Goal: Contribute content: Contribute content

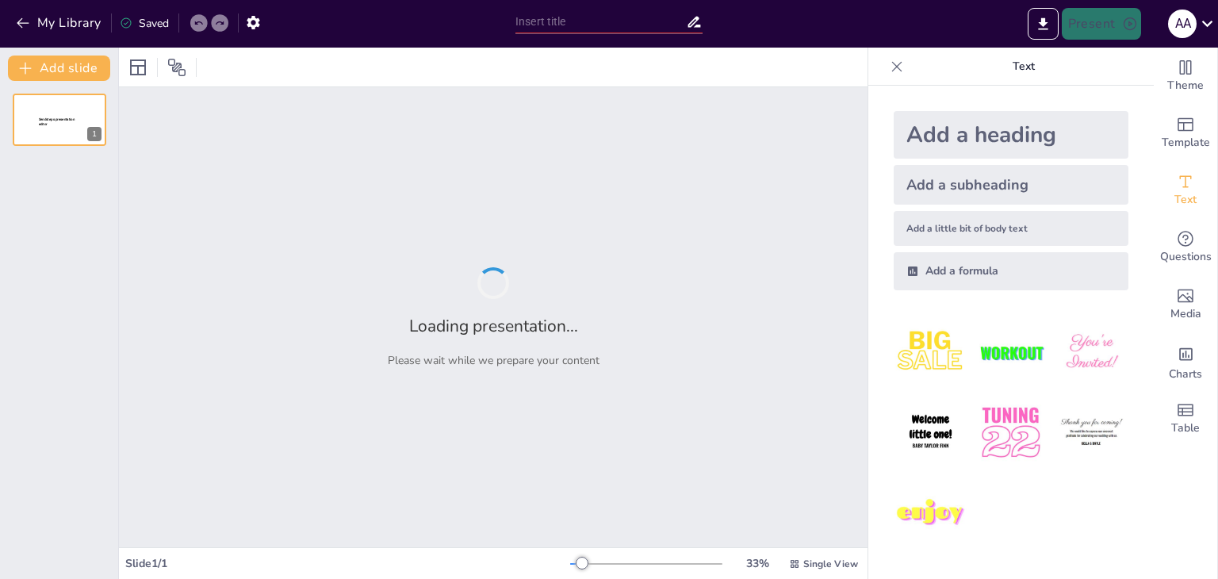
type input "Etapas del Proceso de Evaluación Institucional en el Ámbito Educativo"
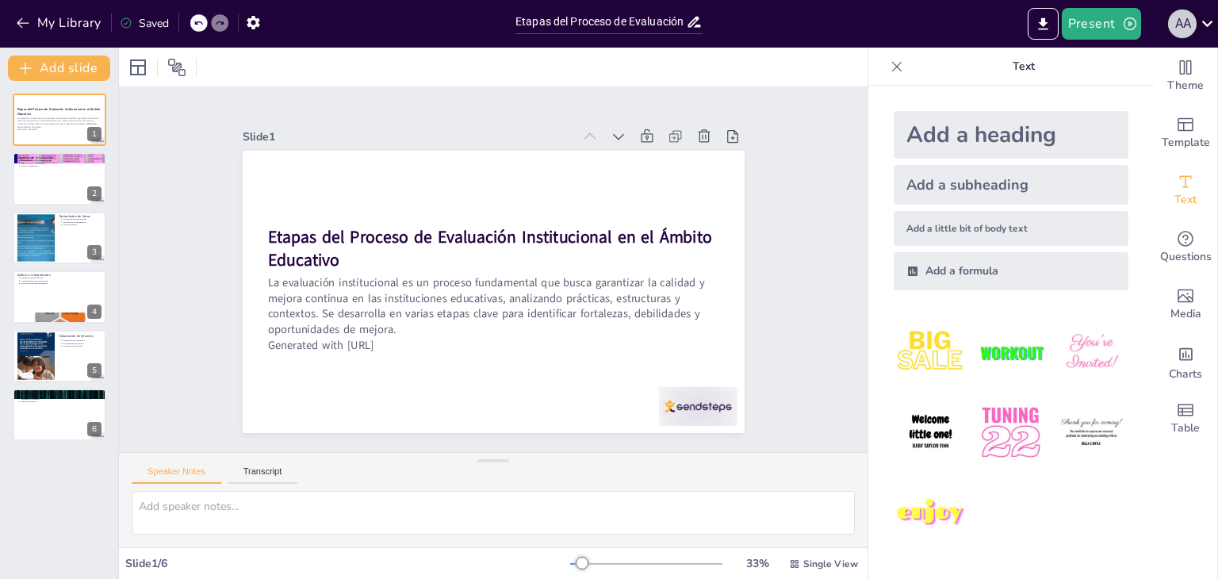
click at [1194, 31] on button "a a" at bounding box center [1182, 24] width 29 height 32
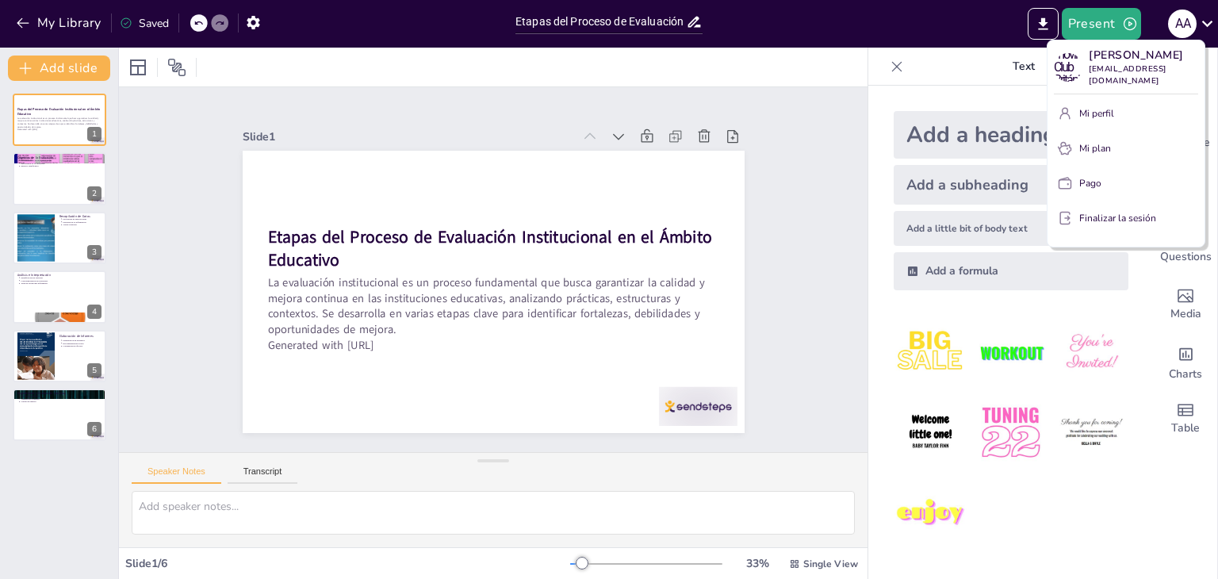
click at [994, 30] on div at bounding box center [609, 289] width 1218 height 579
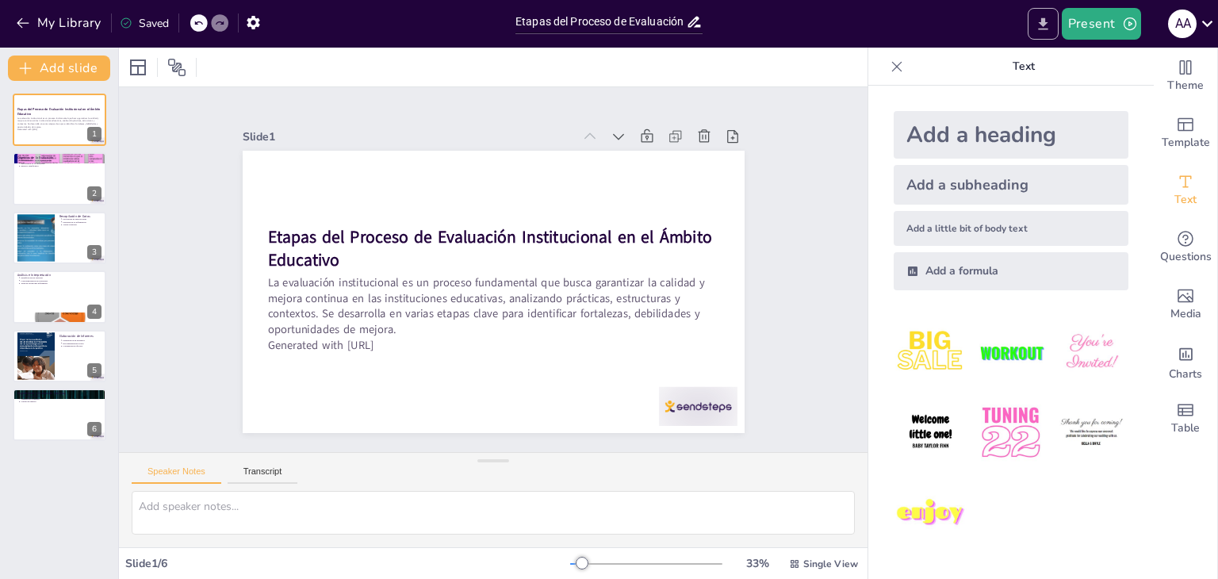
click at [1042, 22] on icon "Export to PowerPoint" at bounding box center [1043, 23] width 10 height 12
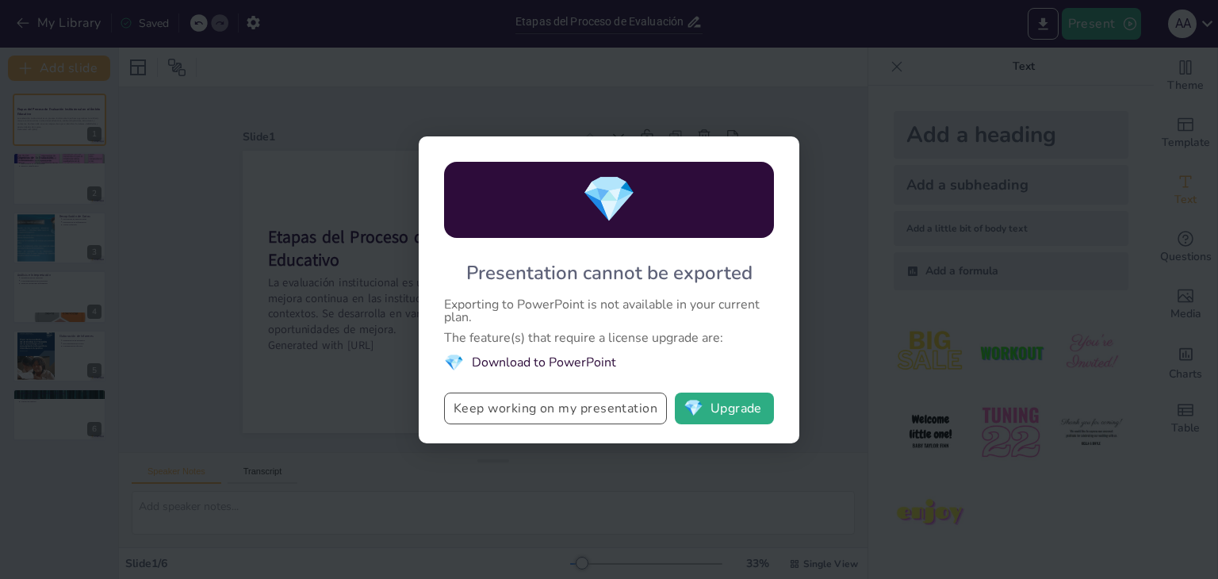
click at [549, 408] on button "Keep working on my presentation" at bounding box center [555, 408] width 223 height 32
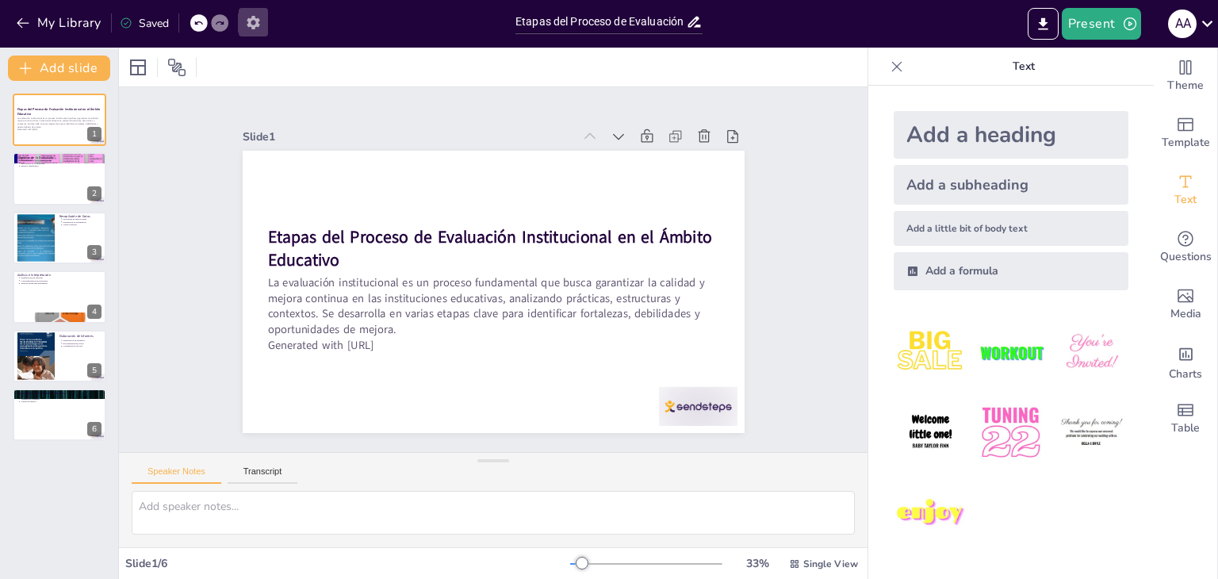
click at [251, 20] on icon "button" at bounding box center [253, 22] width 13 height 13
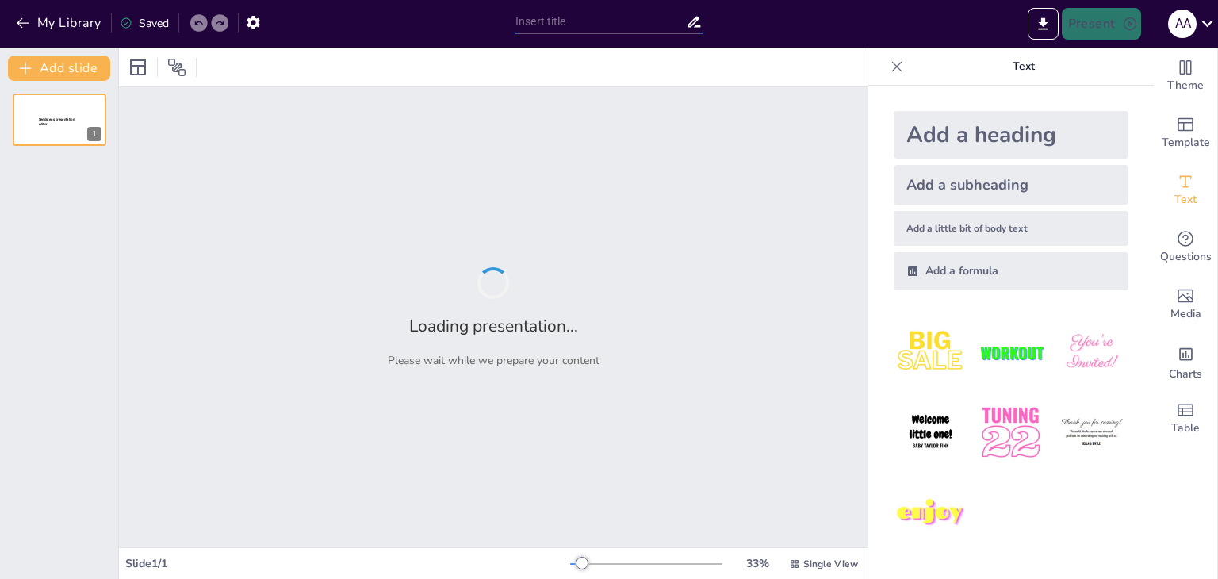
type input "Etapas del Proceso de Evaluación Institucional en el Ámbito Educativo"
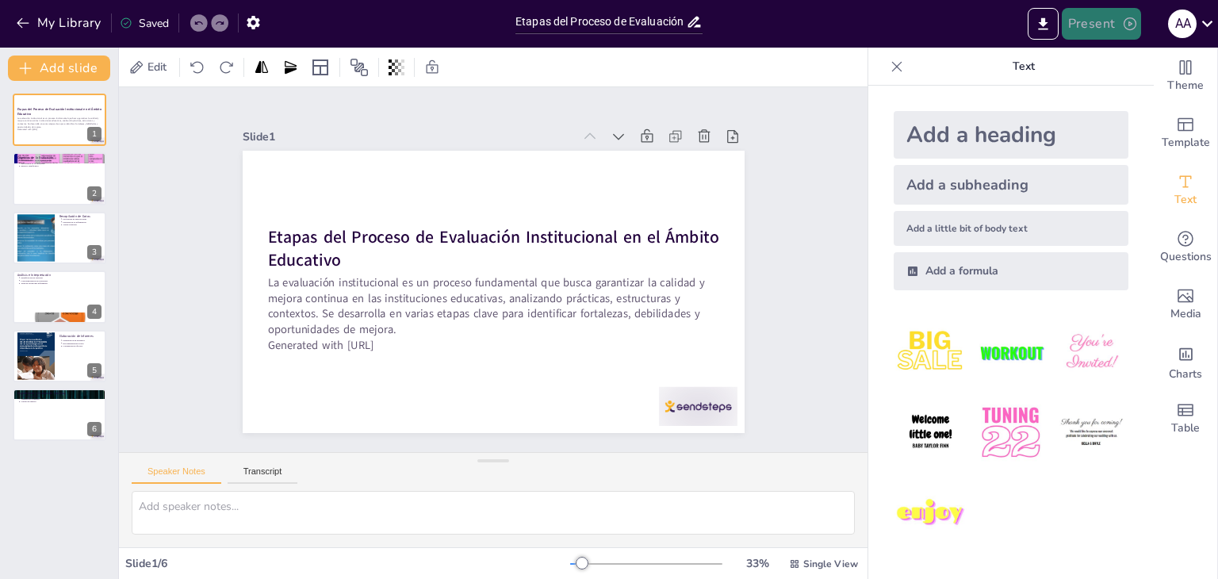
click at [1100, 31] on button "Present" at bounding box center [1101, 24] width 79 height 32
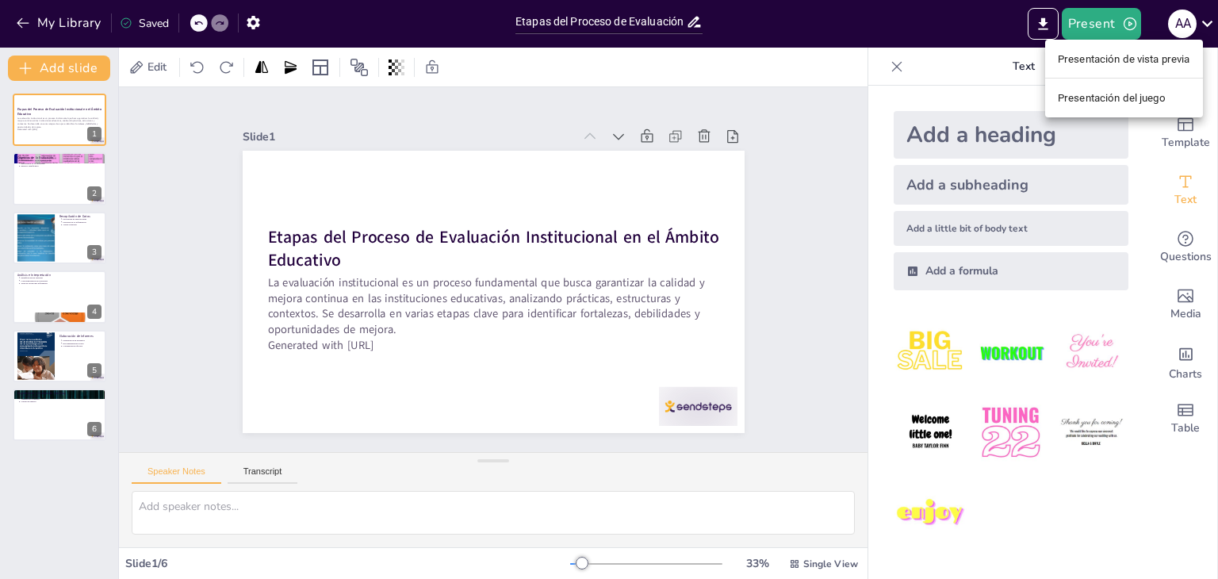
click at [795, 71] on div at bounding box center [609, 289] width 1218 height 579
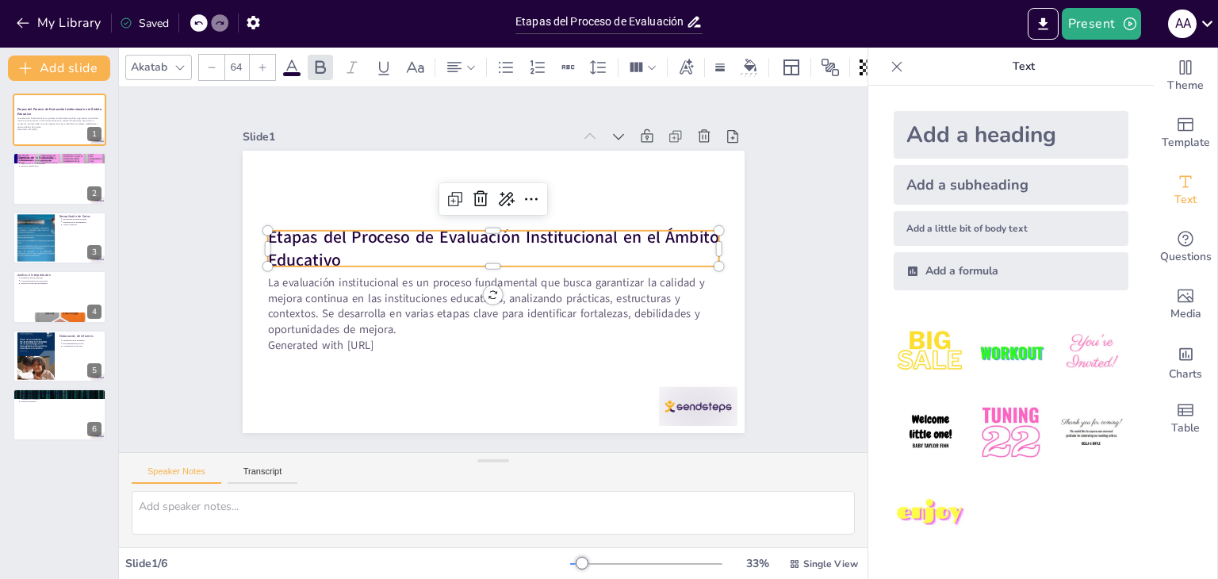
click at [341, 232] on strong "Etapas del Proceso de Evaluación Institucional en el Ámbito Educativo" at bounding box center [509, 247] width 336 height 350
click at [444, 224] on strong "Etapas del Proceso de Evaluación Institucional en el Ámbito Educativo" at bounding box center [524, 275] width 161 height 443
click at [327, 249] on strong "Etapas del Proceso de Evaluación Institucional en el Ámbito Educativo" at bounding box center [501, 239] width 431 height 205
click at [359, 250] on strong "Etapas del Proceso de Evaluación Institucional en el Ámbito Educativo" at bounding box center [510, 250] width 303 height 378
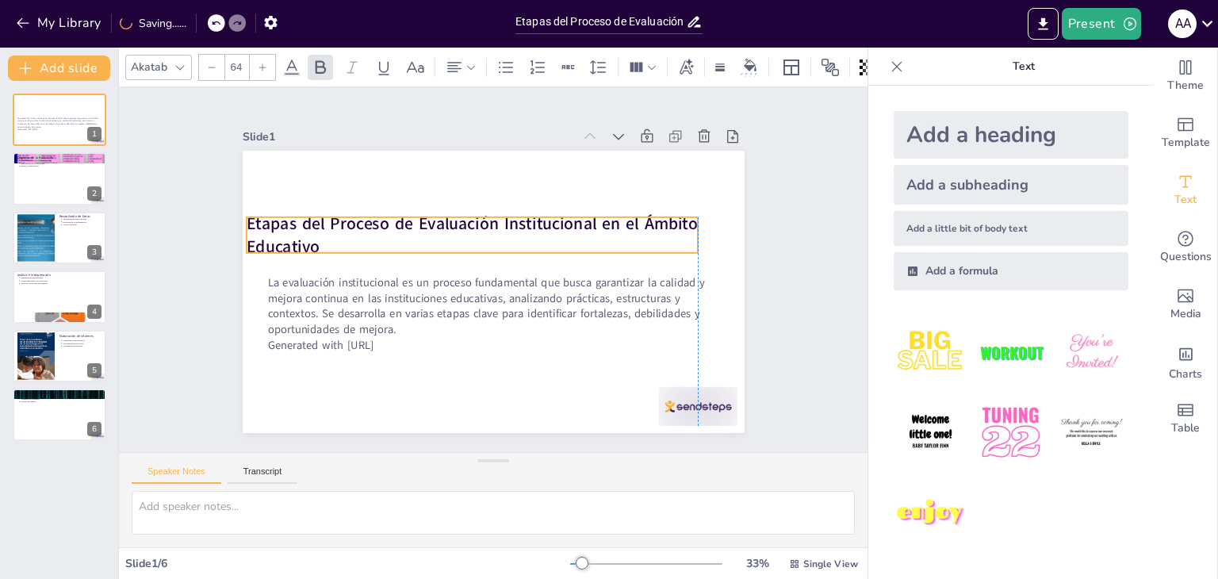
drag, startPoint x: 330, startPoint y: 252, endPoint x: 316, endPoint y: 239, distance: 19.6
click at [316, 239] on p "Etapas del Proceso de Evaluación Institucional en el Ámbito Educativo" at bounding box center [496, 230] width 392 height 304
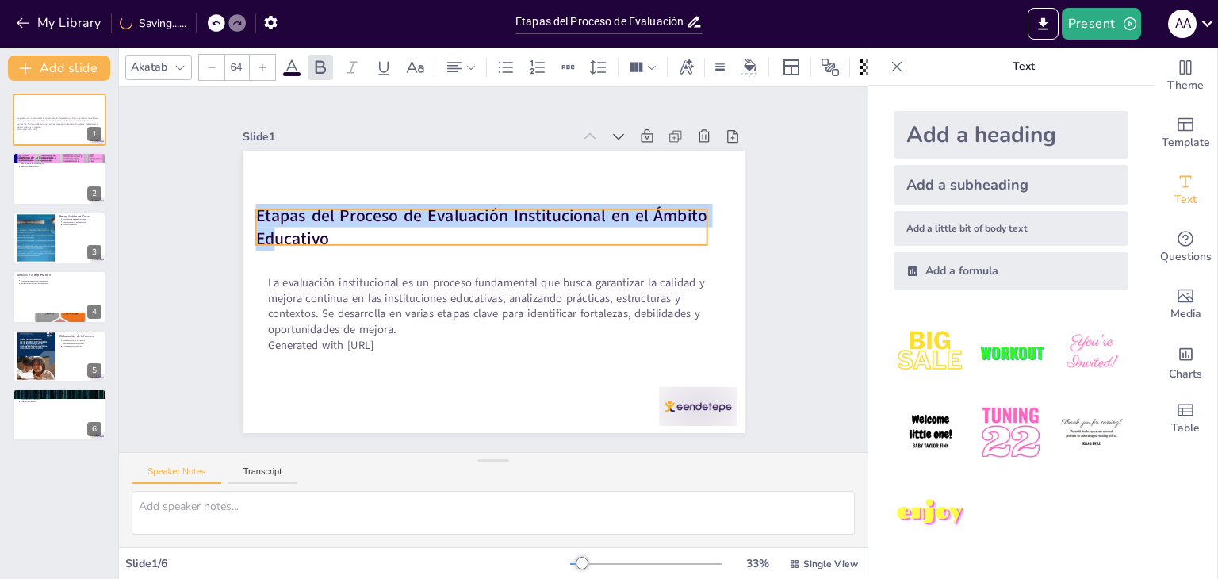
drag, startPoint x: 245, startPoint y: 219, endPoint x: 247, endPoint y: 210, distance: 9.0
click at [488, 210] on strong "Etapas del Proceso de Evaluación Institucional en el Ámbito Educativo" at bounding box center [534, 251] width 93 height 451
copy strong "Etapas del Proceso de Evaluación Institucional en el Ámbito Ed"
click at [779, 321] on div "Slide 1 La evaluación institucional es un proceso fundamental que busca garanti…" at bounding box center [492, 270] width 735 height 820
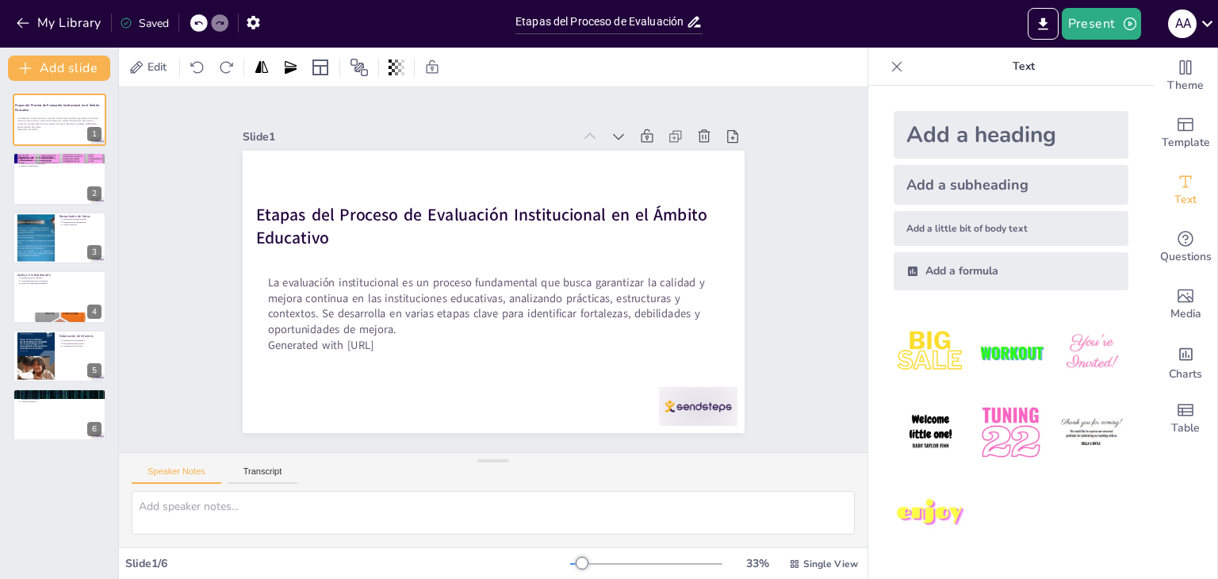
click at [676, 220] on div "Slide 1 Etapas del Proceso de Evaluación Institucional en el Ámbito Educativo L…" at bounding box center [493, 269] width 365 height 748
click at [48, 239] on div at bounding box center [35, 237] width 64 height 48
type textarea "Utilizar diversas metodologías en la recopilación de datos enriquece el proceso…"
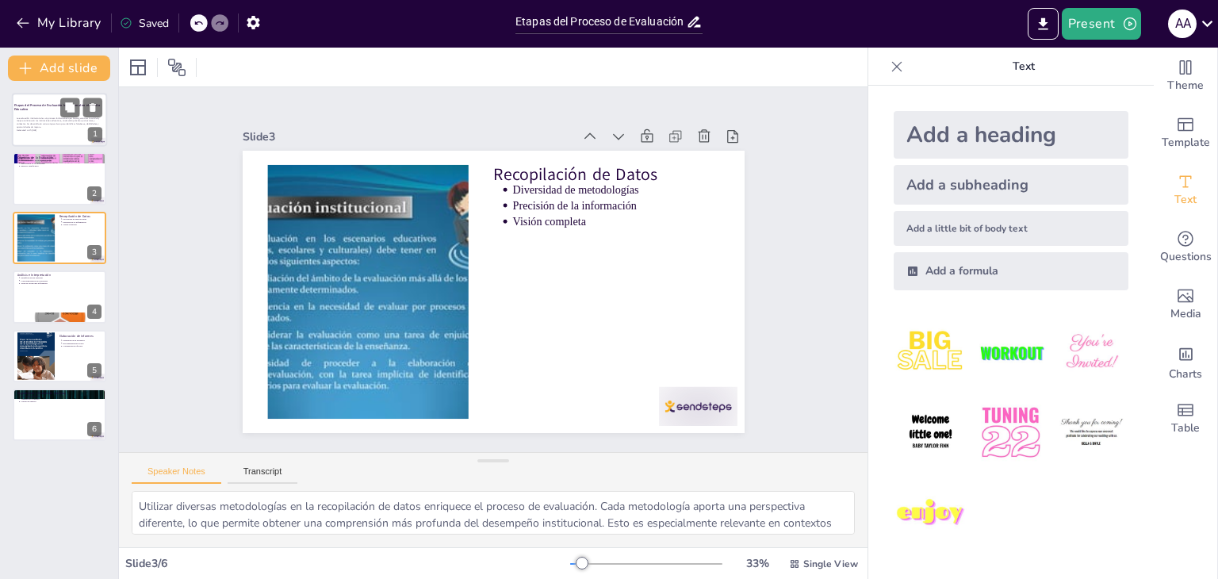
click at [40, 121] on p "La evaluación institucional es un proceso fundamental que busca garantizar la c…" at bounding box center [60, 123] width 86 height 12
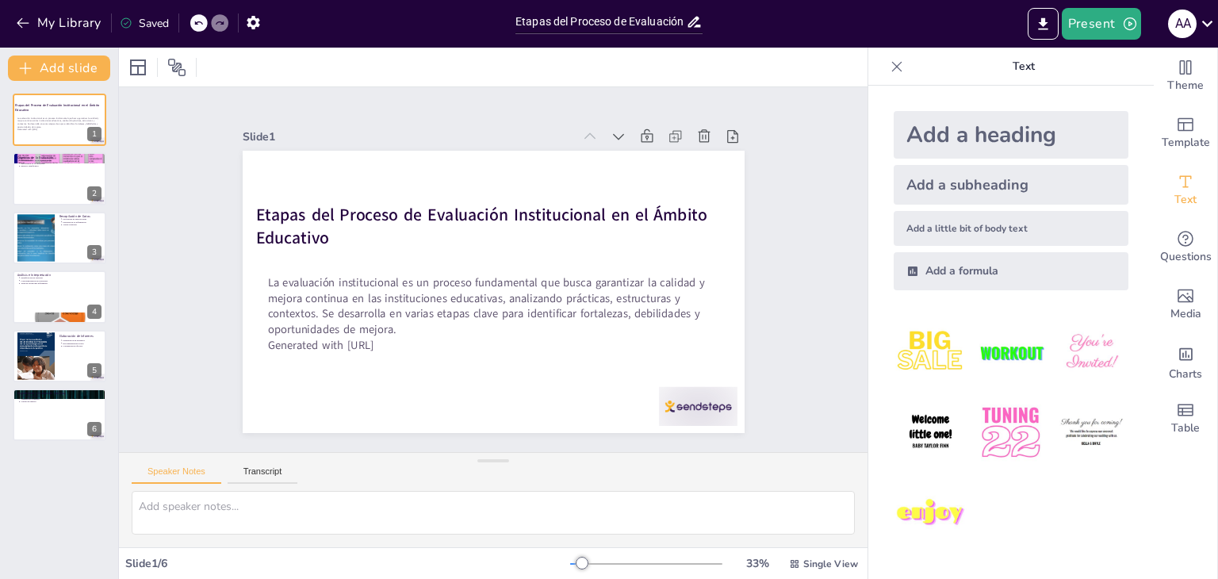
click at [452, 117] on div "Slide 1 Etapas del Proceso de Evaluación Institucional en el Ámbito Educativo L…" at bounding box center [493, 270] width 534 height 598
click at [67, 111] on icon at bounding box center [69, 107] width 11 height 11
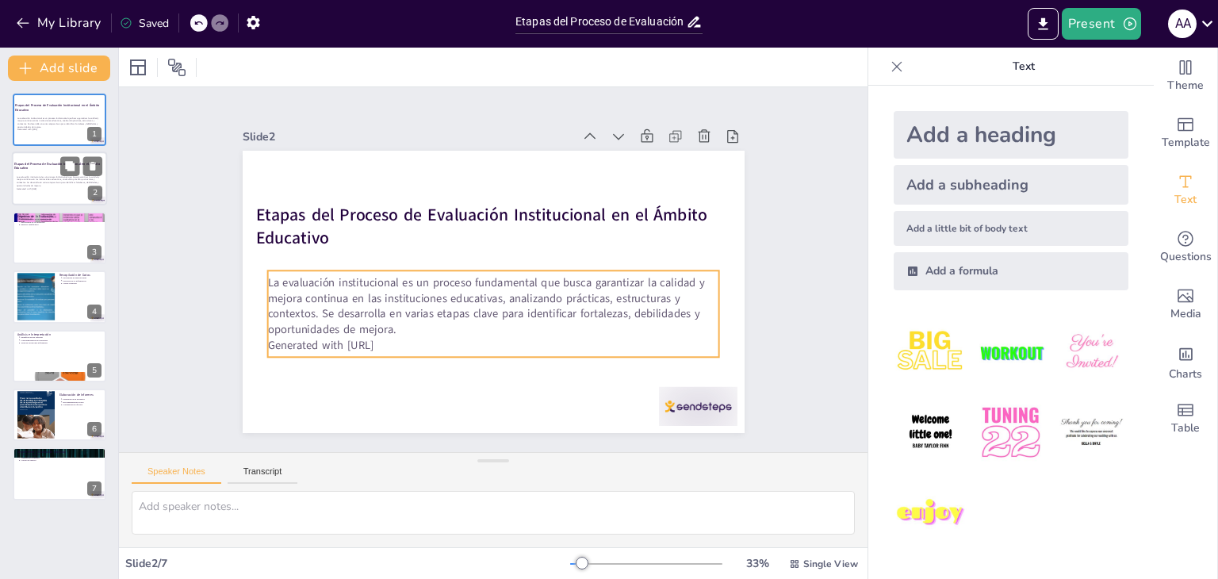
click at [32, 178] on p "La evaluación institucional es un proceso fundamental que busca garantizar la c…" at bounding box center [60, 181] width 86 height 12
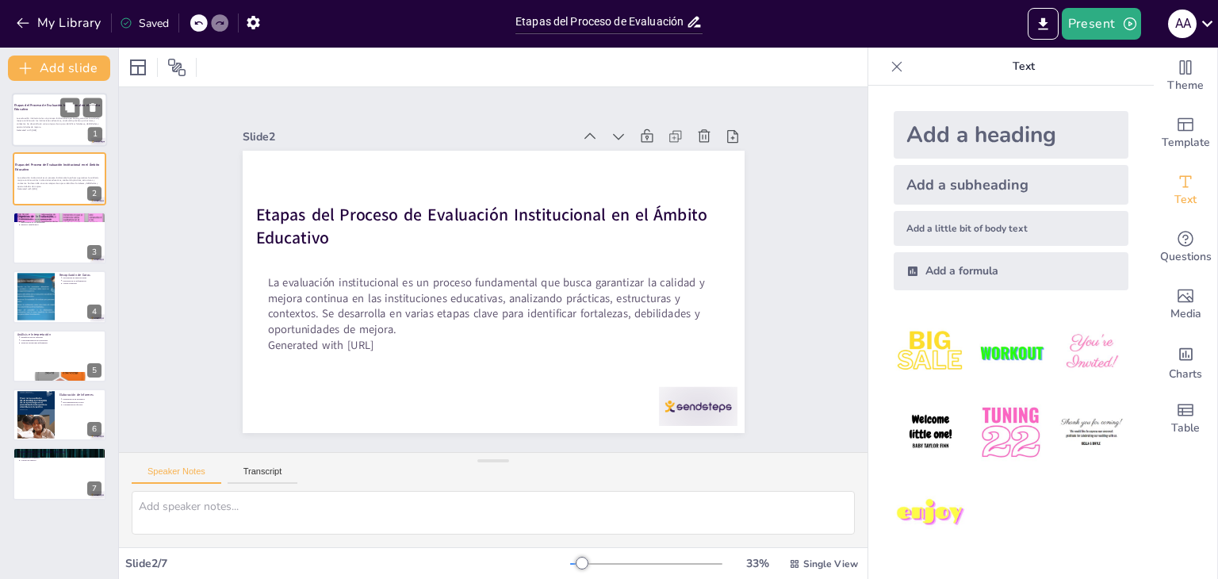
click at [46, 114] on div at bounding box center [59, 120] width 95 height 54
click at [51, 174] on div "La evaluación institucional es un proceso fundamental que busca garantizar la c…" at bounding box center [60, 182] width 86 height 17
click at [54, 224] on p "Impacto significativo" at bounding box center [61, 224] width 82 height 3
type textarea "Definir propósitos claros es crucial para el éxito de la evaluación institucion…"
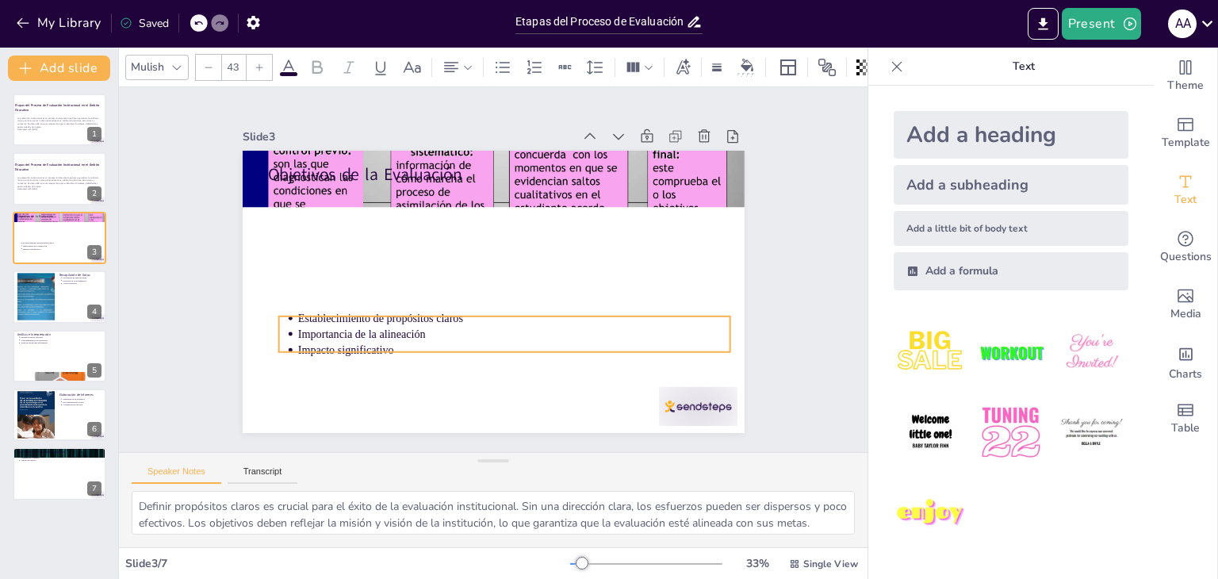
drag, startPoint x: 475, startPoint y: 186, endPoint x: 492, endPoint y: 302, distance: 117.7
click at [486, 250] on p "Establecimiento de propósitos claros" at bounding box center [478, 219] width 432 height 61
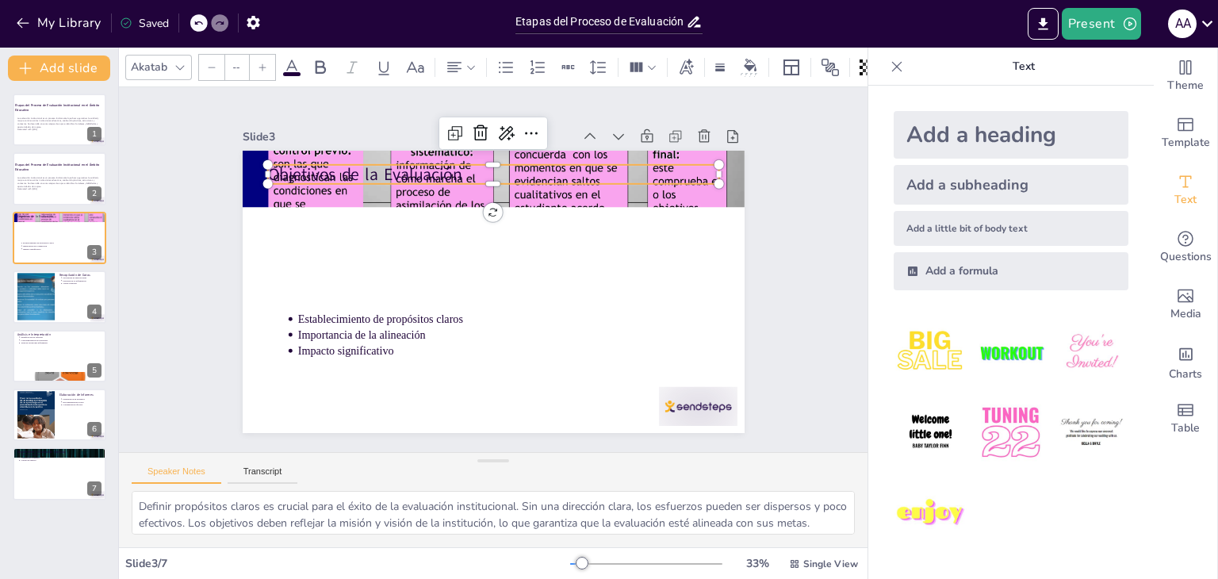
type input "64"
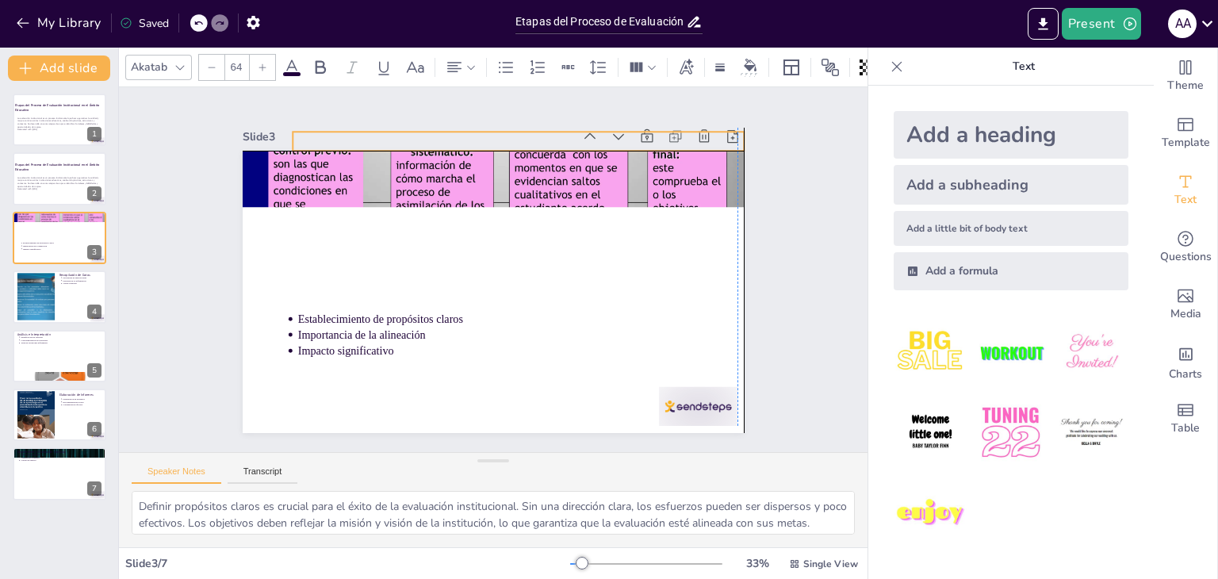
drag, startPoint x: 463, startPoint y: 163, endPoint x: 486, endPoint y: 124, distance: 44.5
click at [486, 124] on div "Slide 3 Objetivos de la Evaluación Establecimiento de propósitos claros Importa…" at bounding box center [485, 275] width 544 height 587
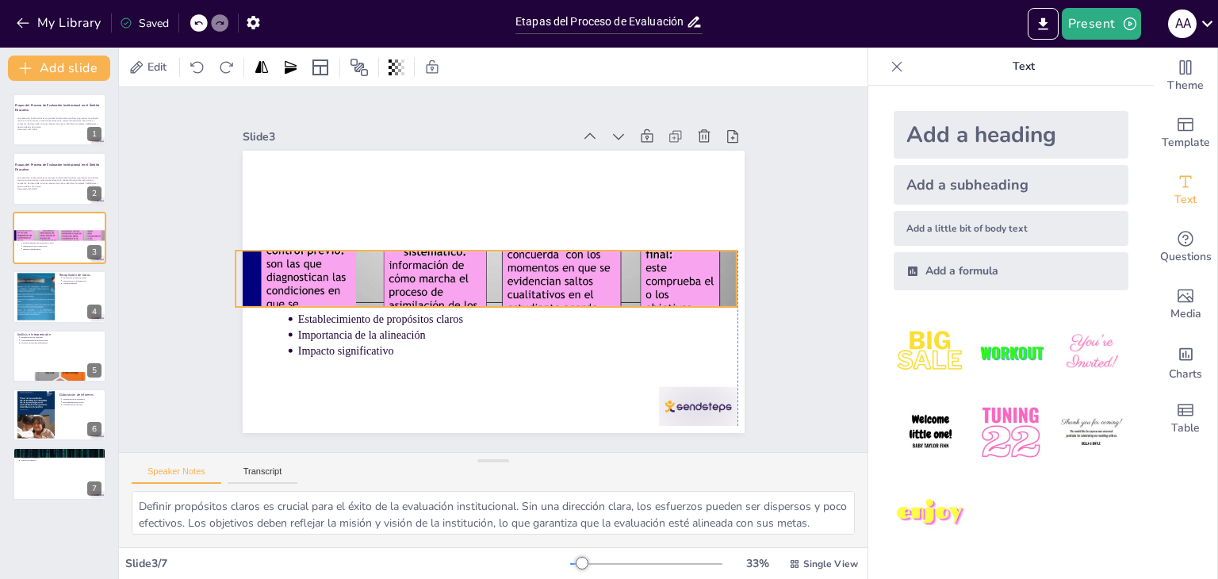
drag, startPoint x: 473, startPoint y: 169, endPoint x: 465, endPoint y: 269, distance: 100.2
click at [465, 269] on div at bounding box center [481, 269] width 599 height 627
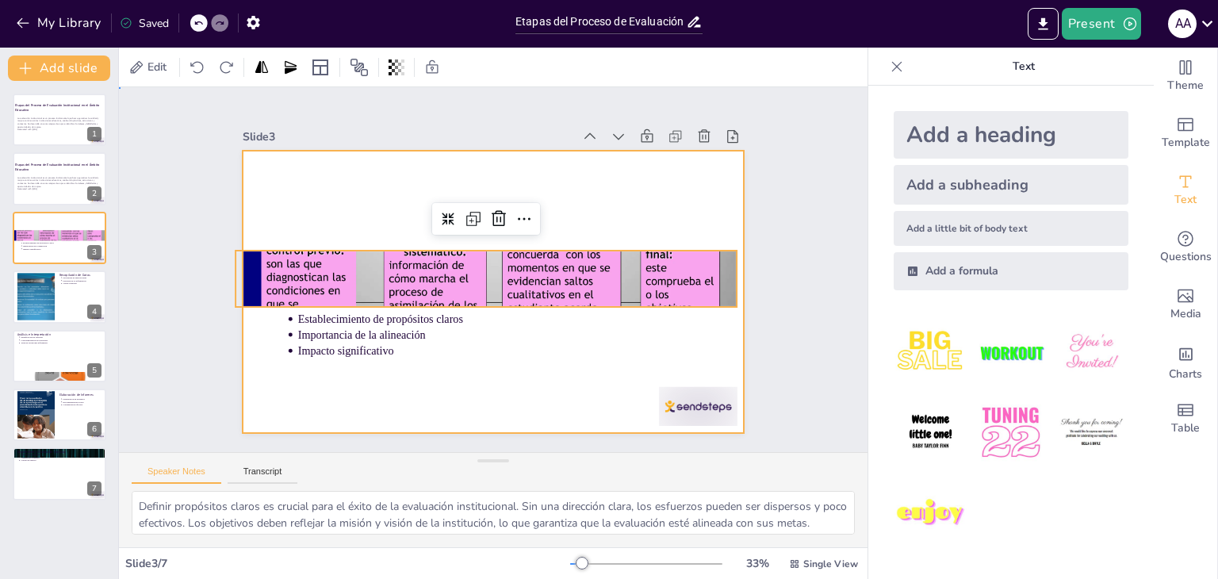
click at [345, 168] on div at bounding box center [476, 284] width 545 height 561
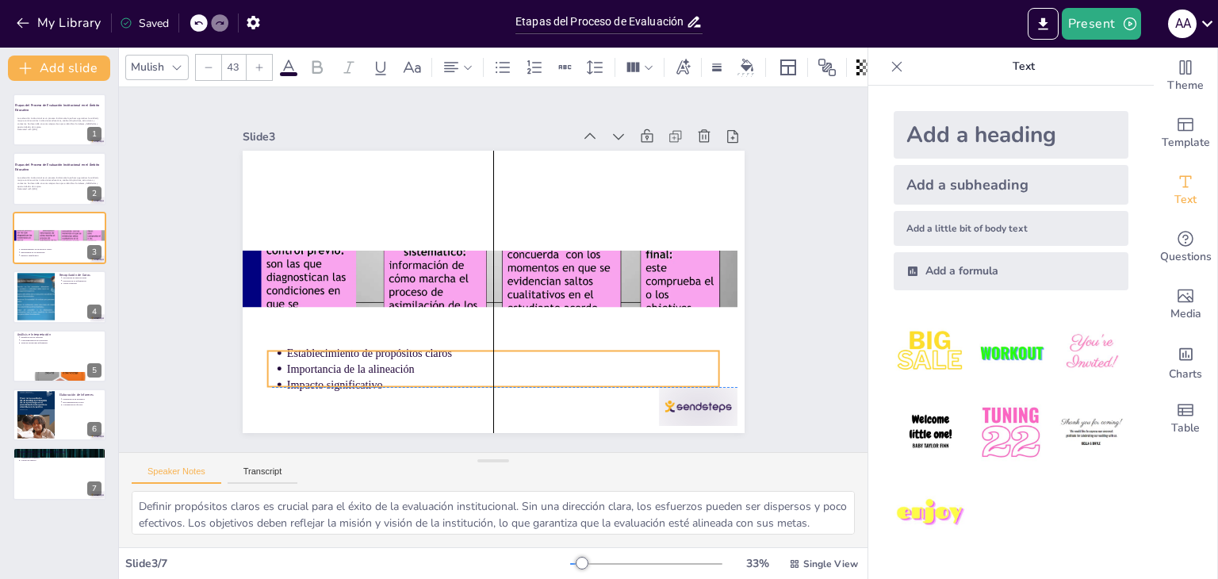
drag, startPoint x: 449, startPoint y: 328, endPoint x: 442, endPoint y: 366, distance: 37.9
click at [442, 366] on p "Importancia de la alineación" at bounding box center [398, 299] width 105 height 427
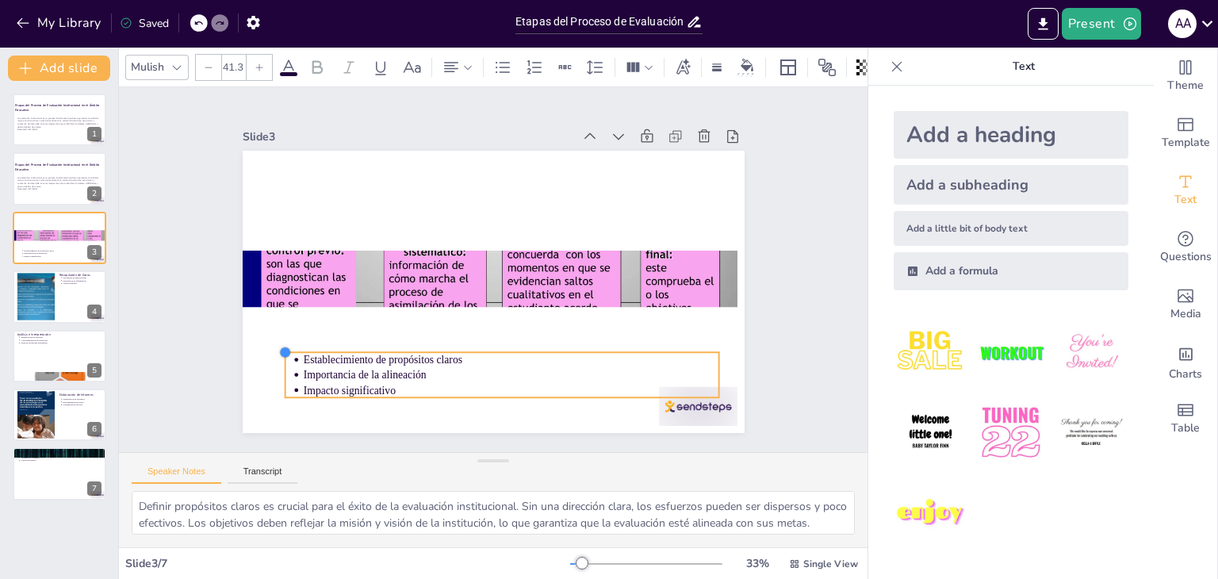
type input "41.4"
drag, startPoint x: 256, startPoint y: 342, endPoint x: 273, endPoint y: 346, distance: 17.3
click at [308, 139] on div at bounding box center [316, 129] width 17 height 17
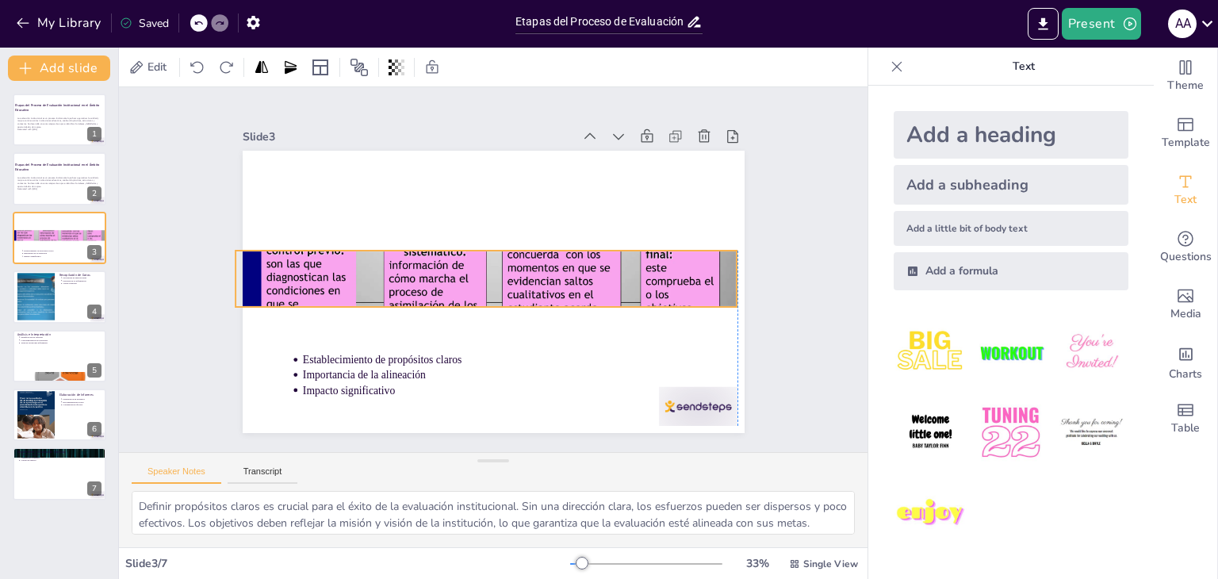
click at [441, 259] on div at bounding box center [482, 266] width 548 height 611
click at [475, 241] on div at bounding box center [507, 246] width 345 height 381
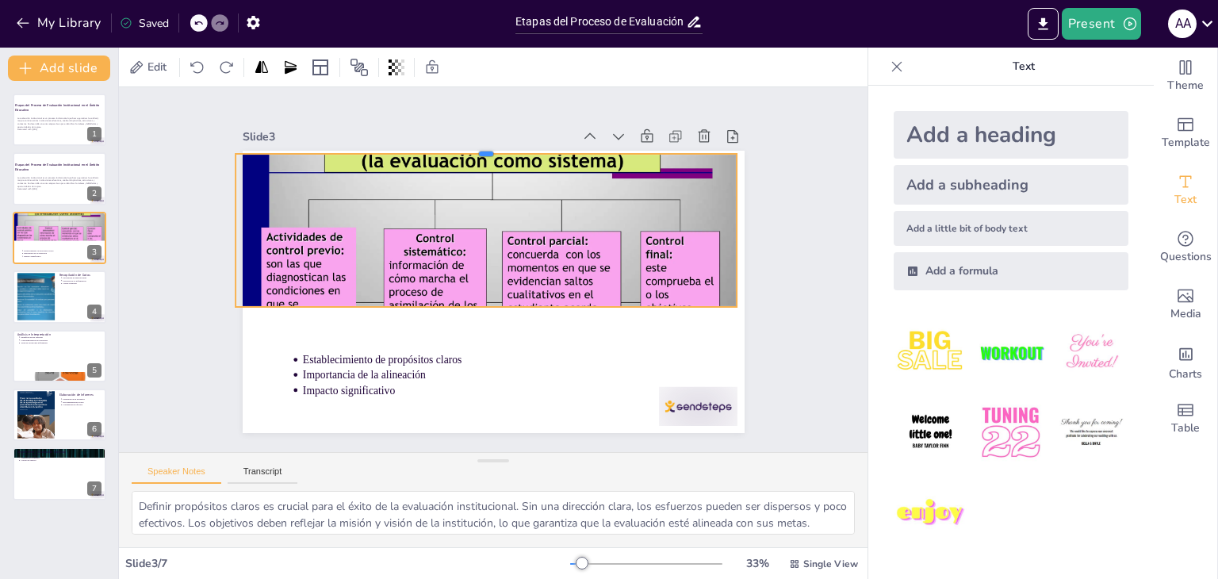
drag, startPoint x: 475, startPoint y: 241, endPoint x: 507, endPoint y: 144, distance: 101.8
click at [507, 144] on div at bounding box center [536, 156] width 464 height 216
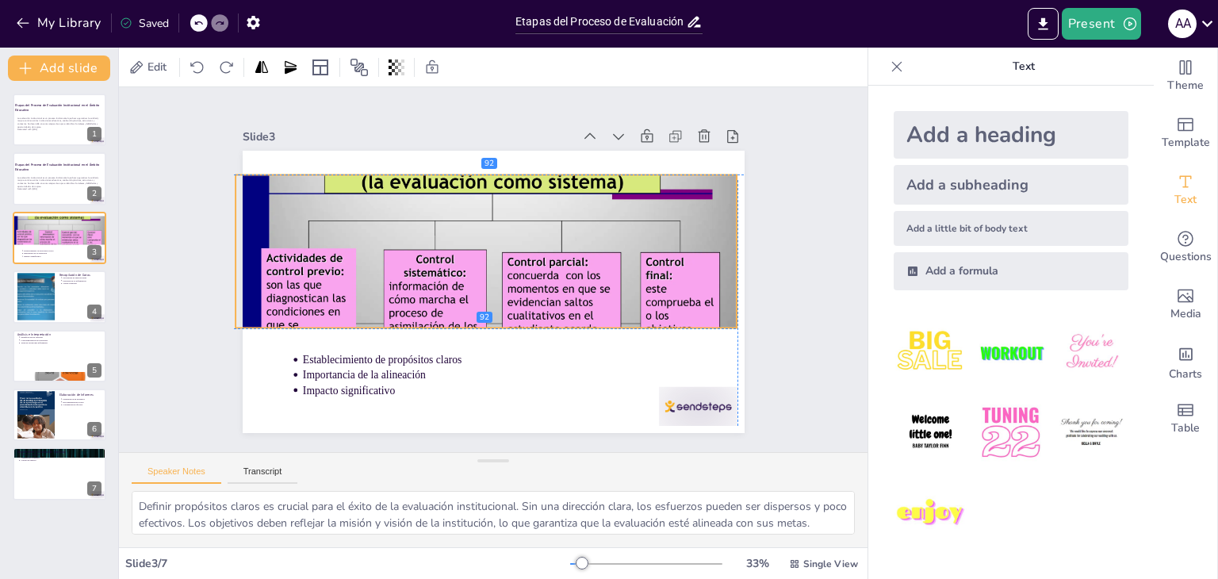
drag, startPoint x: 690, startPoint y: 180, endPoint x: 688, endPoint y: 206, distance: 26.2
click at [688, 206] on div at bounding box center [469, 289] width 627 height 599
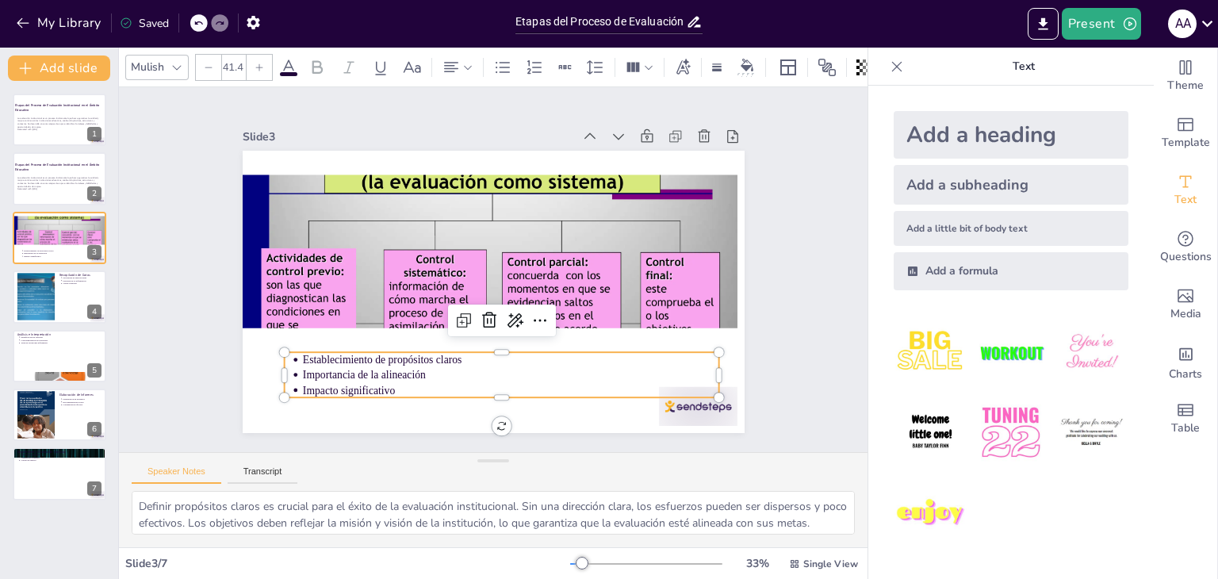
click at [558, 373] on p "Importancia de la alineación" at bounding box center [455, 369] width 369 height 221
drag, startPoint x: 523, startPoint y: 360, endPoint x: 514, endPoint y: 361, distance: 9.5
click at [514, 361] on p "Establecimiento de propósitos claros" at bounding box center [455, 353] width 369 height 221
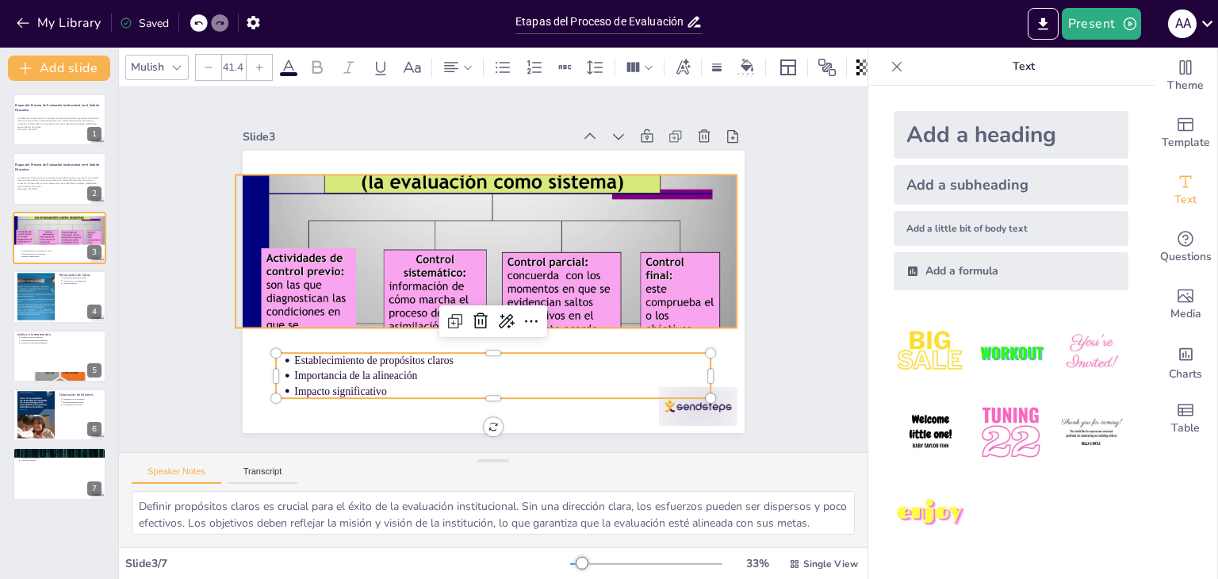
click at [558, 177] on div at bounding box center [500, 240] width 502 height 377
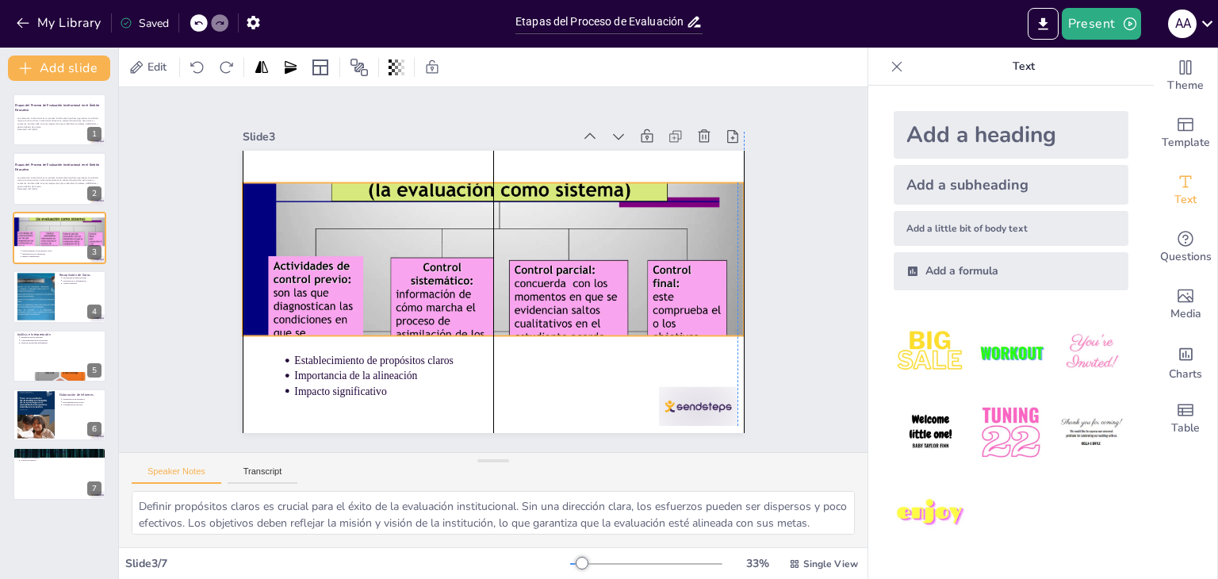
drag, startPoint x: 625, startPoint y: 174, endPoint x: 629, endPoint y: 182, distance: 8.9
click at [629, 182] on div at bounding box center [464, 295] width 615 height 625
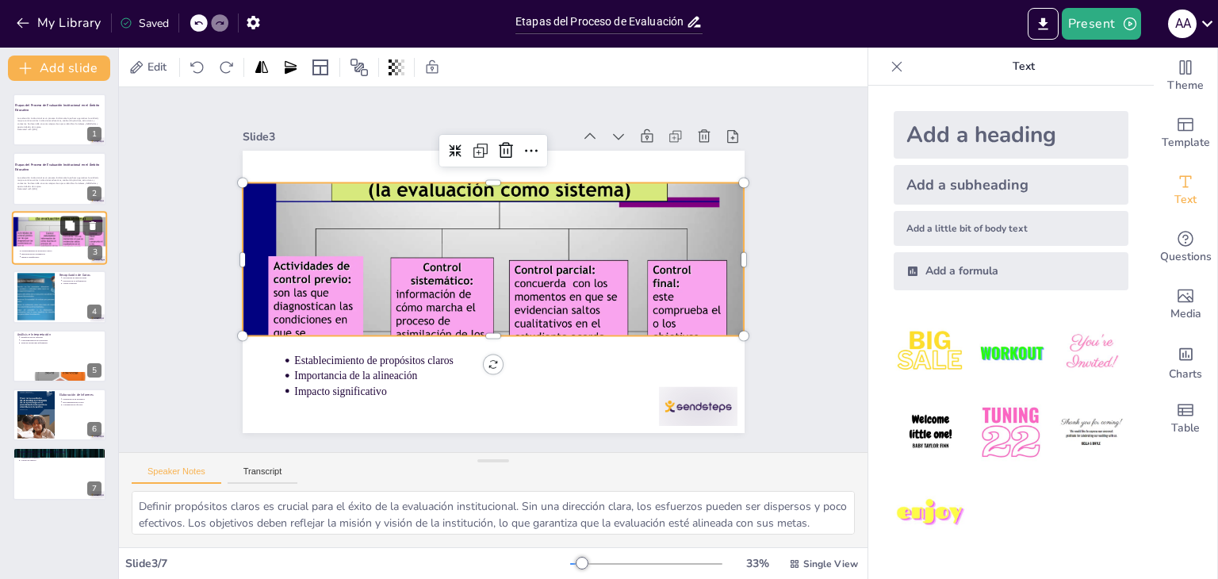
click at [62, 223] on button at bounding box center [69, 225] width 19 height 19
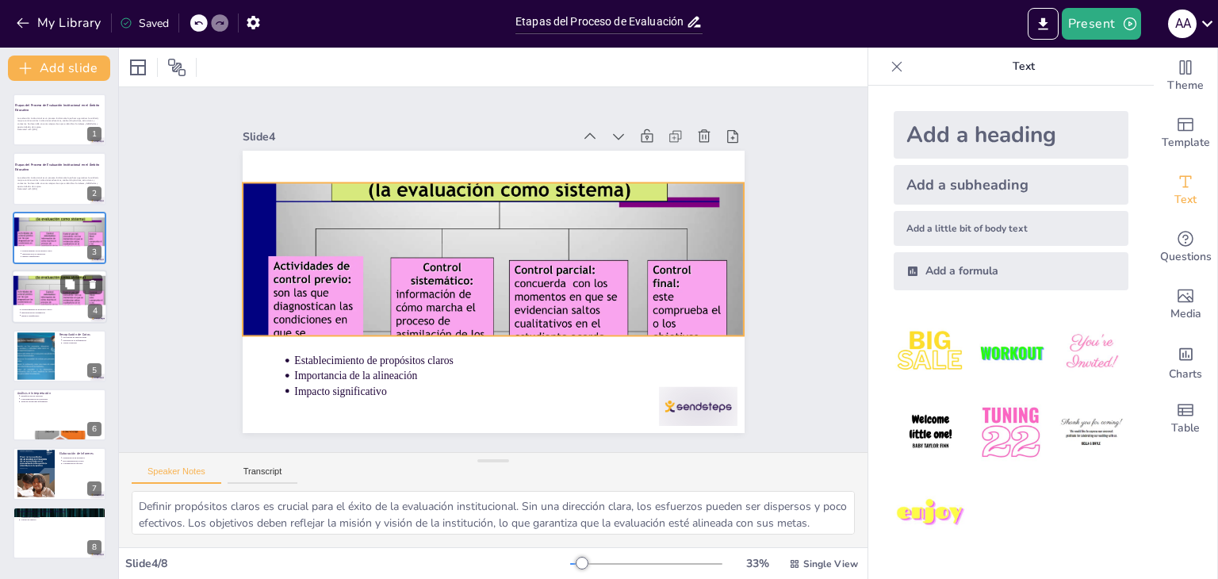
click at [57, 294] on div at bounding box center [59, 299] width 95 height 71
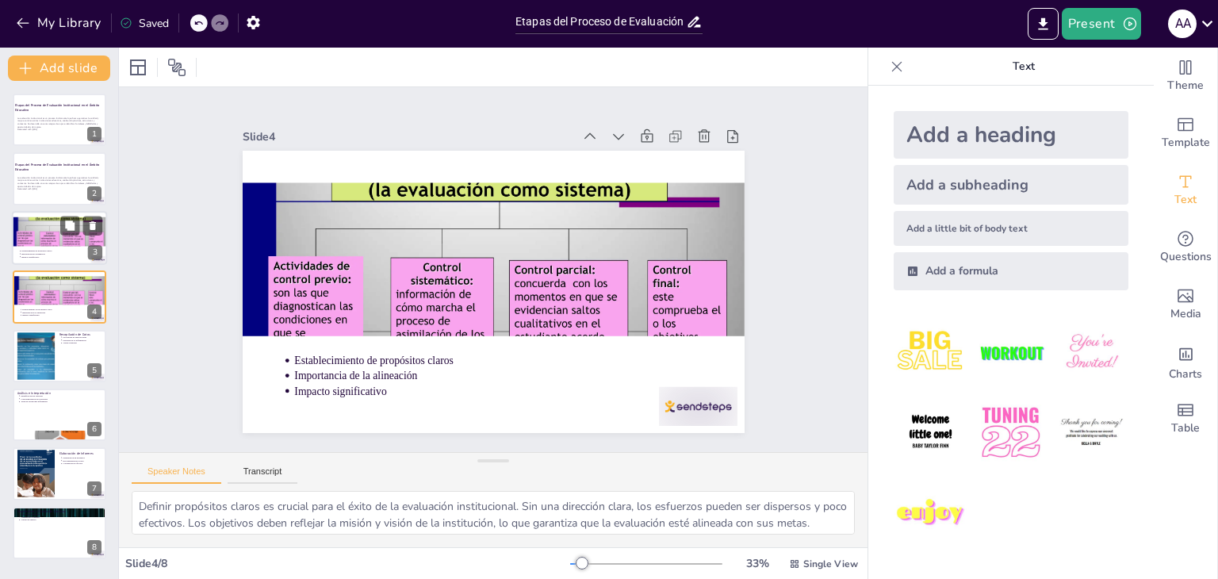
click at [54, 230] on div at bounding box center [59, 240] width 95 height 71
click at [55, 290] on div at bounding box center [59, 299] width 95 height 71
click at [51, 239] on div at bounding box center [59, 240] width 95 height 71
click at [43, 280] on div at bounding box center [59, 299] width 95 height 71
click at [44, 232] on div at bounding box center [59, 240] width 95 height 71
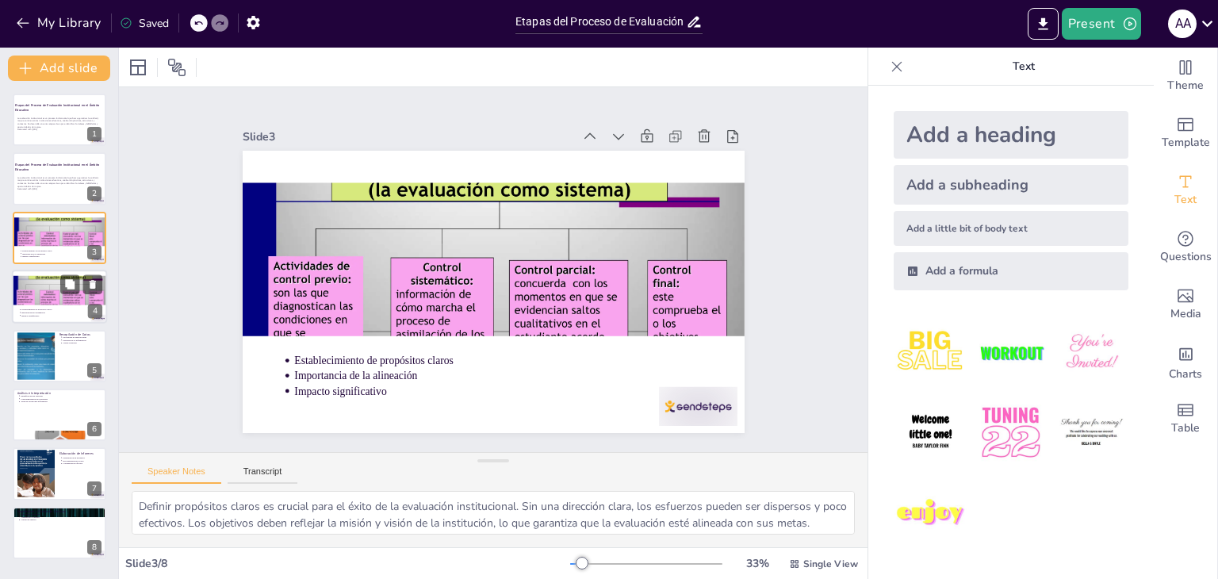
click at [43, 292] on div at bounding box center [59, 299] width 95 height 71
click at [42, 239] on div at bounding box center [59, 240] width 95 height 71
click at [656, 457] on icon at bounding box center [647, 465] width 17 height 17
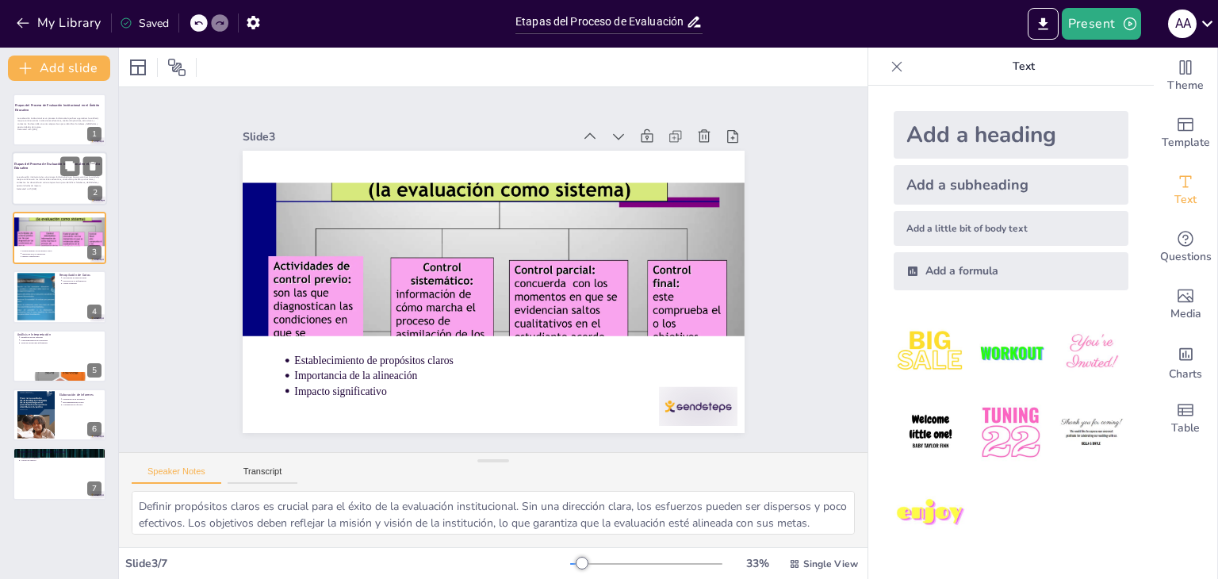
click at [51, 178] on p "La evaluación institucional es un proceso fundamental que busca garantizar la c…" at bounding box center [60, 181] width 86 height 12
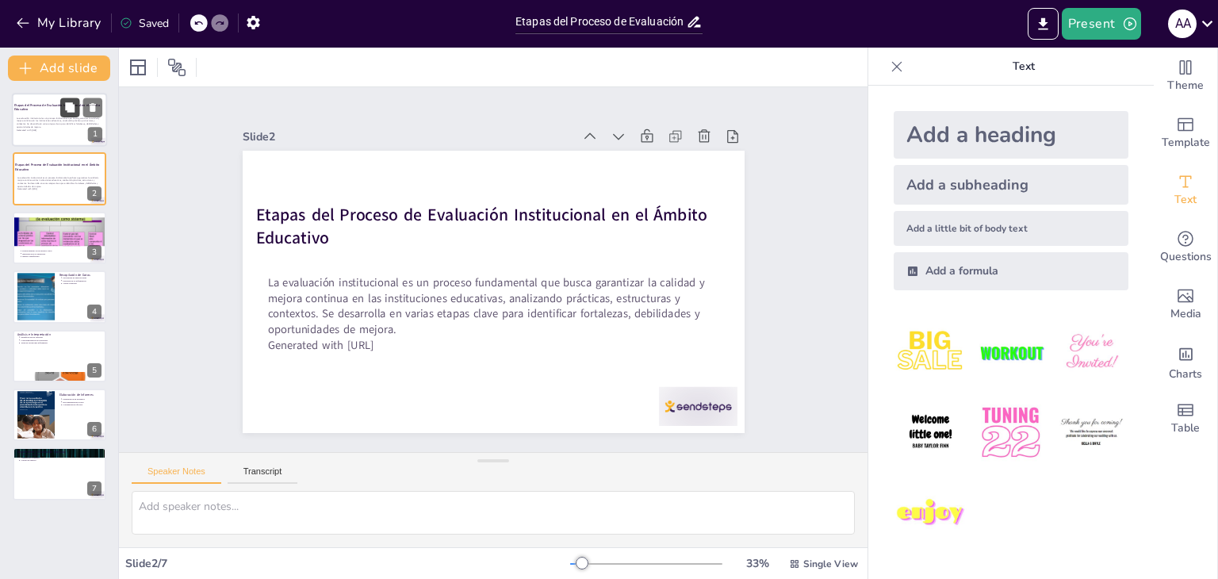
click at [66, 109] on icon at bounding box center [70, 107] width 10 height 10
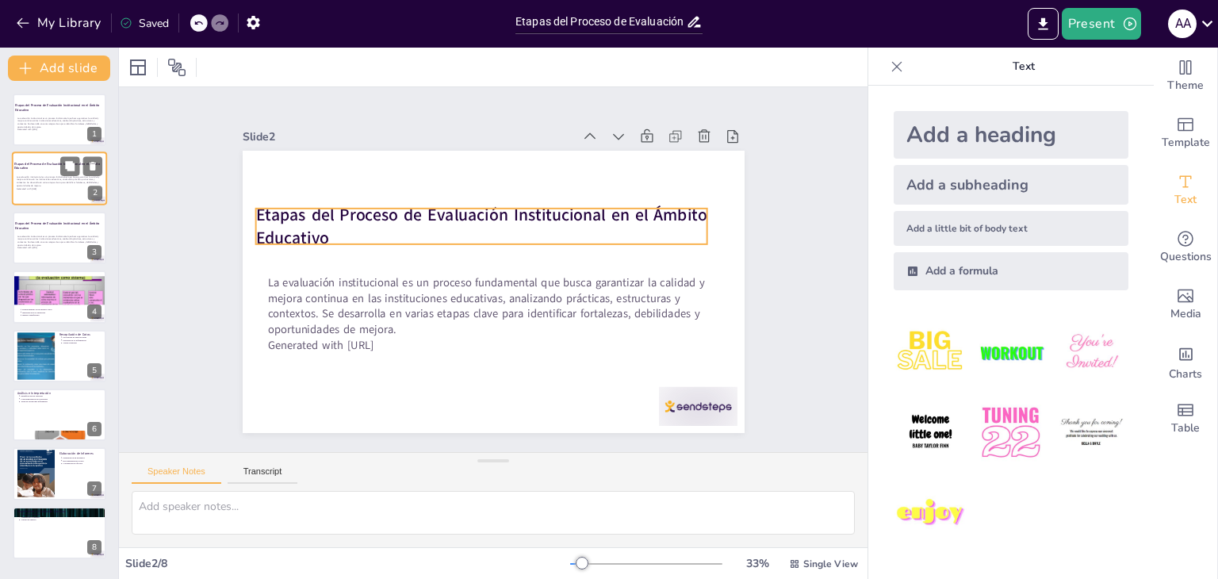
click at [54, 170] on p "Etapas del Proceso de Evaluación Institucional en el Ámbito Educativo" at bounding box center [57, 166] width 86 height 9
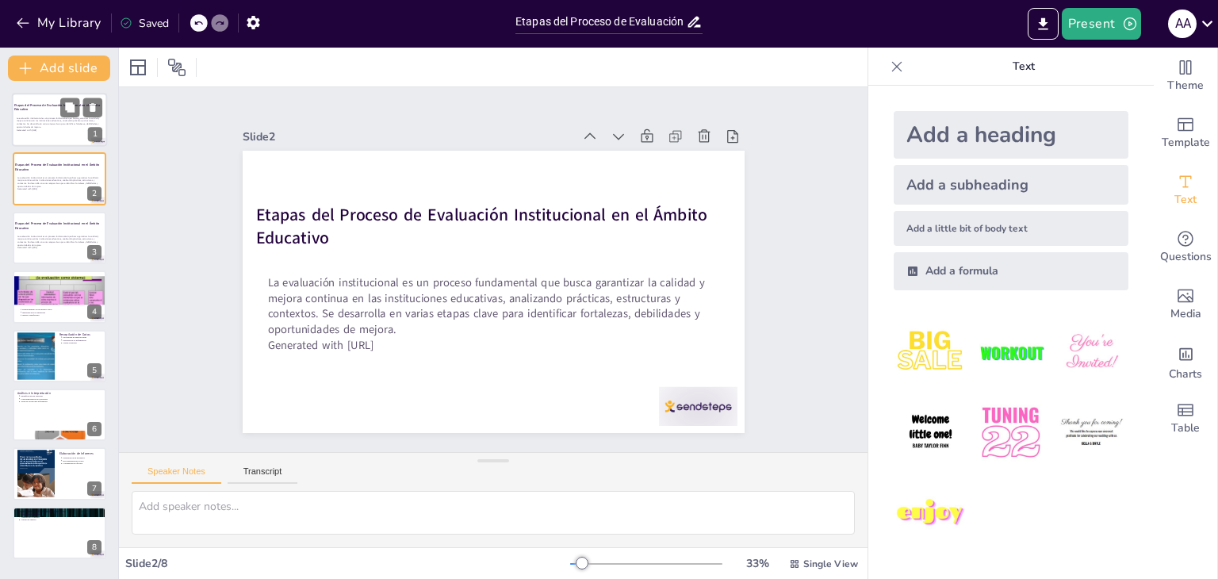
click at [45, 118] on p "La evaluación institucional es un proceso fundamental que busca garantizar la c…" at bounding box center [60, 123] width 86 height 12
click at [709, 151] on icon at bounding box center [717, 159] width 17 height 17
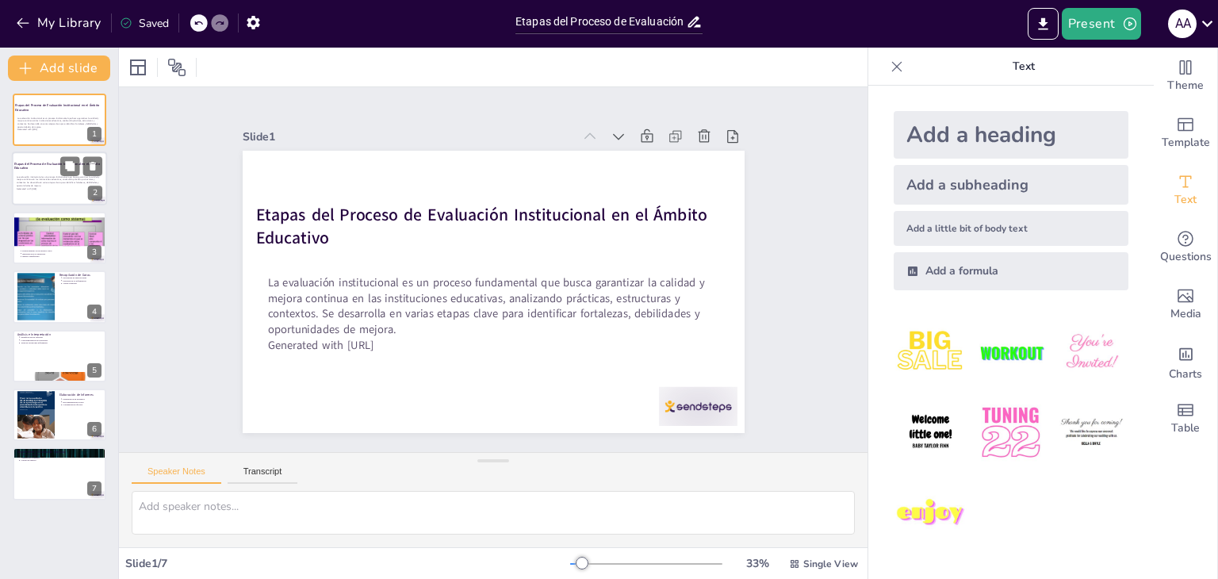
click at [44, 175] on p "La evaluación institucional es un proceso fundamental que busca garantizar la c…" at bounding box center [60, 181] width 86 height 12
click at [50, 121] on p "La evaluación institucional es un proceso fundamental que busca garantizar la c…" at bounding box center [60, 123] width 86 height 12
click at [49, 182] on p "La evaluación institucional es un proceso fundamental que busca garantizar la c…" at bounding box center [60, 181] width 86 height 12
click at [44, 119] on p "La evaluación institucional es un proceso fundamental que busca garantizar la c…" at bounding box center [60, 123] width 86 height 12
click at [48, 179] on p "La evaluación institucional es un proceso fundamental que busca garantizar la c…" at bounding box center [60, 181] width 86 height 12
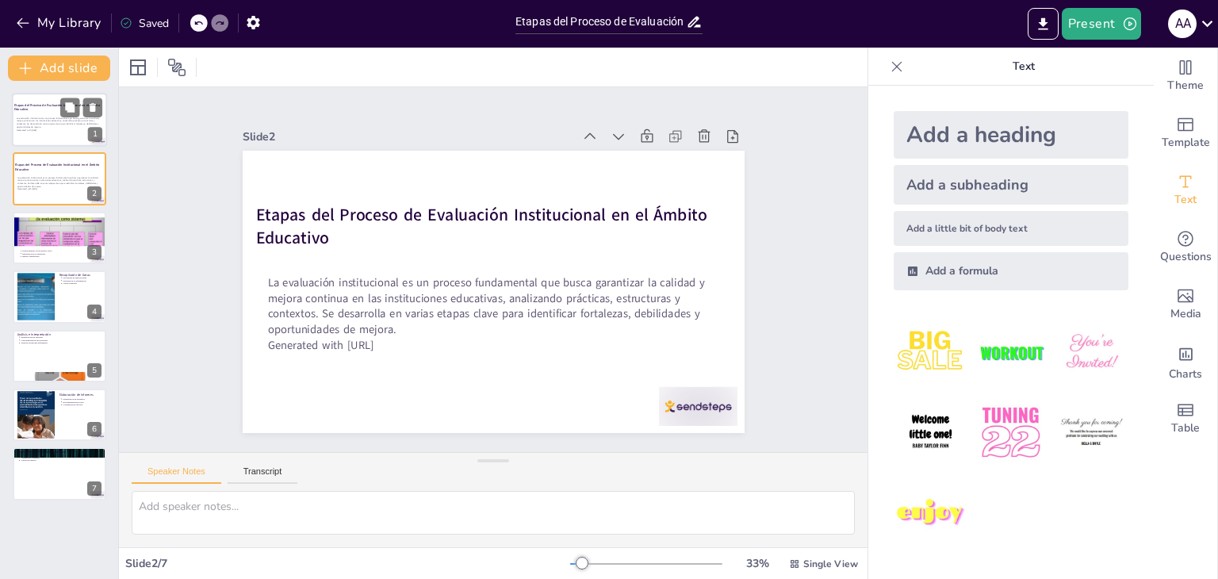
click at [40, 105] on strong "Etapas del Proceso de Evaluación Institucional en el Ámbito Educativo" at bounding box center [57, 107] width 86 height 9
click at [728, 300] on icon at bounding box center [739, 311] width 22 height 22
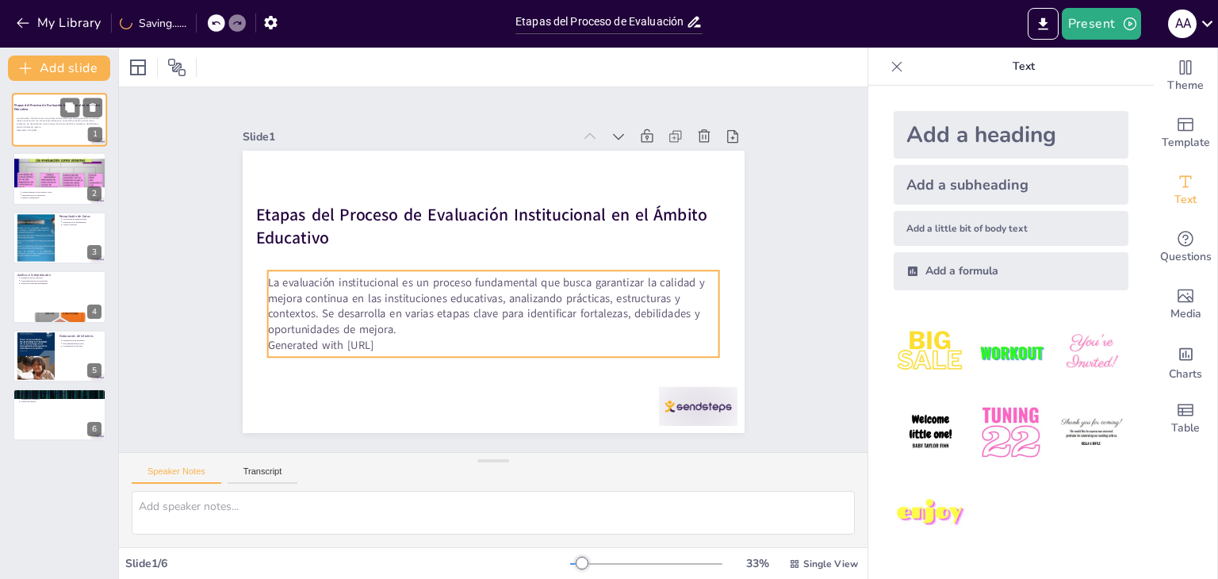
click at [61, 118] on p "La evaluación institucional es un proceso fundamental que busca garantizar la c…" at bounding box center [60, 123] width 86 height 12
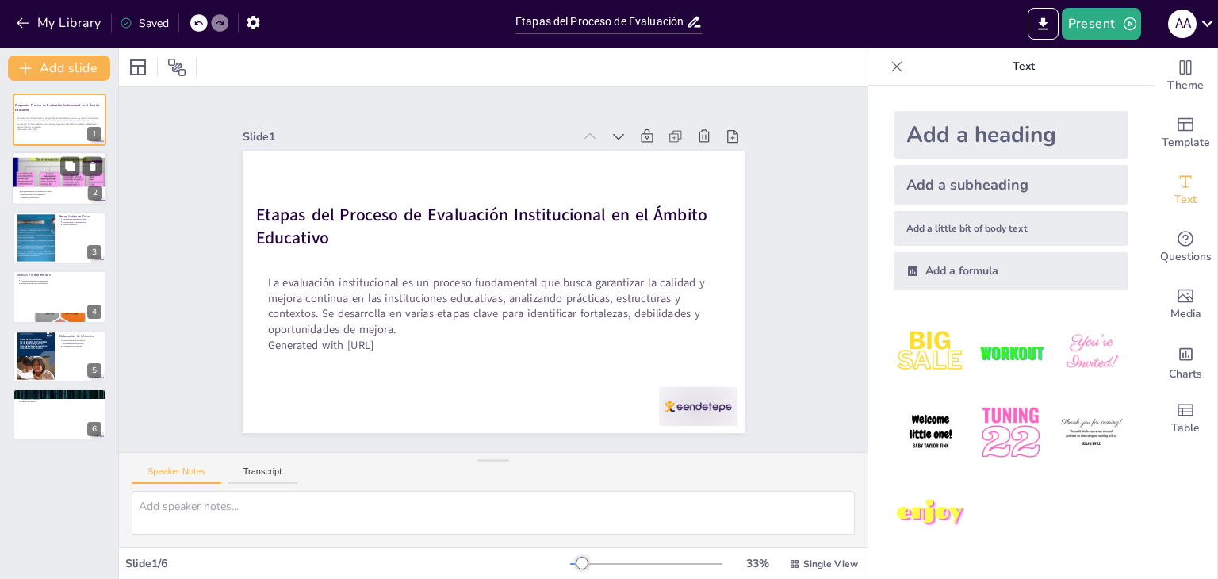
click at [36, 181] on div at bounding box center [59, 181] width 95 height 71
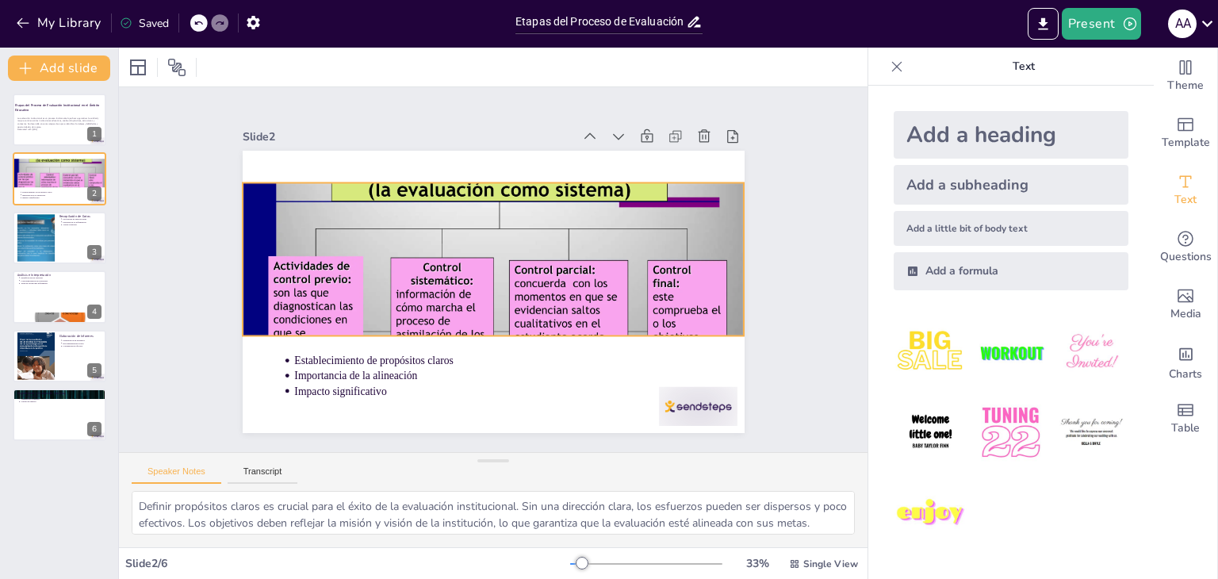
click at [470, 281] on div at bounding box center [470, 300] width 627 height 599
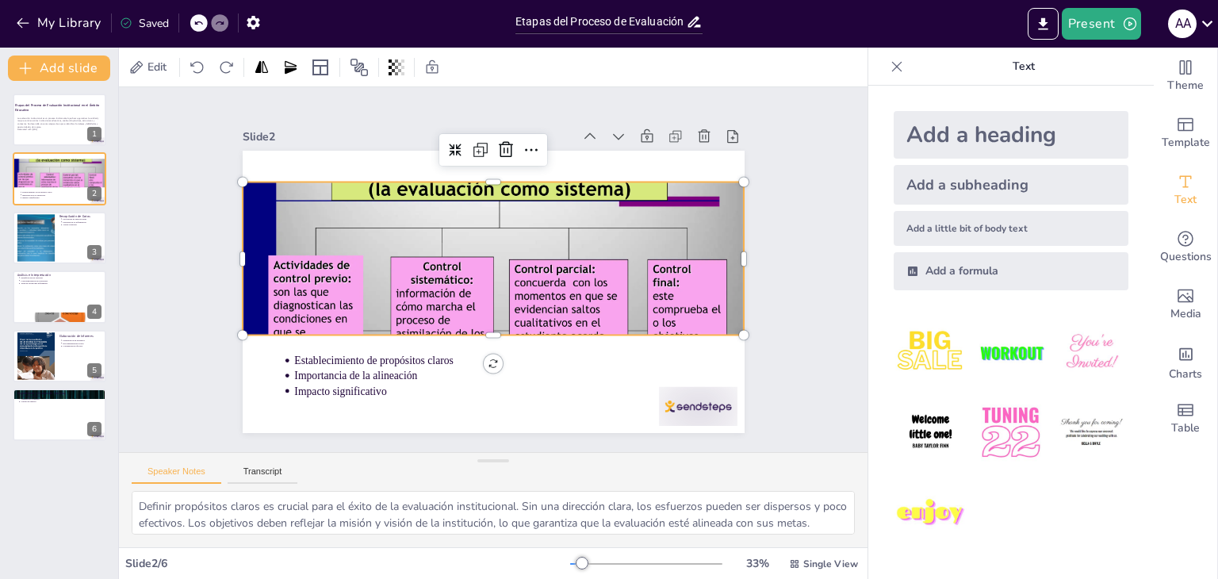
click at [437, 264] on div at bounding box center [474, 301] width 622 height 577
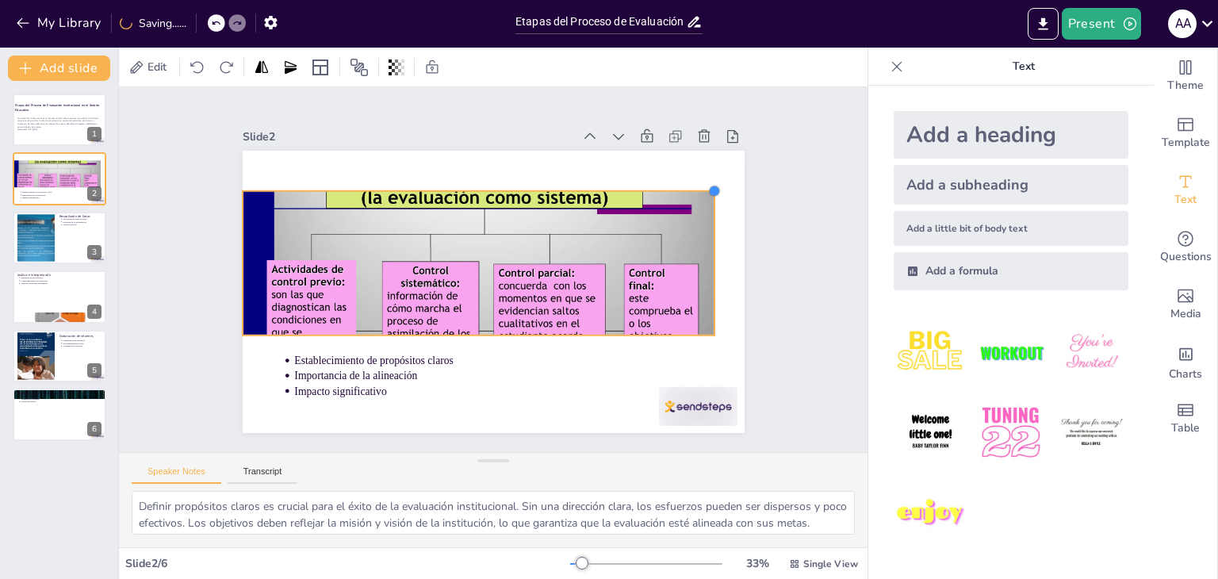
drag, startPoint x: 732, startPoint y: 175, endPoint x: 702, endPoint y: 186, distance: 31.1
click at [545, 47] on div at bounding box center [535, 37] width 17 height 17
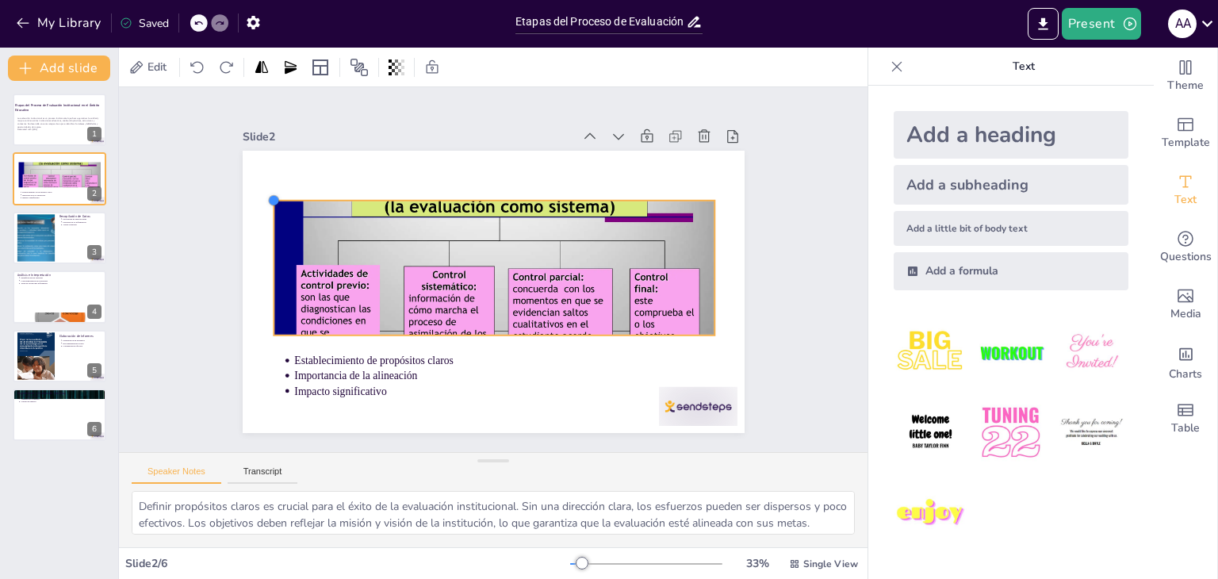
drag, startPoint x: 227, startPoint y: 182, endPoint x: 263, endPoint y: 191, distance: 37.7
click at [312, 125] on div at bounding box center [320, 117] width 17 height 17
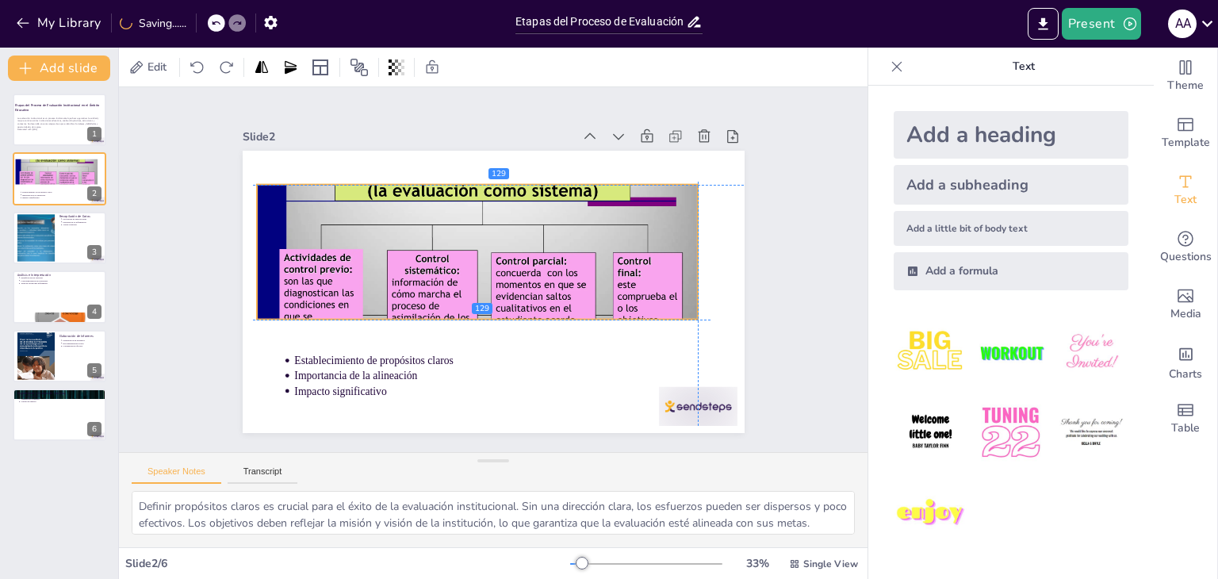
drag, startPoint x: 488, startPoint y: 242, endPoint x: 468, endPoint y: 223, distance: 28.1
click at [468, 223] on div at bounding box center [467, 282] width 548 height 507
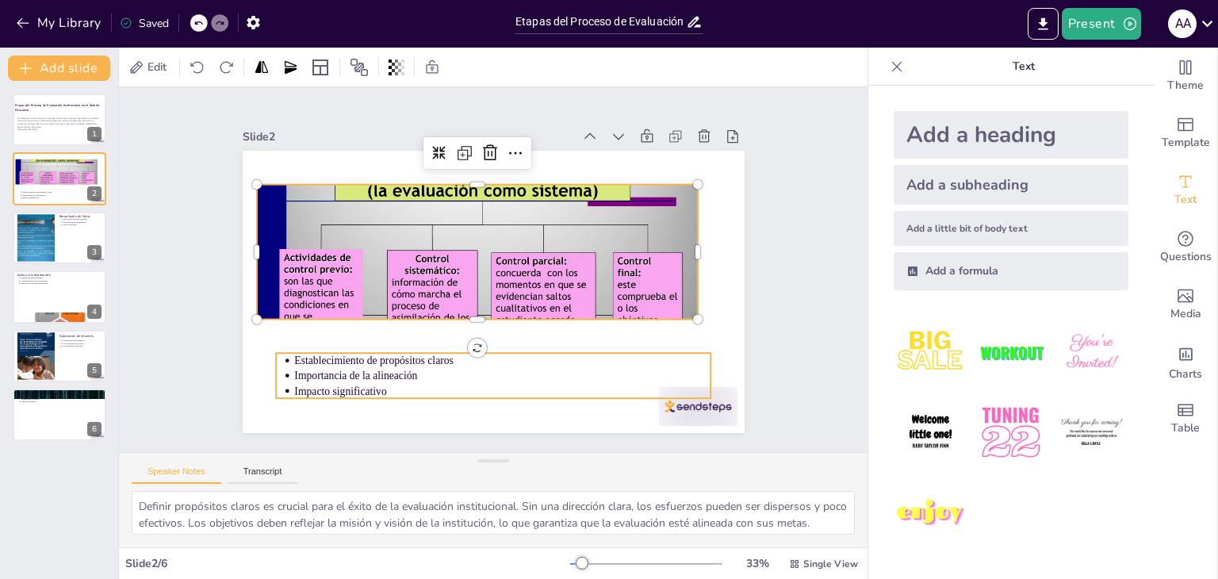
click at [485, 361] on p "Establecimiento de propósitos claros" at bounding box center [413, 314] width 183 height 387
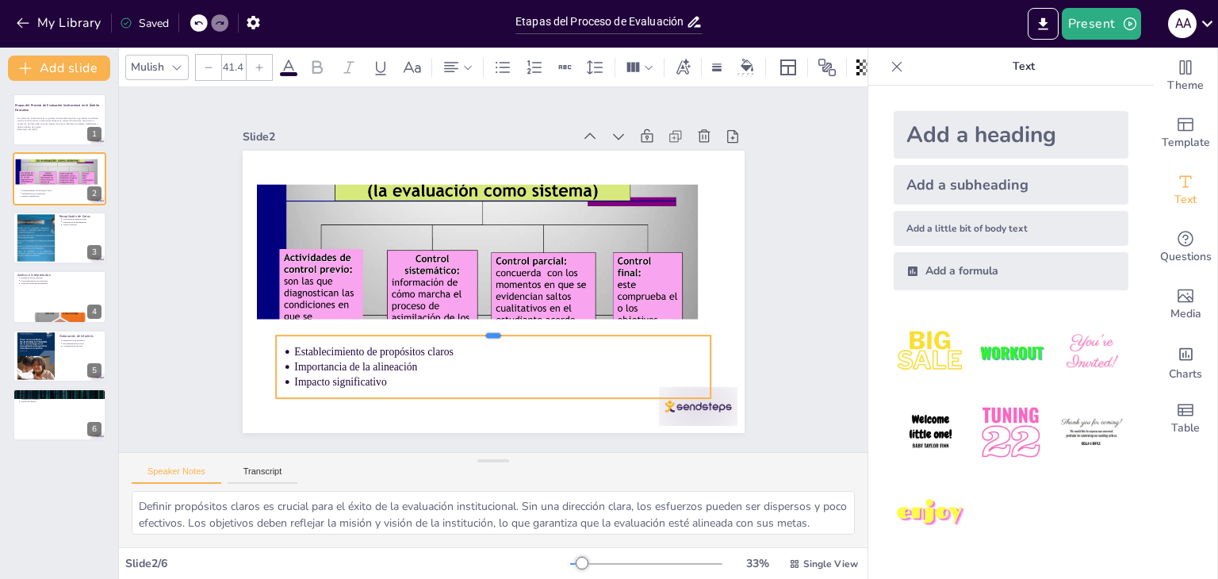
drag, startPoint x: 479, startPoint y: 345, endPoint x: 478, endPoint y: 327, distance: 17.5
click at [478, 327] on div at bounding box center [463, 321] width 383 height 228
click at [54, 236] on div at bounding box center [35, 237] width 64 height 48
type textarea "Utilizar diversas metodologías en la recopilación de datos enriquece el proceso…"
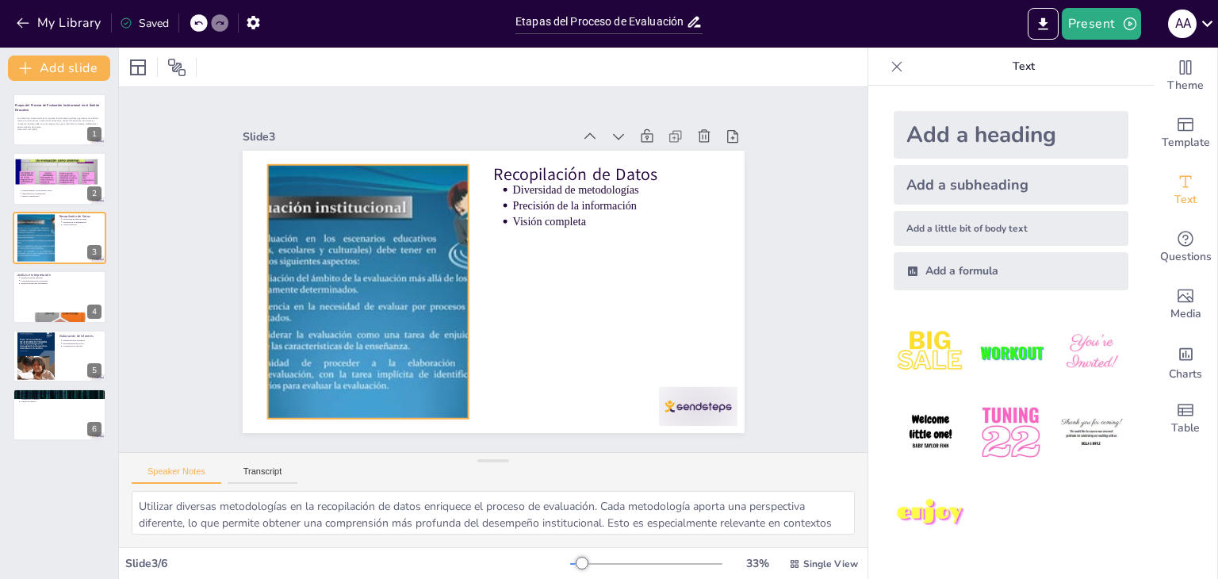
click at [343, 261] on div at bounding box center [373, 226] width 420 height 389
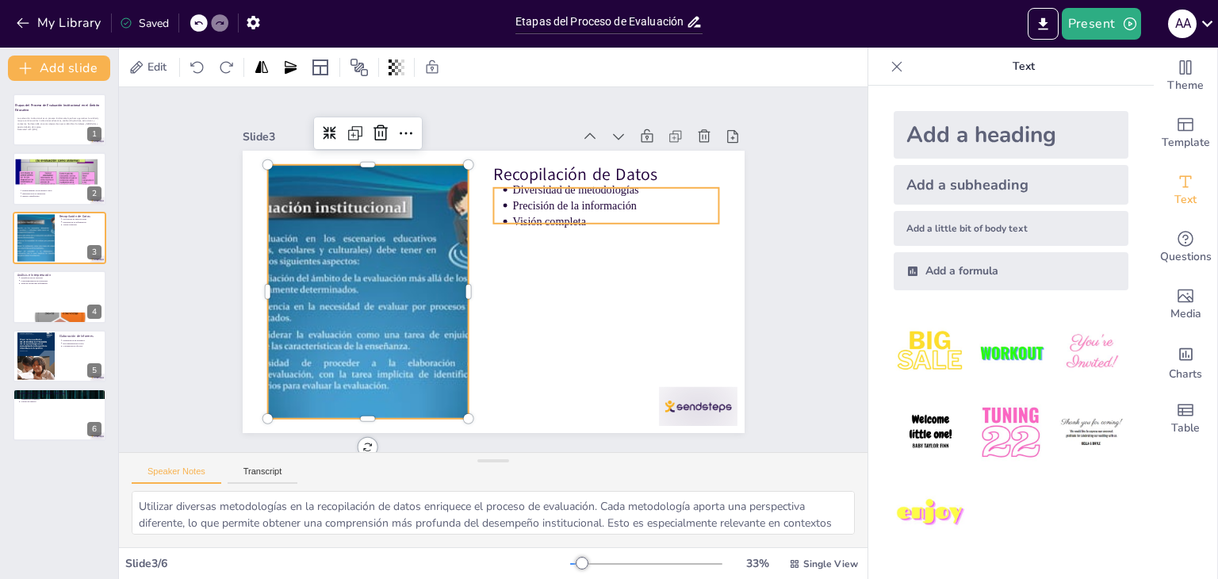
click at [568, 212] on p "Precisión de la información" at bounding box center [631, 261] width 195 height 98
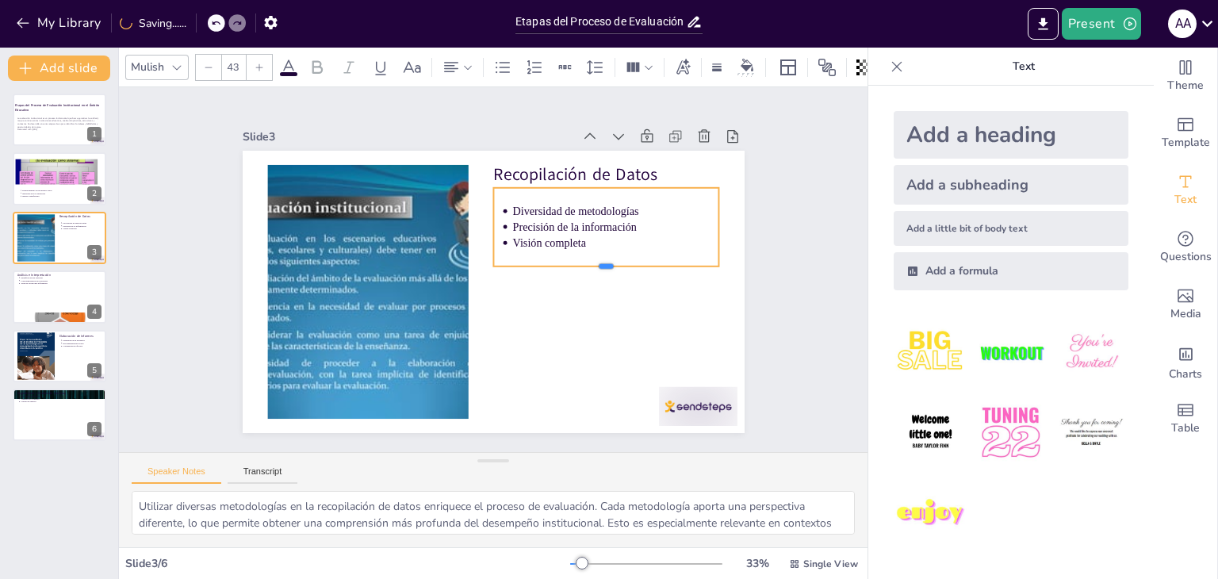
drag, startPoint x: 595, startPoint y: 220, endPoint x: 590, endPoint y: 262, distance: 43.1
click at [590, 267] on div at bounding box center [583, 338] width 190 height 143
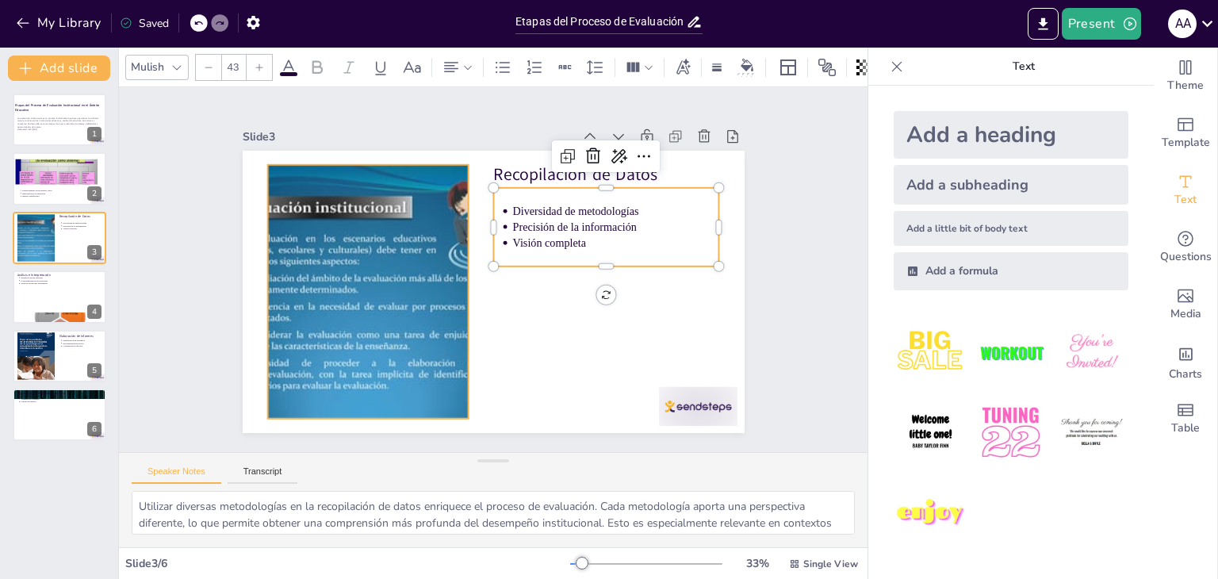
click at [306, 278] on div at bounding box center [369, 238] width 413 height 369
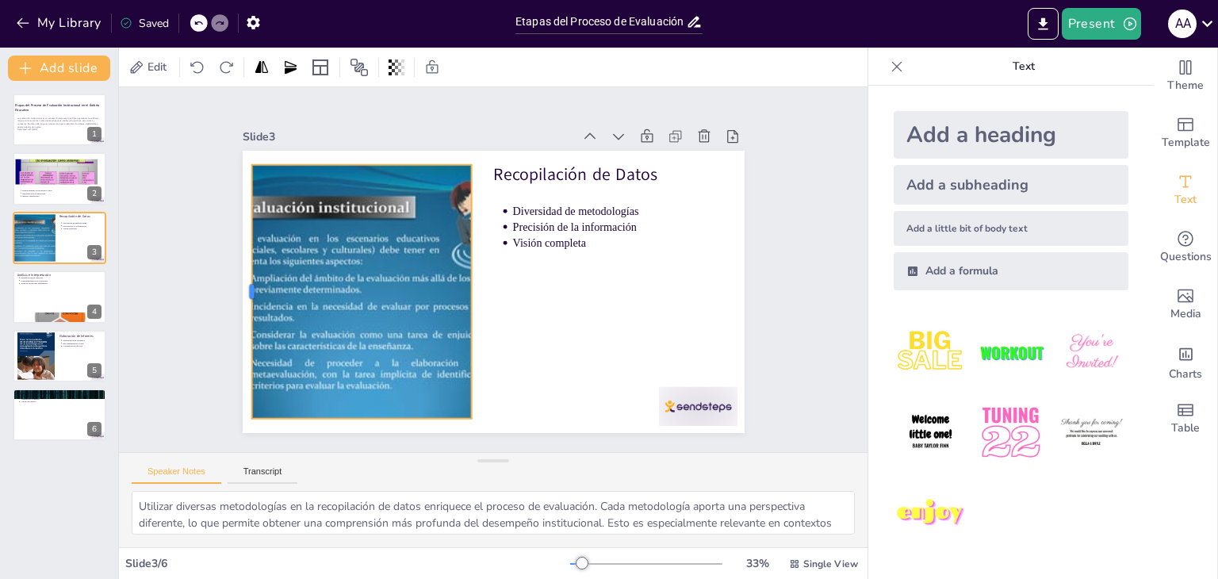
drag, startPoint x: 257, startPoint y: 283, endPoint x: 238, endPoint y: 285, distance: 19.1
click at [254, 109] on div at bounding box center [372, 51] width 237 height 115
click at [501, 217] on ul "Diversidad de metodologías Precisión de la información Visión completa" at bounding box center [613, 276] width 225 height 135
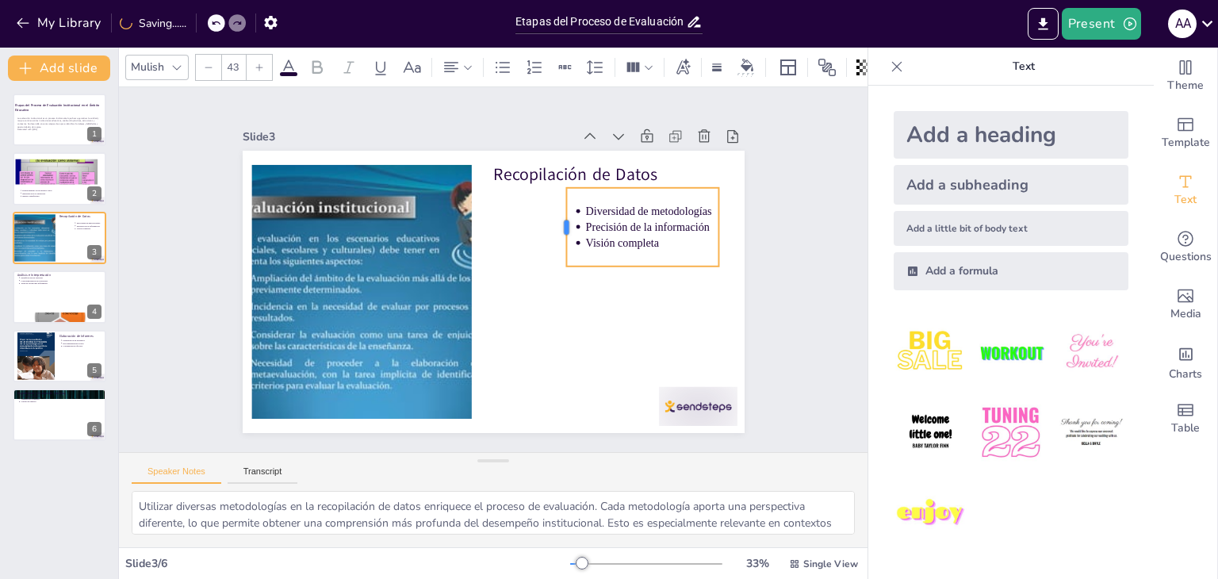
drag, startPoint x: 480, startPoint y: 220, endPoint x: 553, endPoint y: 226, distance: 73.2
click at [553, 312] on div at bounding box center [548, 326] width 79 height 29
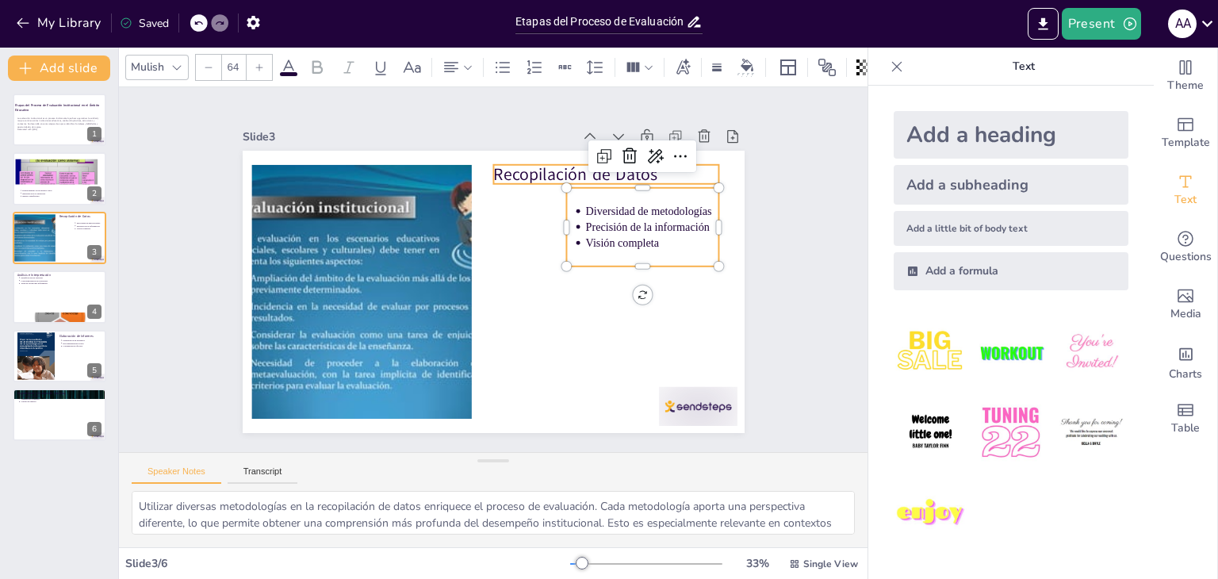
click at [542, 183] on p "Recopilación de Datos" at bounding box center [640, 258] width 197 height 151
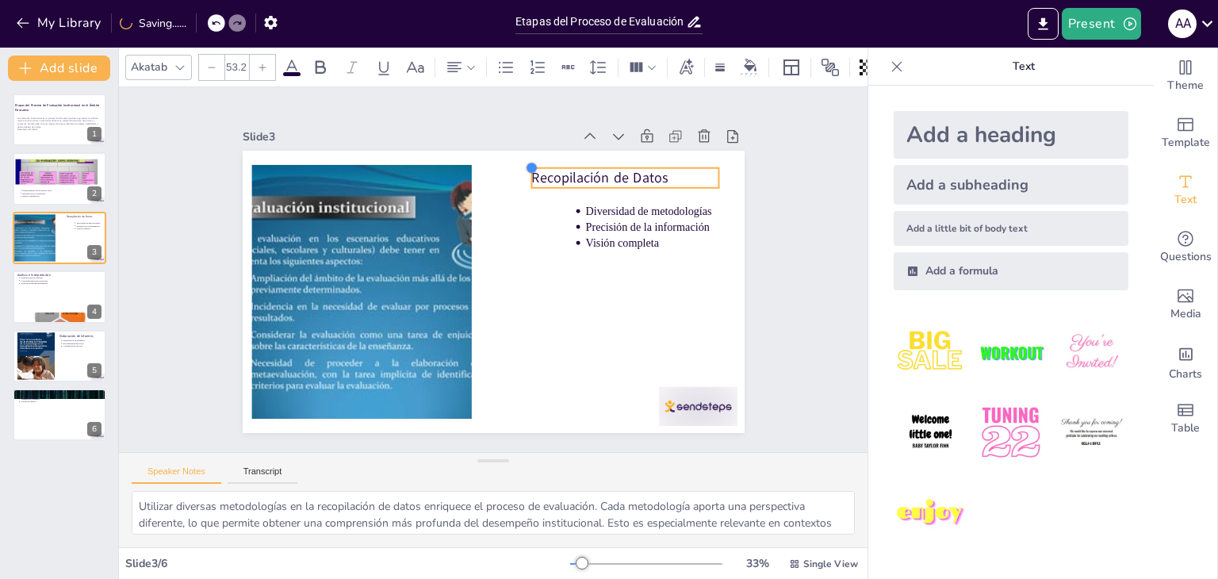
type input "50.5"
drag, startPoint x: 485, startPoint y: 160, endPoint x: 565, endPoint y: 164, distance: 79.4
click at [565, 164] on div "Recopilación de Datos Diversidad de metodologías Precisión de la información Vi…" at bounding box center [504, 250] width 576 height 496
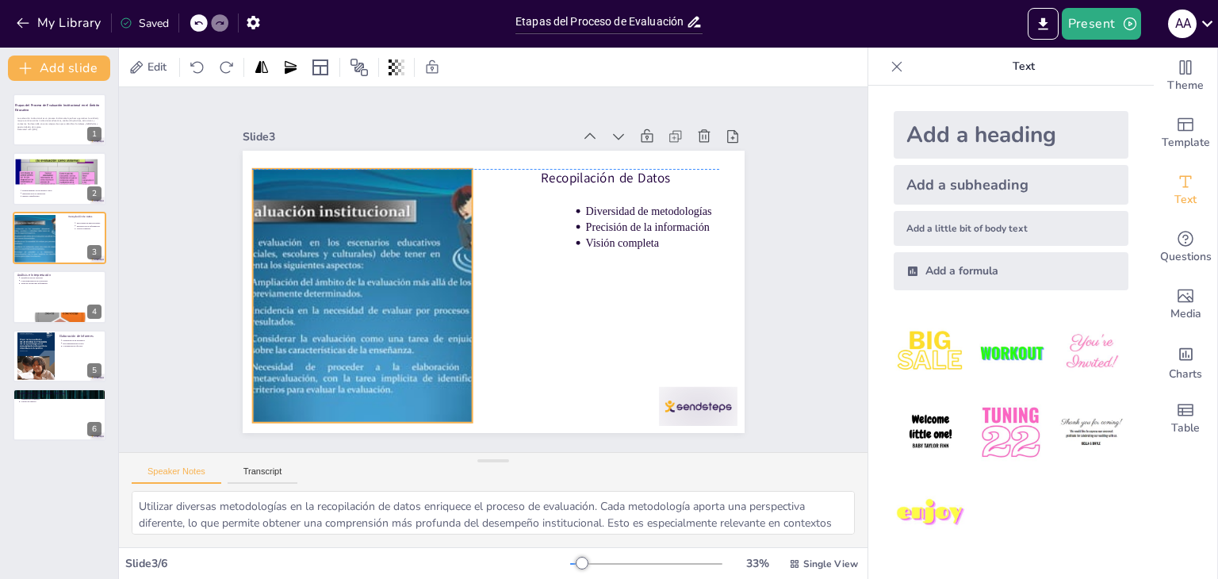
click at [390, 243] on div at bounding box center [431, 162] width 346 height 400
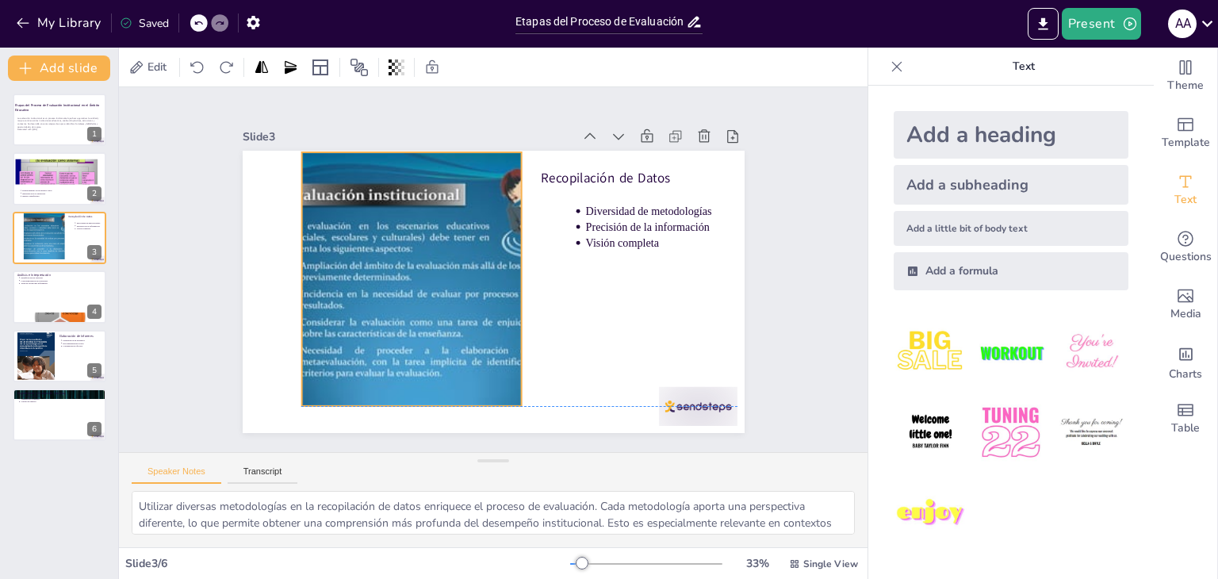
drag, startPoint x: 419, startPoint y: 178, endPoint x: 469, endPoint y: 167, distance: 50.6
click at [469, 167] on div at bounding box center [433, 228] width 422 height 415
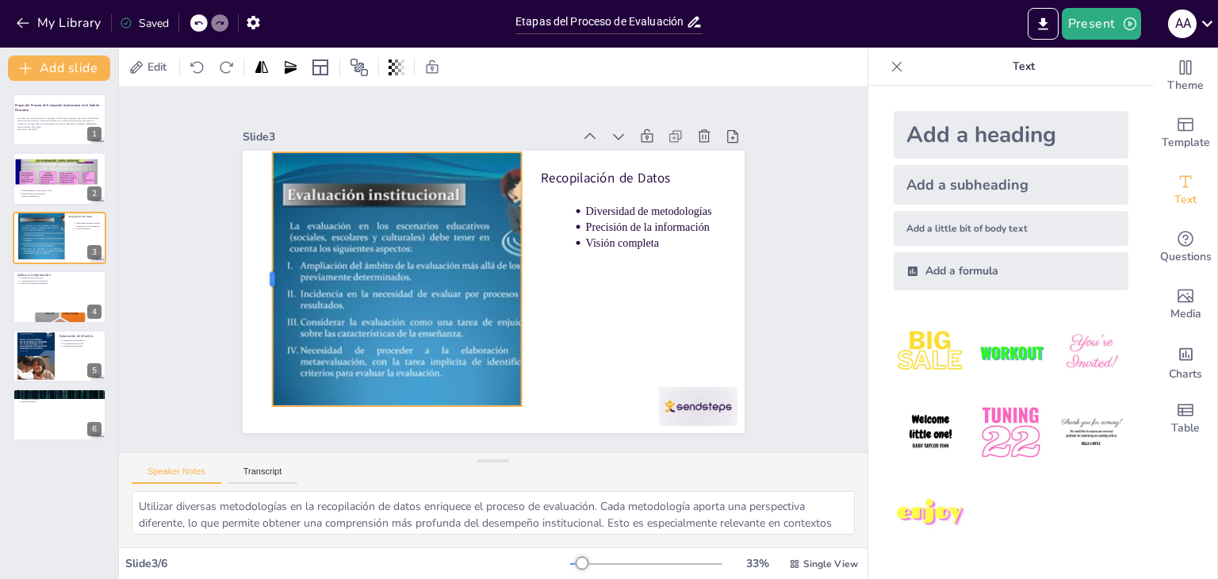
drag, startPoint x: 289, startPoint y: 267, endPoint x: 259, endPoint y: 261, distance: 30.0
click at [259, 224] on div at bounding box center [317, 124] width 179 height 197
click at [33, 302] on div at bounding box center [59, 297] width 95 height 54
type textarea "Identificar patrones en los datos es fundamental para entender el desempeño ins…"
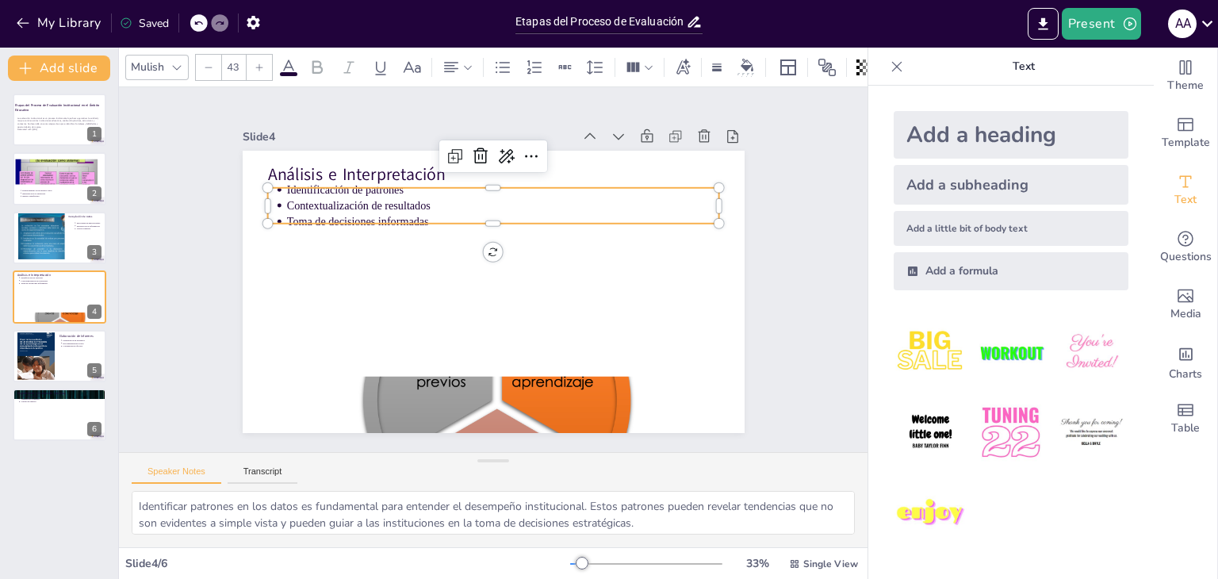
click at [461, 202] on p "Contextualización de resultados" at bounding box center [556, 252] width 190 height 401
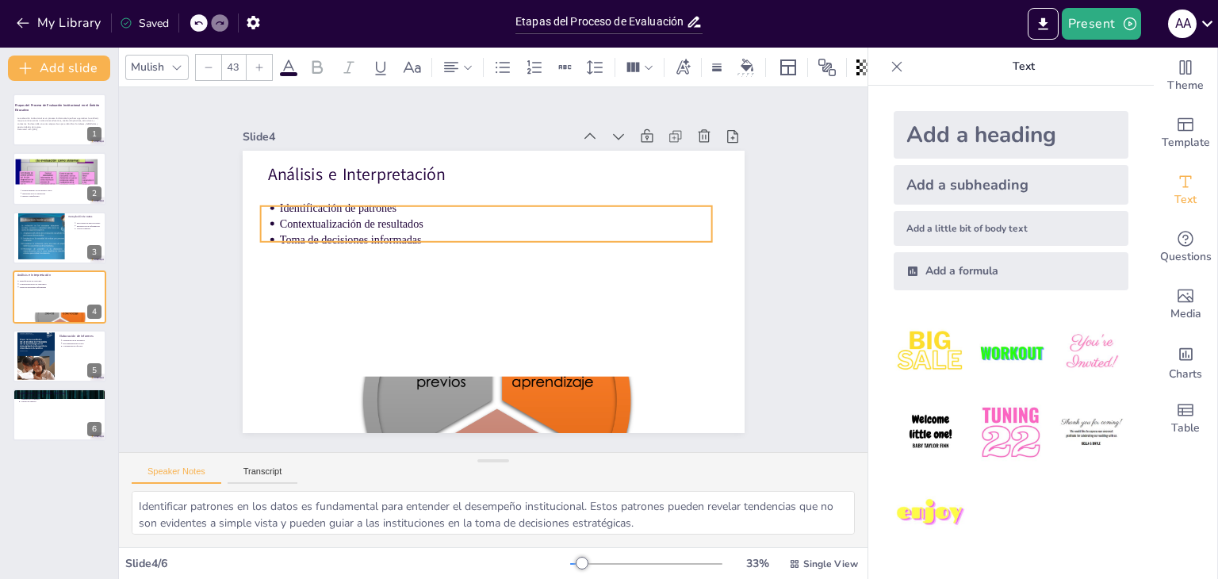
drag, startPoint x: 510, startPoint y: 198, endPoint x: 503, endPoint y: 216, distance: 19.6
click at [503, 216] on p "Contextualización de resultados" at bounding box center [522, 234] width 359 height 267
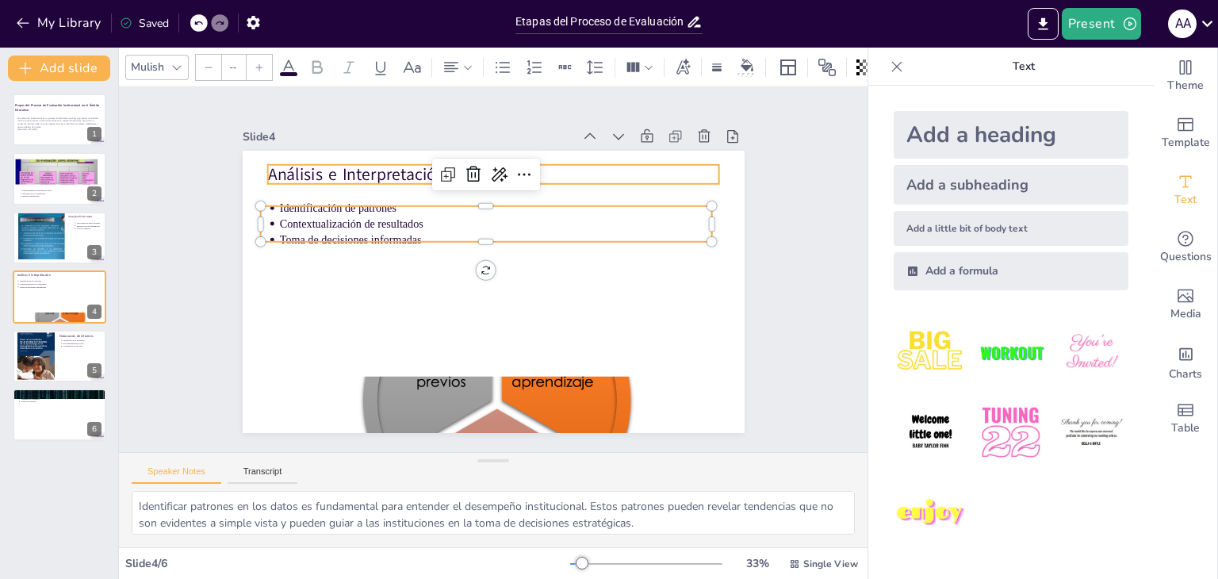
type input "64"
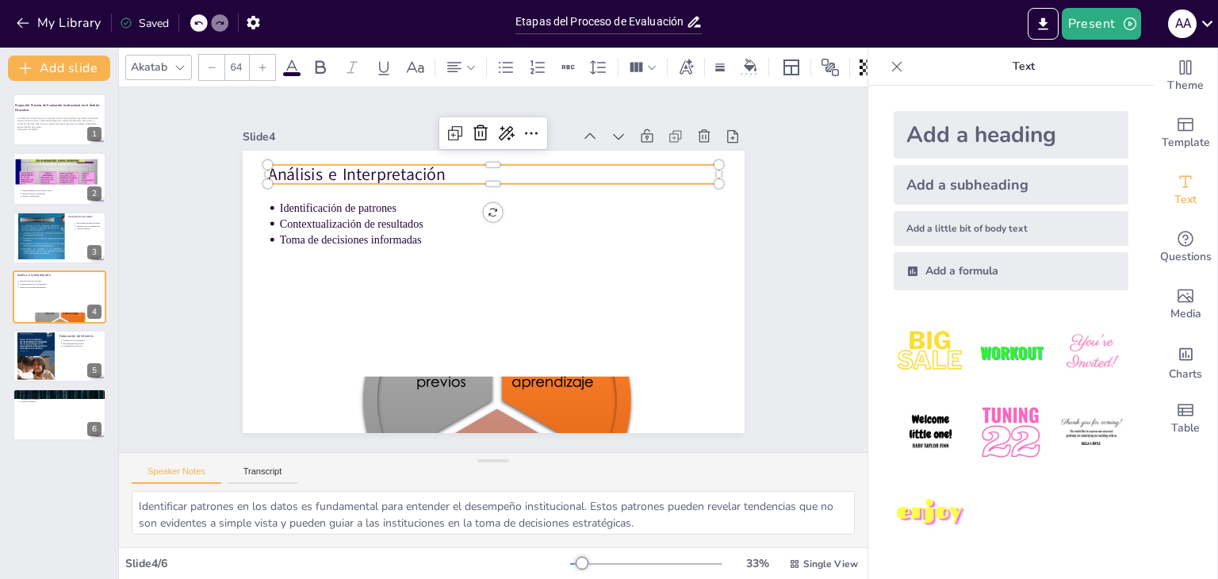
click at [553, 167] on p "Análisis e Interpretación" at bounding box center [540, 187] width 403 height 246
click at [470, 65] on icon at bounding box center [471, 67] width 8 height 4
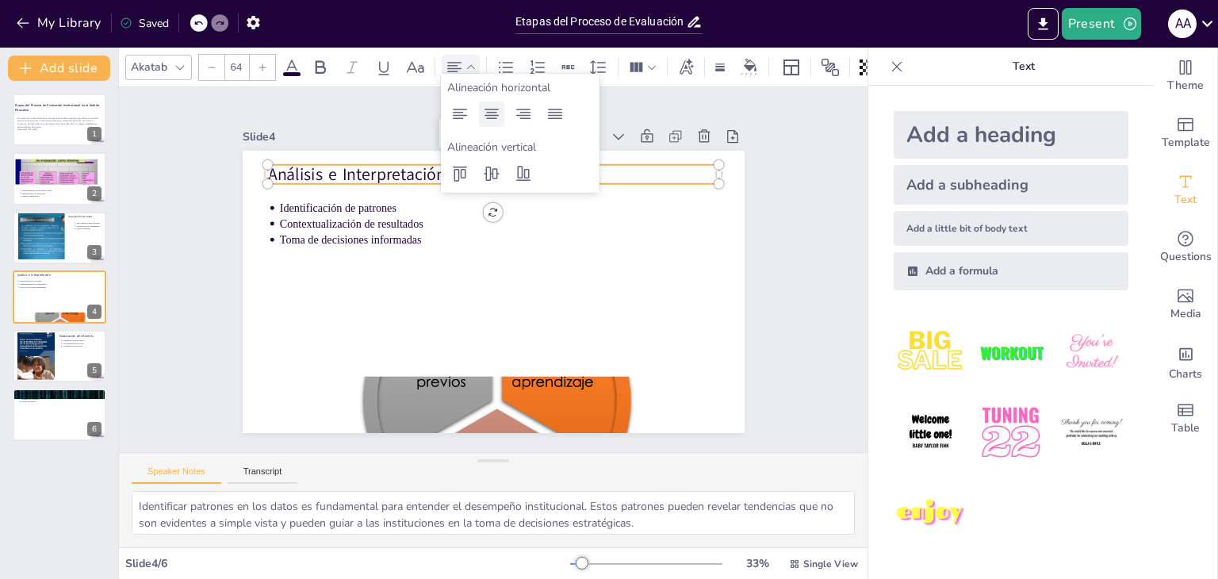
click at [490, 112] on icon at bounding box center [491, 114] width 19 height 19
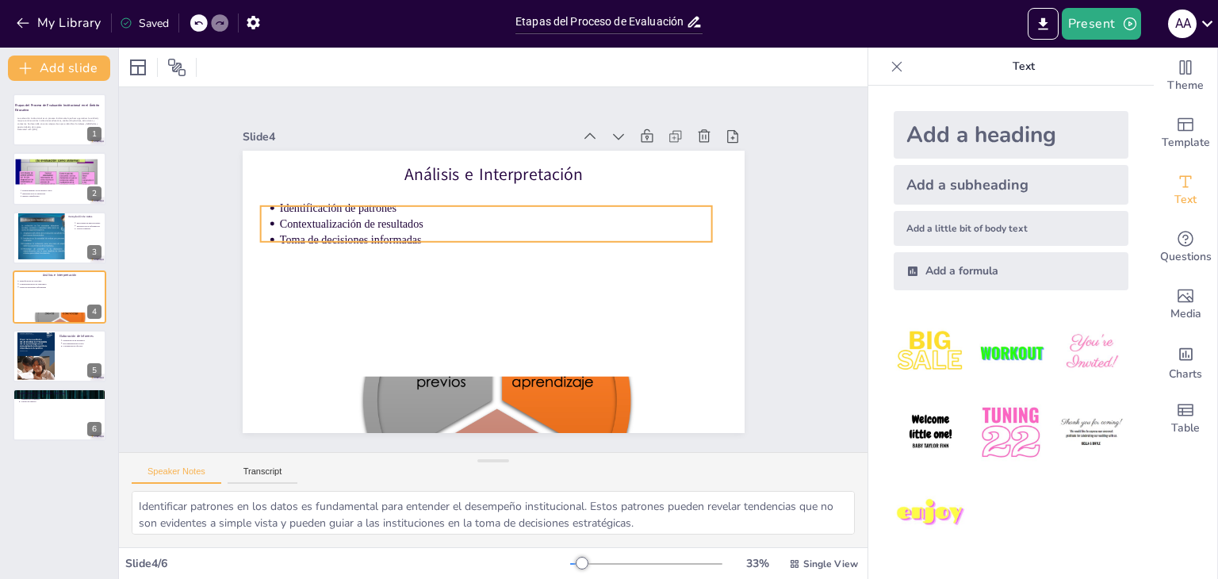
click at [457, 205] on p "Identificación de patrones" at bounding box center [502, 208] width 432 height 61
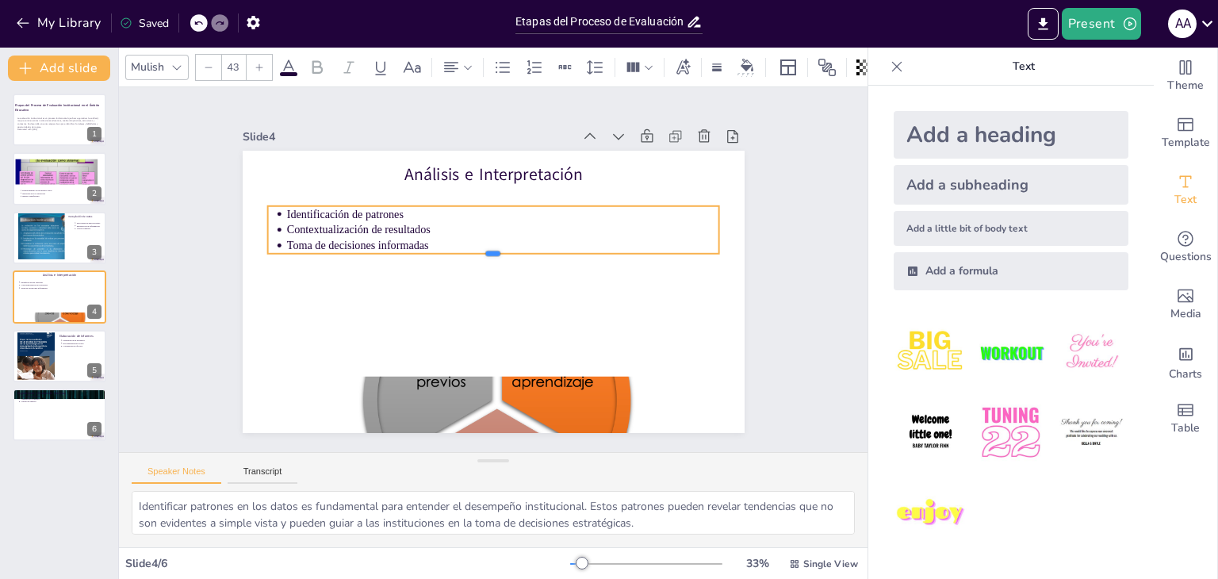
drag, startPoint x: 479, startPoint y: 236, endPoint x: 477, endPoint y: 251, distance: 14.4
click at [477, 251] on div at bounding box center [503, 267] width 106 height 444
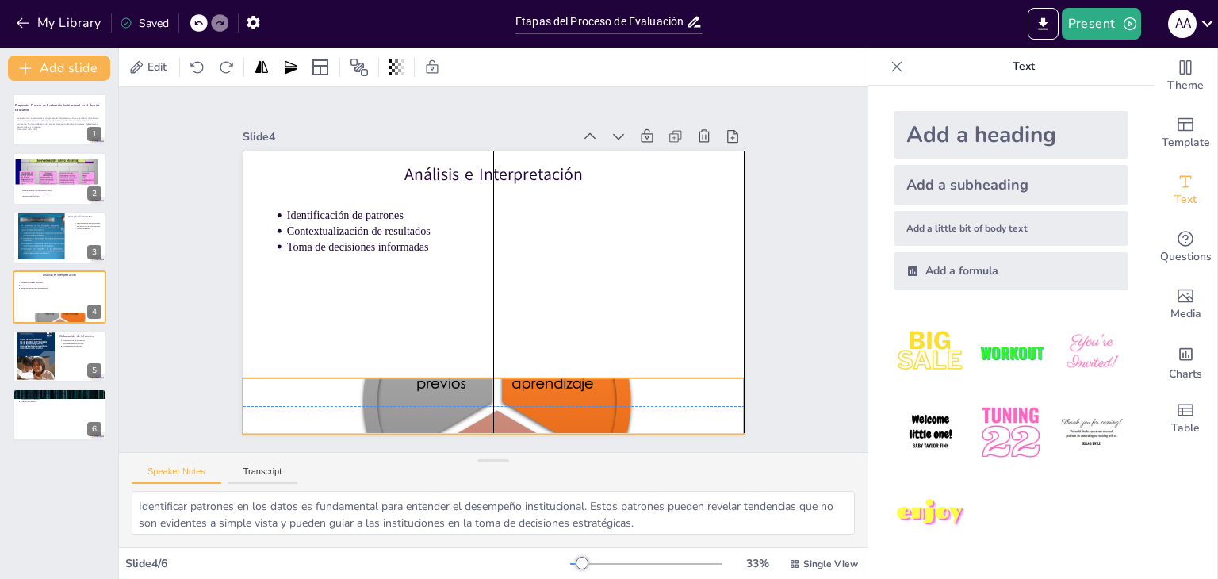
click at [508, 393] on div at bounding box center [451, 400] width 568 height 436
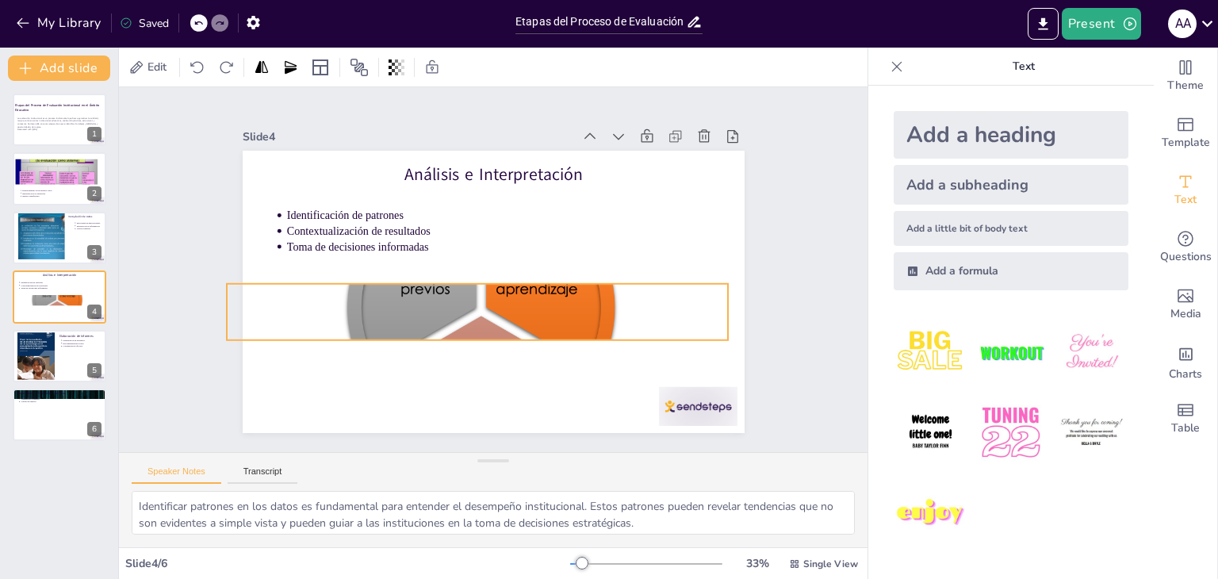
drag, startPoint x: 660, startPoint y: 393, endPoint x: 644, endPoint y: 308, distance: 86.5
click at [644, 308] on div at bounding box center [461, 237] width 474 height 579
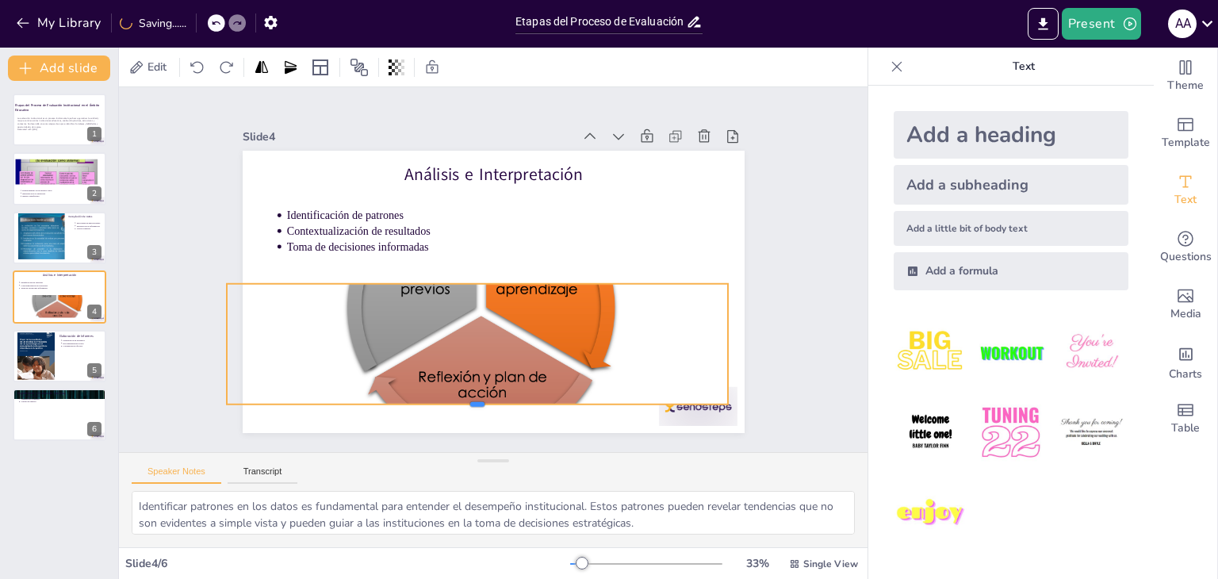
drag, startPoint x: 466, startPoint y: 339, endPoint x: 462, endPoint y: 402, distance: 63.6
click at [461, 403] on div at bounding box center [387, 363] width 381 height 345
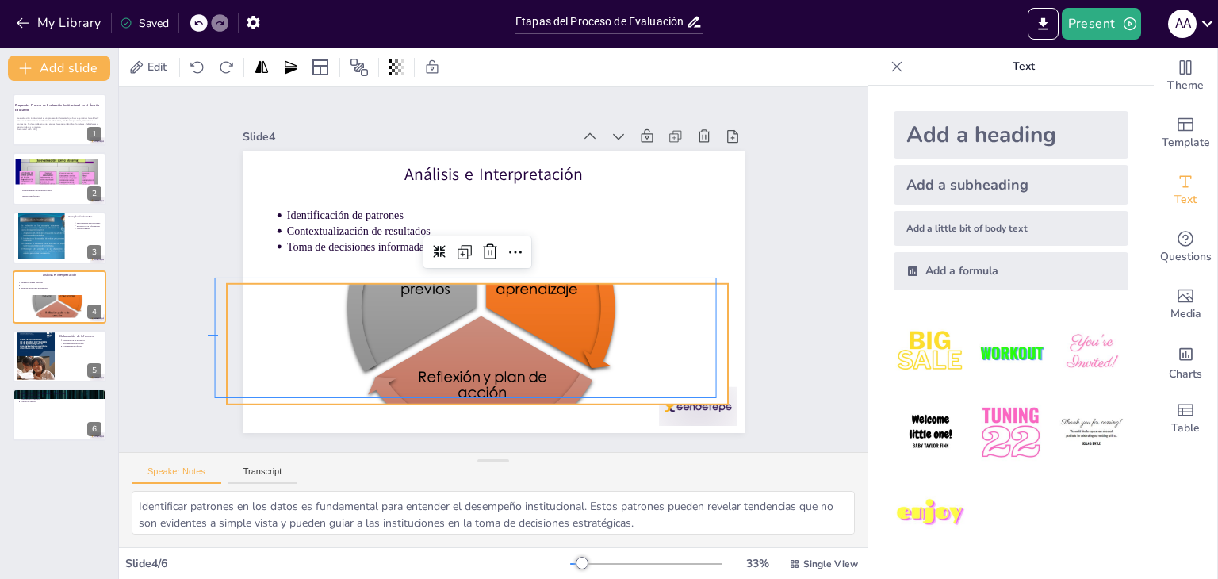
drag, startPoint x: 208, startPoint y: 336, endPoint x: 218, endPoint y: 335, distance: 10.4
click at [218, 335] on div "Slide 1 Etapas del Proceso de Evaluación Institucional en el Ámbito Educativo L…" at bounding box center [492, 269] width 675 height 578
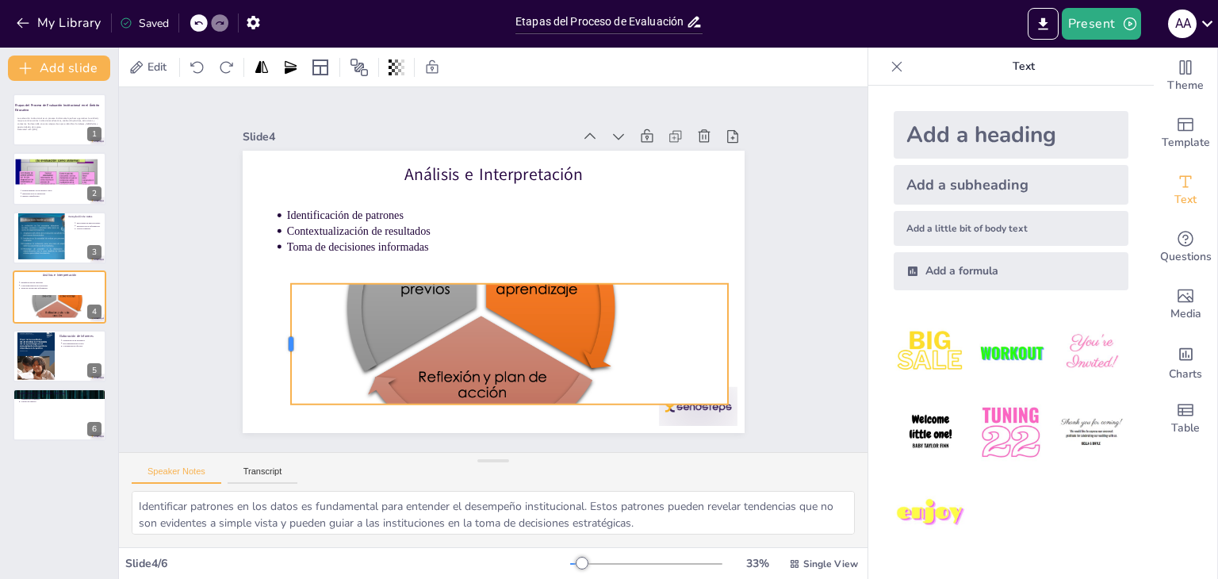
drag, startPoint x: 214, startPoint y: 338, endPoint x: 278, endPoint y: 337, distance: 64.2
click at [278, 337] on div at bounding box center [277, 321] width 25 height 121
drag, startPoint x: 718, startPoint y: 333, endPoint x: 643, endPoint y: 334, distance: 74.5
click at [636, 362] on div at bounding box center [600, 417] width 71 height 111
click at [615, 316] on div at bounding box center [458, 297] width 583 height 507
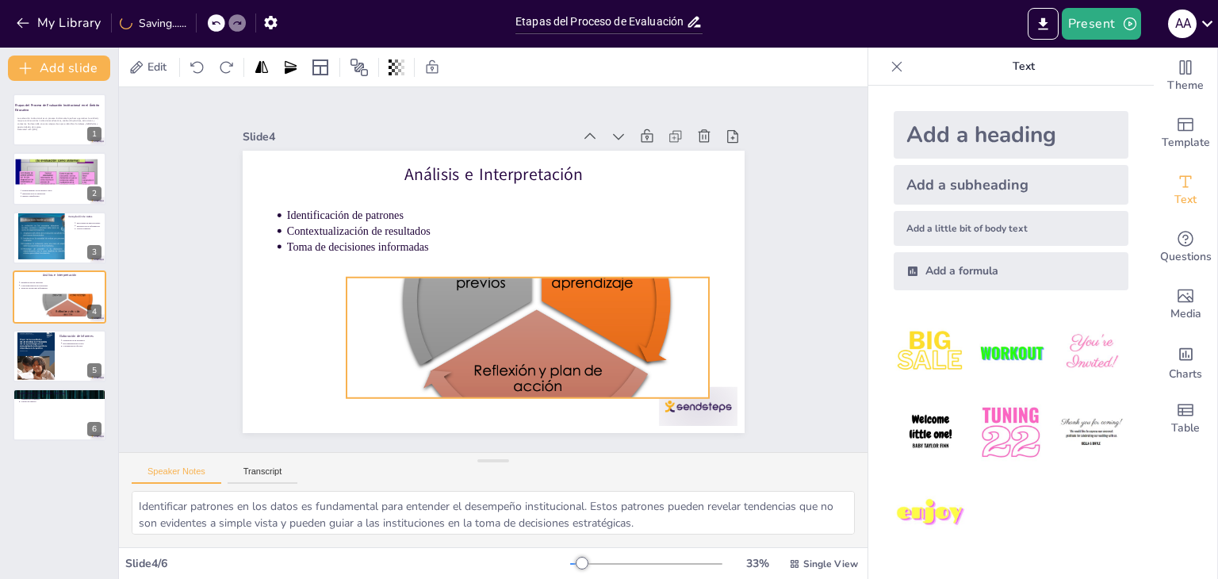
drag, startPoint x: 614, startPoint y: 300, endPoint x: 669, endPoint y: 294, distance: 55.9
click at [669, 294] on div at bounding box center [542, 248] width 474 height 579
drag, startPoint x: 331, startPoint y: 327, endPoint x: 373, endPoint y: 323, distance: 42.2
click at [373, 243] on div at bounding box center [378, 206] width 111 height 71
drag, startPoint x: 699, startPoint y: 329, endPoint x: 664, endPoint y: 332, distance: 35.0
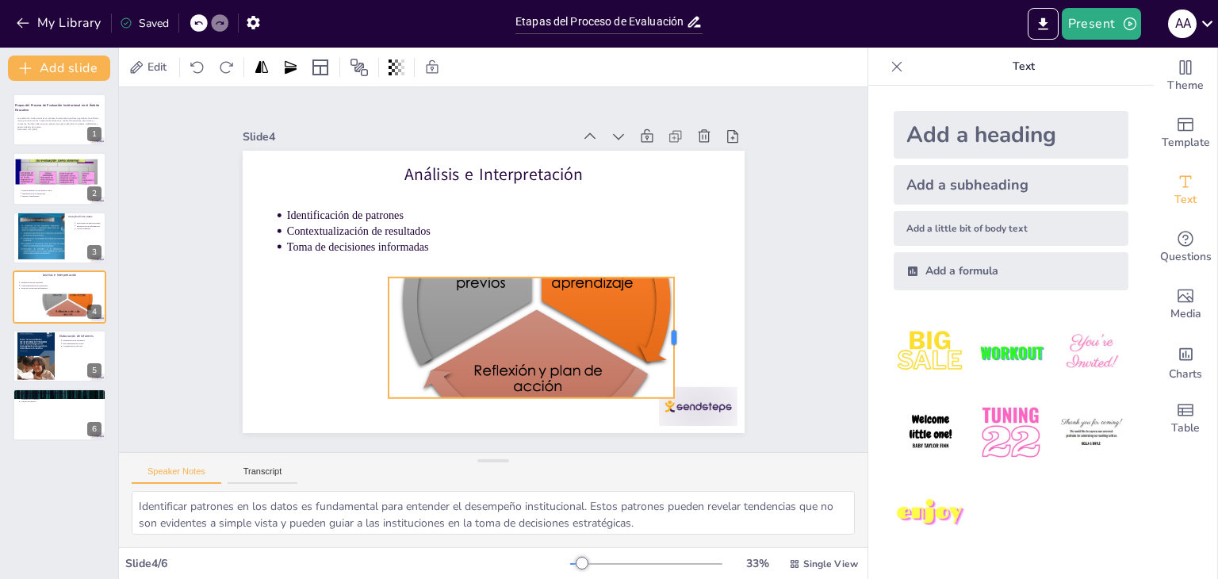
click at [546, 444] on div at bounding box center [486, 468] width 119 height 49
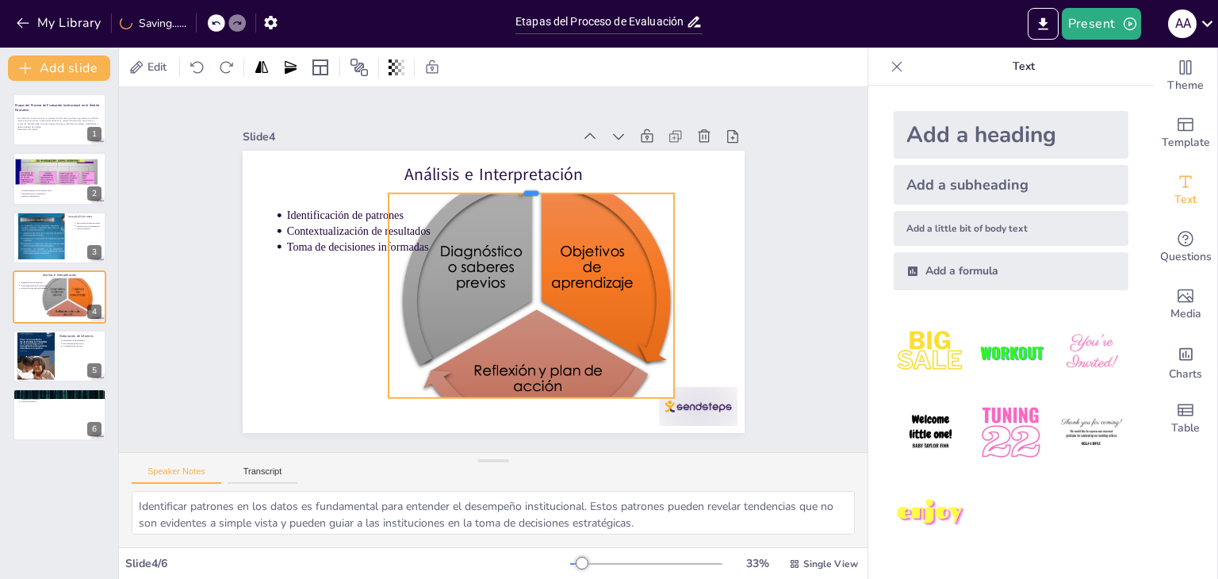
drag, startPoint x: 519, startPoint y: 270, endPoint x: 533, endPoint y: 186, distance: 85.1
click at [533, 186] on div at bounding box center [555, 202] width 276 height 101
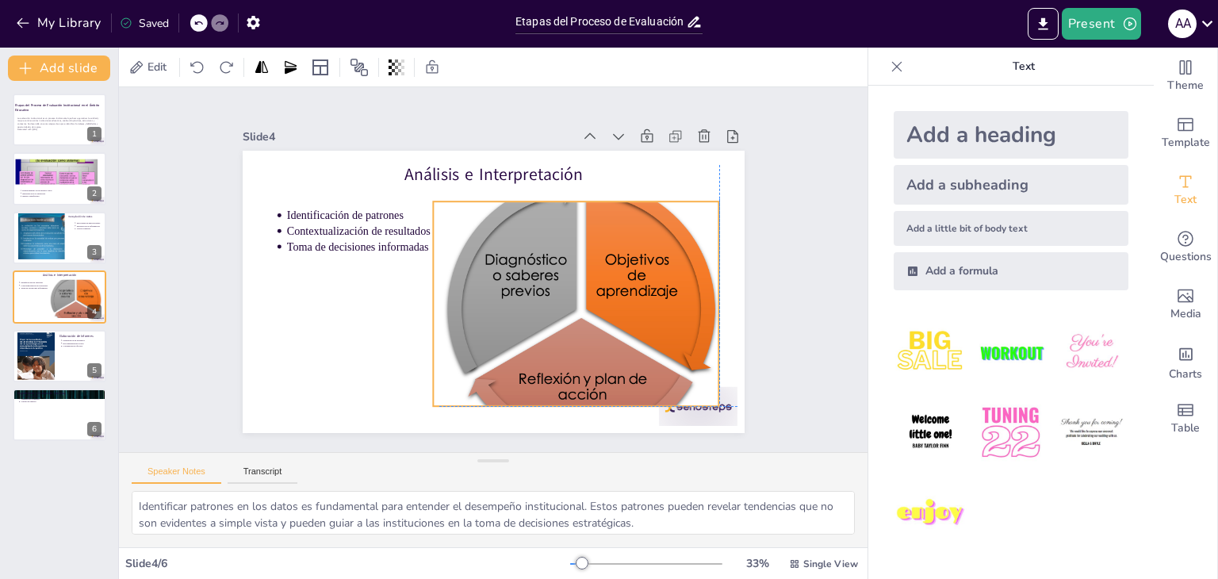
drag, startPoint x: 519, startPoint y: 287, endPoint x: 570, endPoint y: 293, distance: 51.0
click at [570, 293] on div at bounding box center [425, 336] width 437 height 568
drag, startPoint x: 566, startPoint y: 192, endPoint x: 566, endPoint y: 179, distance: 12.7
click at [566, 179] on div at bounding box center [613, 273] width 201 height 221
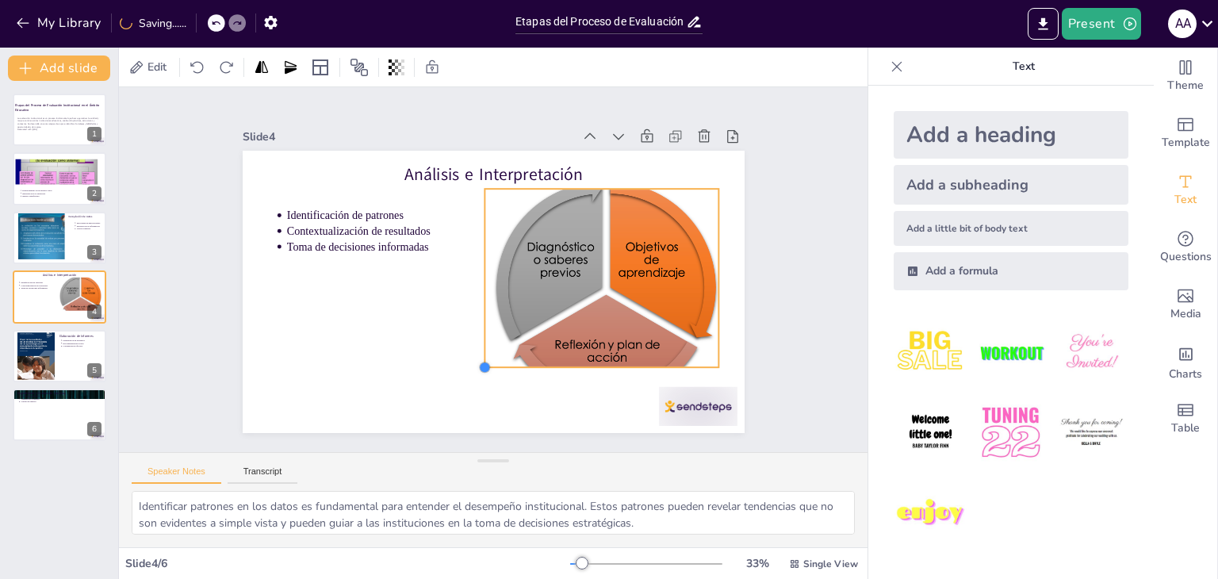
drag, startPoint x: 422, startPoint y: 403, endPoint x: 473, endPoint y: 343, distance: 78.7
click at [473, 343] on div "Análisis e Interpretación Identificación de patrones Contextualización de resul…" at bounding box center [480, 251] width 572 height 523
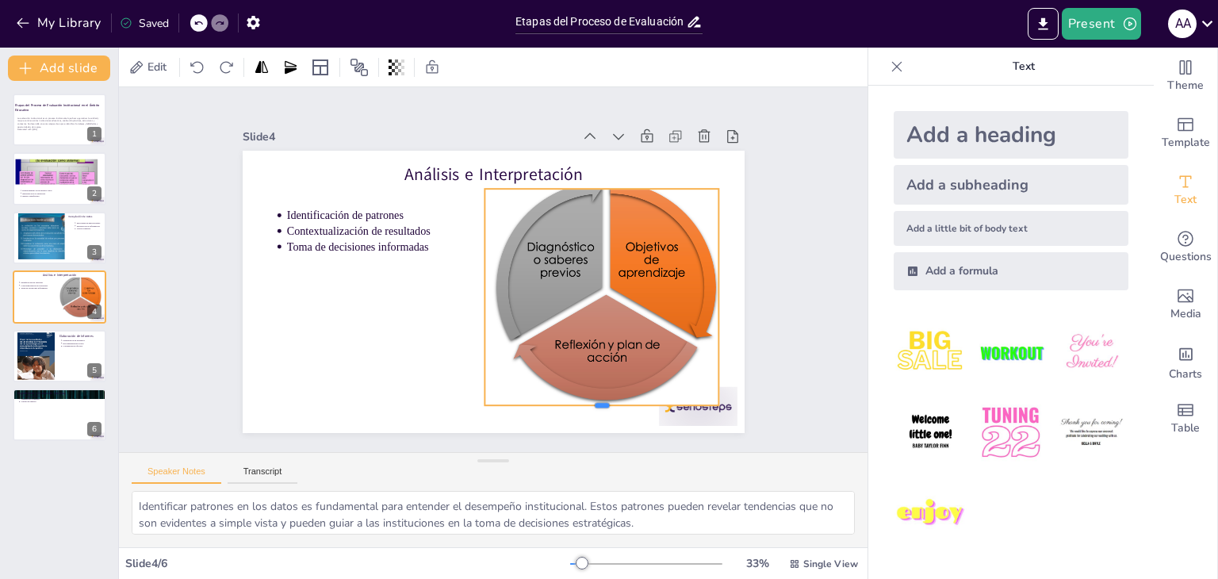
drag, startPoint x: 588, startPoint y: 362, endPoint x: 581, endPoint y: 400, distance: 38.7
click at [581, 400] on div at bounding box center [535, 443] width 220 height 107
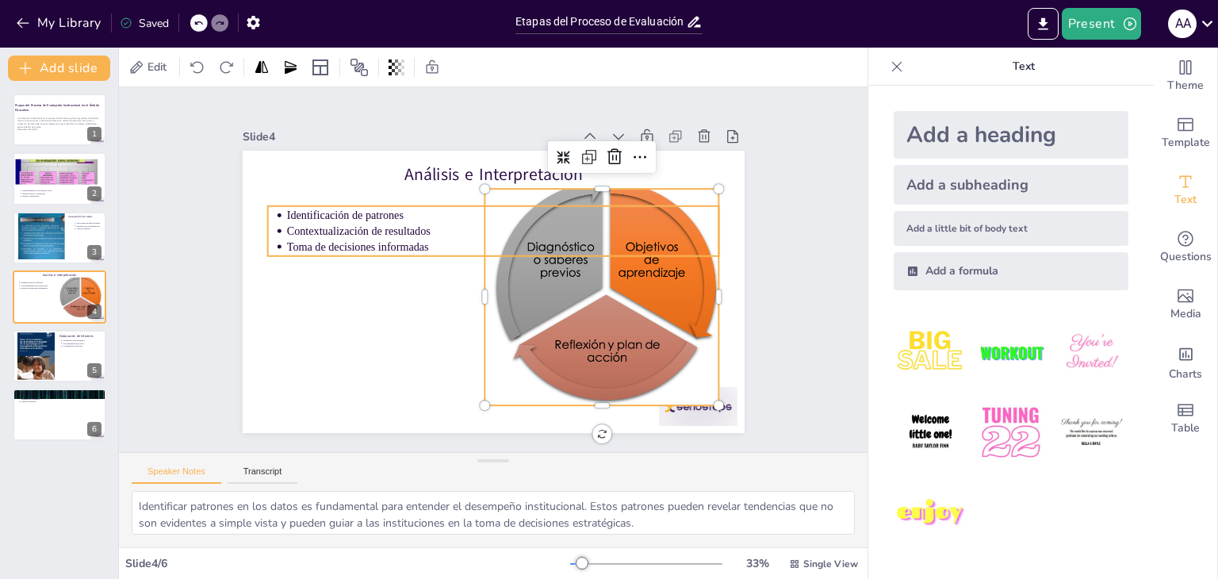
click at [367, 222] on p "Contextualización de resultados" at bounding box center [517, 239] width 401 height 190
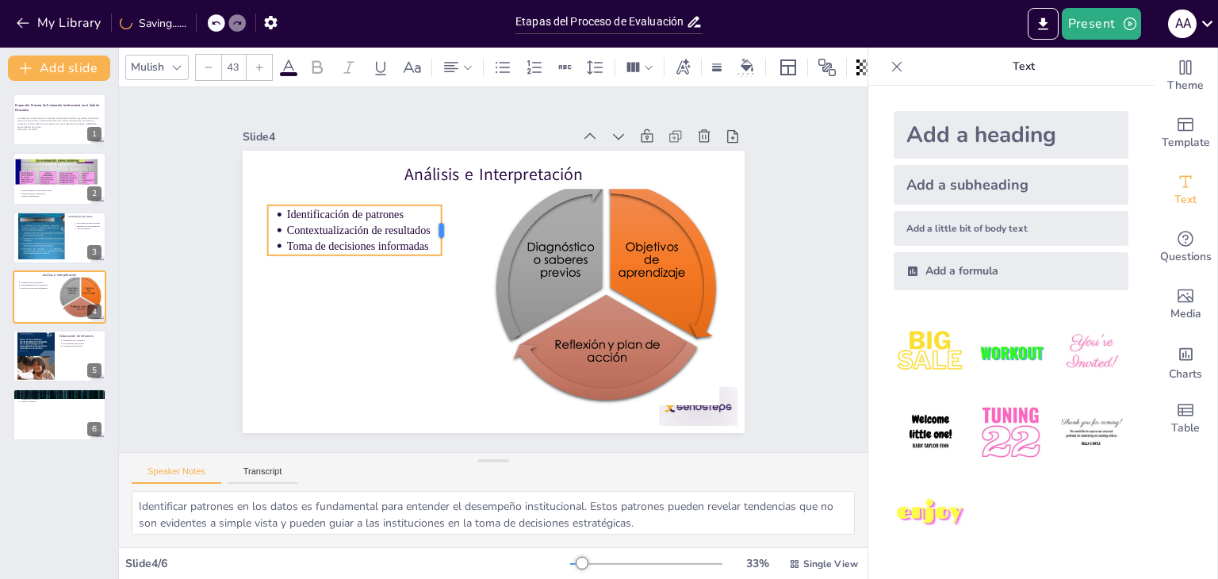
drag, startPoint x: 712, startPoint y: 223, endPoint x: 434, endPoint y: 230, distance: 277.6
click at [485, 228] on div at bounding box center [510, 212] width 51 height 32
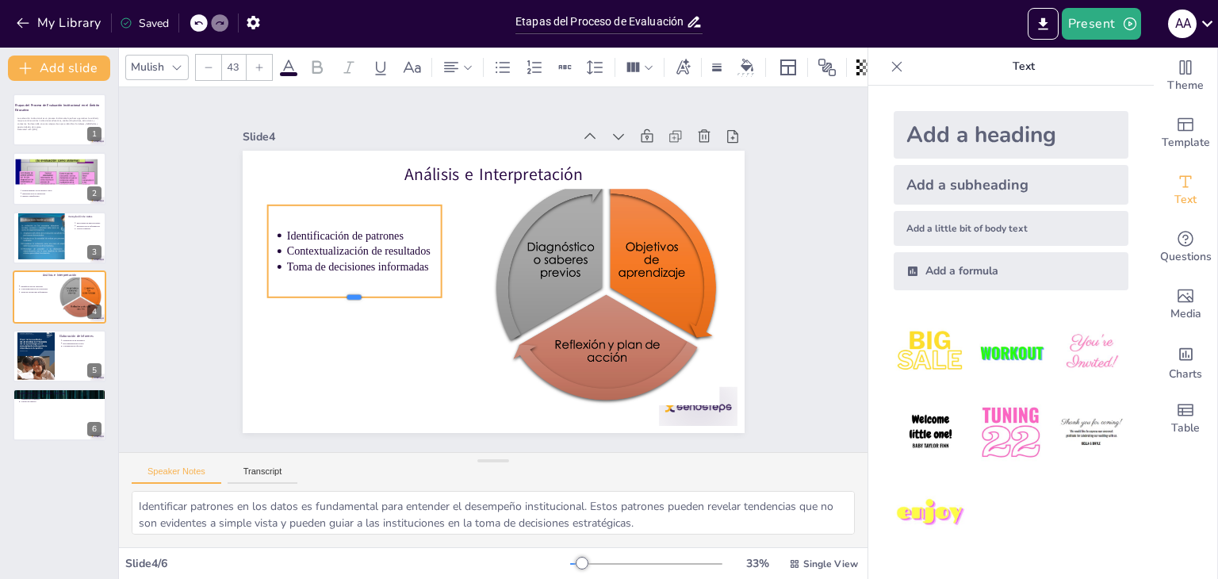
drag, startPoint x: 346, startPoint y: 250, endPoint x: 325, endPoint y: 293, distance: 47.9
click at [325, 258] on div at bounding box center [375, 190] width 126 height 138
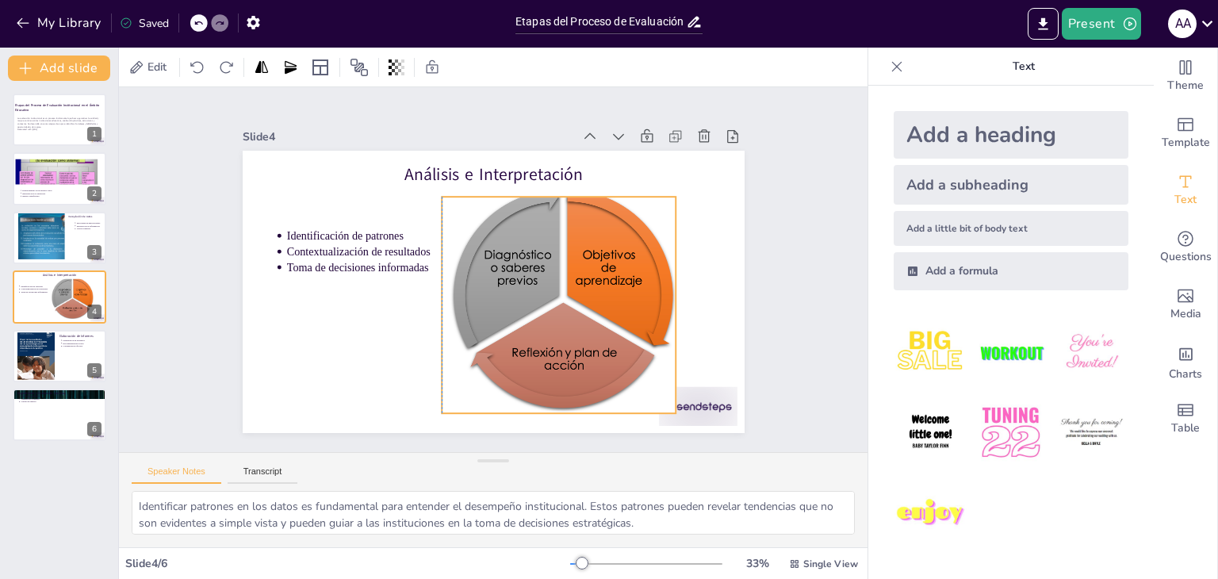
drag, startPoint x: 679, startPoint y: 201, endPoint x: 633, endPoint y: 209, distance: 46.7
click at [633, 209] on div at bounding box center [560, 299] width 412 height 243
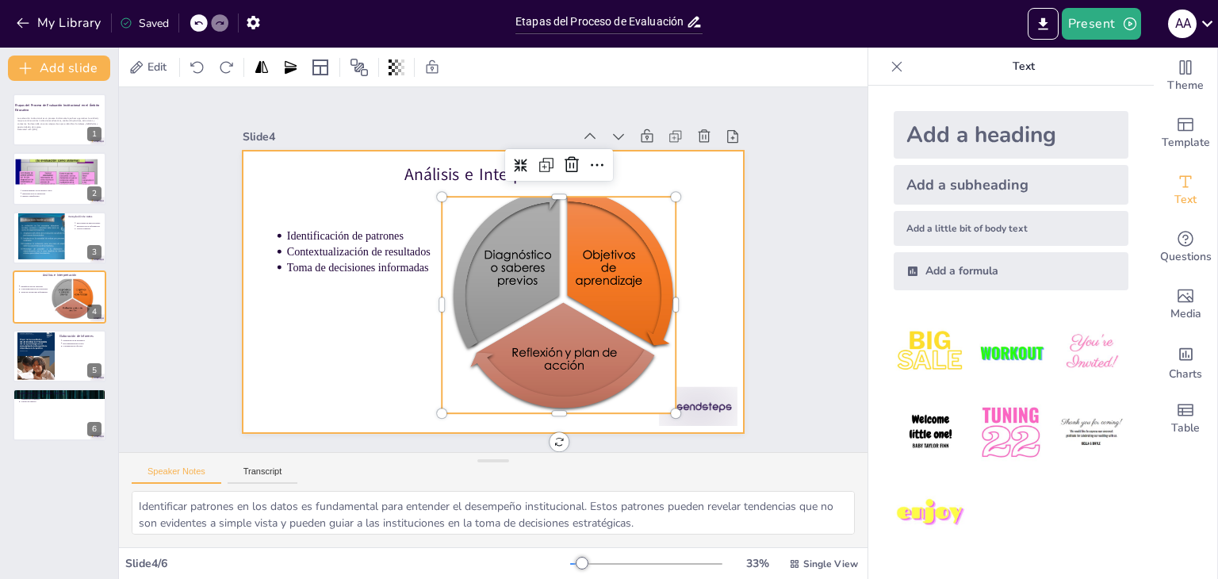
click at [390, 305] on div at bounding box center [483, 290] width 573 height 462
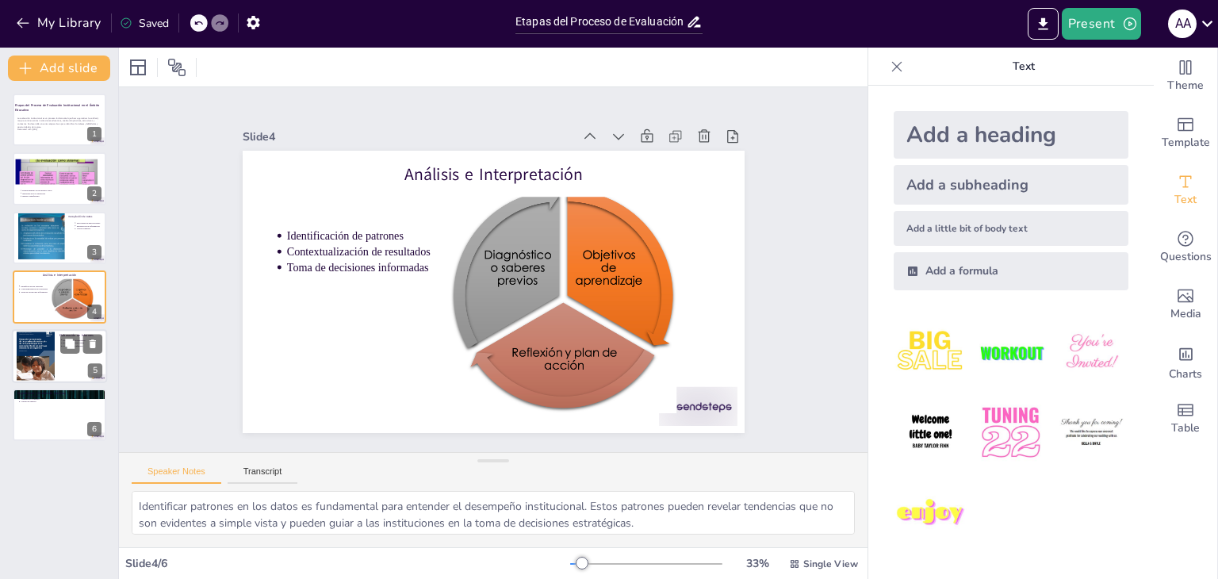
click at [60, 359] on div at bounding box center [59, 356] width 95 height 54
type textarea "Presentar hallazgos de manera clara es vital para la efectividad de la evaluaci…"
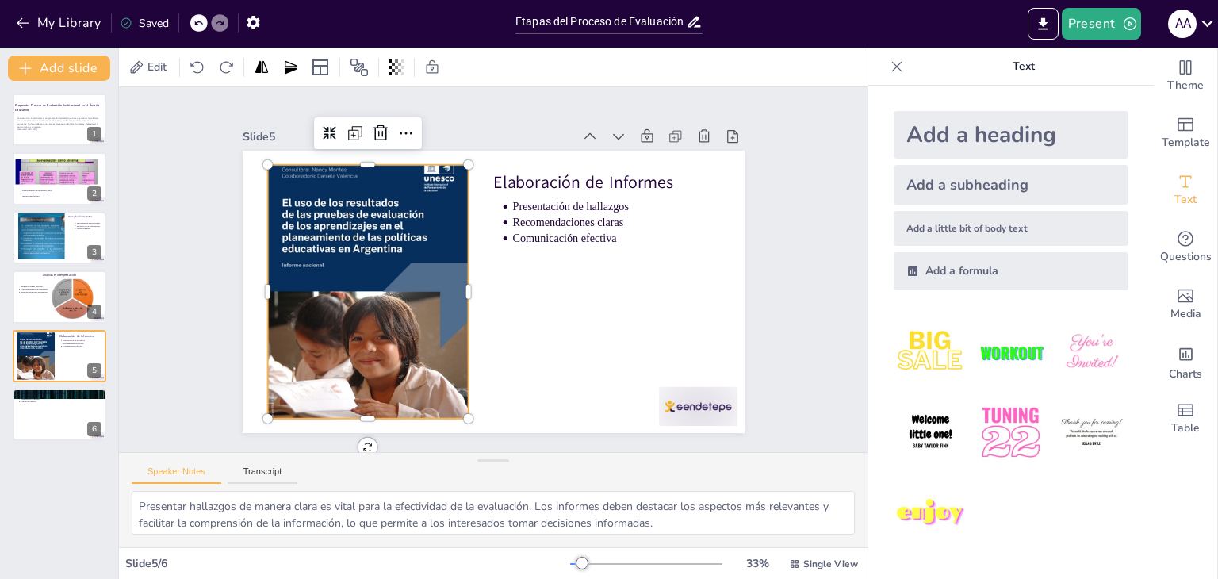
click at [343, 244] on div at bounding box center [365, 279] width 229 height 304
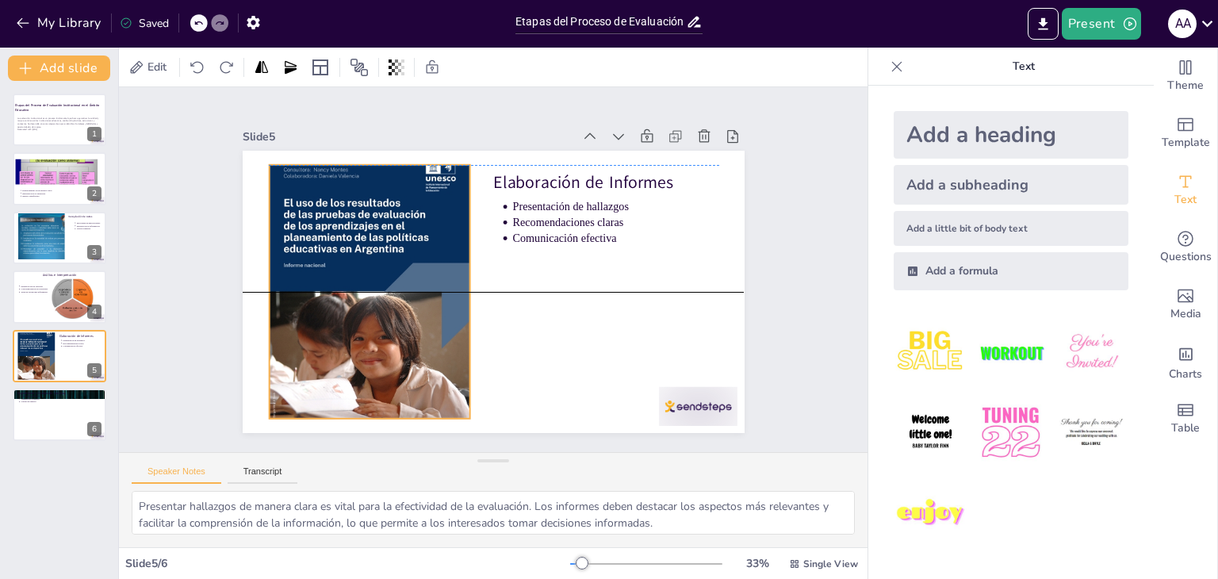
click at [465, 242] on div at bounding box center [604, 210] width 279 height 333
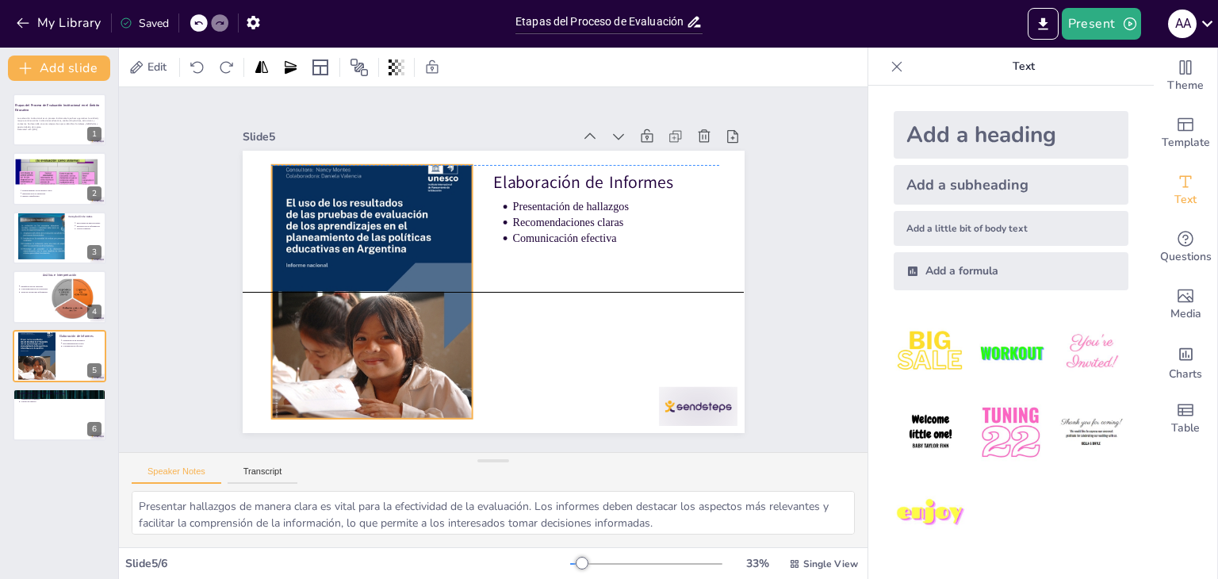
click at [399, 239] on div at bounding box center [404, 185] width 348 height 330
click at [393, 239] on div at bounding box center [563, 371] width 342 height 299
click at [392, 239] on div at bounding box center [369, 279] width 229 height 304
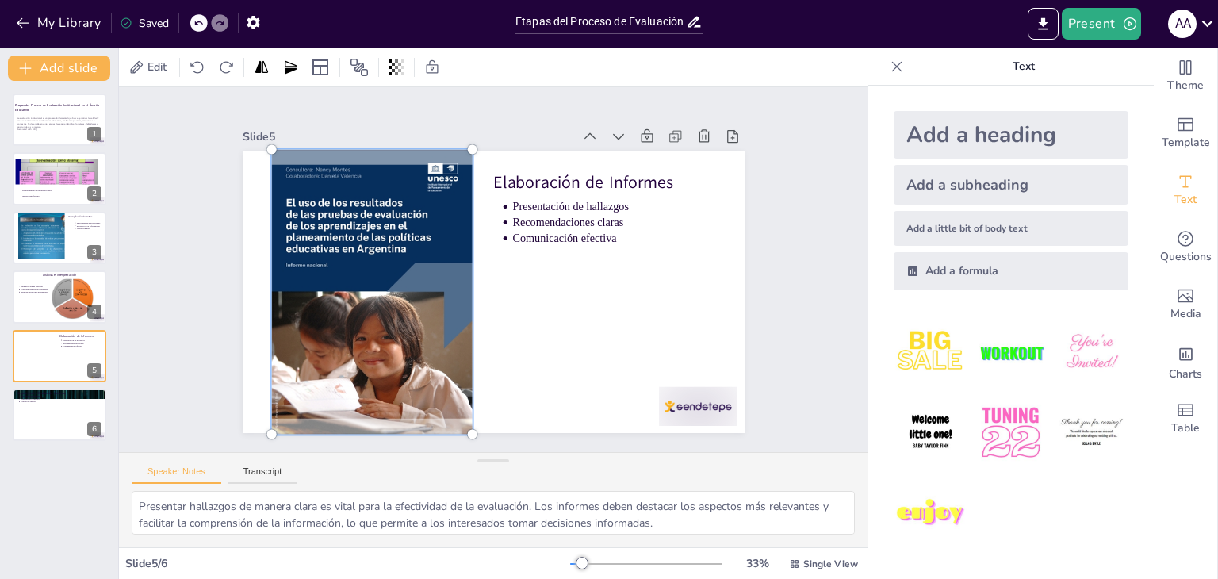
click at [388, 242] on div at bounding box center [483, 146] width 325 height 251
click at [388, 242] on div at bounding box center [371, 253] width 303 height 357
click at [303, 375] on div at bounding box center [377, 227] width 343 height 373
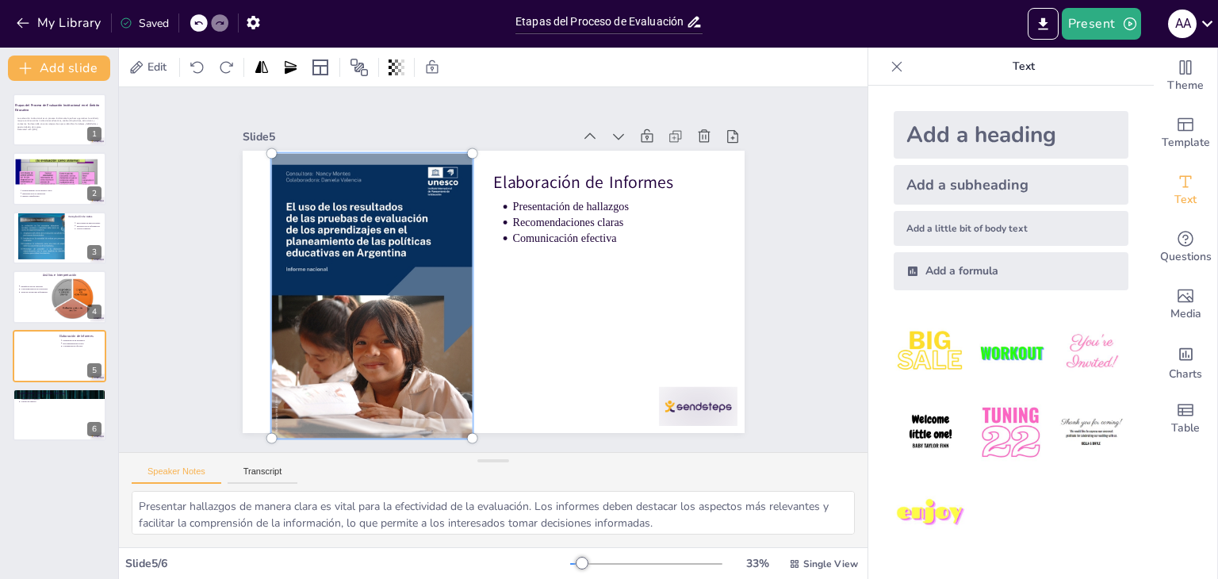
click at [354, 147] on div at bounding box center [379, 219] width 356 height 375
drag, startPoint x: 457, startPoint y: 431, endPoint x: 409, endPoint y: 358, distance: 86.4
click at [409, 358] on div at bounding box center [380, 219] width 330 height 348
click at [589, 264] on div at bounding box center [470, 272] width 333 height 529
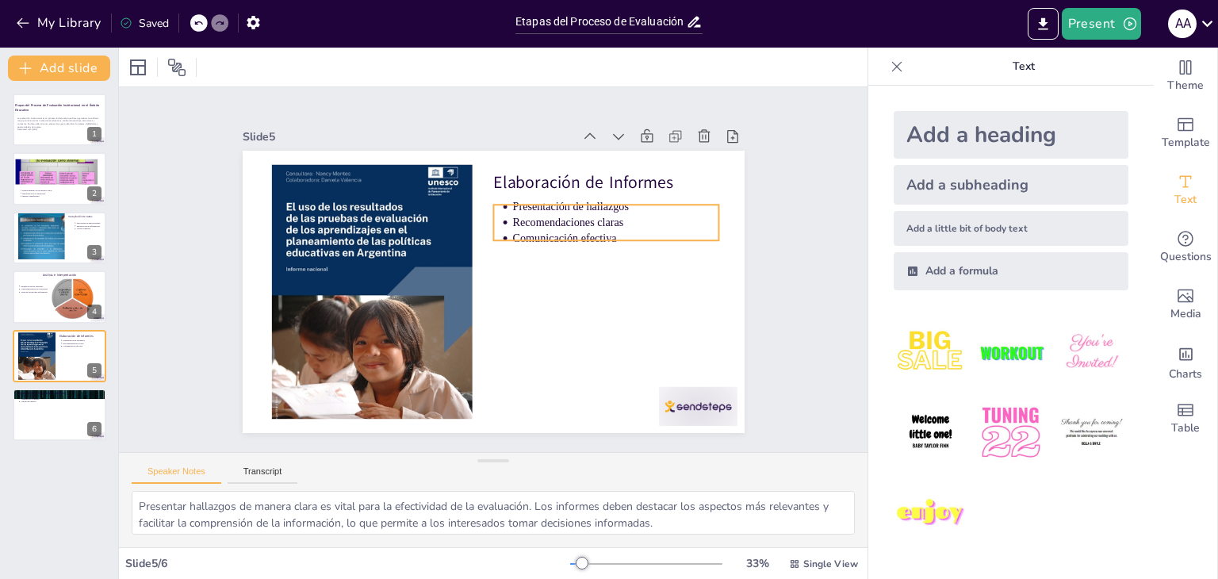
click at [571, 232] on p "Recomendaciones claras" at bounding box center [623, 290] width 187 height 117
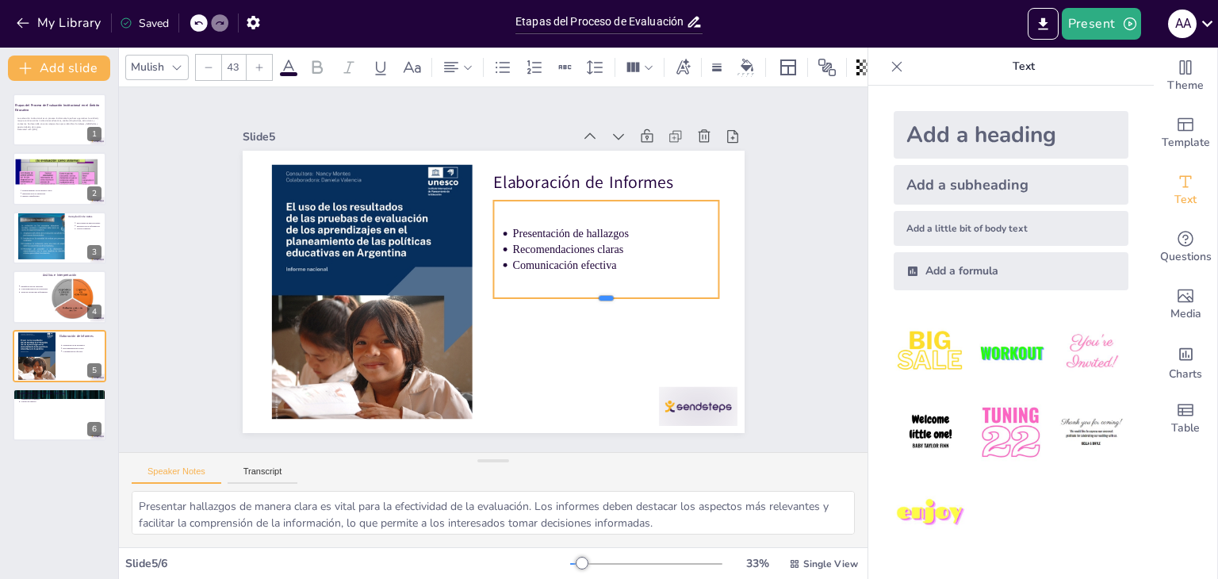
drag, startPoint x: 592, startPoint y: 232, endPoint x: 572, endPoint y: 301, distance: 72.0
click at [465, 301] on div at bounding box center [446, 379] width 36 height 226
drag, startPoint x: 706, startPoint y: 246, endPoint x: 628, endPoint y: 248, distance: 78.5
click at [621, 376] on div at bounding box center [570, 403] width 101 height 54
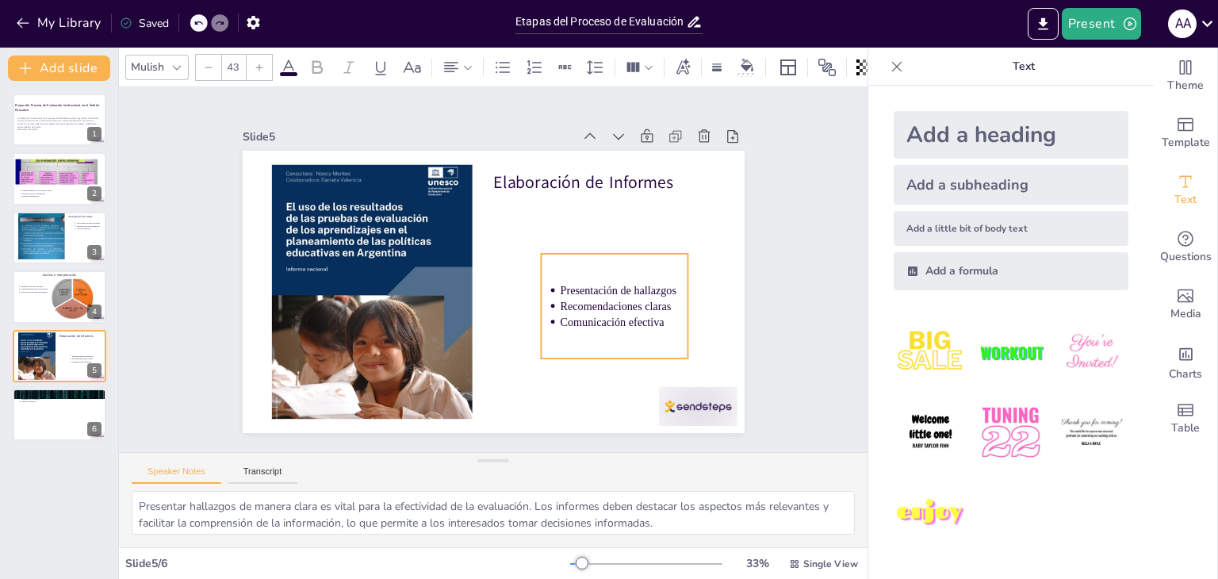
drag, startPoint x: 571, startPoint y: 209, endPoint x: 618, endPoint y: 262, distance: 71.3
click at [618, 280] on div "Presentación de hallazgos Recomendaciones claras Comunicación efectiva" at bounding box center [580, 362] width 180 height 164
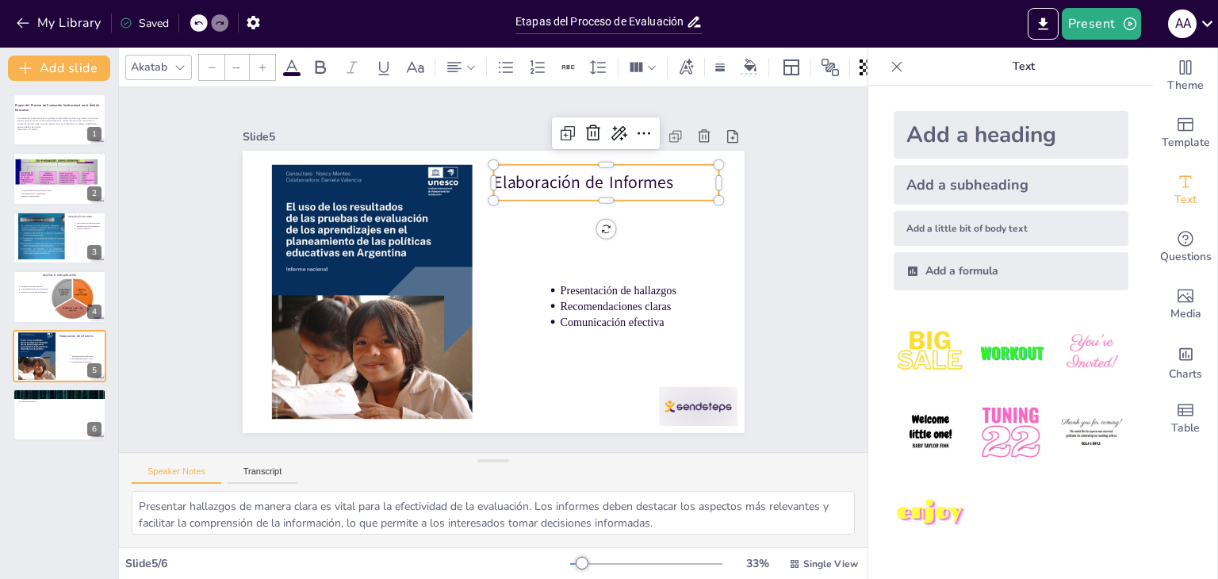
type input "64"
click at [565, 179] on p "Elaboración de Informes" at bounding box center [632, 235] width 216 height 113
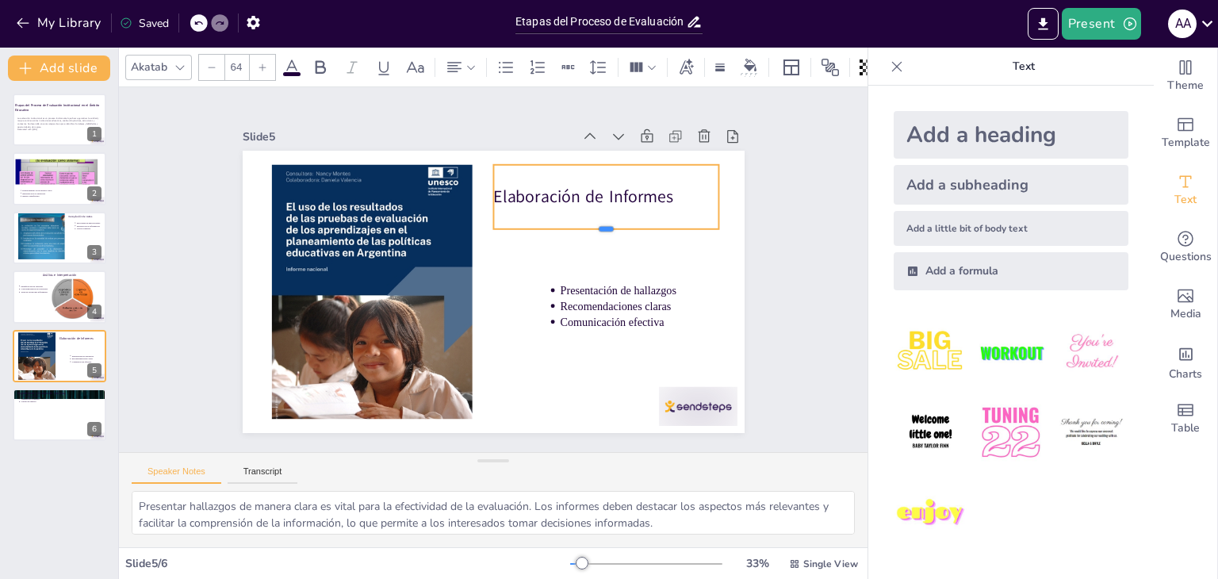
drag, startPoint x: 594, startPoint y: 197, endPoint x: 584, endPoint y: 226, distance: 30.1
click at [584, 257] on div at bounding box center [560, 366] width 82 height 219
drag, startPoint x: 707, startPoint y: 196, endPoint x: 677, endPoint y: 197, distance: 30.1
click at [677, 366] on div at bounding box center [670, 390] width 59 height 48
drag, startPoint x: 558, startPoint y: 172, endPoint x: 577, endPoint y: 170, distance: 19.2
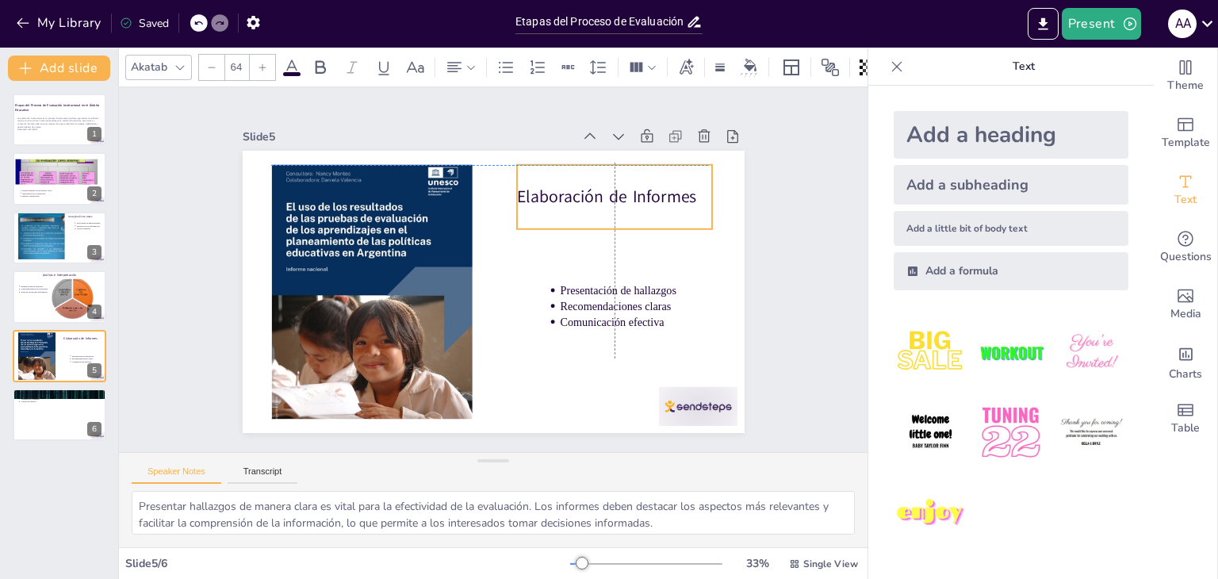
click at [447, 170] on div "Elaboración de Informes" at bounding box center [358, 228] width 178 height 189
drag, startPoint x: 499, startPoint y: 191, endPoint x: 479, endPoint y: 191, distance: 19.8
click at [490, 310] on div at bounding box center [496, 342] width 13 height 64
click at [521, 194] on p "Elaboración de Informes" at bounding box center [624, 248] width 206 height 109
click at [560, 308] on p "Elaboración de Informes" at bounding box center [487, 402] width 146 height 188
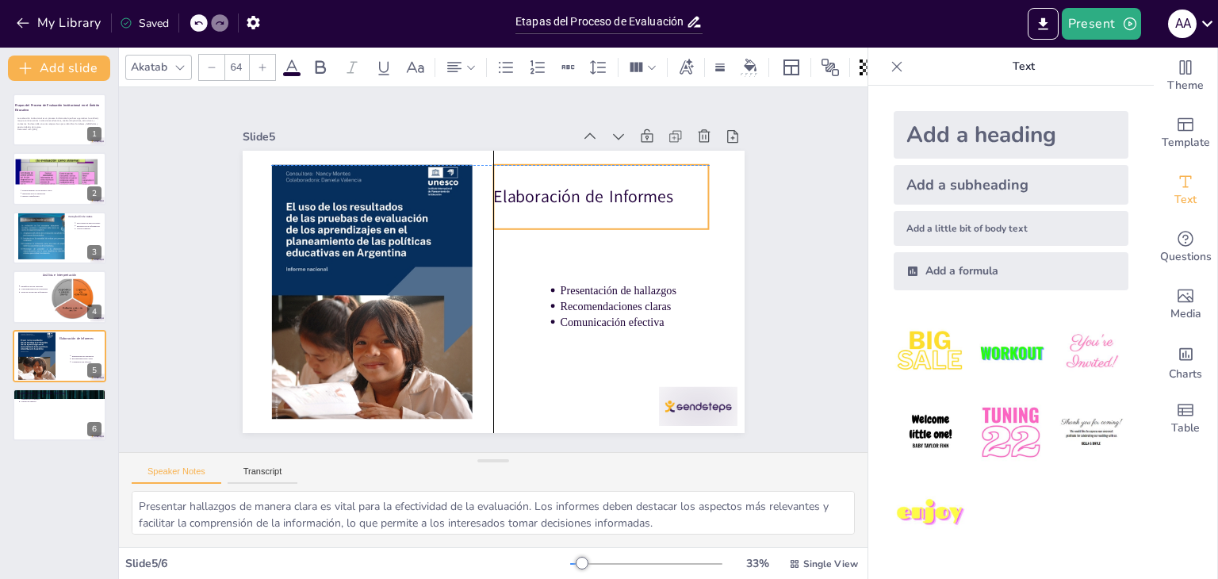
click at [656, 201] on p "Elaboración de Informes" at bounding box center [623, 274] width 188 height 146
drag, startPoint x: 662, startPoint y: 189, endPoint x: 679, endPoint y: 192, distance: 17.6
click at [679, 223] on p "Elaboración de Informes" at bounding box center [629, 311] width 162 height 176
drag, startPoint x: 500, startPoint y: 191, endPoint x: 489, endPoint y: 194, distance: 11.5
click at [538, 213] on p "Elaboración de Informes" at bounding box center [619, 301] width 162 height 176
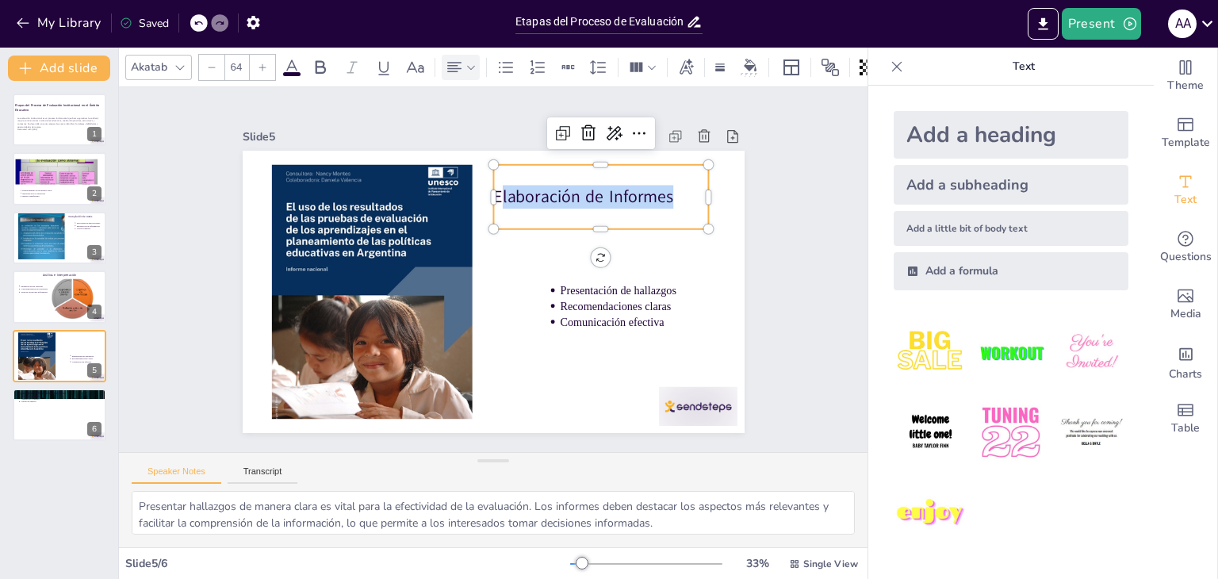
click at [469, 63] on icon at bounding box center [470, 67] width 11 height 11
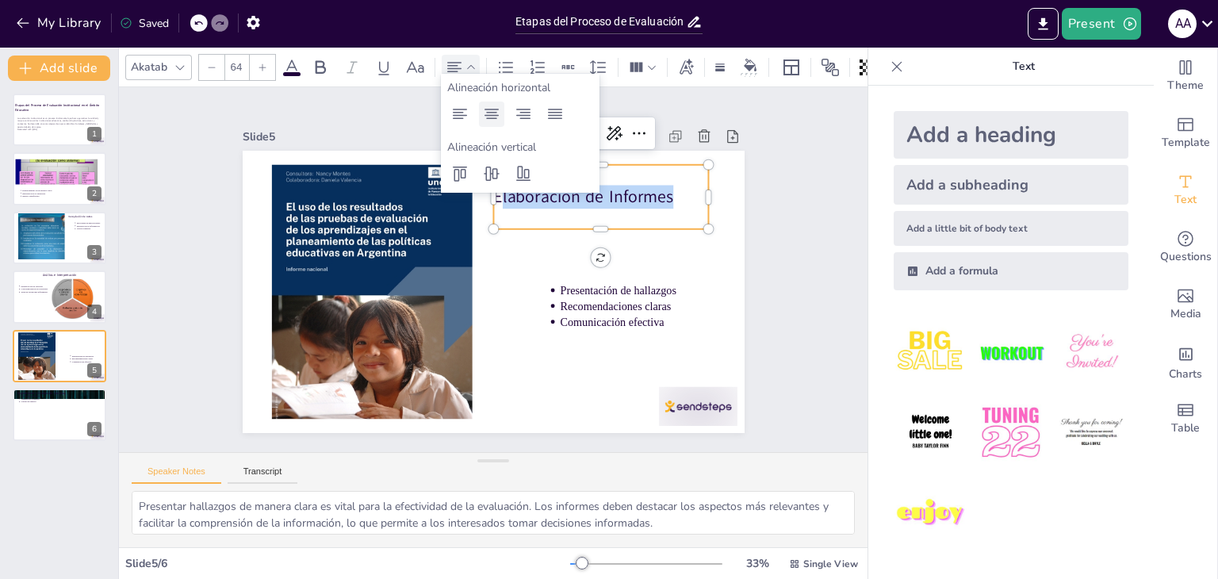
click at [496, 110] on icon at bounding box center [491, 114] width 19 height 19
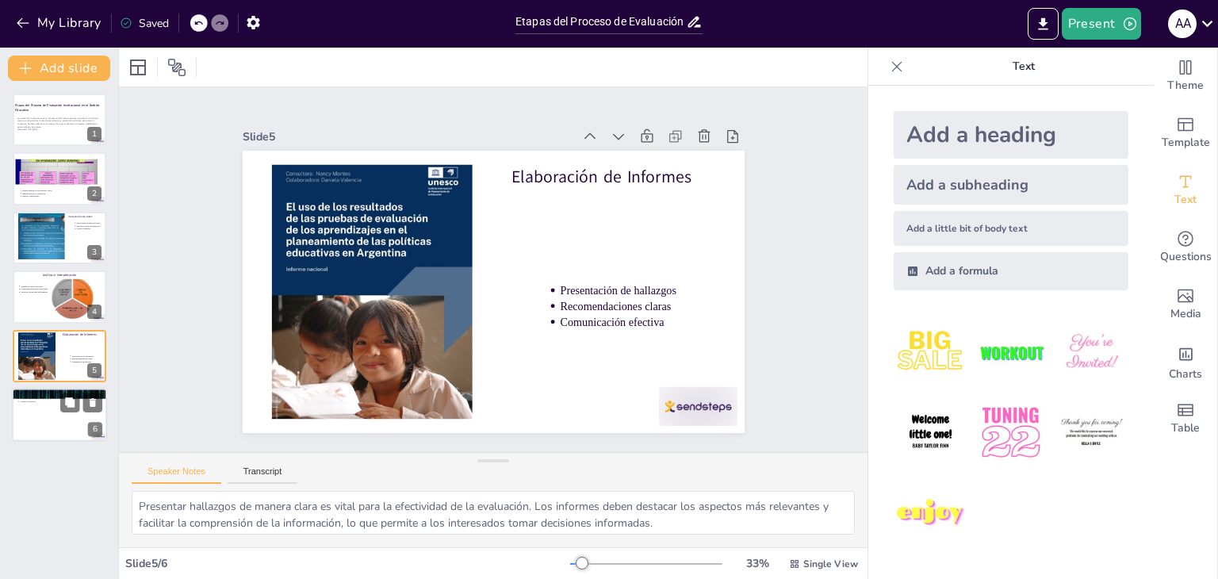
click at [62, 413] on div at bounding box center [59, 415] width 95 height 54
type textarea "Establecer un sistema de seguimiento es crucial para evaluar el impacto de las …"
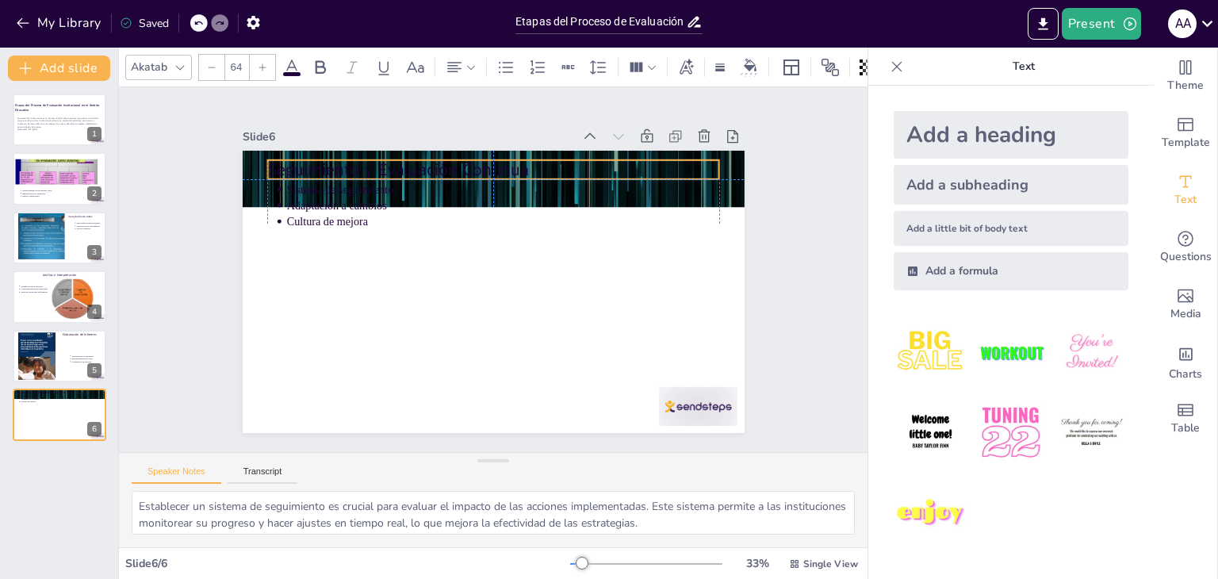
click at [530, 184] on p "Seguimiento y Evaluación Continua" at bounding box center [560, 344] width 351 height 320
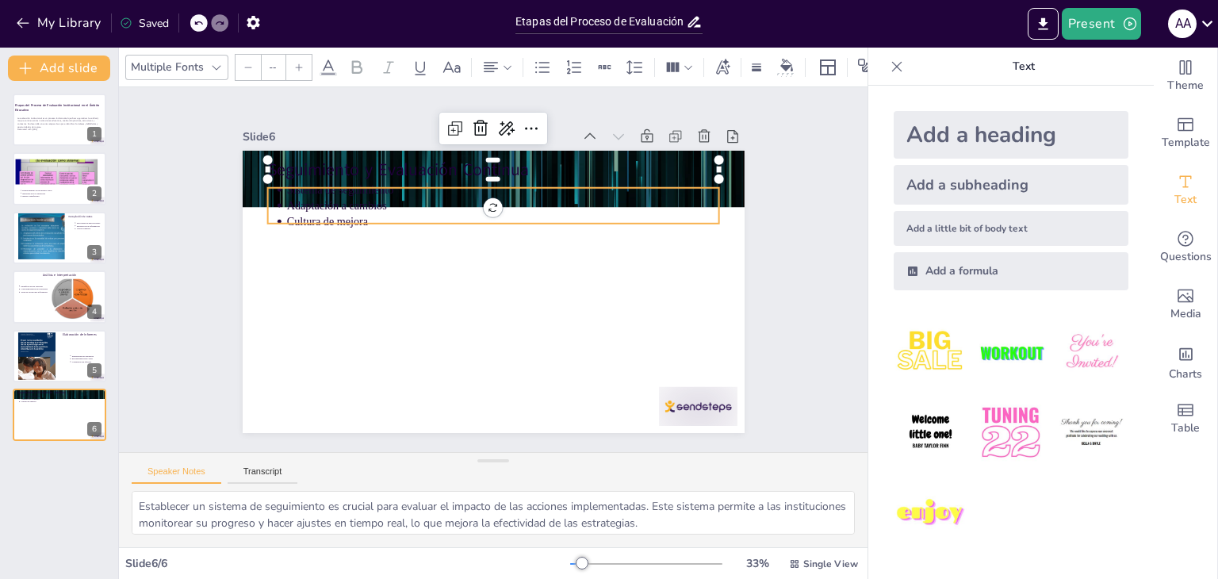
type input "43"
click at [544, 188] on p "Sistema de seguimiento" at bounding box center [429, 221] width 230 height 382
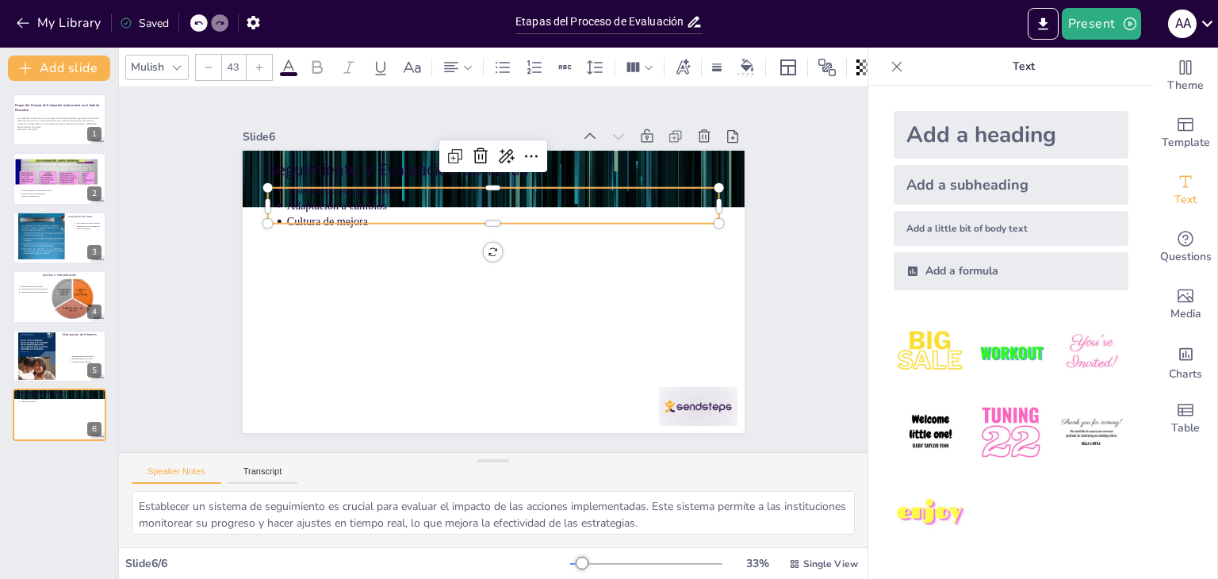
click at [556, 188] on p "Sistema de seguimiento" at bounding box center [534, 200] width 401 height 190
click at [557, 213] on p "Cultura de mejora" at bounding box center [537, 249] width 267 height 359
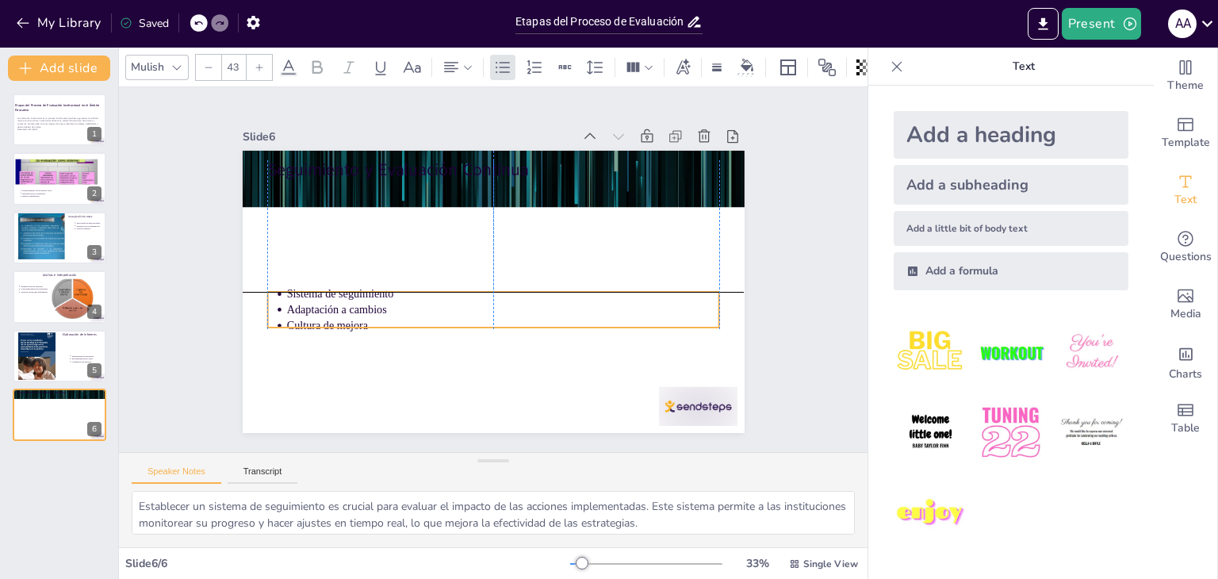
drag, startPoint x: 679, startPoint y: 209, endPoint x: 680, endPoint y: 315, distance: 105.5
click at [680, 243] on p "Cultura de mejora" at bounding box center [490, 212] width 432 height 61
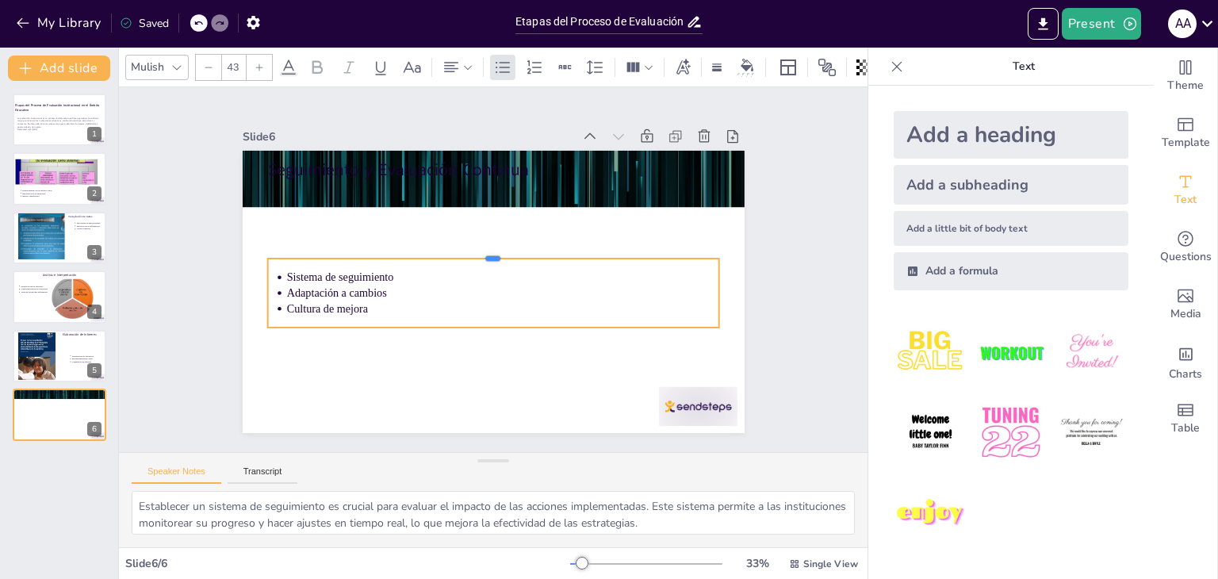
drag, startPoint x: 484, startPoint y: 284, endPoint x: 488, endPoint y: 251, distance: 33.5
click at [488, 251] on div at bounding box center [488, 285] width 434 height 151
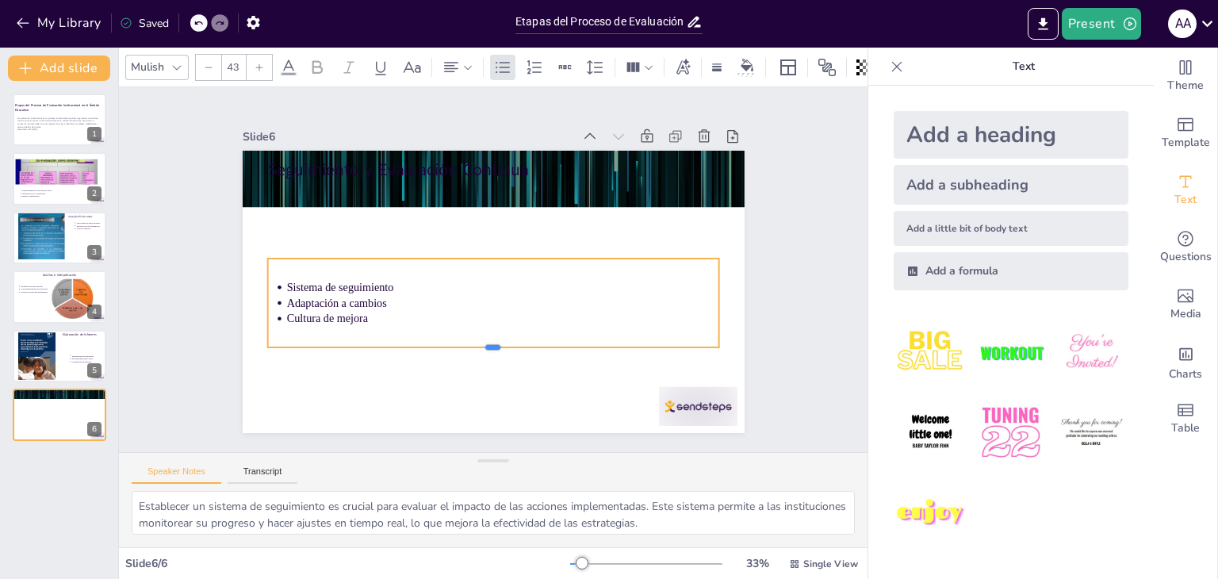
drag, startPoint x: 482, startPoint y: 323, endPoint x: 484, endPoint y: 343, distance: 19.9
click at [484, 343] on div at bounding box center [431, 213] width 312 height 344
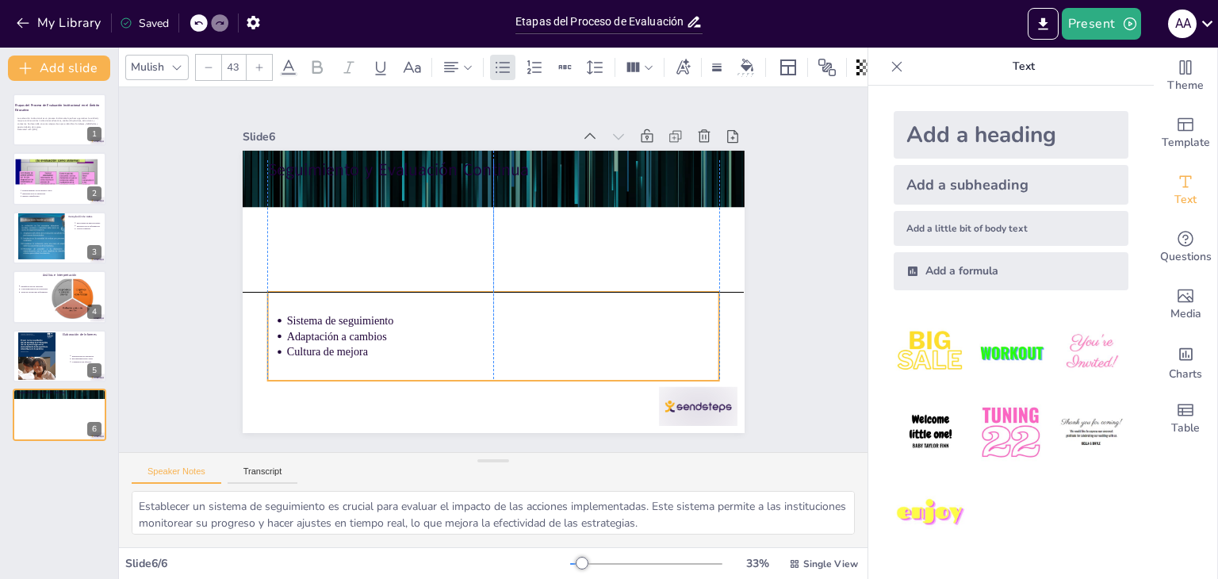
drag, startPoint x: 484, startPoint y: 297, endPoint x: 485, endPoint y: 329, distance: 31.8
click at [485, 329] on p "Adaptación a cambios" at bounding box center [450, 321] width 301 height 332
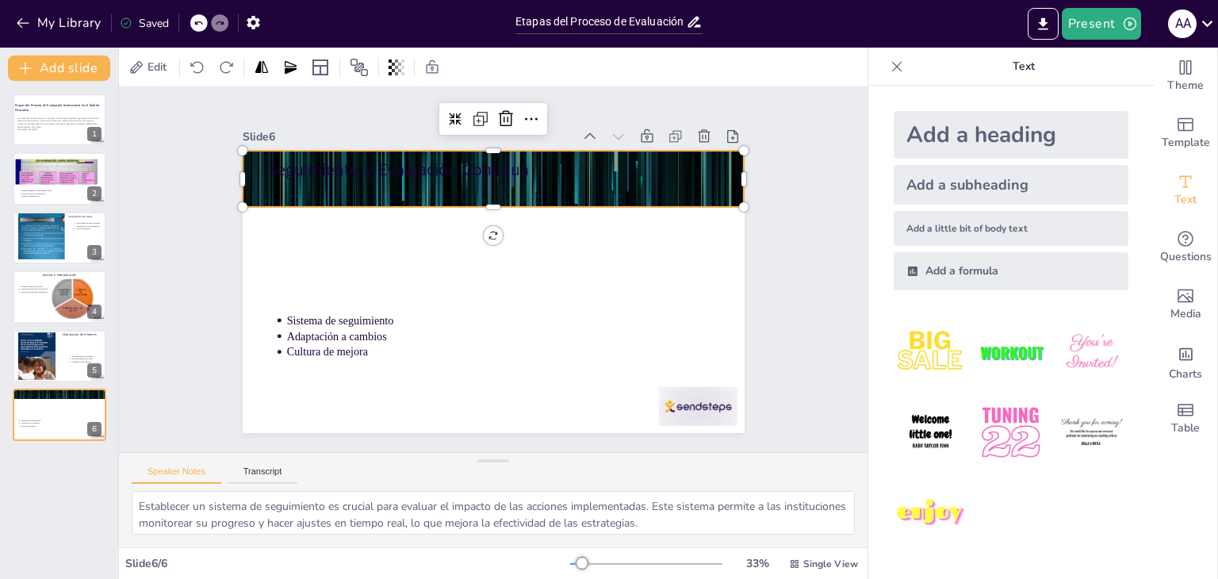
click at [536, 177] on div at bounding box center [576, 232] width 462 height 573
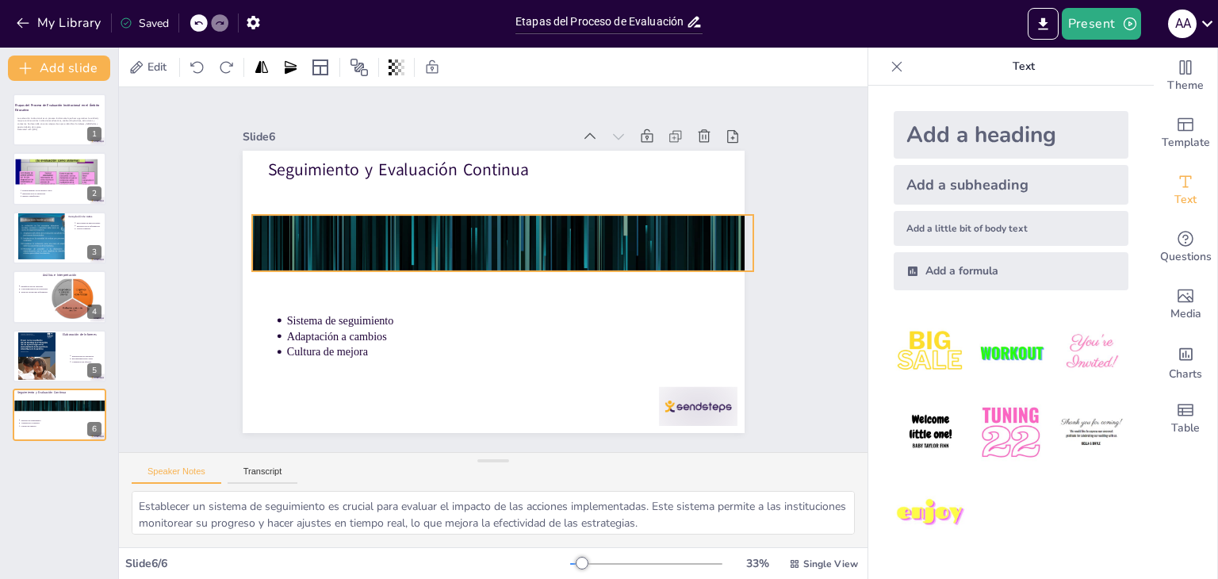
drag, startPoint x: 536, startPoint y: 177, endPoint x: 545, endPoint y: 241, distance: 64.9
click at [545, 241] on div at bounding box center [520, 276] width 333 height 529
click at [739, 235] on div "Slide 1 Etapas del Proceso de Evaluación Institucional en el Ámbito Educativo L…" at bounding box center [493, 269] width 638 height 657
drag, startPoint x: 746, startPoint y: 235, endPoint x: 692, endPoint y: 235, distance: 53.9
click at [397, 421] on div at bounding box center [371, 445] width 51 height 48
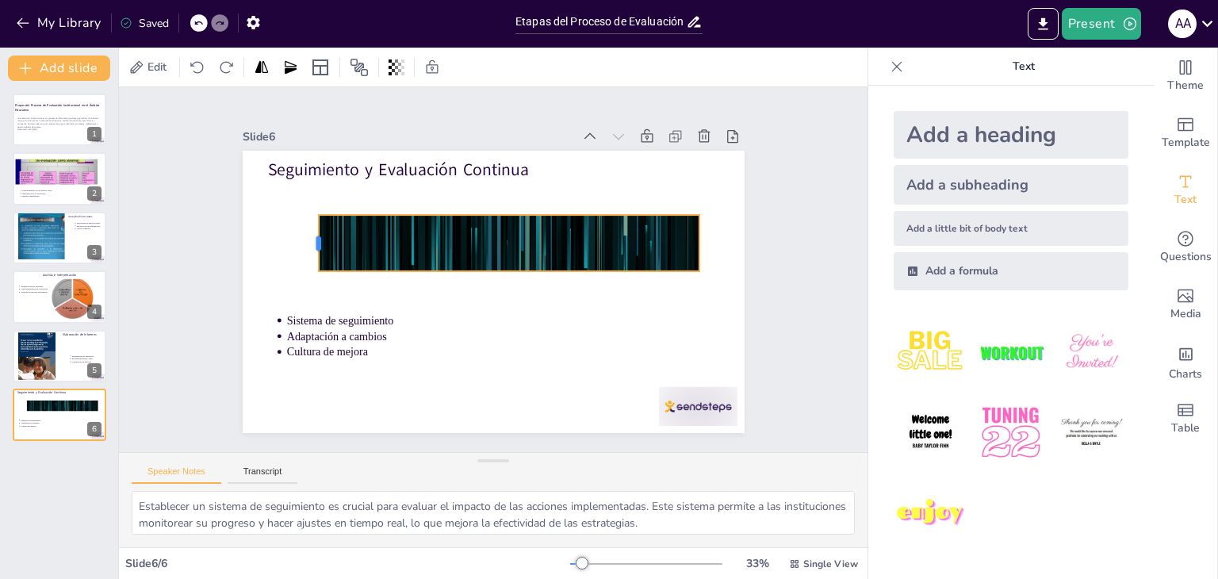
drag, startPoint x: 234, startPoint y: 237, endPoint x: 304, endPoint y: 239, distance: 69.8
click at [306, 239] on div at bounding box center [312, 243] width 13 height 56
drag, startPoint x: 306, startPoint y: 234, endPoint x: 270, endPoint y: 237, distance: 36.6
click at [469, 61] on div at bounding box center [497, 52] width 57 height 18
click at [469, 240] on div at bounding box center [518, 281] width 333 height 529
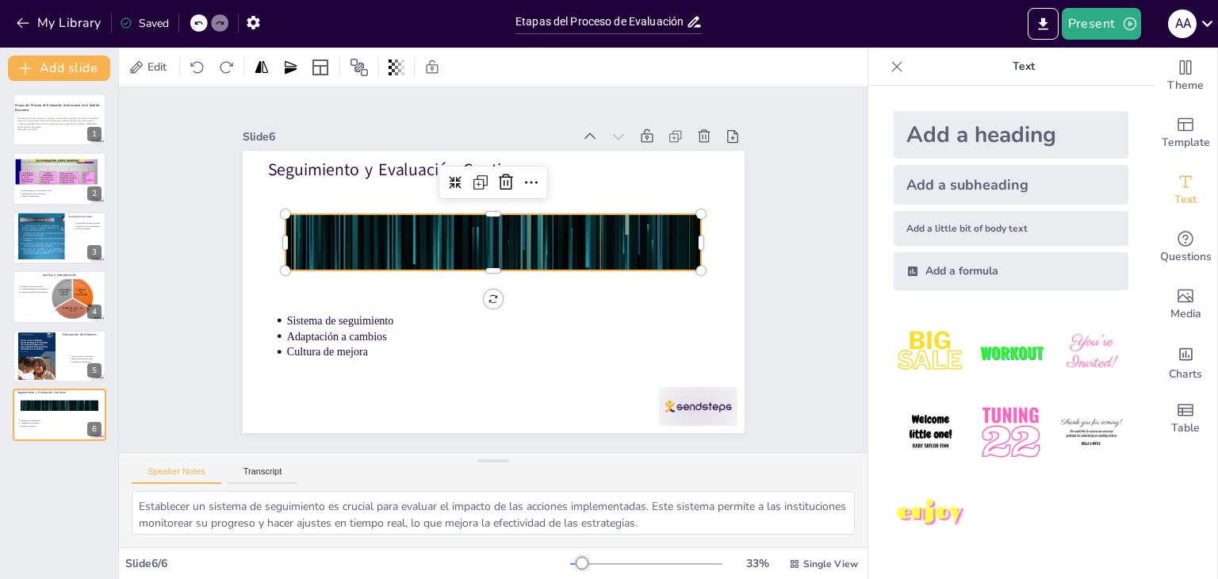
click at [507, 235] on div at bounding box center [500, 297] width 572 height 523
click at [507, 235] on div at bounding box center [523, 268] width 462 height 573
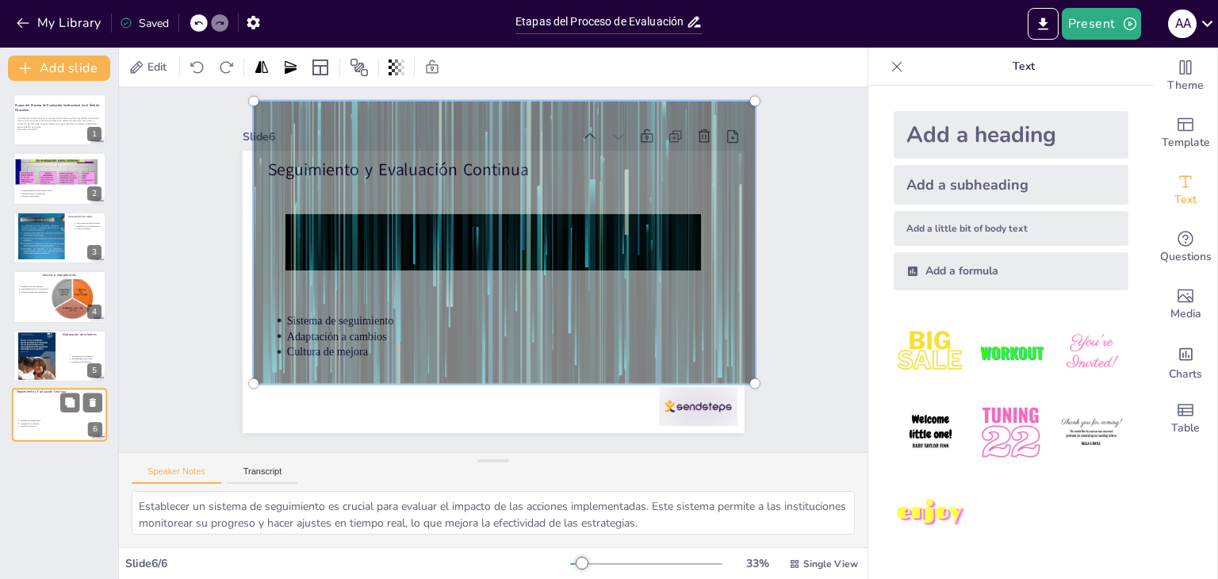
click at [57, 406] on div at bounding box center [59, 405] width 79 height 11
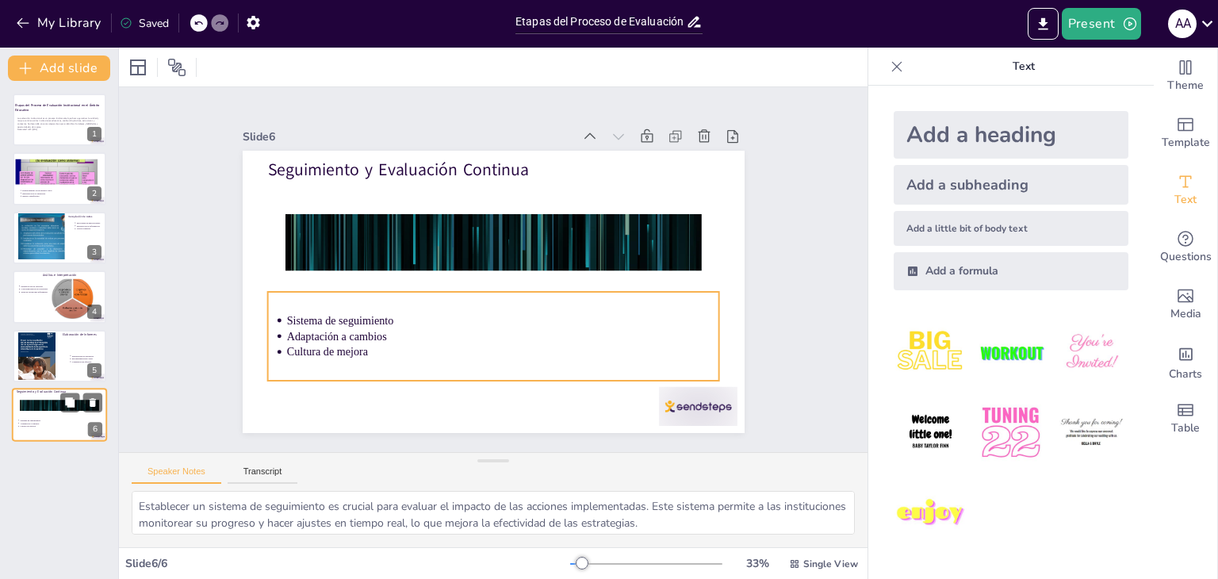
click at [59, 422] on p "Adaptación a cambios" at bounding box center [61, 423] width 82 height 3
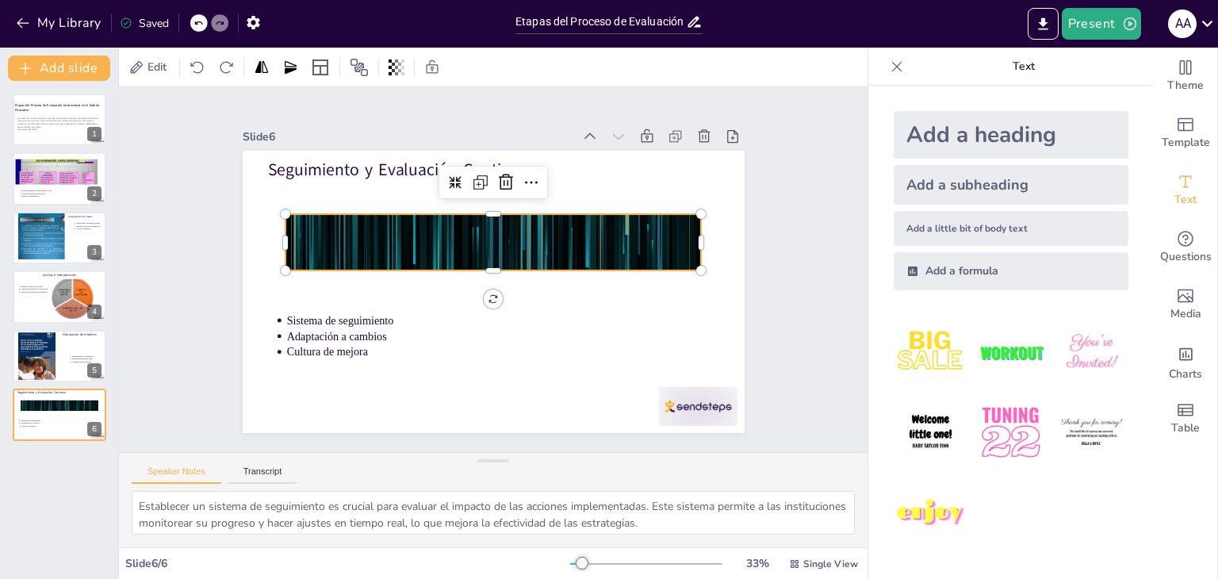
click at [530, 235] on div at bounding box center [522, 266] width 496 height 576
click at [530, 235] on div at bounding box center [466, 259] width 282 height 502
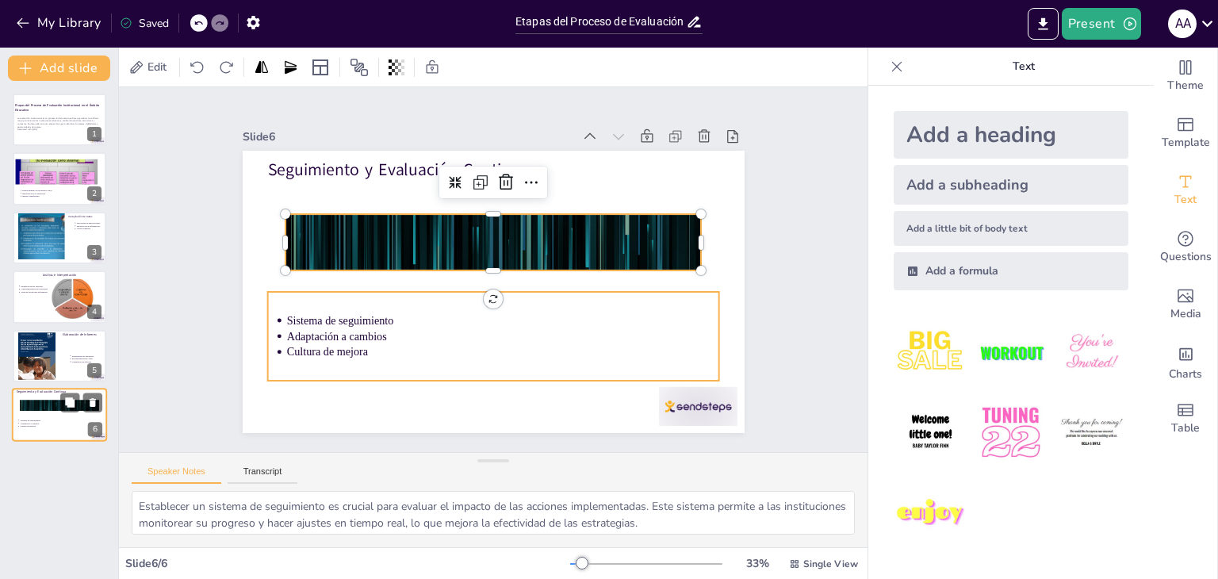
click at [46, 423] on p "Adaptación a cambios" at bounding box center [61, 423] width 82 height 3
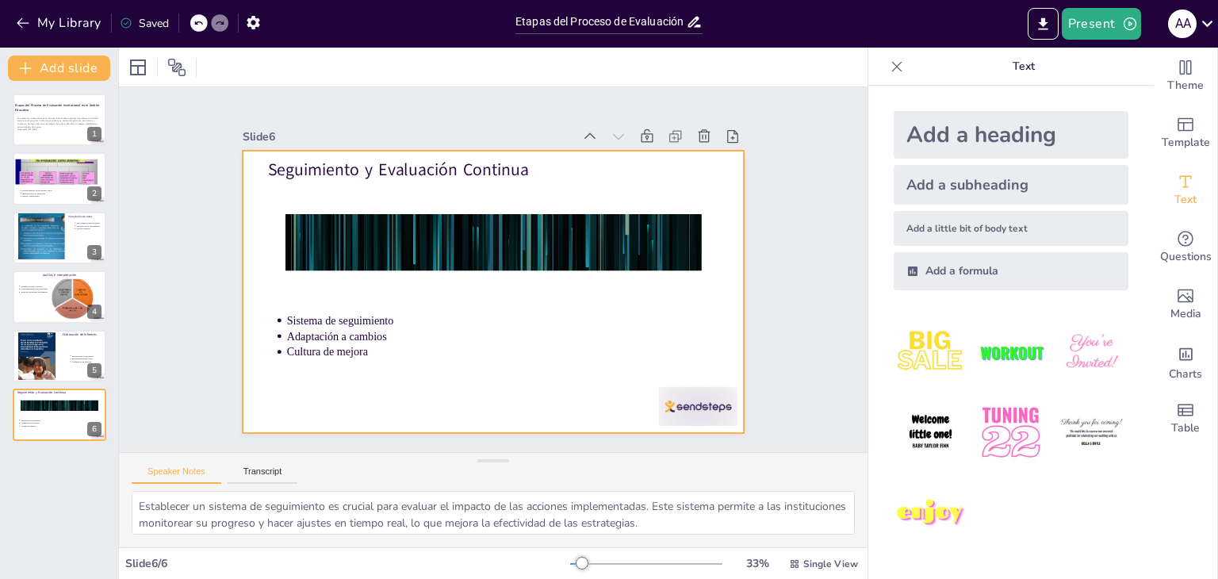
click at [352, 181] on div at bounding box center [513, 259] width 496 height 576
click at [40, 173] on div at bounding box center [56, 178] width 84 height 63
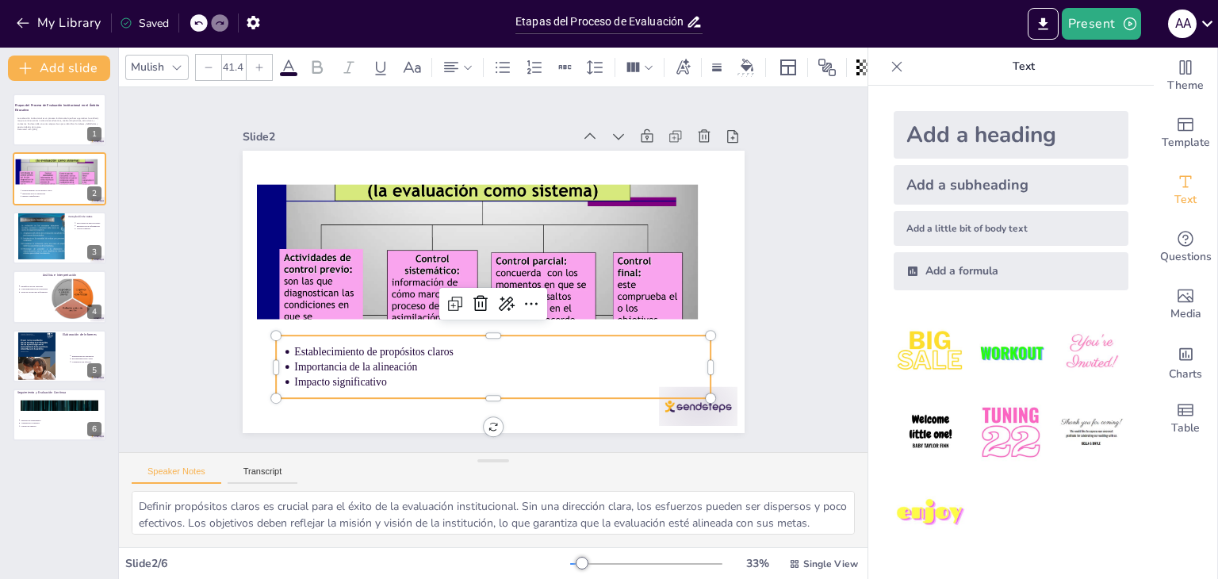
click at [384, 354] on p "Importancia de la alineación" at bounding box center [399, 299] width 101 height 411
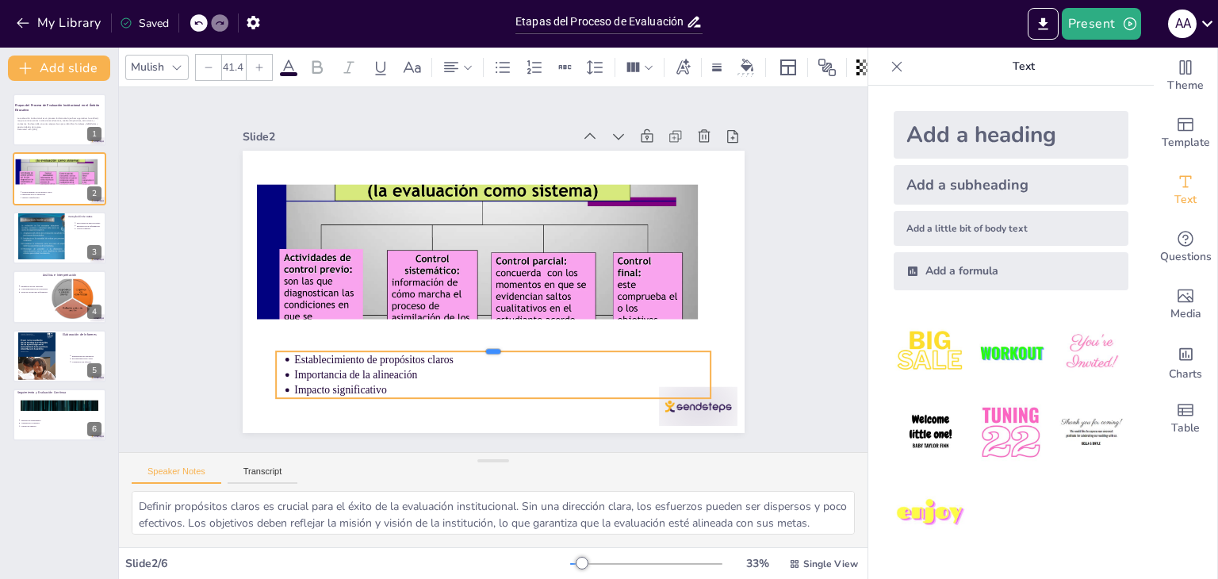
drag, startPoint x: 482, startPoint y: 327, endPoint x: 479, endPoint y: 343, distance: 16.2
click at [471, 343] on div at bounding box center [419, 285] width 103 height 428
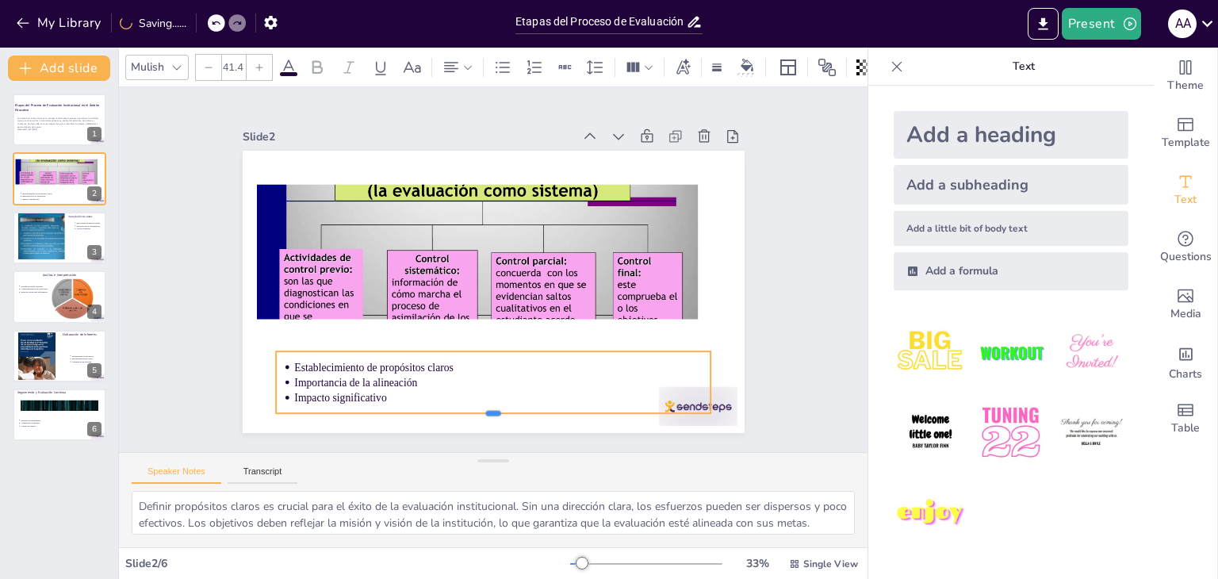
drag, startPoint x: 482, startPoint y: 392, endPoint x: 482, endPoint y: 407, distance: 15.1
click at [450, 407] on div at bounding box center [356, 208] width 189 height 403
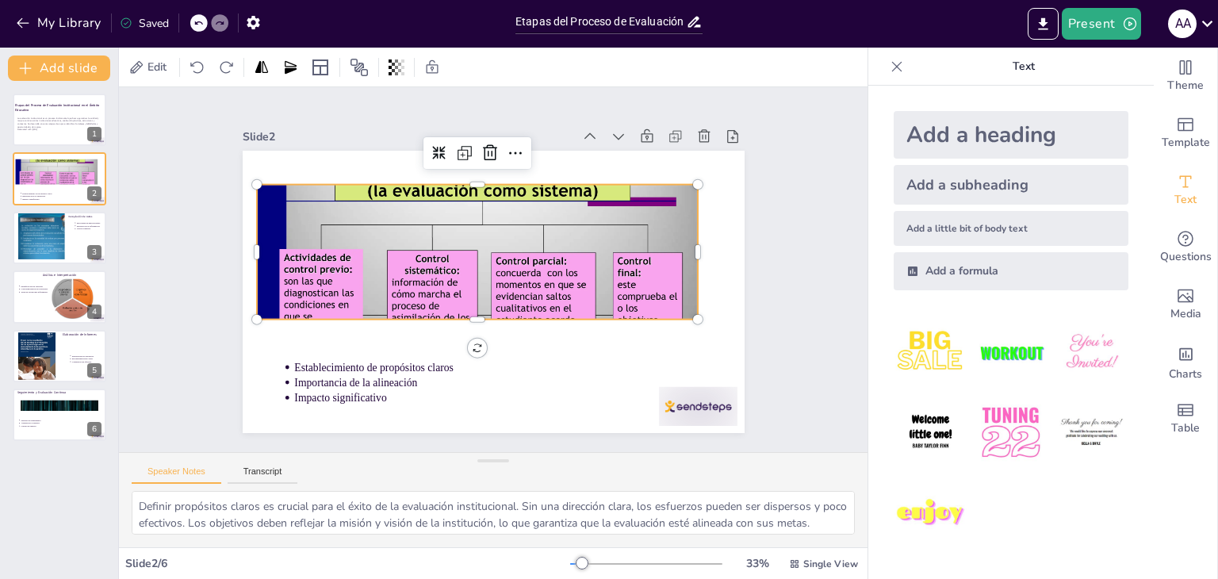
click at [491, 230] on div at bounding box center [467, 282] width 548 height 507
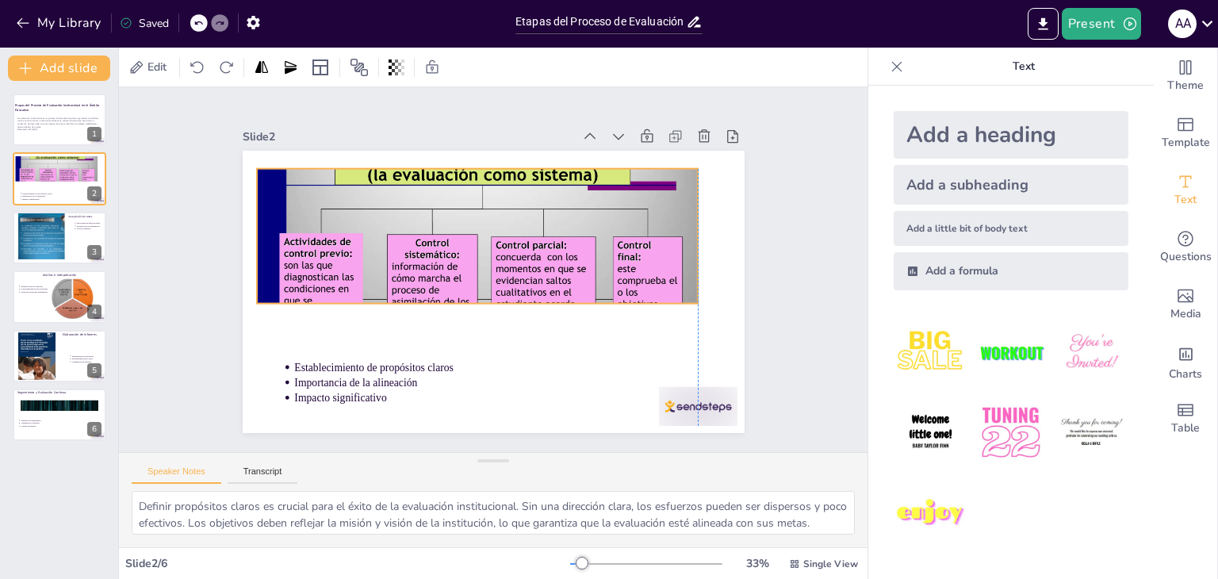
drag, startPoint x: 446, startPoint y: 210, endPoint x: 444, endPoint y: 193, distance: 16.7
click at [444, 193] on div at bounding box center [475, 270] width 538 height 481
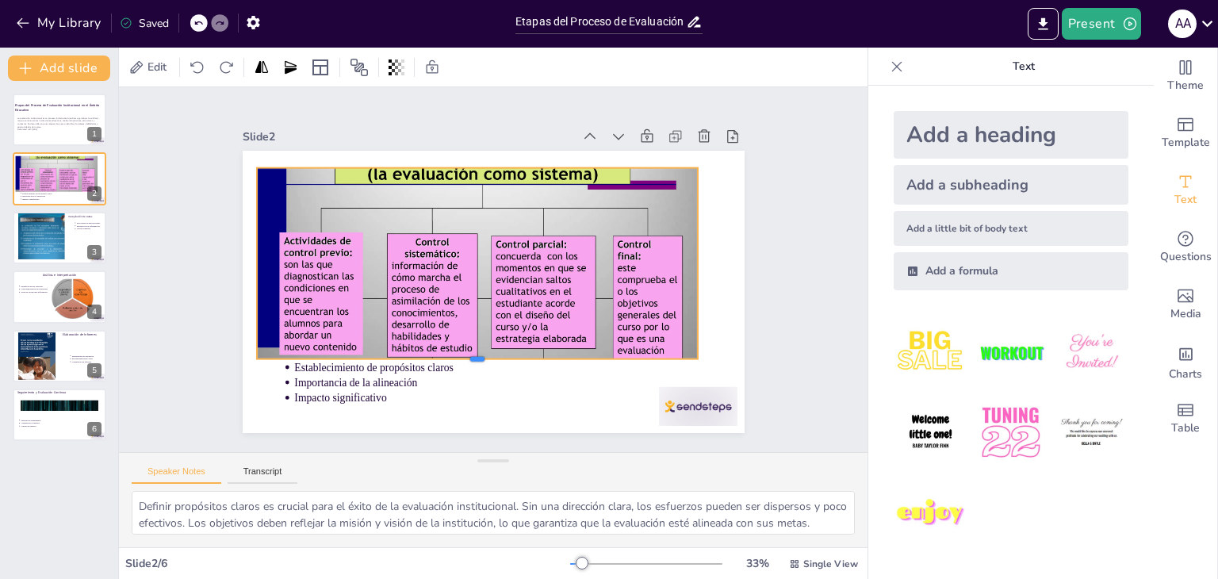
drag, startPoint x: 470, startPoint y: 299, endPoint x: 476, endPoint y: 355, distance: 56.6
click at [476, 340] on div at bounding box center [441, 188] width 336 height 304
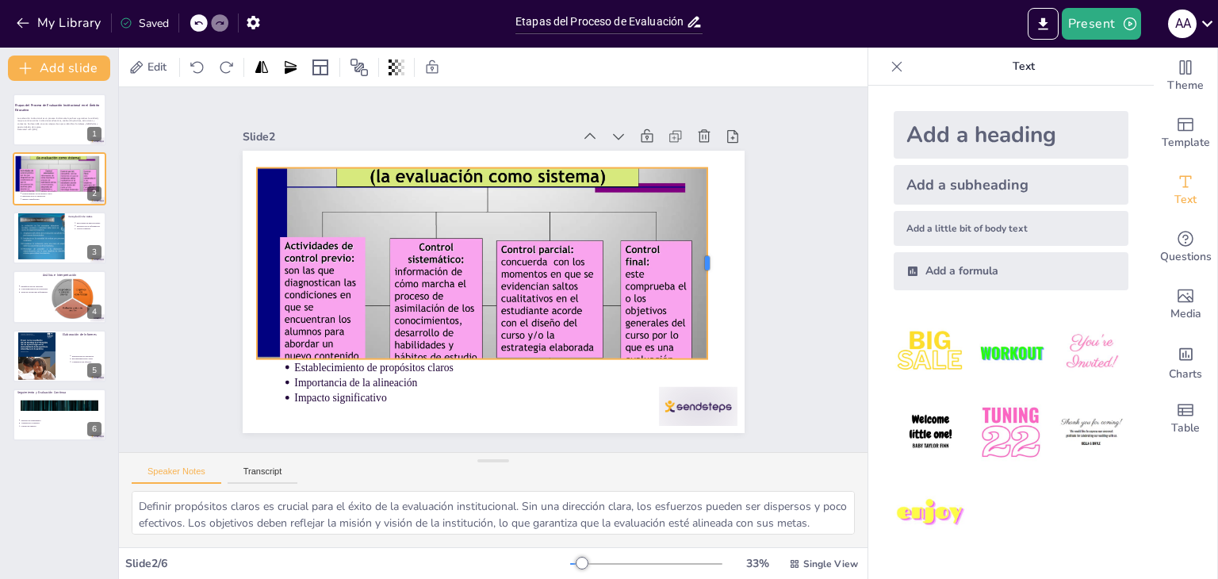
drag, startPoint x: 686, startPoint y: 258, endPoint x: 695, endPoint y: 264, distance: 11.4
click at [302, 264] on div at bounding box center [276, 229] width 52 height 189
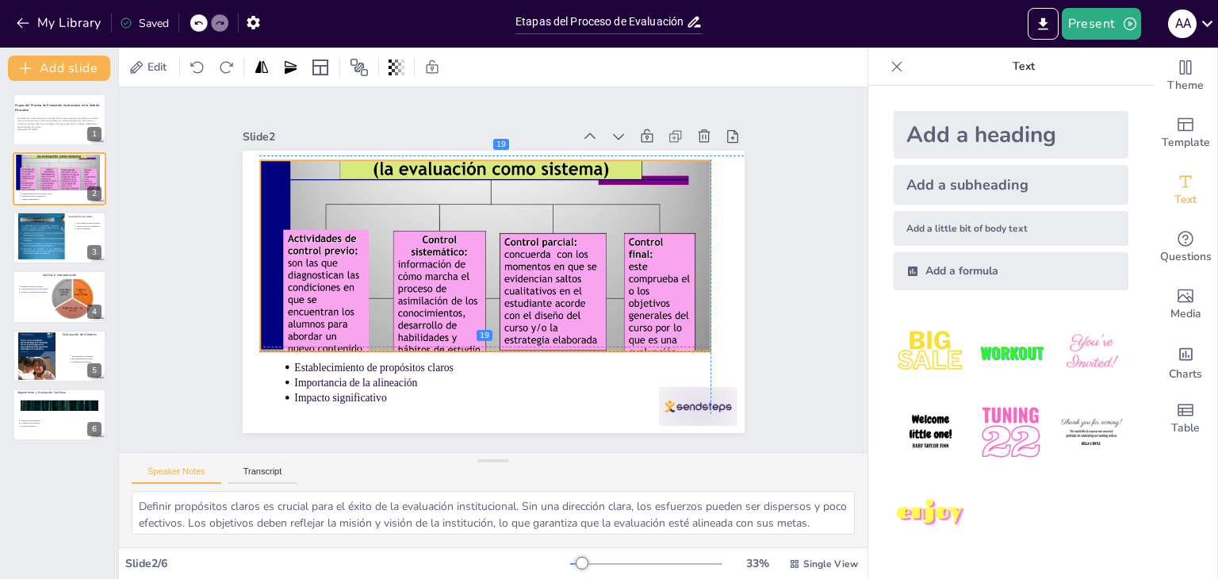
drag, startPoint x: 502, startPoint y: 194, endPoint x: 504, endPoint y: 186, distance: 9.0
click at [504, 186] on div at bounding box center [482, 271] width 562 height 523
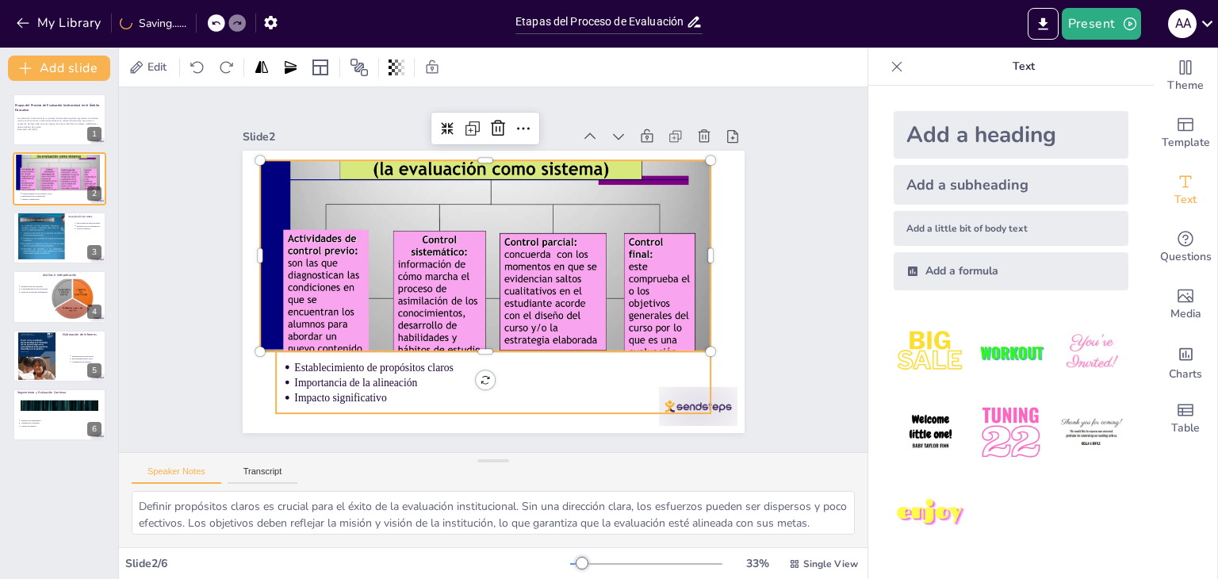
click at [425, 278] on p "Importancia de la alineación" at bounding box center [542, 166] width 369 height 221
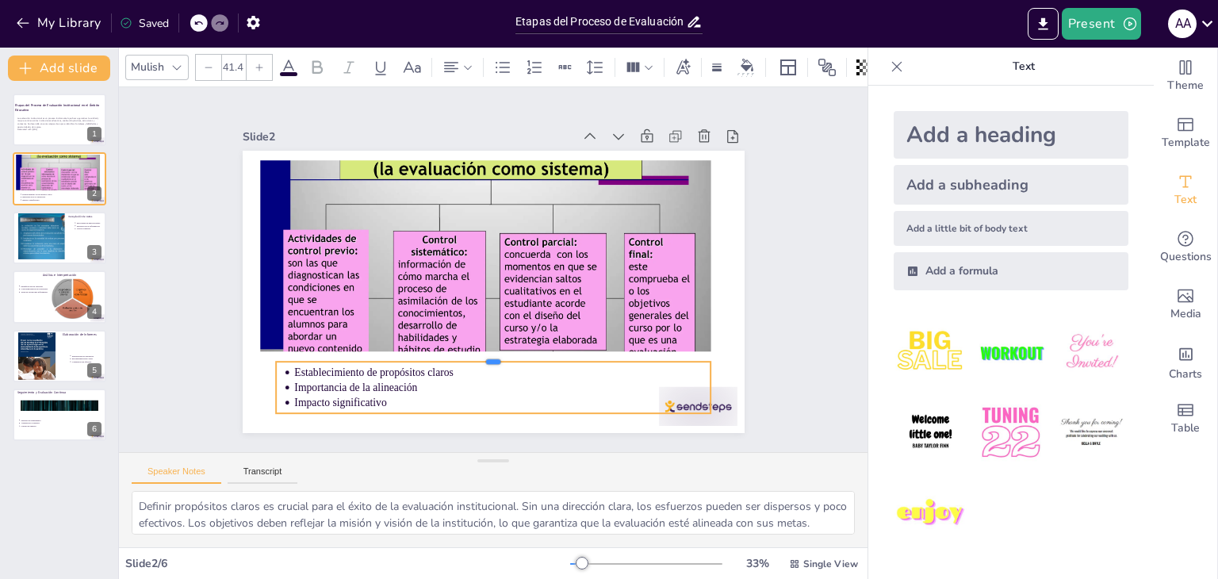
drag, startPoint x: 479, startPoint y: 343, endPoint x: 479, endPoint y: 353, distance: 10.3
click at [479, 353] on div at bounding box center [436, 333] width 332 height 300
drag, startPoint x: 507, startPoint y: 372, endPoint x: 498, endPoint y: 375, distance: 10.0
click at [492, 375] on ul "Establecimiento de propósitos claros Importancia de la alineación Impacto signi…" at bounding box center [383, 309] width 219 height 415
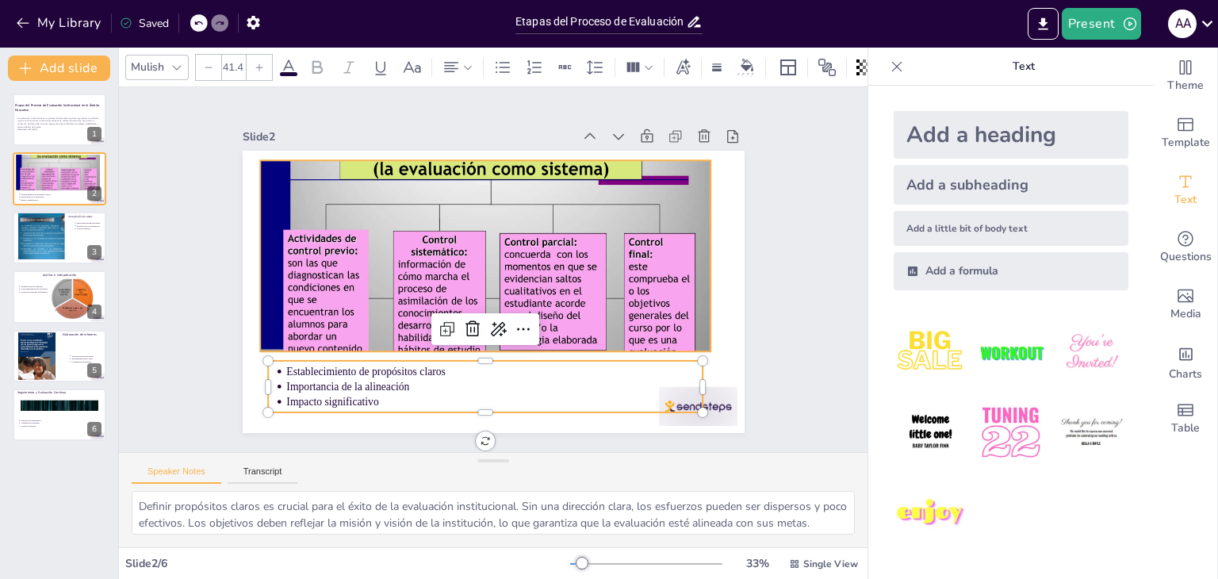
click at [495, 263] on div at bounding box center [485, 275] width 484 height 389
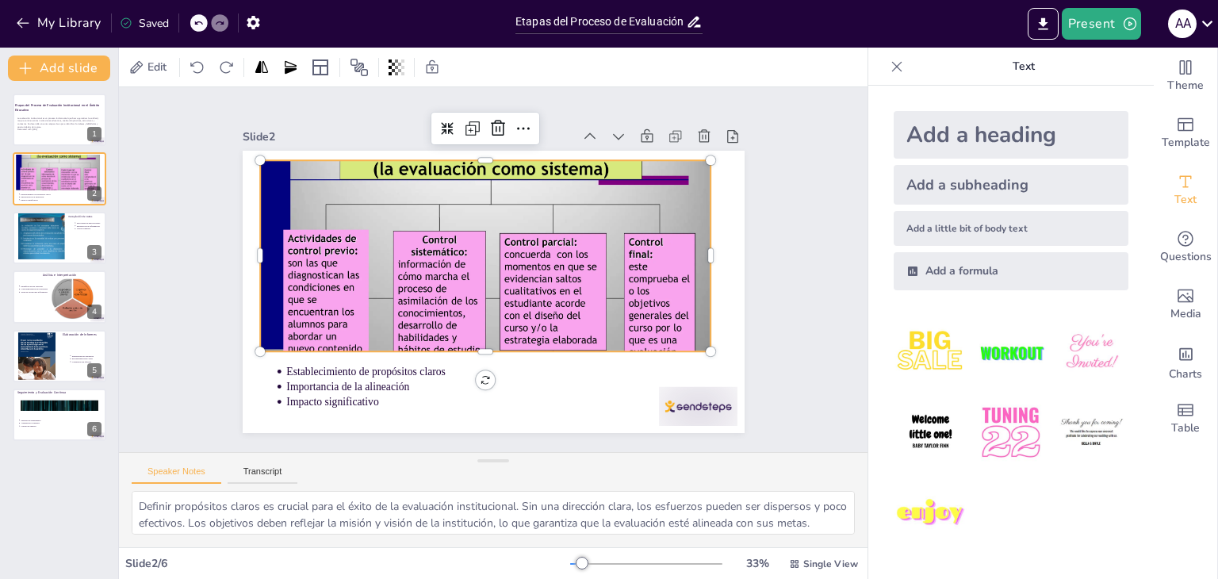
click at [471, 343] on div at bounding box center [494, 258] width 565 height 557
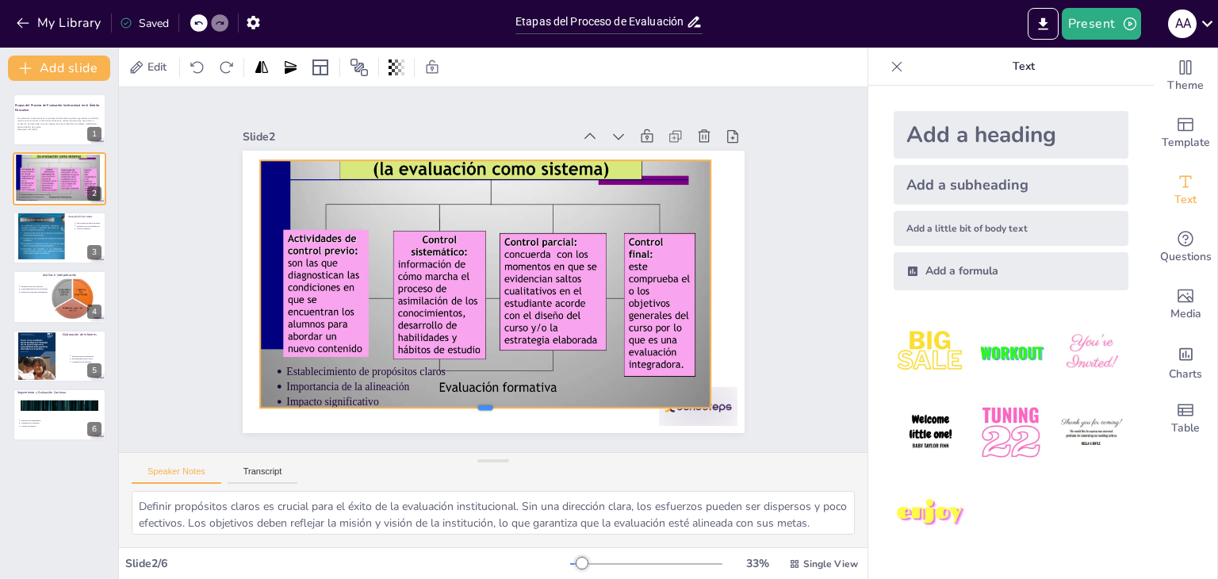
drag, startPoint x: 476, startPoint y: 345, endPoint x: 488, endPoint y: 401, distance: 57.5
click at [434, 401] on div at bounding box center [357, 217] width 151 height 433
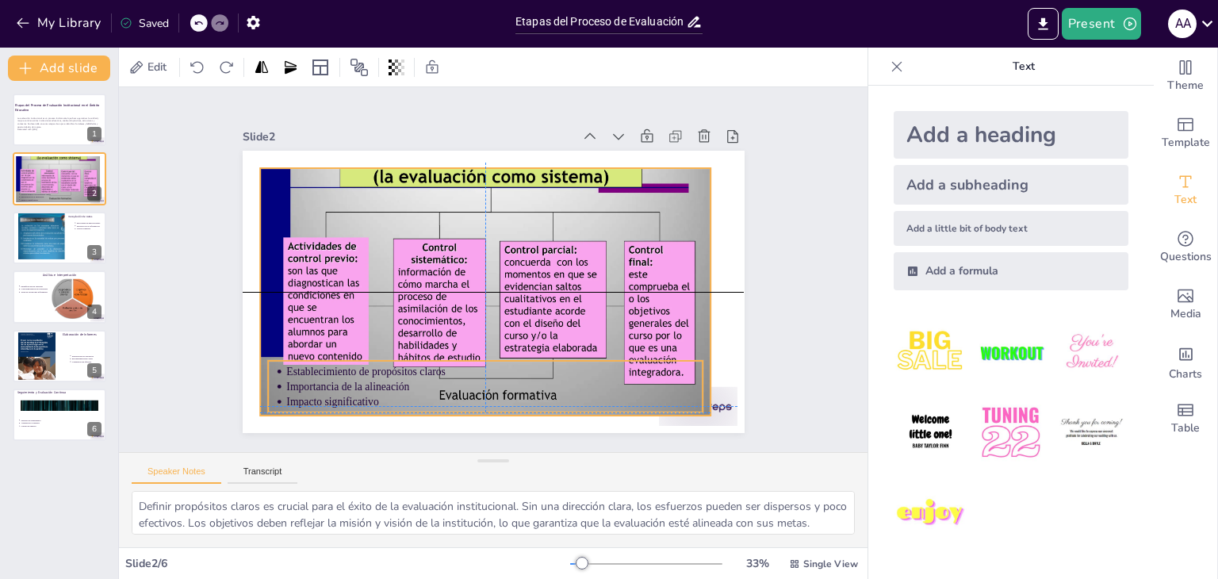
click at [478, 377] on p "Importancia de la alineación" at bounding box center [386, 318] width 183 height 387
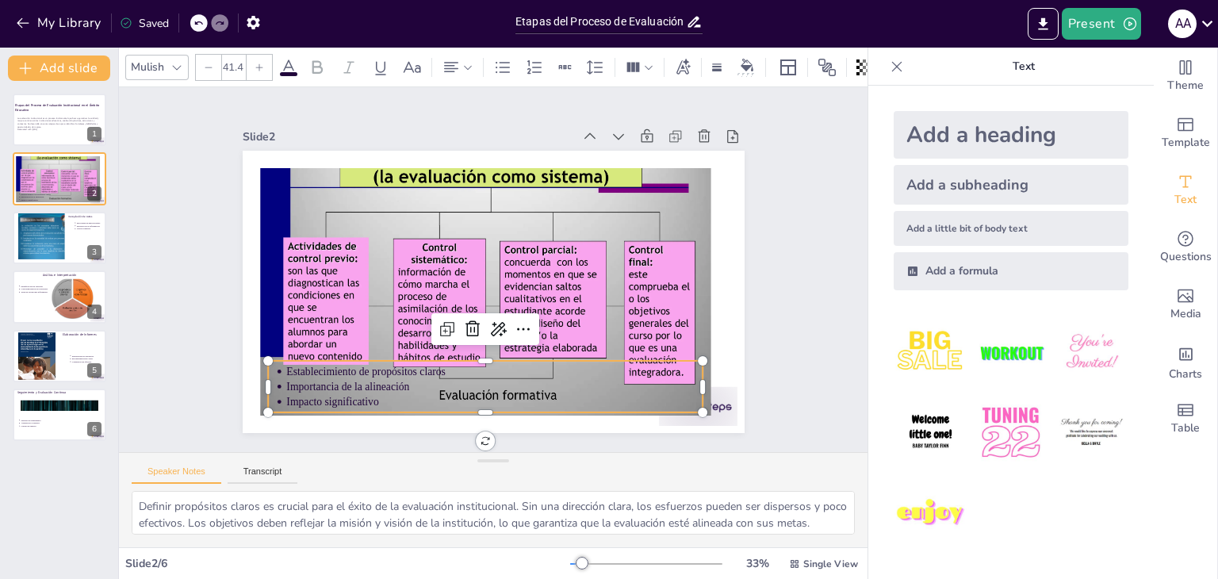
click at [521, 304] on p "Importancia de la alineación" at bounding box center [424, 175] width 346 height 257
click at [595, 389] on p "Impacto significativo" at bounding box center [624, 255] width 59 height 416
click at [533, 216] on p "Impacto significativo" at bounding box center [451, 145] width 401 height 144
click at [560, 196] on ul "Establecimiento de propósitos claros Importancia de la alineación Impacto signi…" at bounding box center [514, 150] width 438 height 90
click at [614, 381] on p "Importancia de la alineación" at bounding box center [469, 386] width 411 height 101
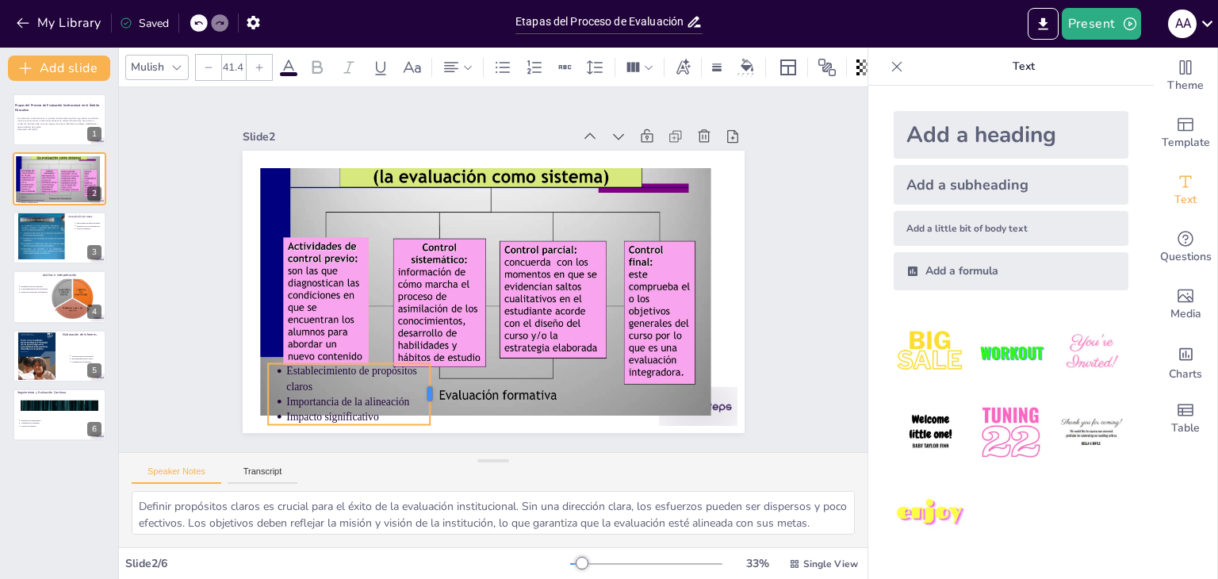
drag, startPoint x: 691, startPoint y: 381, endPoint x: 419, endPoint y: 381, distance: 272.7
click at [427, 167] on div at bounding box center [452, 140] width 50 height 54
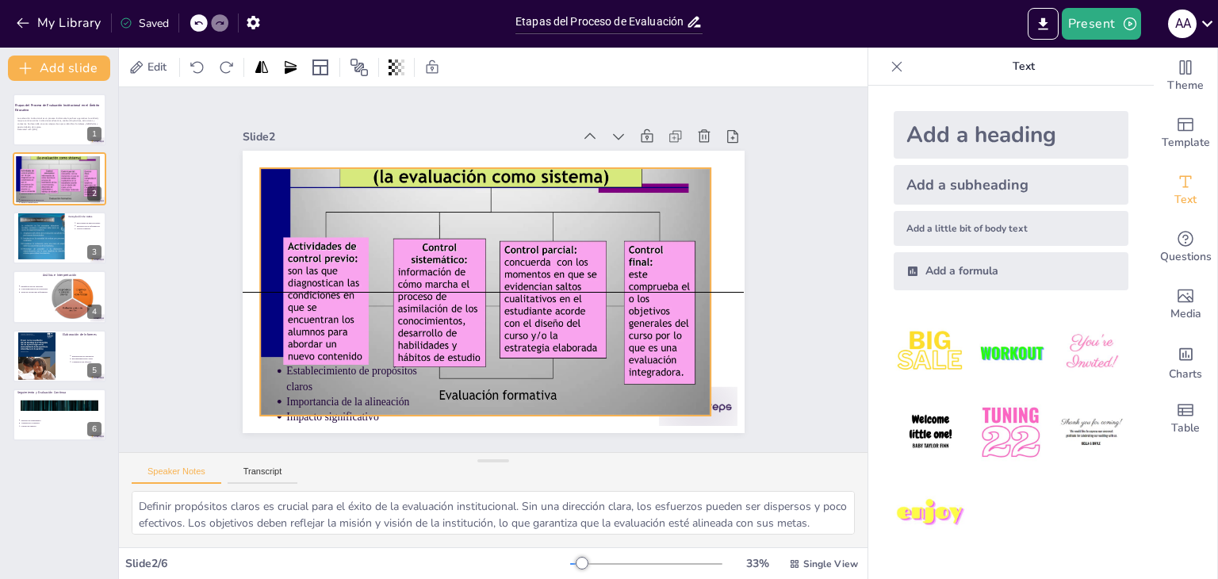
click at [571, 210] on div at bounding box center [504, 257] width 512 height 430
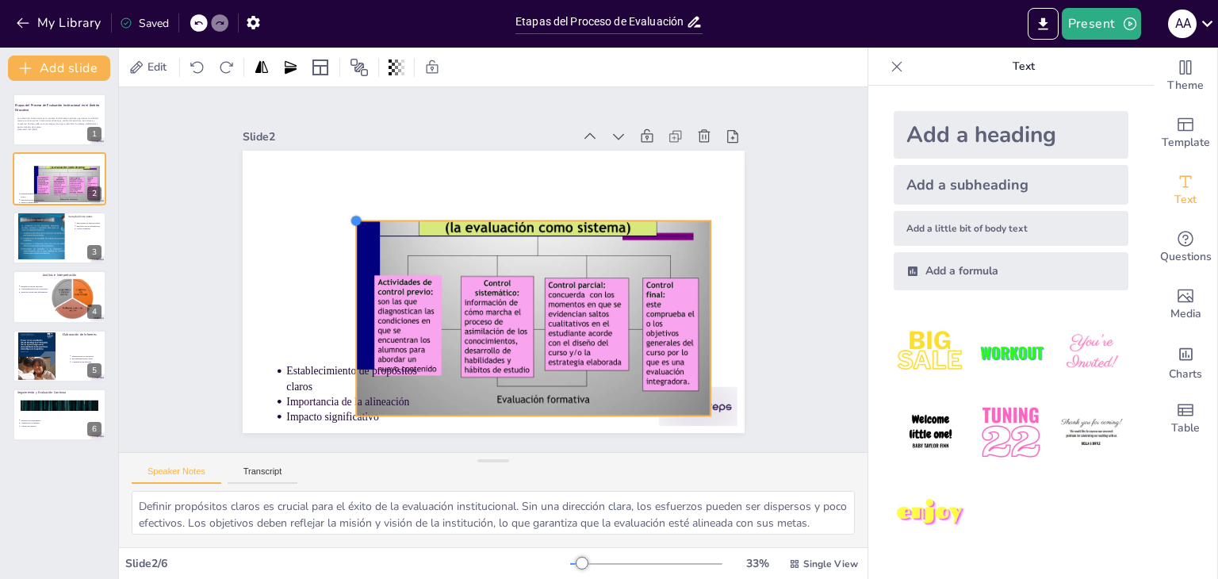
drag, startPoint x: 251, startPoint y: 160, endPoint x: 346, endPoint y: 220, distance: 113.3
click at [549, 145] on div at bounding box center [556, 138] width 14 height 14
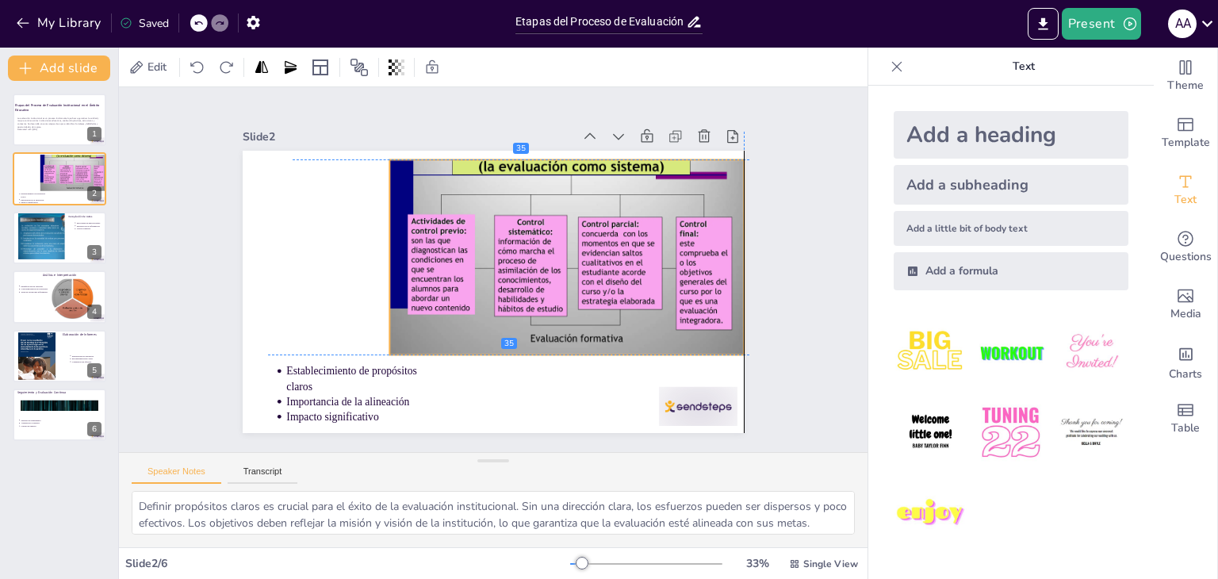
drag, startPoint x: 559, startPoint y: 256, endPoint x: 598, endPoint y: 196, distance: 71.7
click at [598, 196] on div at bounding box center [487, 345] width 367 height 421
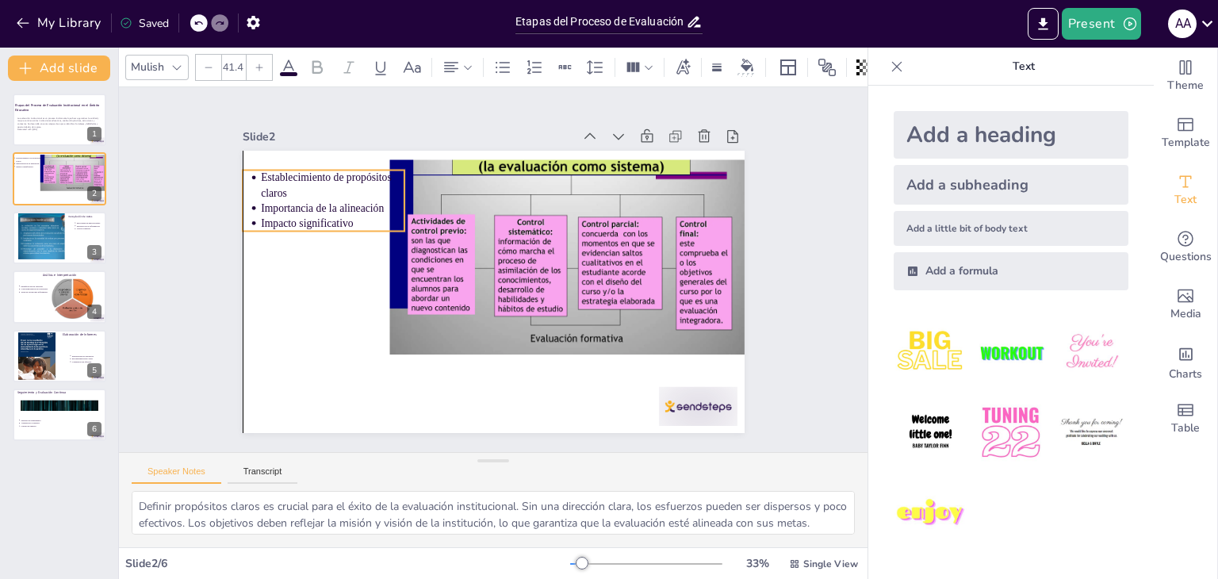
drag, startPoint x: 327, startPoint y: 377, endPoint x: 304, endPoint y: 183, distance: 194.8
click at [571, 347] on p "Establecimiento de propósitos claros" at bounding box center [644, 369] width 146 height 45
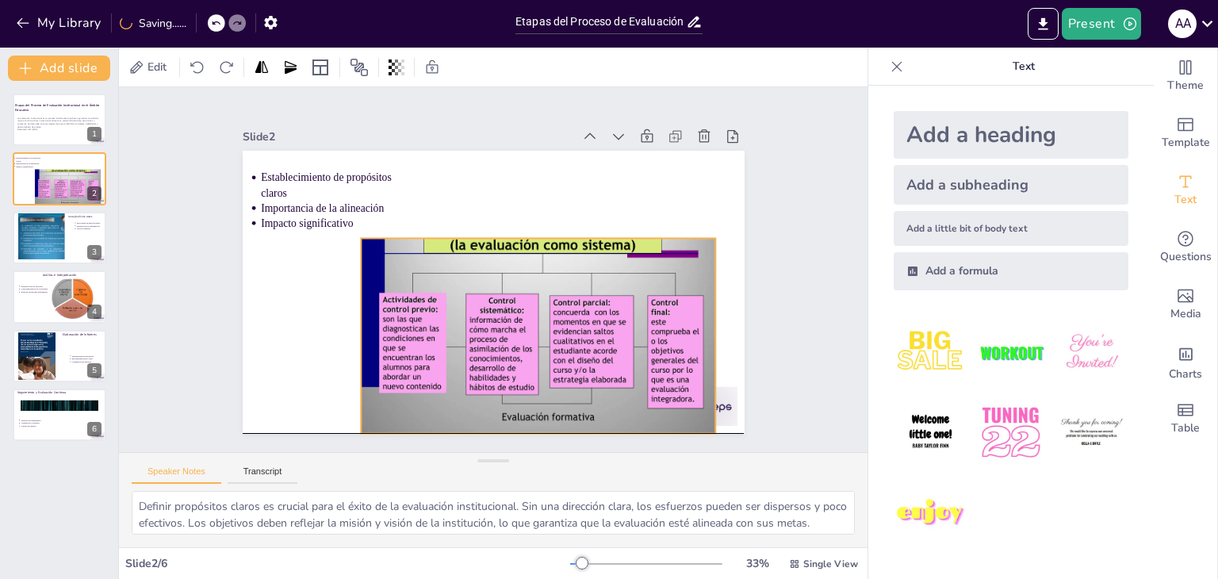
drag, startPoint x: 591, startPoint y: 197, endPoint x: 562, endPoint y: 277, distance: 84.5
click at [562, 277] on div at bounding box center [500, 194] width 445 height 438
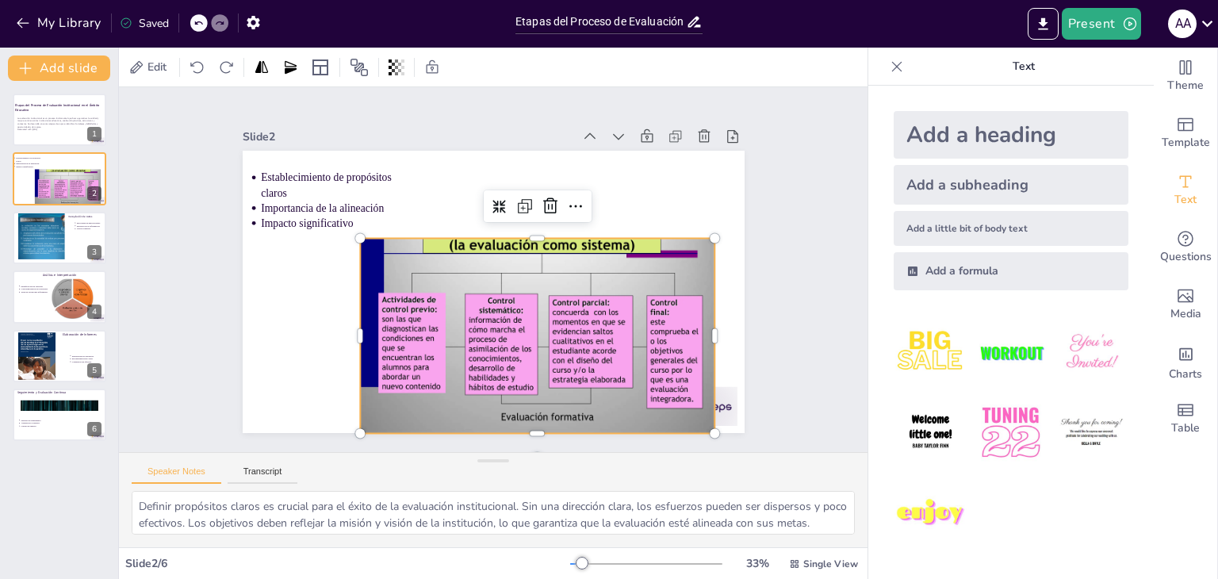
click at [598, 255] on div at bounding box center [428, 232] width 434 height 392
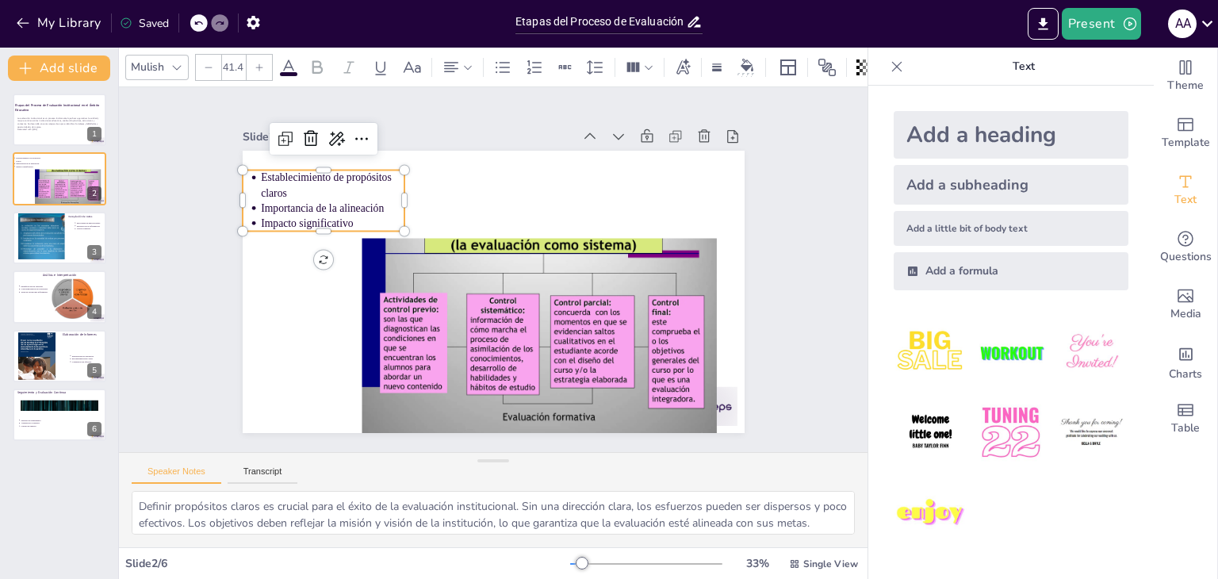
click at [366, 159] on p "Establecimiento de propósitos claros" at bounding box center [429, 99] width 127 height 119
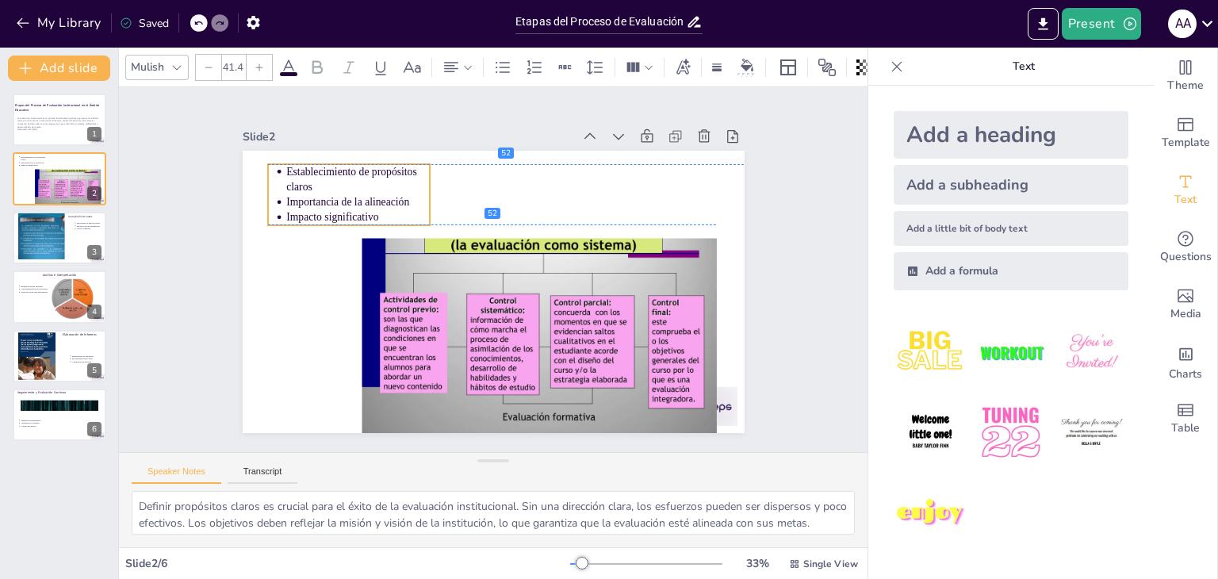
drag, startPoint x: 303, startPoint y: 187, endPoint x: 328, endPoint y: 178, distance: 26.8
click at [351, 173] on p "Establecimiento de propósitos claros" at bounding box center [421, 124] width 140 height 98
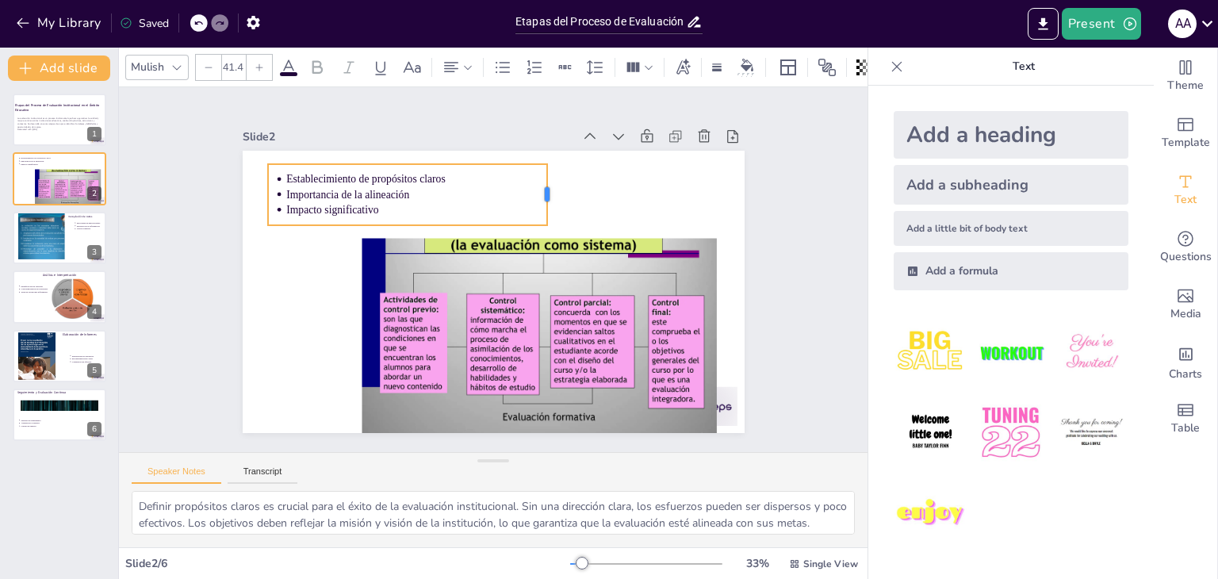
drag, startPoint x: 418, startPoint y: 187, endPoint x: 535, endPoint y: 182, distance: 117.5
click at [430, 227] on div at bounding box center [399, 245] width 60 height 36
click at [503, 324] on p "Importancia de la alineación" at bounding box center [552, 358] width 258 height 69
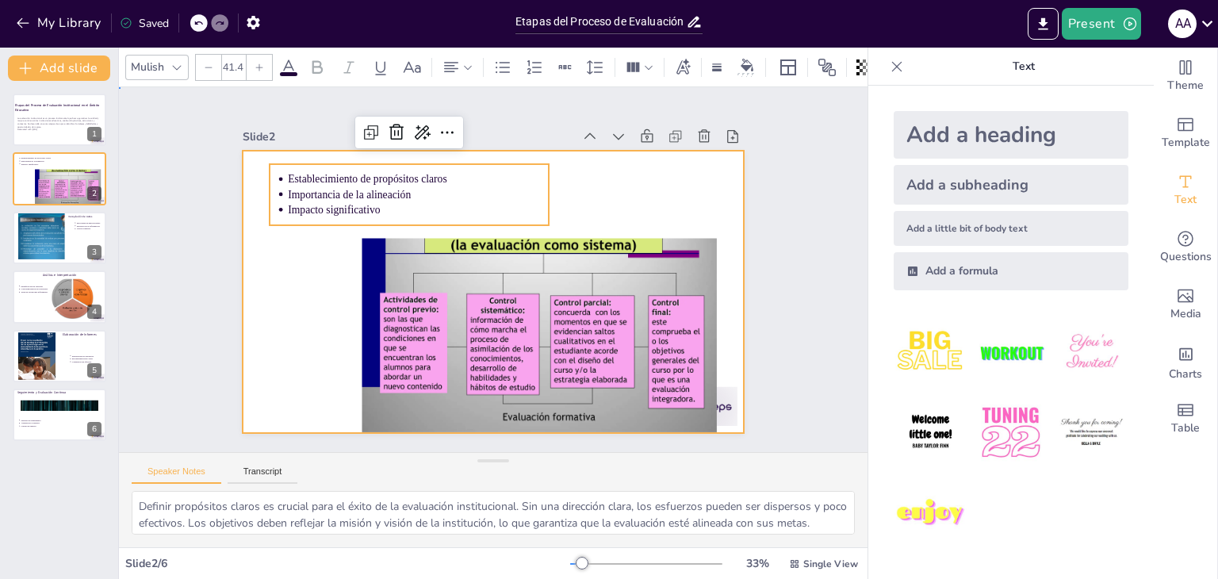
click at [637, 189] on div at bounding box center [478, 285] width 562 height 545
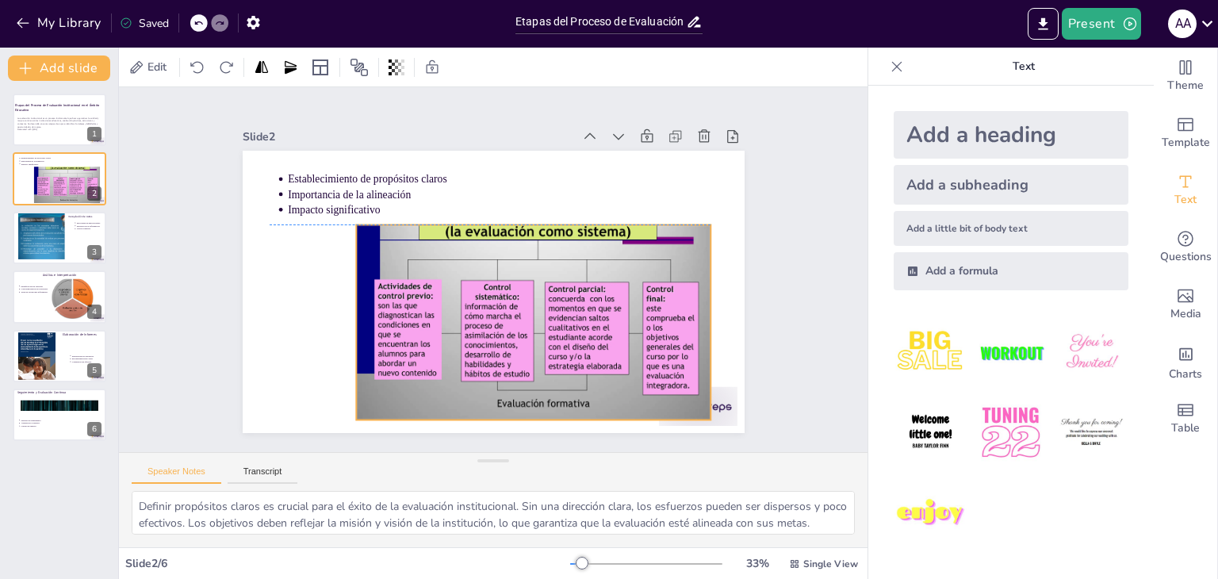
drag, startPoint x: 565, startPoint y: 256, endPoint x: 559, endPoint y: 242, distance: 15.3
click at [559, 242] on div at bounding box center [492, 331] width 445 height 438
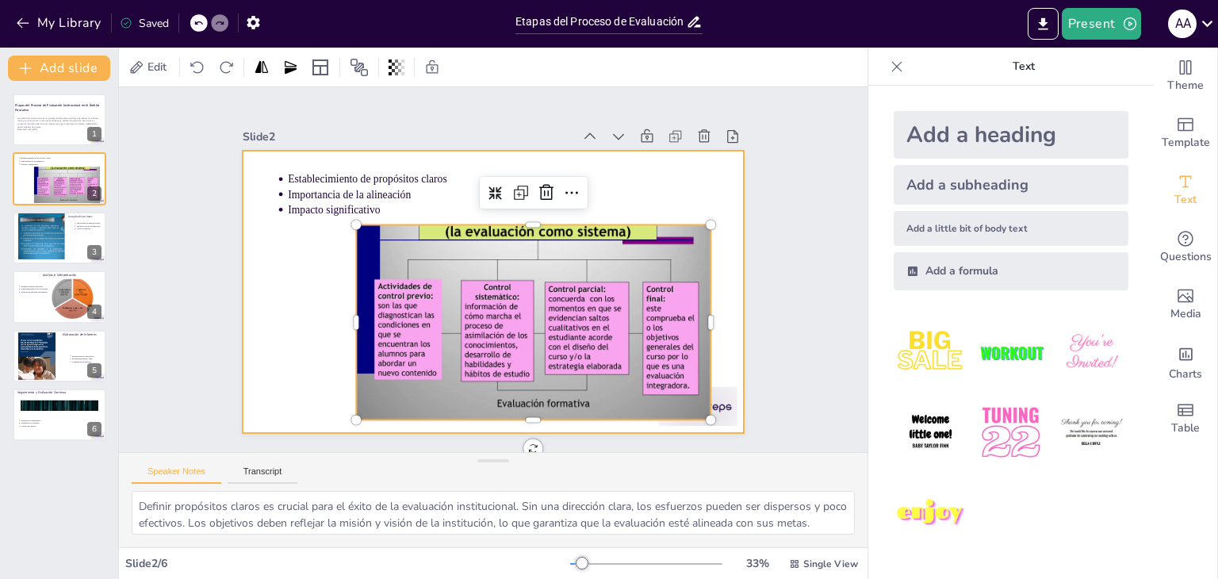
click at [688, 159] on div at bounding box center [476, 284] width 545 height 562
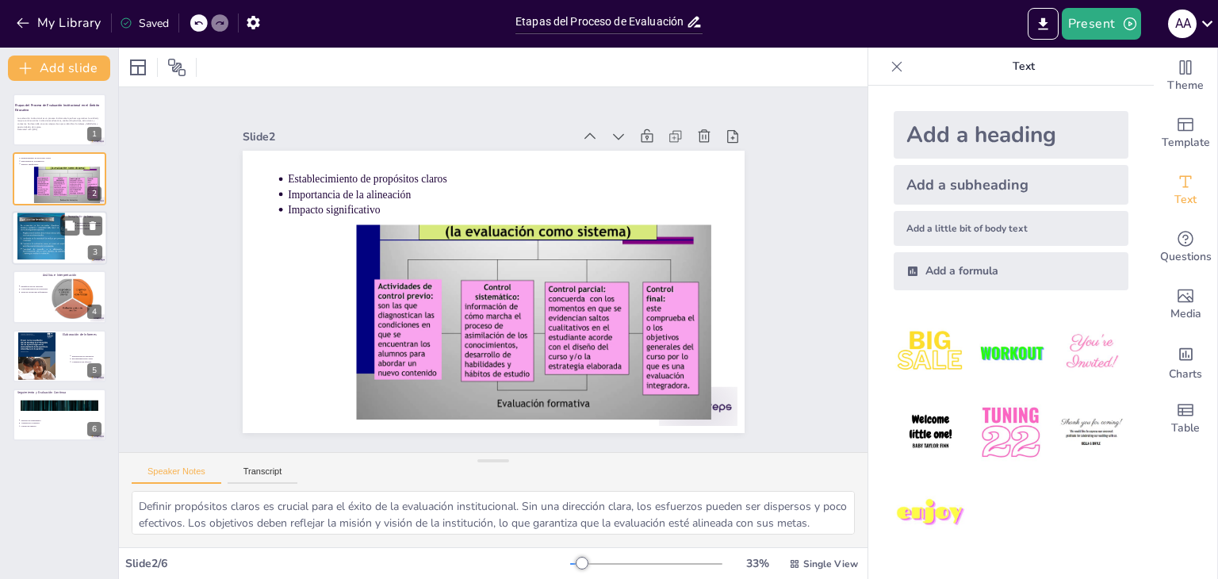
click at [72, 245] on div at bounding box center [59, 238] width 95 height 54
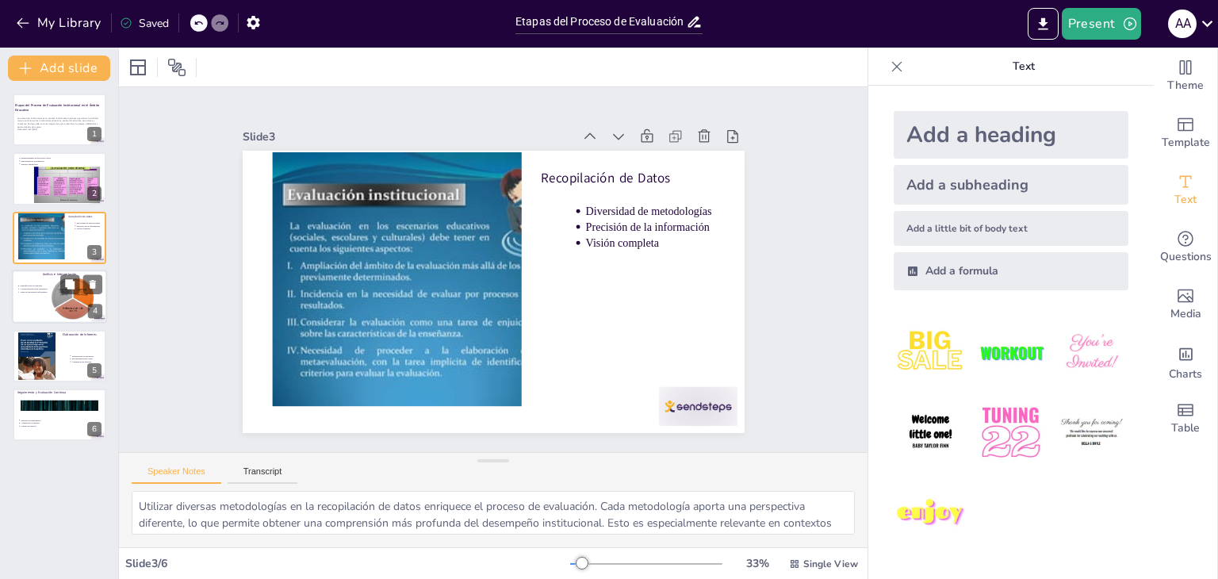
click at [38, 308] on div at bounding box center [59, 297] width 95 height 54
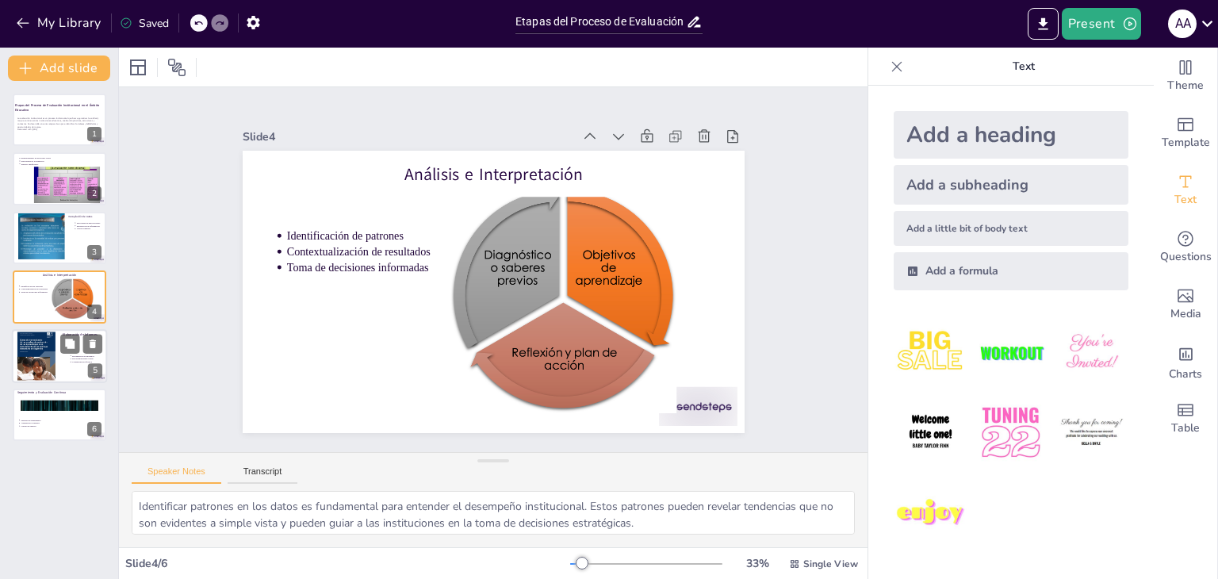
click at [63, 369] on div at bounding box center [59, 356] width 95 height 54
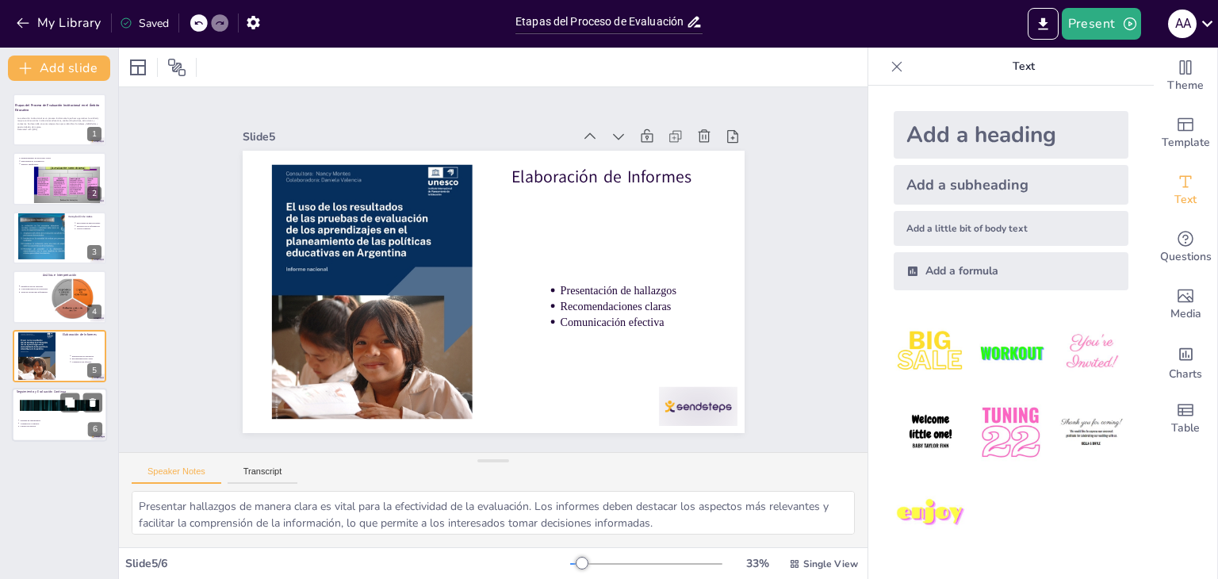
click at [54, 422] on p "Adaptación a cambios" at bounding box center [61, 423] width 82 height 3
type textarea "Establecer un sistema de seguimiento es crucial para evaluar el impacto de las …"
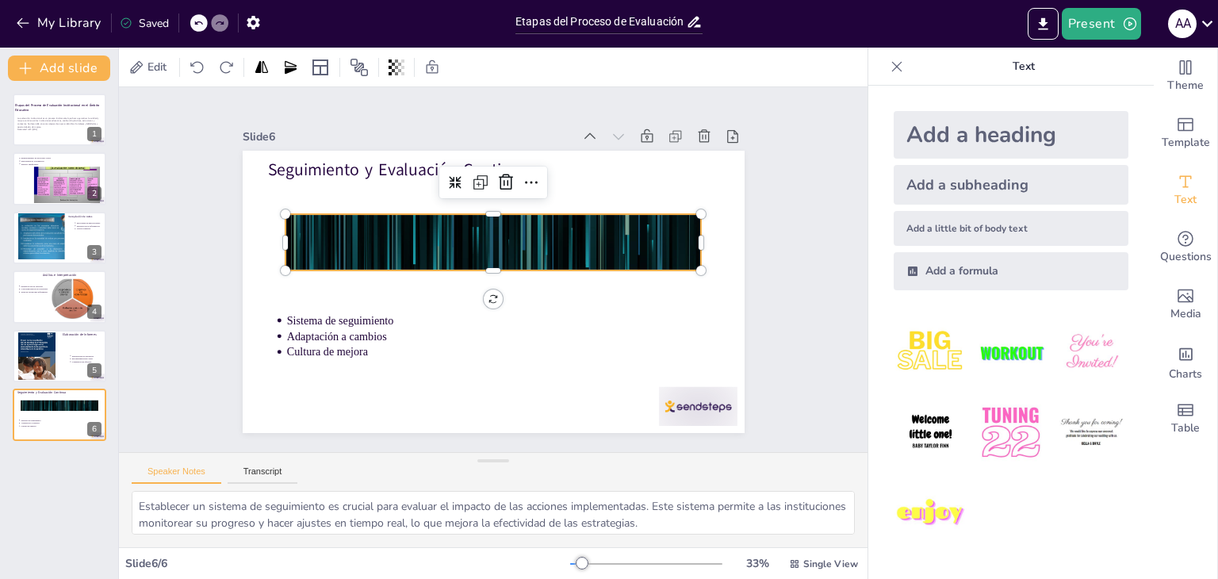
click at [458, 238] on div at bounding box center [520, 259] width 545 height 561
click at [458, 238] on div at bounding box center [516, 252] width 576 height 496
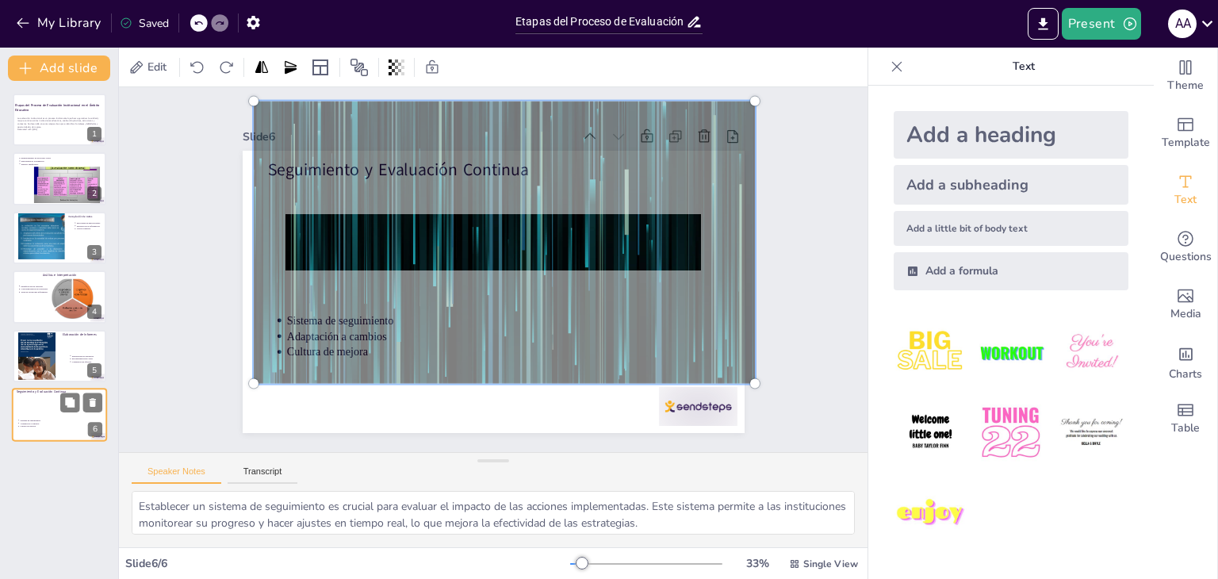
click at [44, 412] on div at bounding box center [59, 415] width 95 height 54
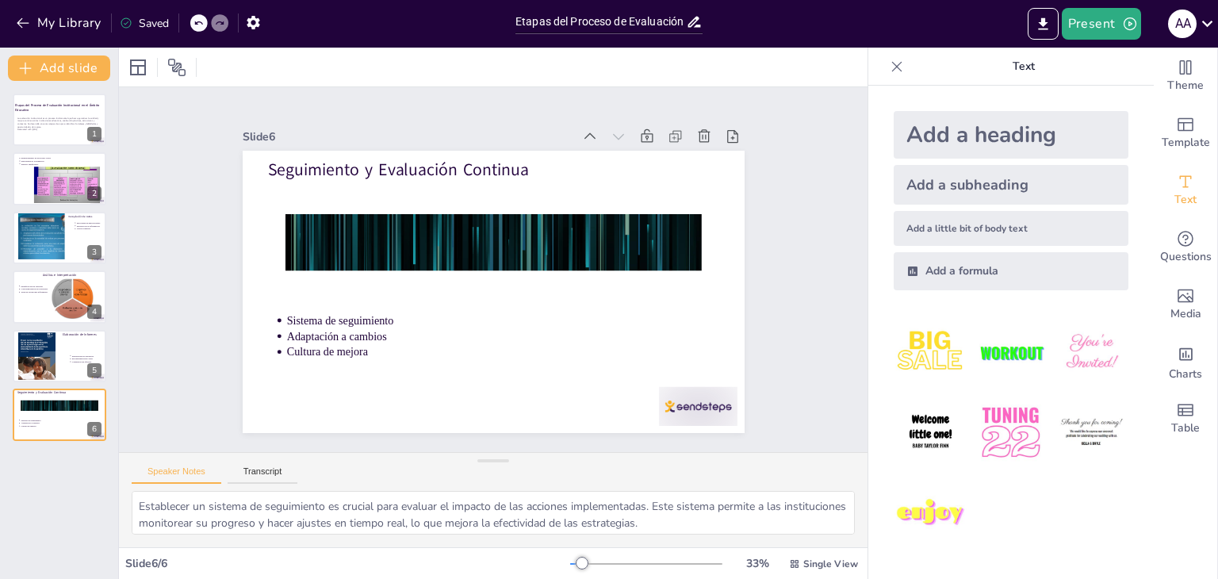
click at [810, 201] on div "Slide 1 Etapas del Proceso de Evaluación Institucional en el Ámbito Educativo L…" at bounding box center [493, 268] width 800 height 771
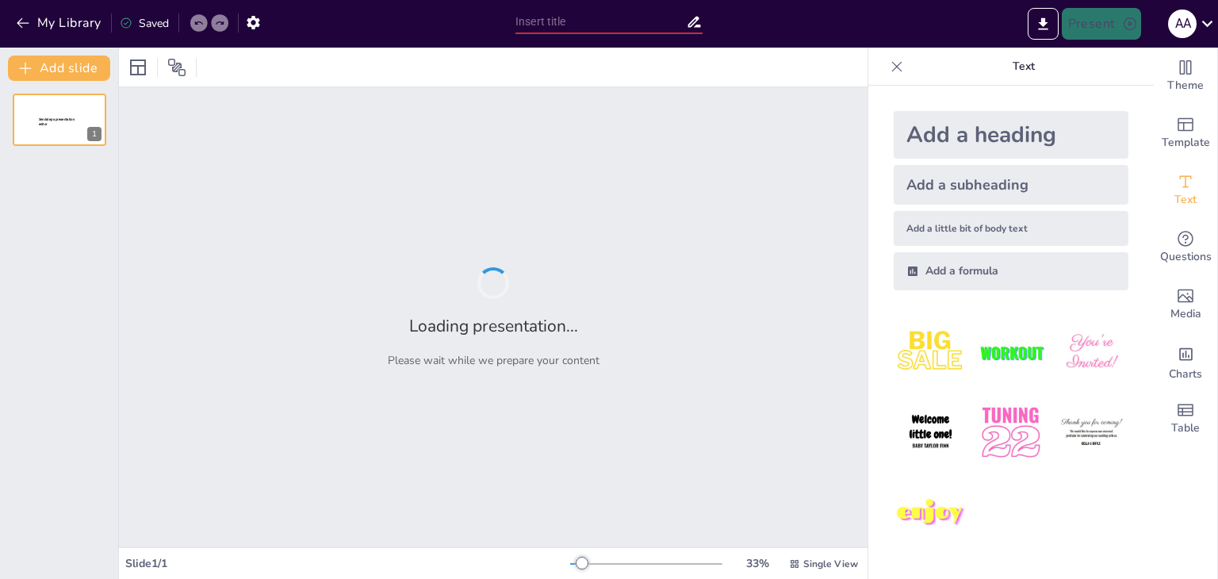
type input "Etapas del Proceso de Evaluación Institucional en el Ámbito Educativo"
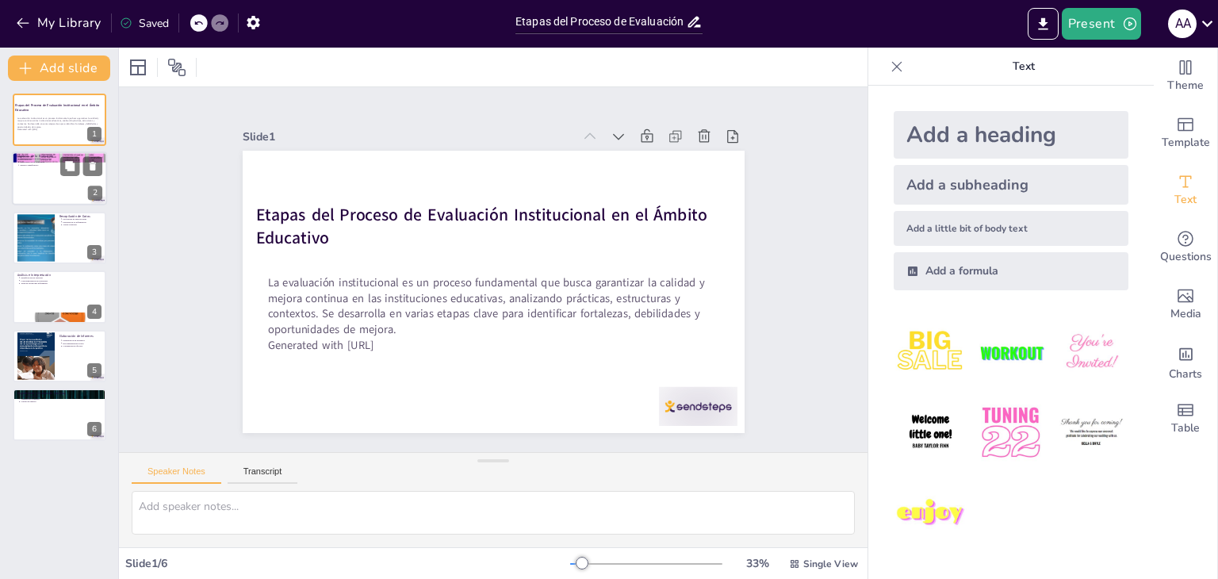
click at [48, 179] on div at bounding box center [59, 179] width 95 height 54
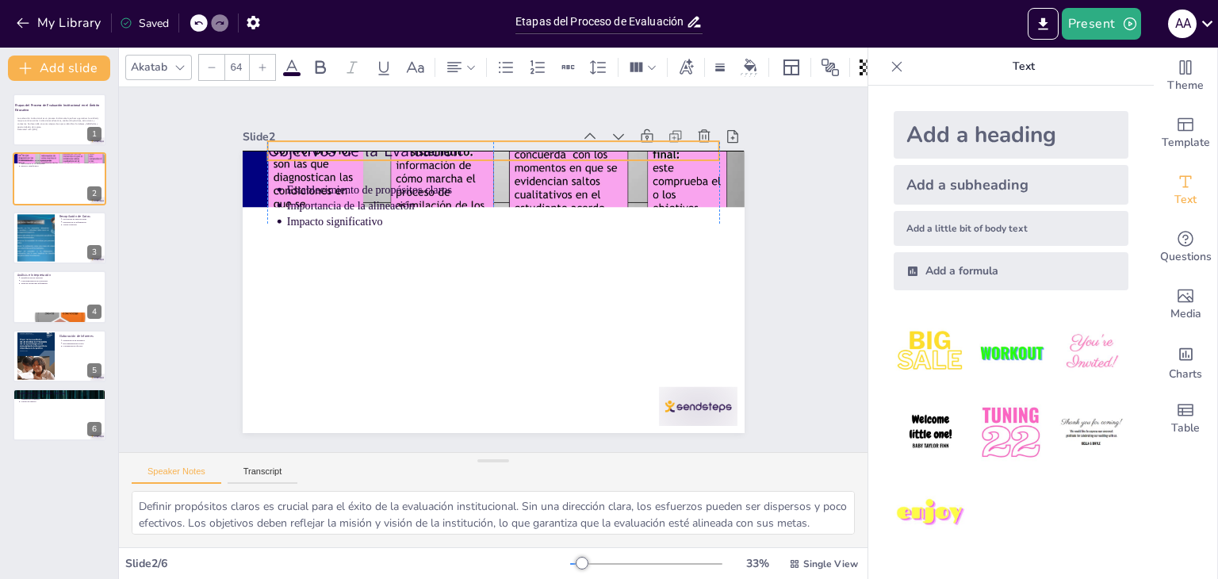
drag, startPoint x: 468, startPoint y: 163, endPoint x: 469, endPoint y: 140, distance: 23.0
click at [469, 140] on div "Slide 2 Objetivos de la Evaluación Establecimiento de propósitos claros Importa…" at bounding box center [486, 276] width 579 height 565
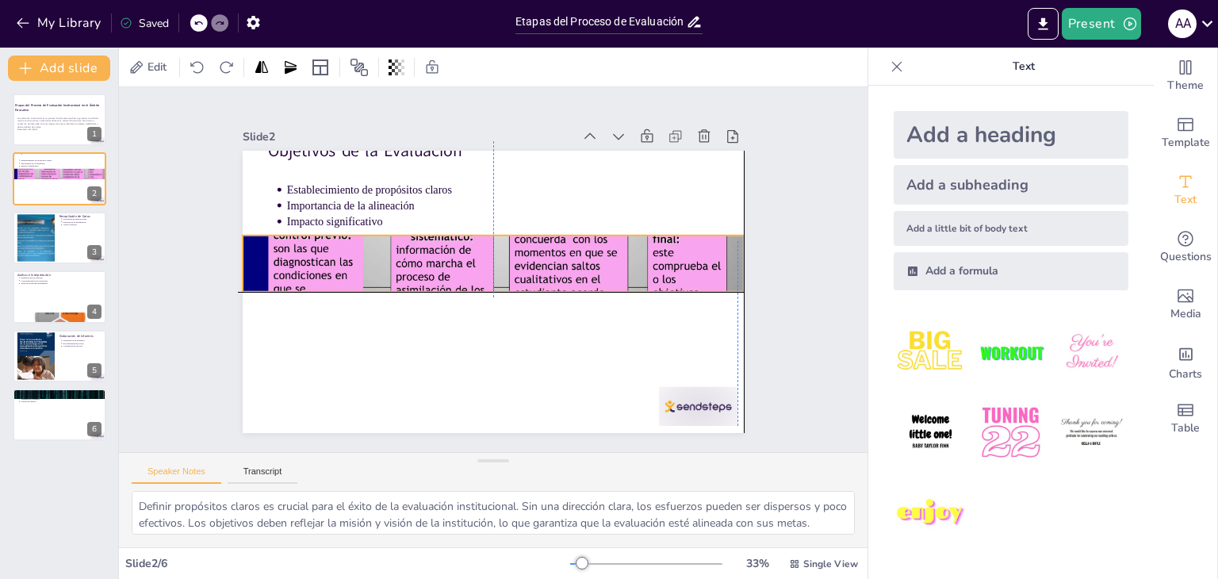
drag, startPoint x: 487, startPoint y: 170, endPoint x: 484, endPoint y: 261, distance: 90.4
click at [484, 261] on div at bounding box center [494, 264] width 611 height 548
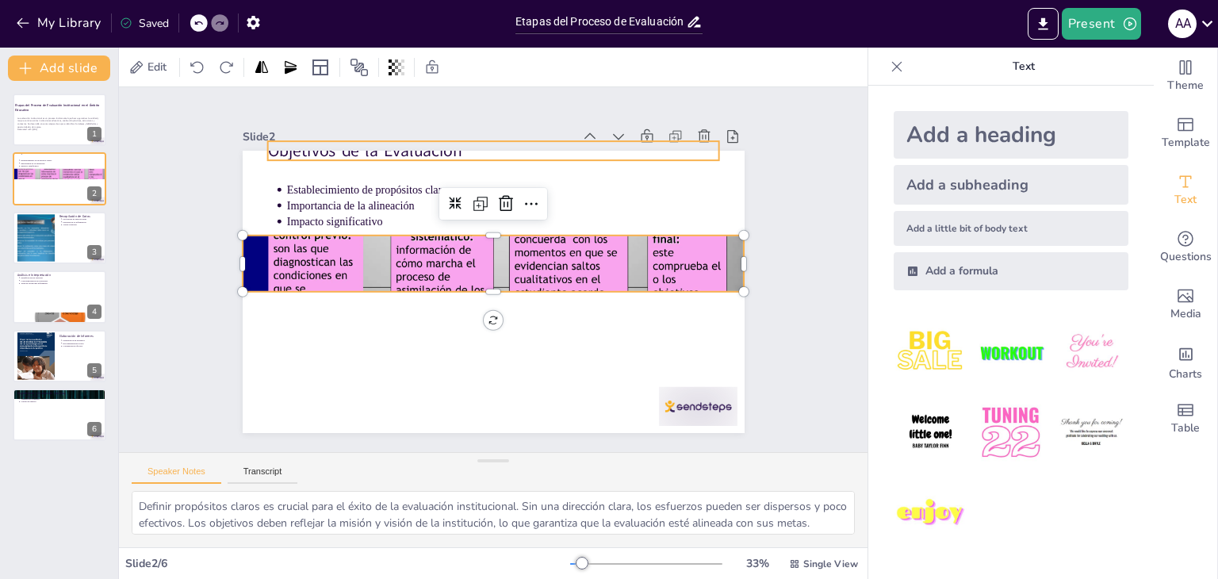
click at [434, 146] on p "Objetivos de la Evaluación" at bounding box center [542, 161] width 422 height 205
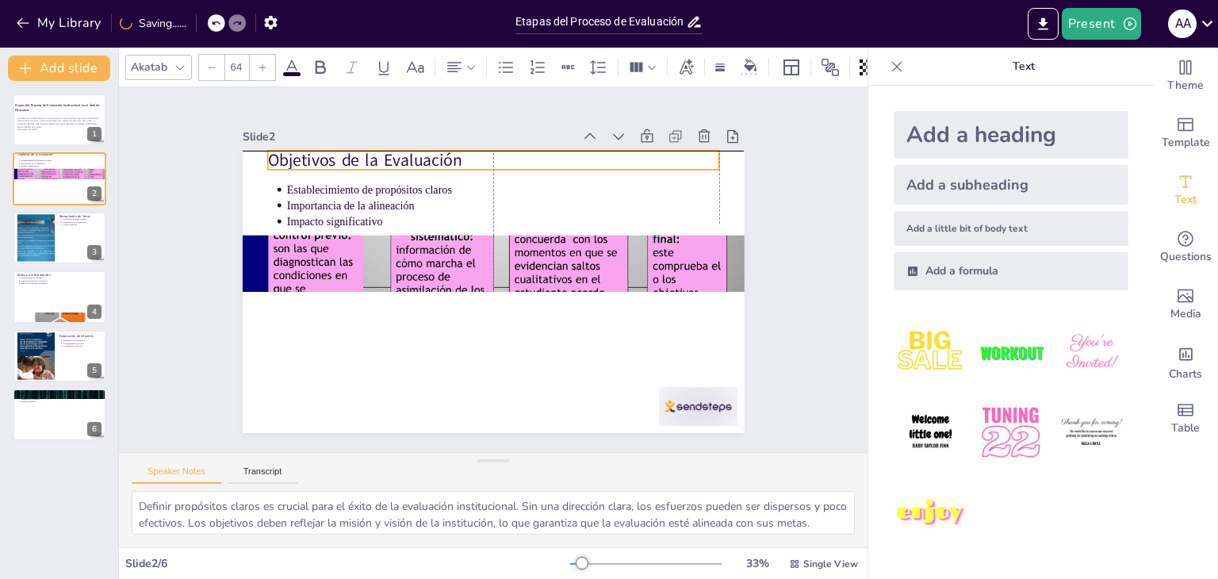
drag, startPoint x: 503, startPoint y: 147, endPoint x: 503, endPoint y: 159, distance: 11.9
click at [503, 159] on p "Objetivos de la Evaluación" at bounding box center [526, 166] width 437 height 162
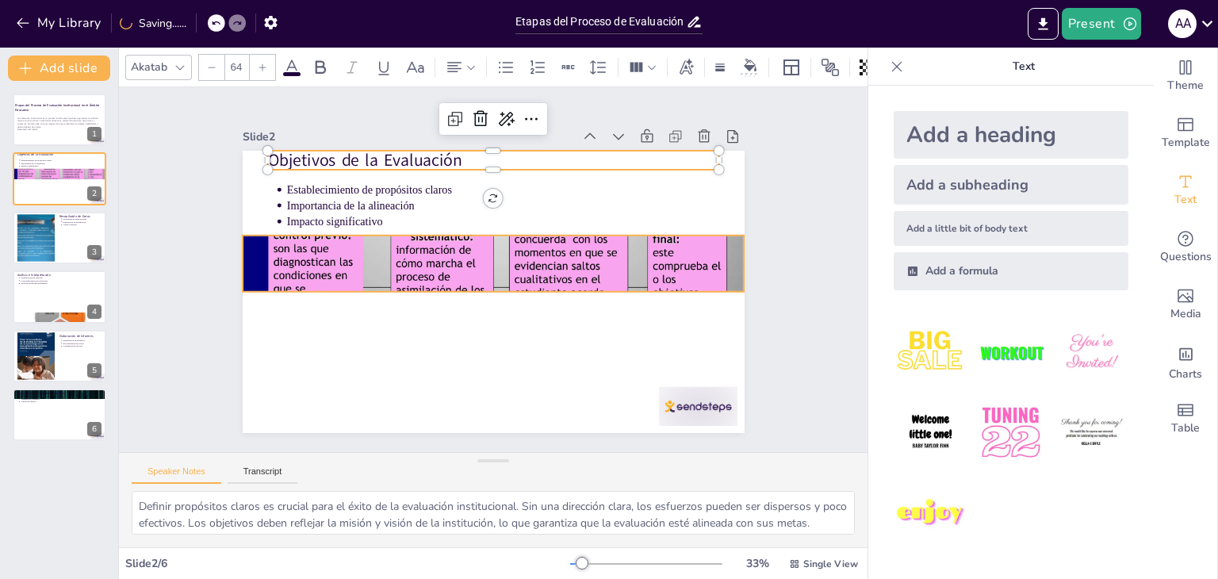
click at [485, 264] on div at bounding box center [495, 264] width 611 height 548
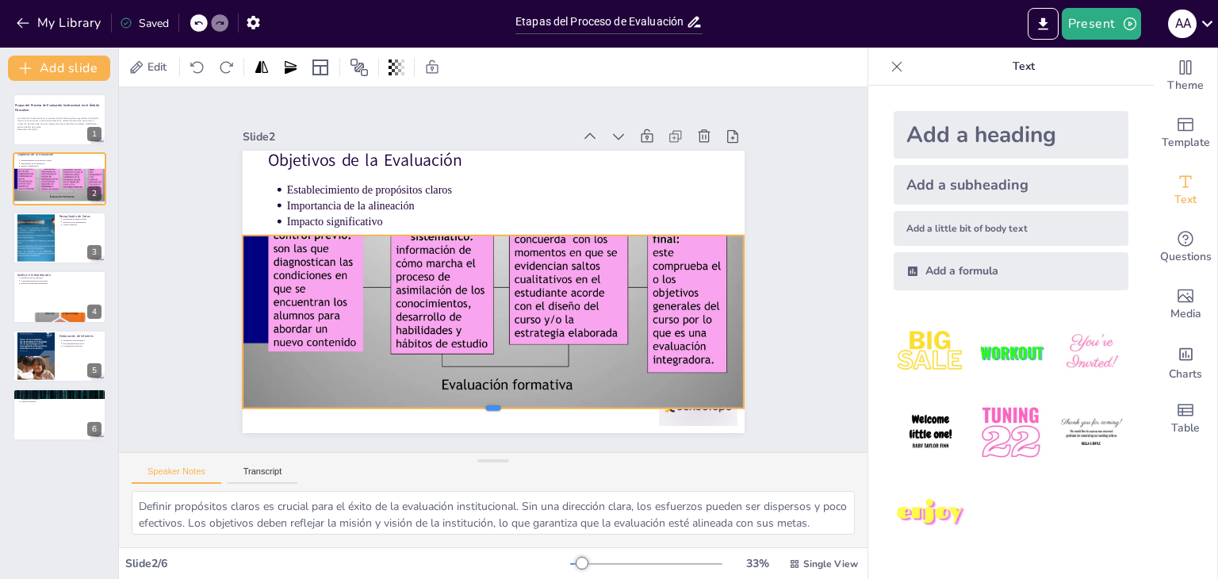
drag, startPoint x: 482, startPoint y: 285, endPoint x: 470, endPoint y: 402, distance: 117.2
click at [470, 402] on div at bounding box center [434, 402] width 464 height 216
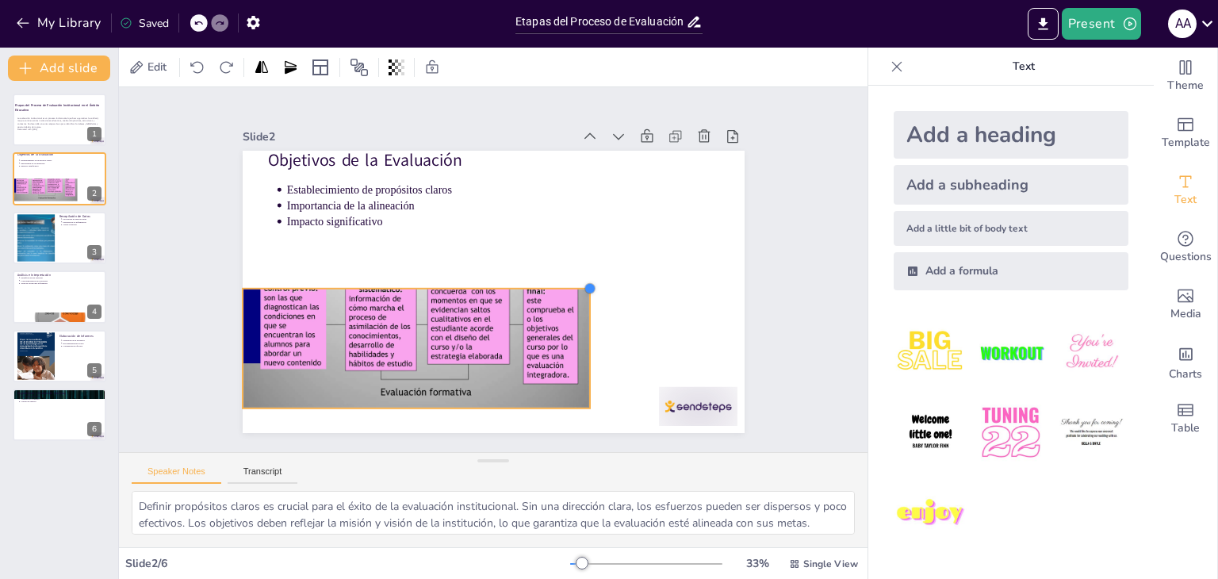
drag, startPoint x: 734, startPoint y: 227, endPoint x: 568, endPoint y: 280, distance: 174.8
click at [568, 280] on div "Objetivos de la Evaluación Establecimiento de propósitos claros Importancia de …" at bounding box center [478, 285] width 562 height 545
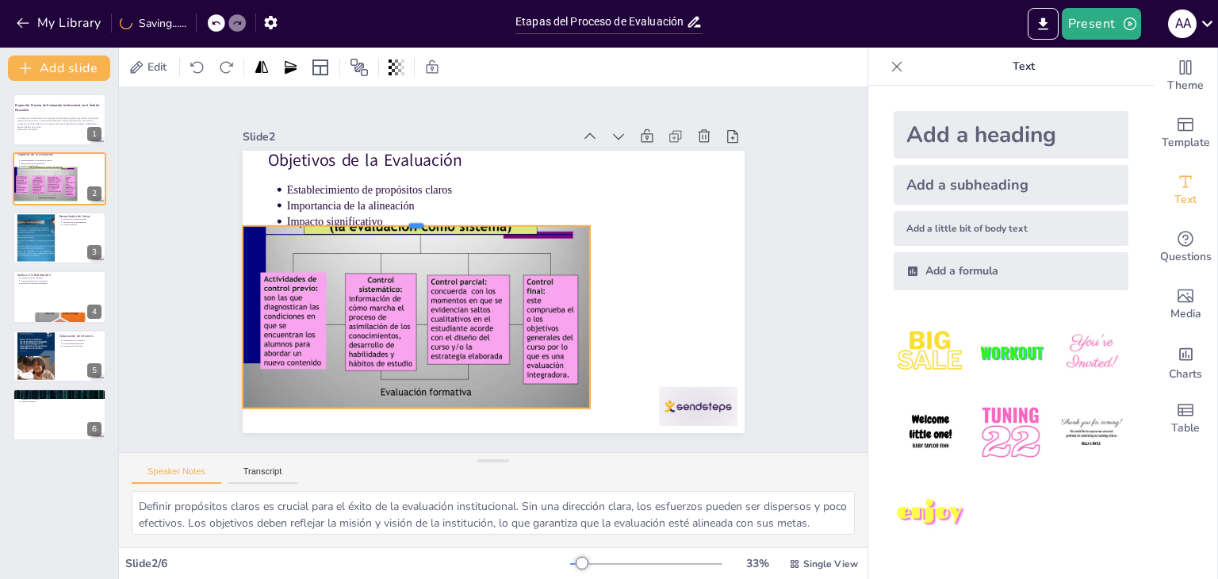
drag, startPoint x: 401, startPoint y: 279, endPoint x: 410, endPoint y: 216, distance: 63.2
click at [410, 216] on div at bounding box center [460, 183] width 289 height 215
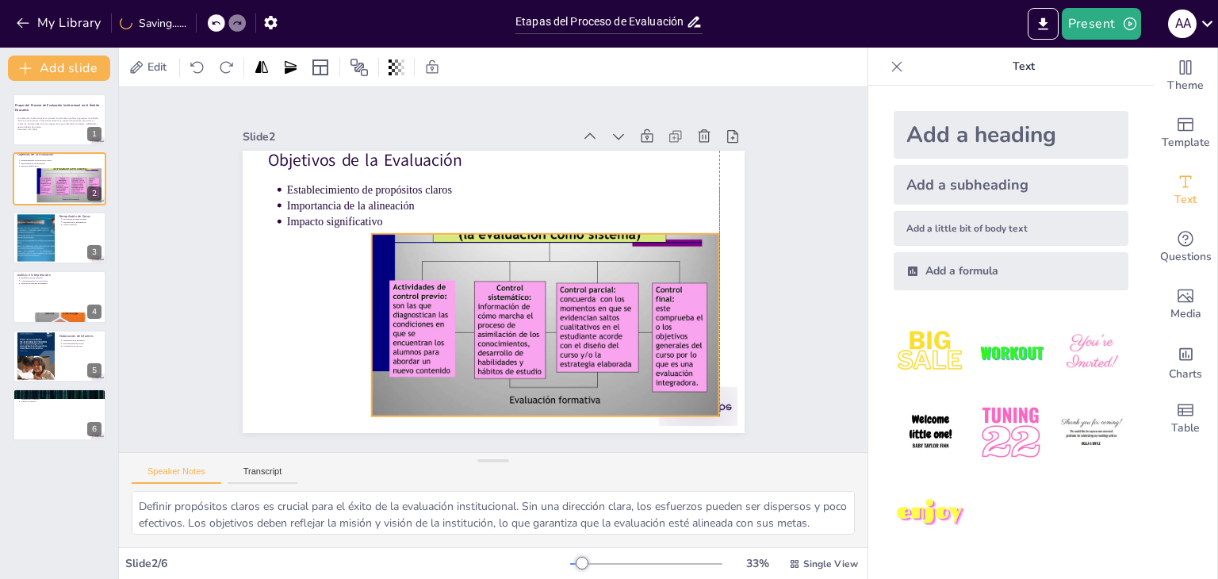
drag, startPoint x: 424, startPoint y: 258, endPoint x: 558, endPoint y: 266, distance: 134.2
click at [558, 266] on div at bounding box center [508, 337] width 434 height 415
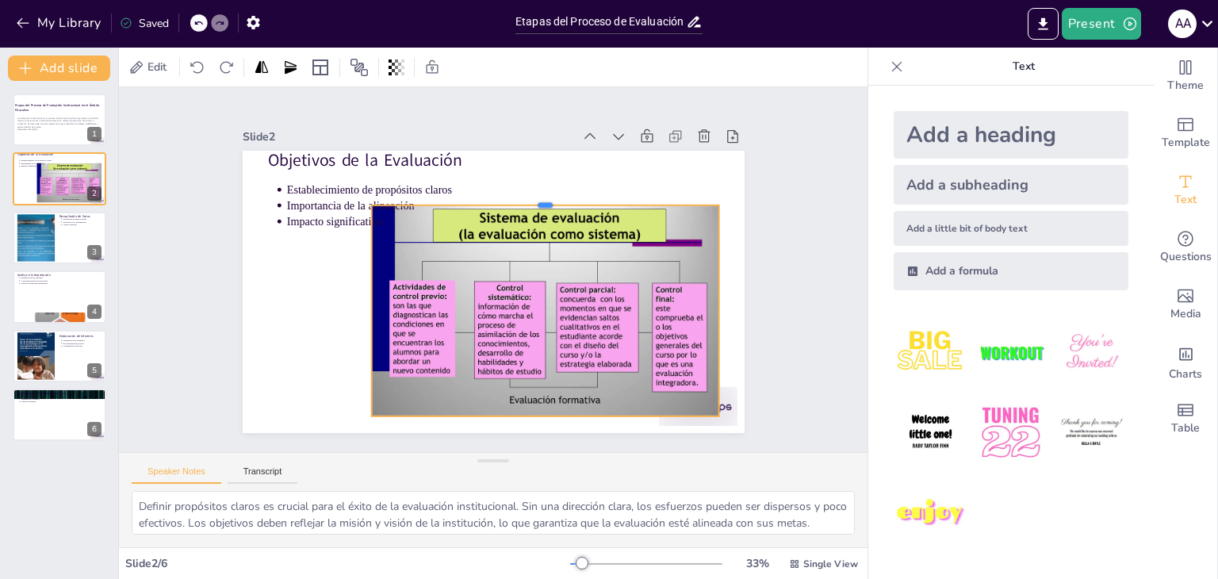
drag, startPoint x: 532, startPoint y: 223, endPoint x: 571, endPoint y: 194, distance: 48.2
click at [571, 194] on div at bounding box center [569, 226] width 323 height 153
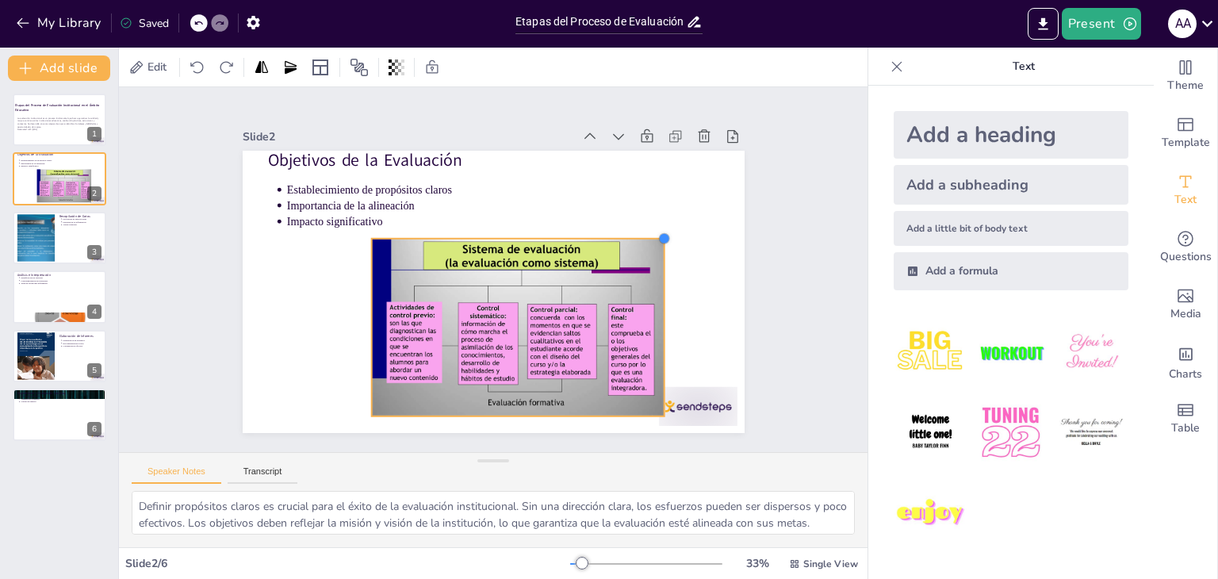
drag, startPoint x: 705, startPoint y: 197, endPoint x: 639, endPoint y: 232, distance: 74.9
click at [639, 232] on div "Objetivos de la Evaluación Establecimiento de propósitos claros Importancia de …" at bounding box center [483, 290] width 573 height 462
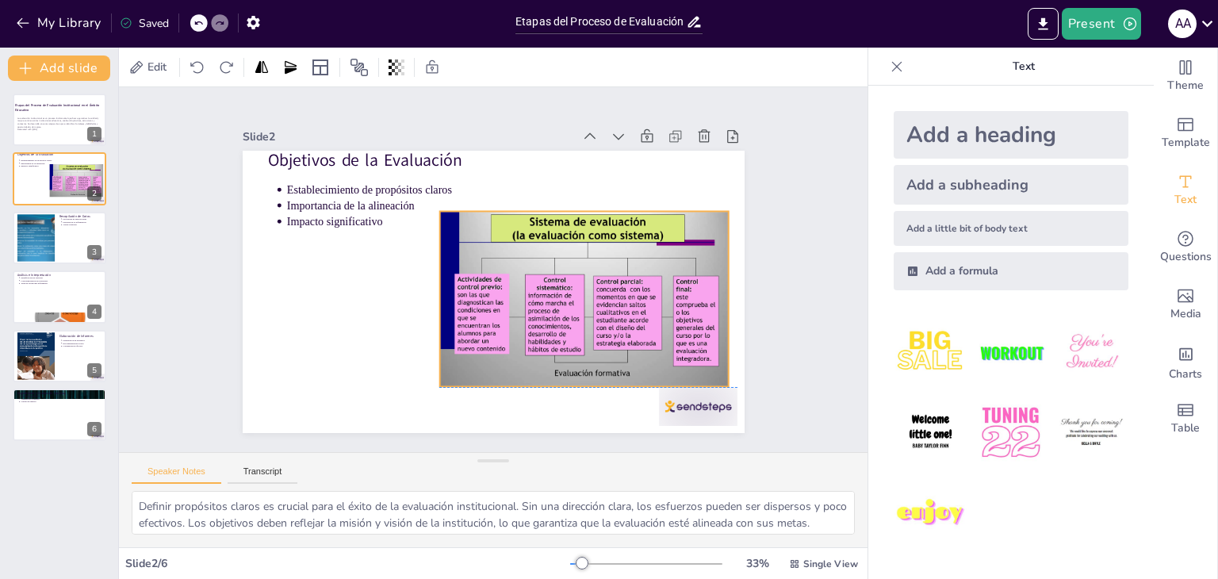
drag, startPoint x: 498, startPoint y: 283, endPoint x: 566, endPoint y: 252, distance: 74.9
click at [566, 252] on div at bounding box center [574, 322] width 327 height 272
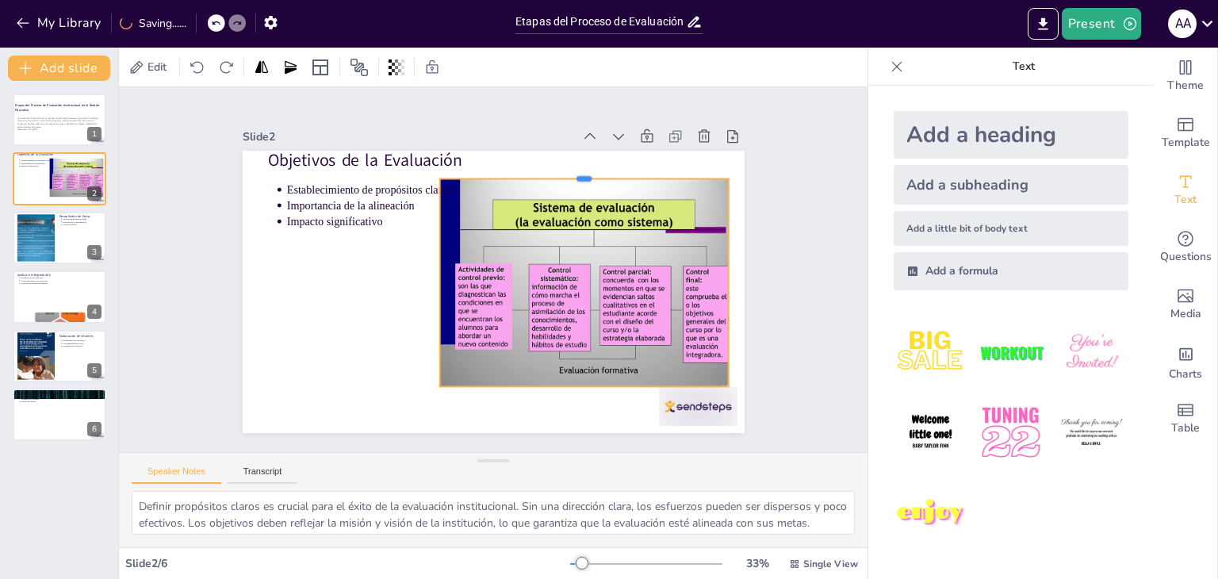
drag, startPoint x: 575, startPoint y: 204, endPoint x: 578, endPoint y: 171, distance: 32.7
click at [578, 171] on div at bounding box center [602, 193] width 285 height 72
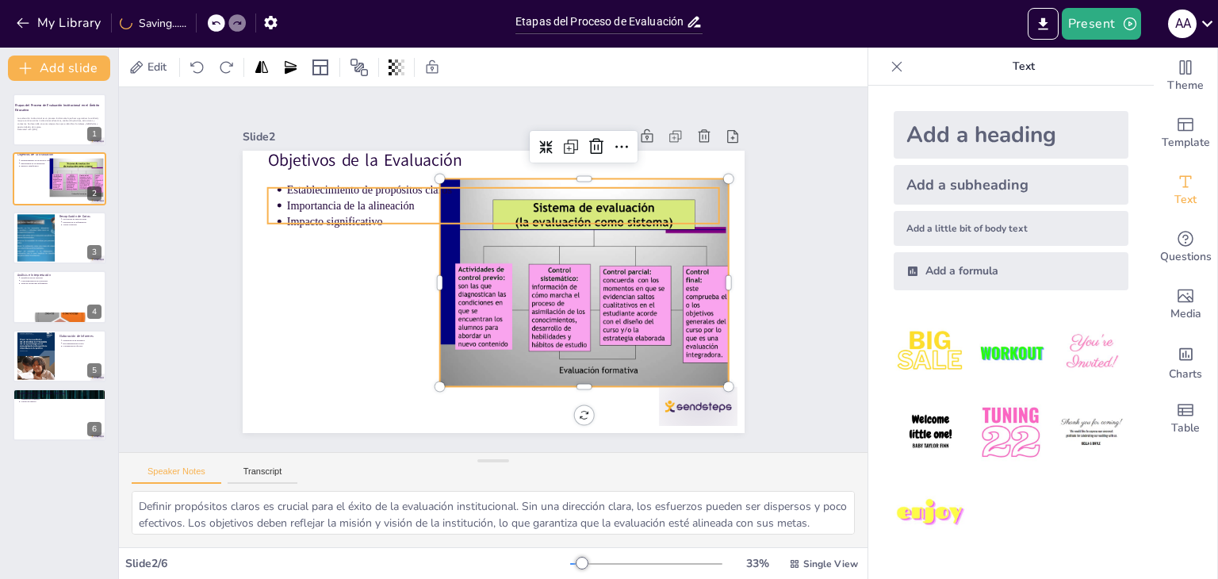
click at [320, 202] on p "Importancia de la alineación" at bounding box center [509, 207] width 432 height 61
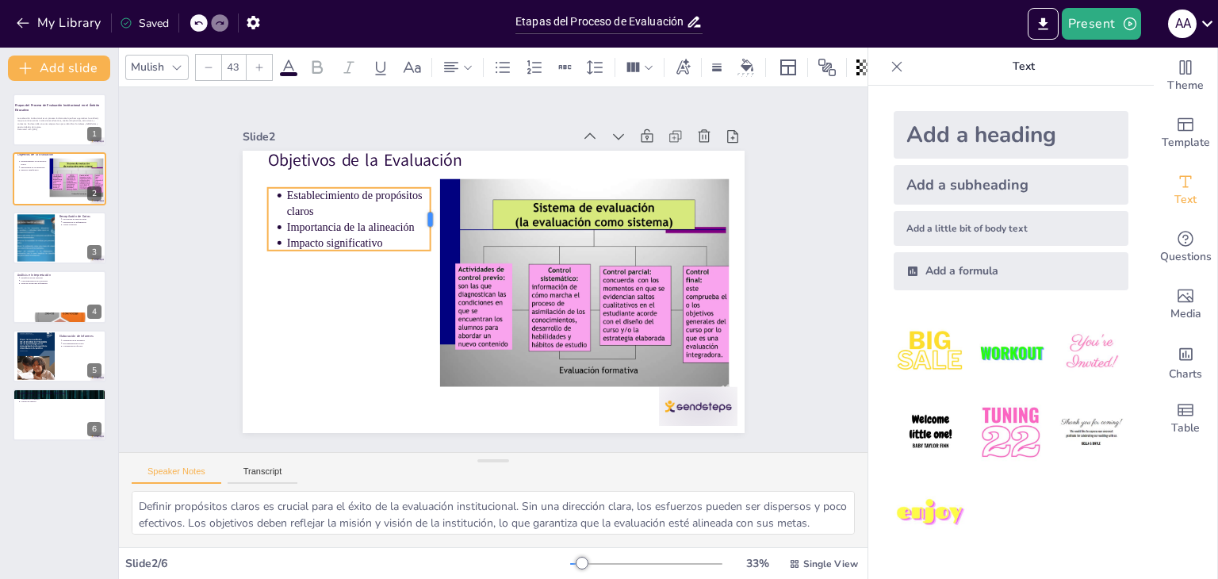
drag, startPoint x: 707, startPoint y: 201, endPoint x: 419, endPoint y: 209, distance: 288.7
click at [443, 209] on div at bounding box center [461, 201] width 37 height 63
drag, startPoint x: 254, startPoint y: 209, endPoint x: 234, endPoint y: 207, distance: 19.9
click at [405, 37] on div at bounding box center [436, 18] width 63 height 37
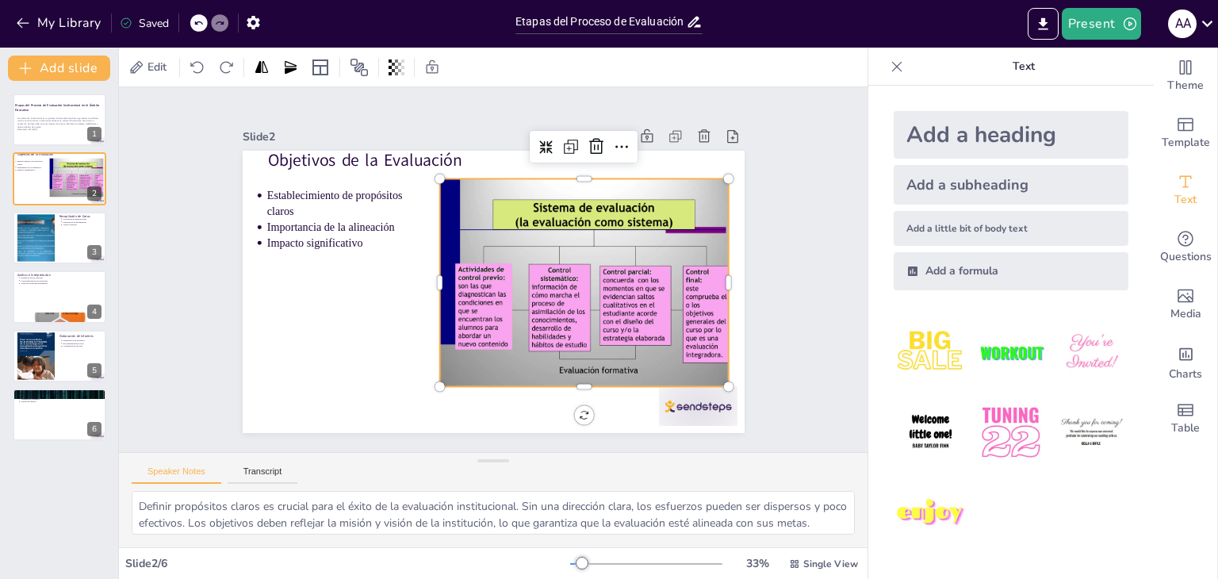
click at [622, 243] on div at bounding box center [577, 324] width 358 height 315
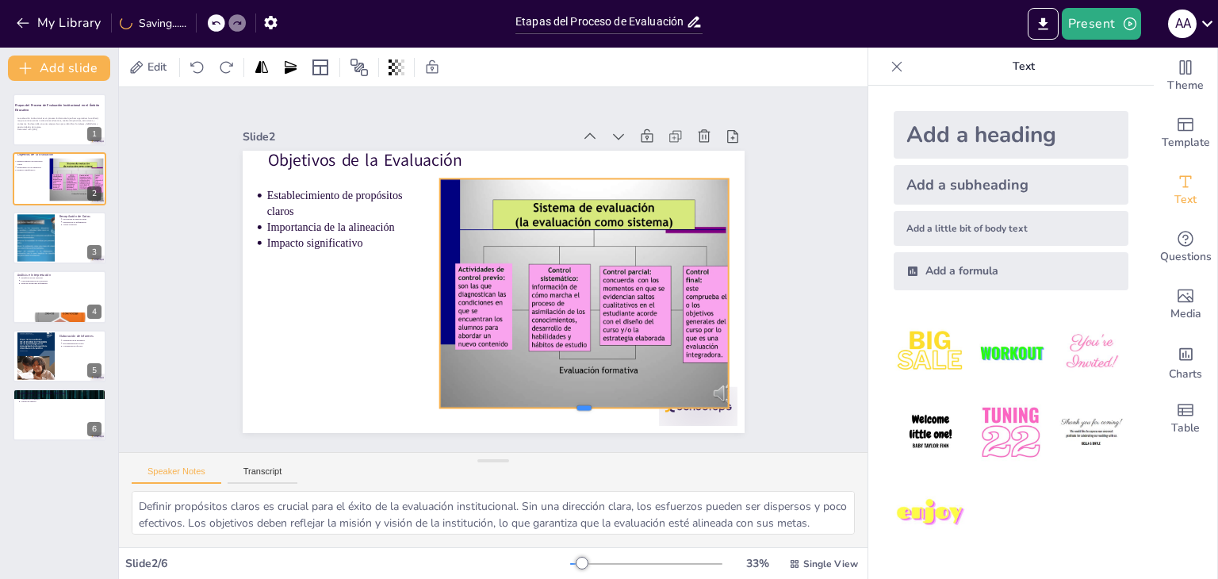
drag, startPoint x: 570, startPoint y: 382, endPoint x: 565, endPoint y: 404, distance: 21.9
click at [565, 404] on div at bounding box center [551, 430] width 285 height 72
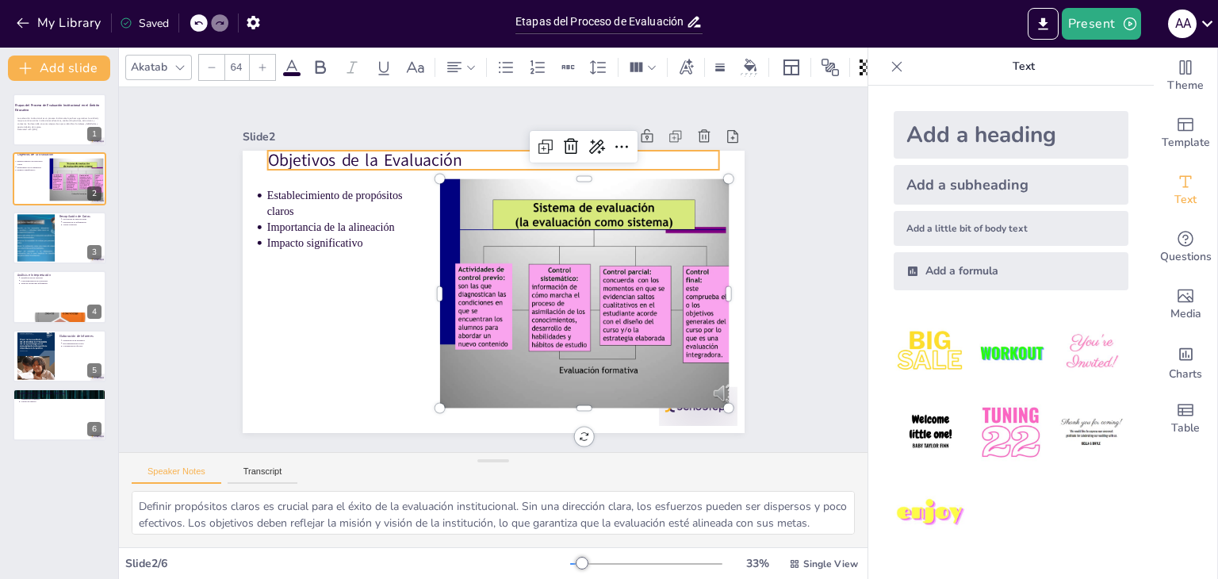
click at [542, 152] on p "Objetivos de la Evaluación" at bounding box center [600, 292] width 117 height 446
click at [475, 62] on icon at bounding box center [470, 67] width 11 height 11
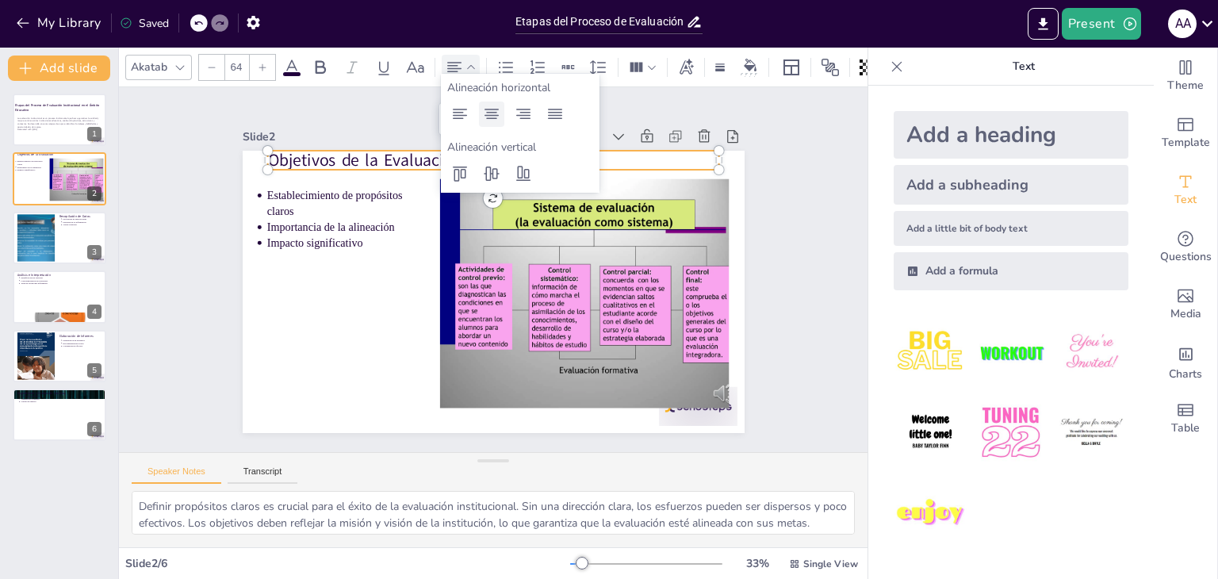
click at [492, 113] on icon at bounding box center [491, 114] width 14 height 10
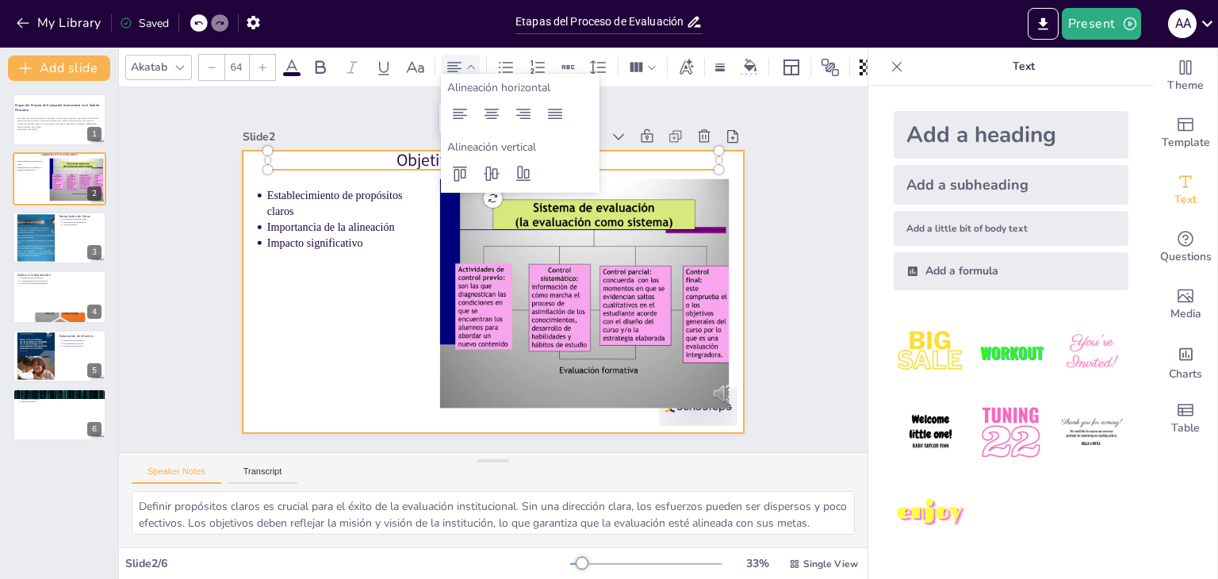
click at [360, 279] on div at bounding box center [483, 290] width 573 height 462
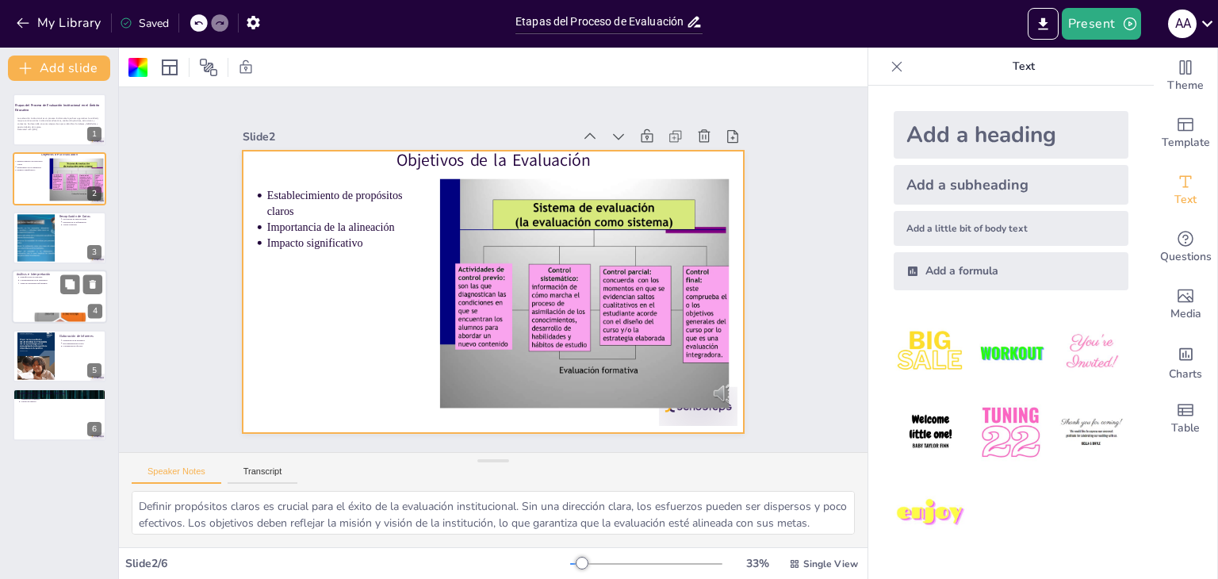
click at [56, 293] on div at bounding box center [59, 297] width 95 height 54
type textarea "Identificar patrones en los datos es fundamental para entender el desempeño ins…"
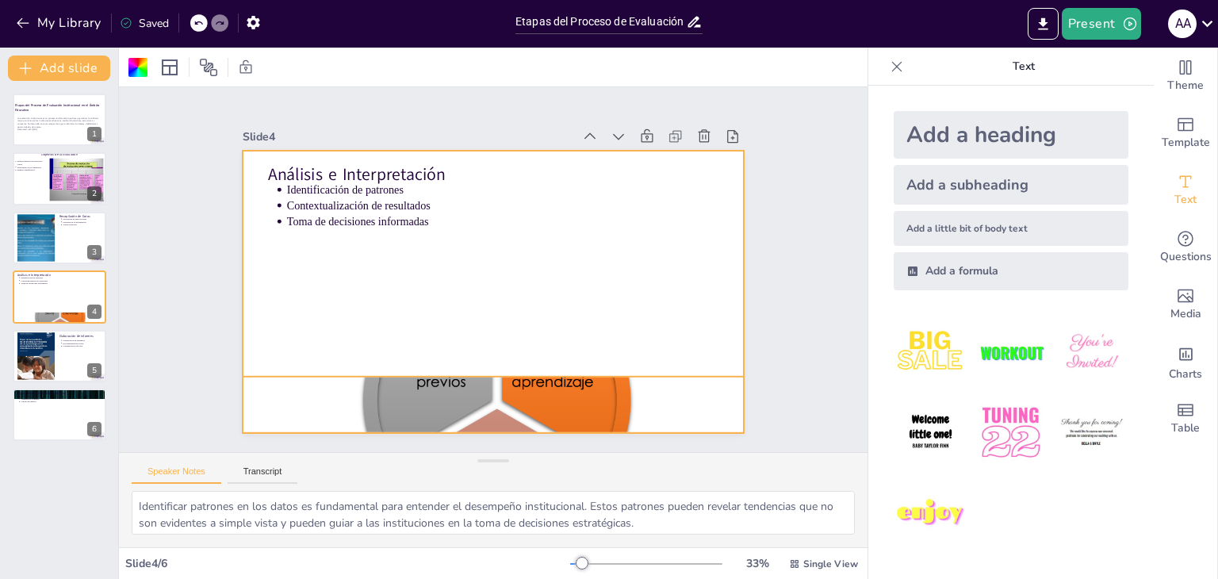
click at [530, 407] on div at bounding box center [438, 392] width 579 height 474
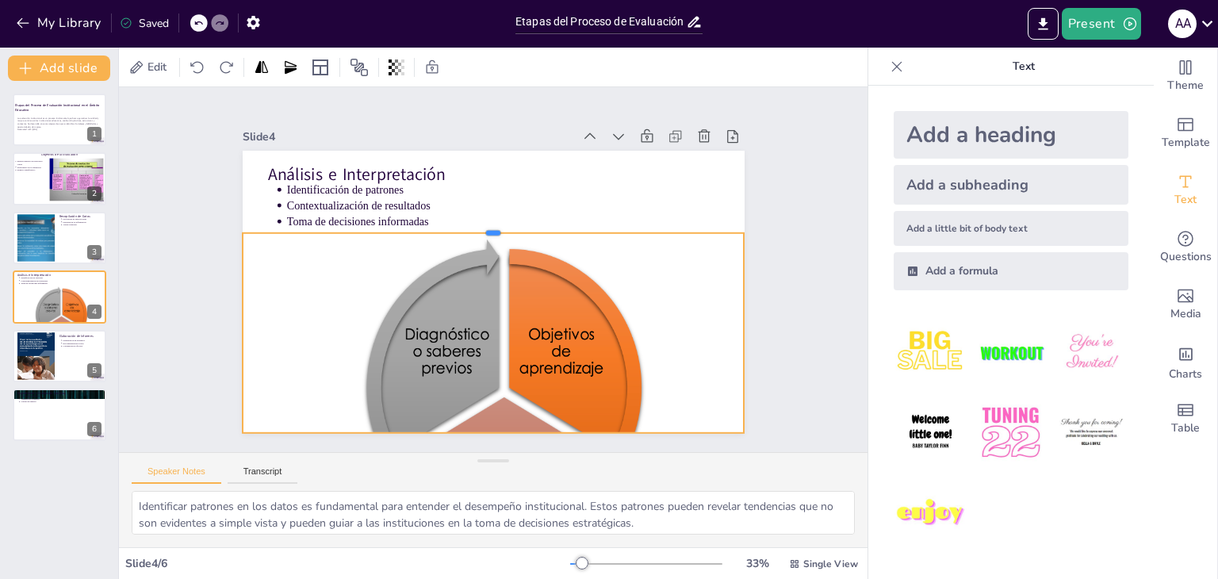
drag, startPoint x: 482, startPoint y: 366, endPoint x: 494, endPoint y: 219, distance: 147.2
click at [494, 219] on div at bounding box center [506, 228] width 481 height 167
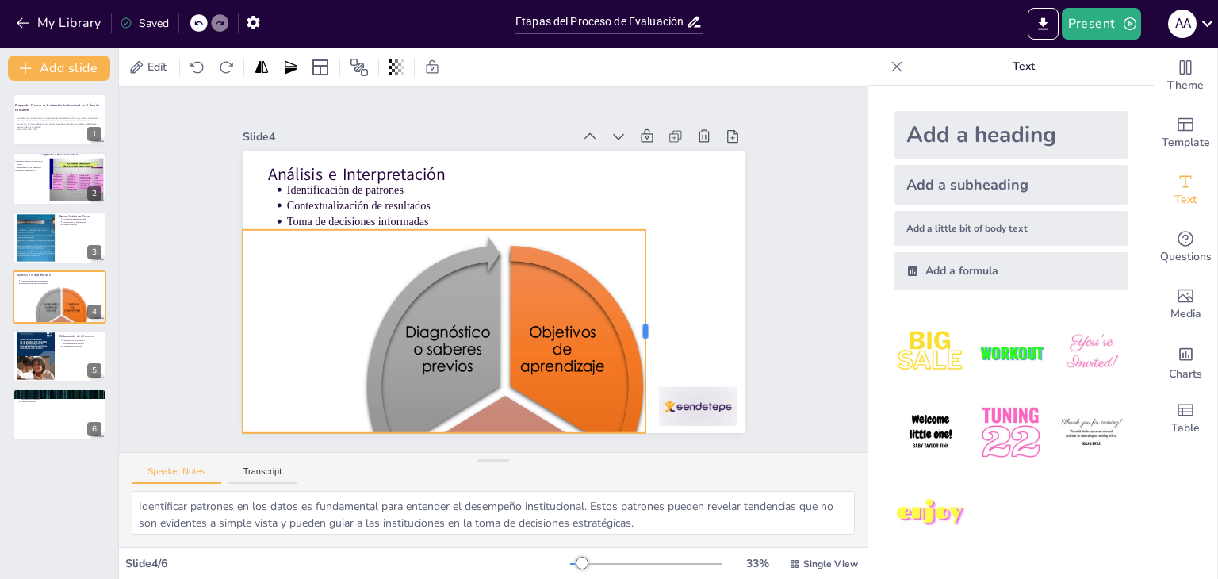
drag, startPoint x: 734, startPoint y: 328, endPoint x: 630, endPoint y: 324, distance: 103.9
click at [630, 324] on div at bounding box center [645, 347] width 34 height 203
drag, startPoint x: 229, startPoint y: 327, endPoint x: 343, endPoint y: 337, distance: 114.6
click at [343, 277] on div at bounding box center [351, 204] width 159 height 145
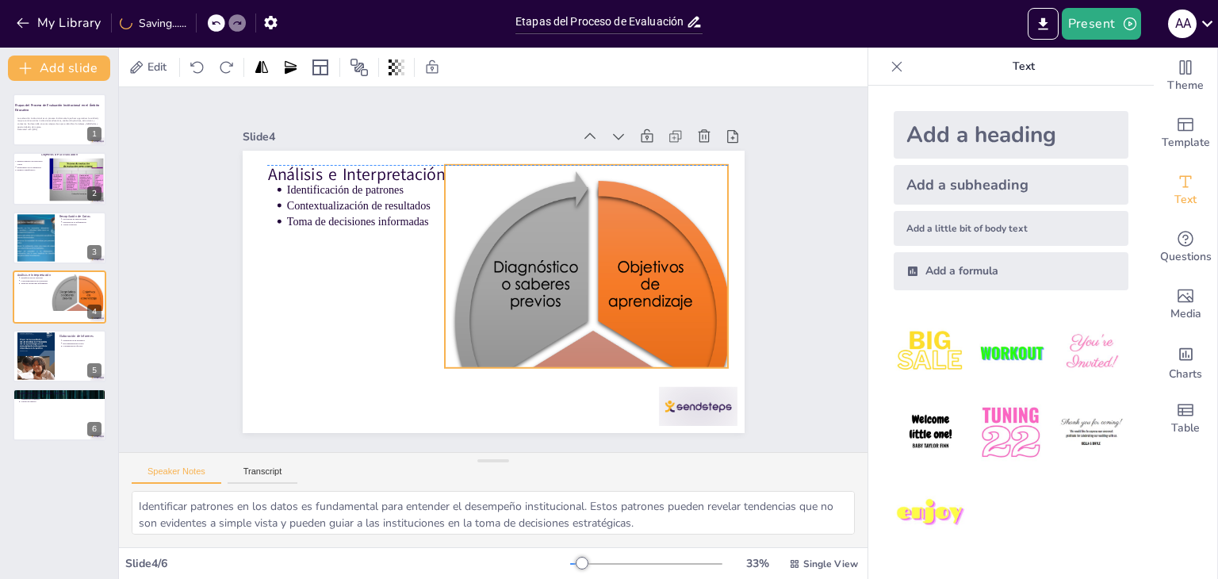
drag, startPoint x: 506, startPoint y: 297, endPoint x: 594, endPoint y: 232, distance: 109.9
click at [594, 232] on div at bounding box center [410, 194] width 573 height 423
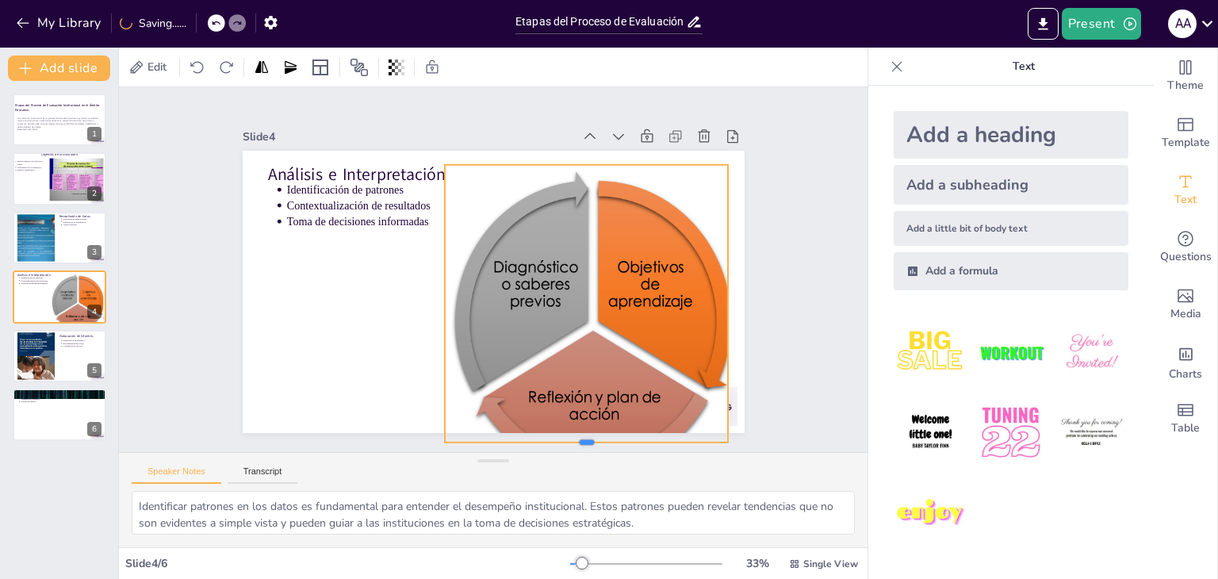
drag, startPoint x: 579, startPoint y: 364, endPoint x: 591, endPoint y: 438, distance: 75.5
click at [590, 438] on div at bounding box center [526, 469] width 274 height 100
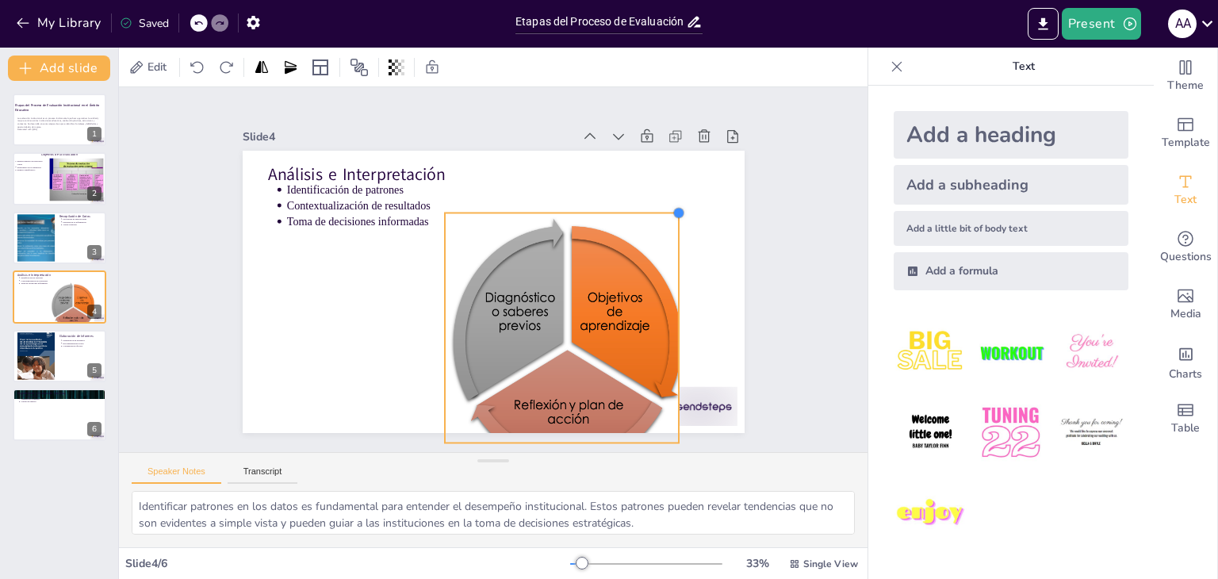
drag, startPoint x: 710, startPoint y: 159, endPoint x: 663, endPoint y: 218, distance: 76.2
click at [663, 218] on div "Análisis e Interpretación Identificación de patrones Contextualización de resul…" at bounding box center [486, 290] width 565 height 423
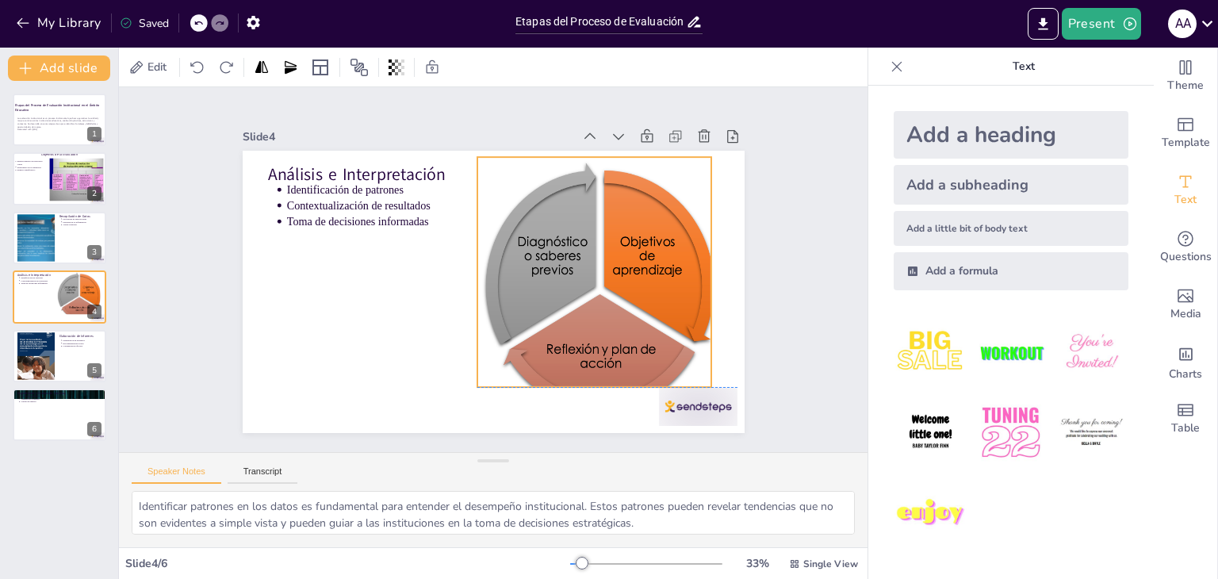
drag, startPoint x: 614, startPoint y: 224, endPoint x: 646, endPoint y: 163, distance: 69.2
click at [646, 163] on div "Análisis e Interpretación Identificación de patrones Contextualización de resul…" at bounding box center [552, 166] width 434 height 251
drag, startPoint x: 584, startPoint y: 381, endPoint x: 591, endPoint y: 398, distance: 19.2
click at [591, 398] on div at bounding box center [509, 442] width 209 height 128
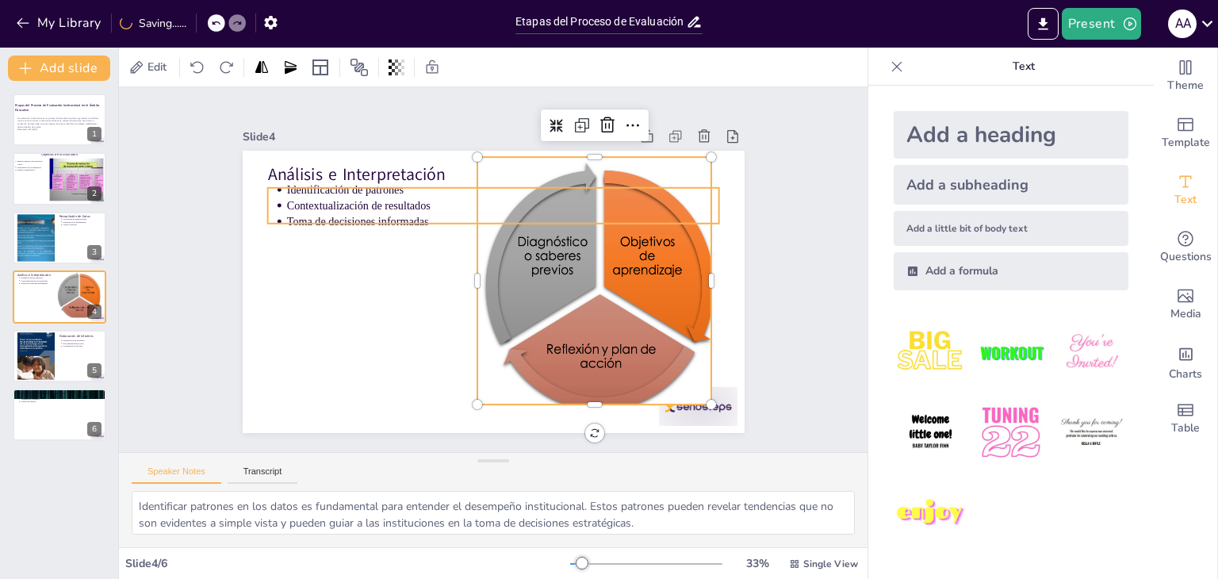
click at [369, 201] on p "Contextualización de resultados" at bounding box center [516, 208] width 427 height 105
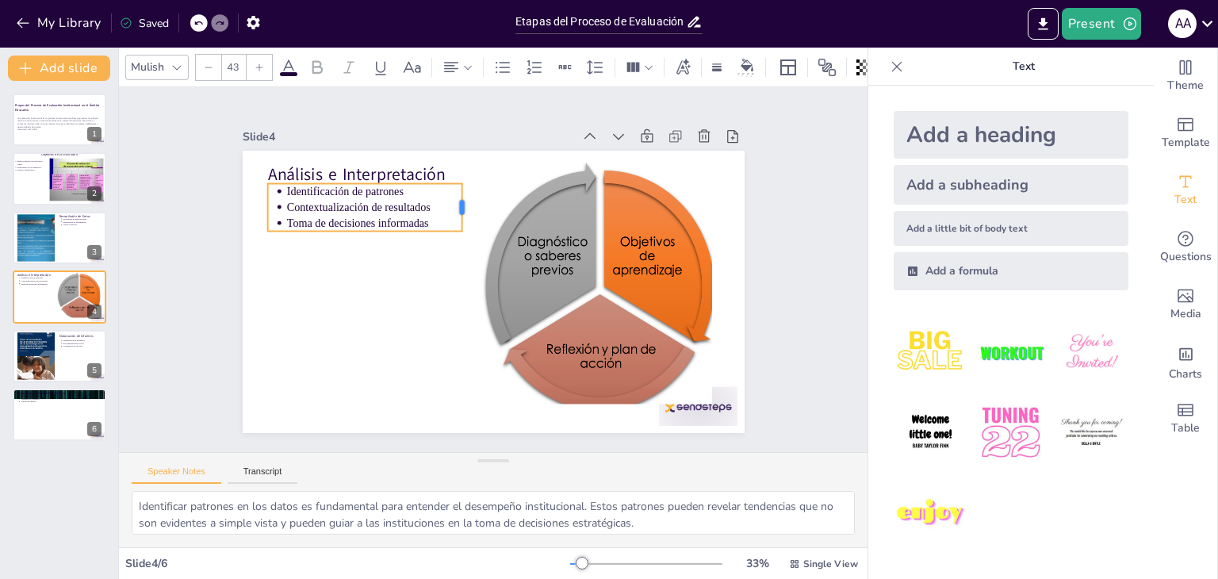
drag, startPoint x: 708, startPoint y: 191, endPoint x: 446, endPoint y: 204, distance: 262.7
click at [485, 204] on div at bounding box center [502, 203] width 35 height 48
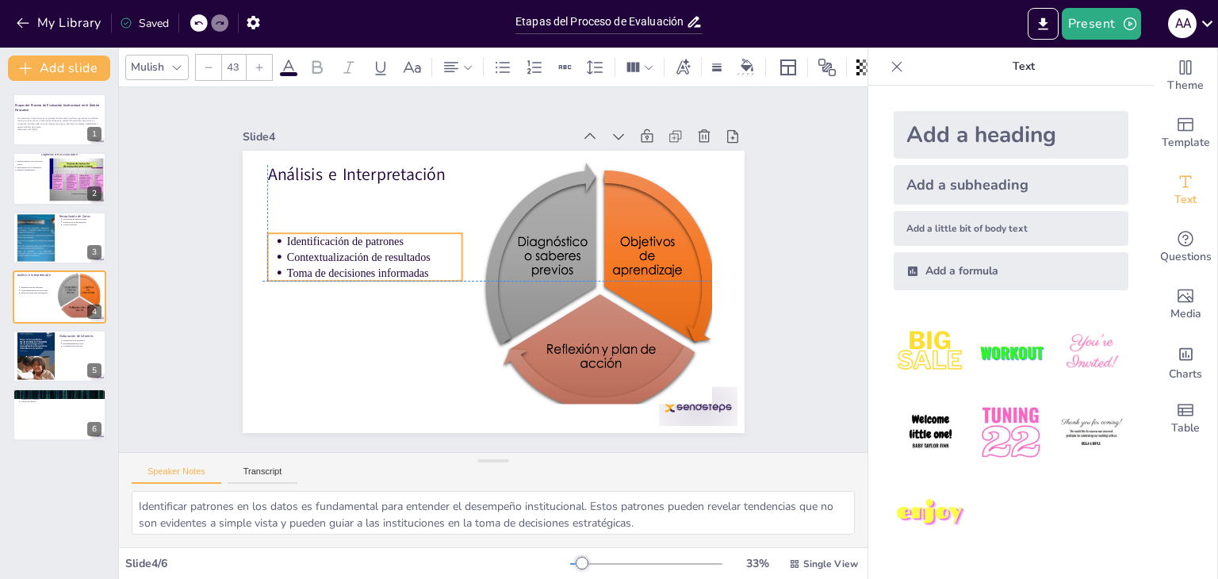
drag, startPoint x: 402, startPoint y: 187, endPoint x: 397, endPoint y: 237, distance: 50.2
click at [397, 237] on p "Identificación de patrones" at bounding box center [389, 205] width 172 height 69
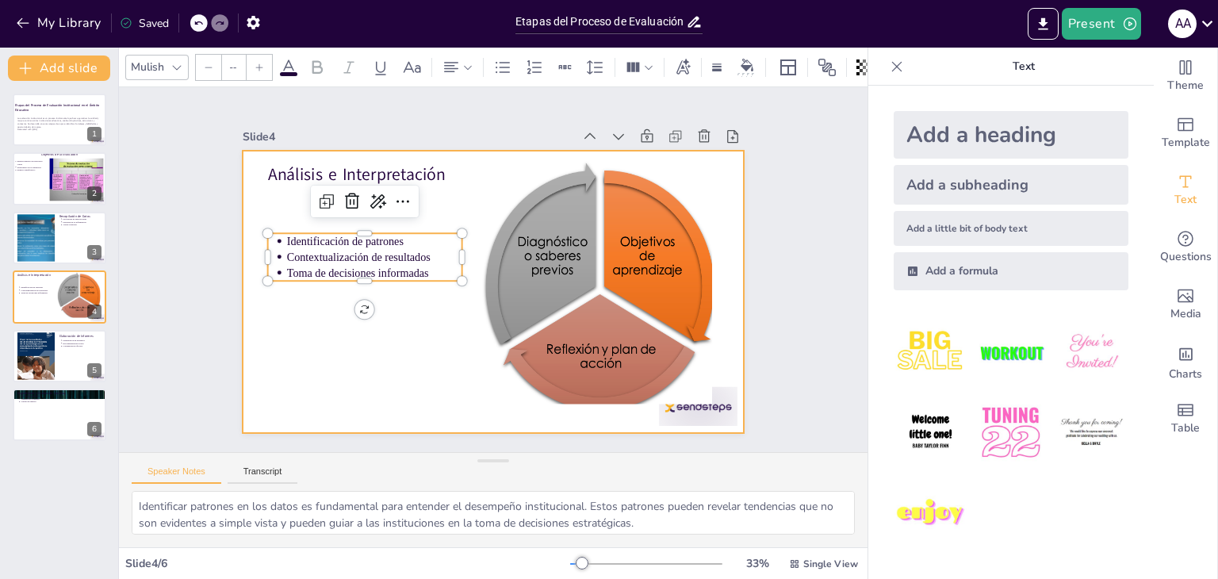
type input "64"
click at [452, 177] on div "Análisis e Interpretación Identificación de patrones Contextualización de resul…" at bounding box center [482, 289] width 576 height 496
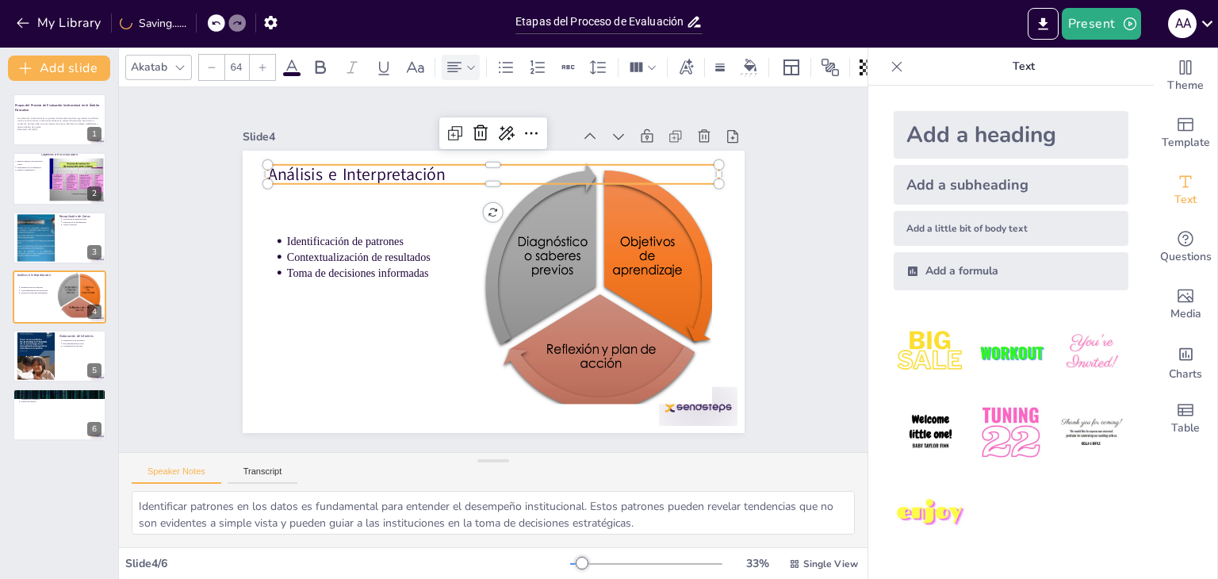
click at [470, 62] on icon at bounding box center [470, 67] width 11 height 11
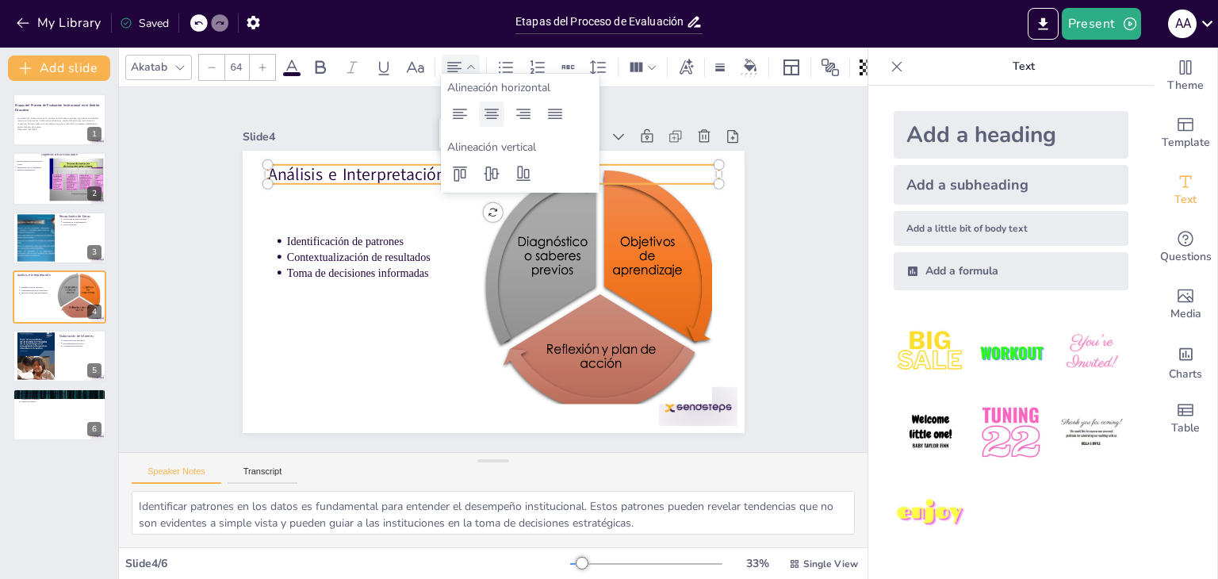
click at [498, 115] on icon at bounding box center [491, 114] width 14 height 10
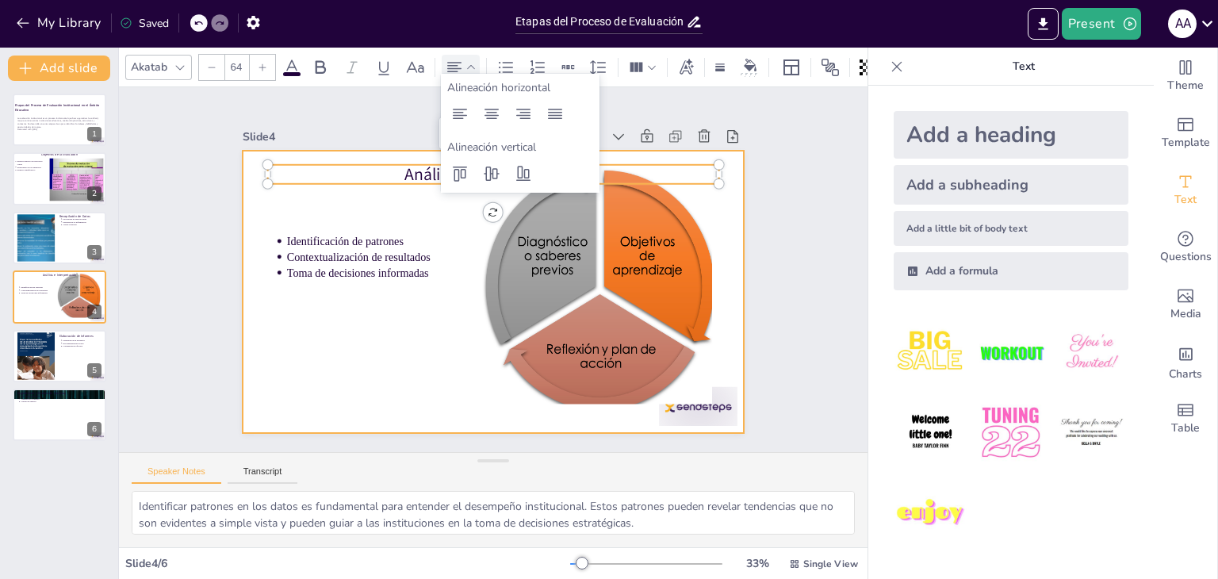
click at [414, 220] on div at bounding box center [483, 290] width 573 height 462
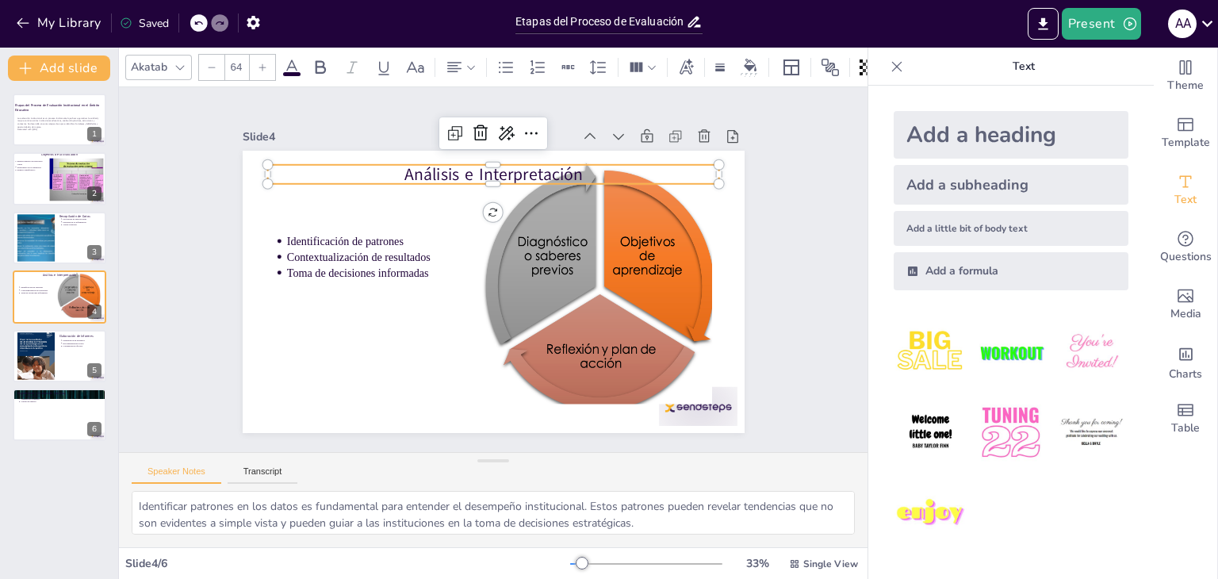
click at [476, 169] on p "Análisis e Interpretación" at bounding box center [532, 182] width 422 height 205
click at [470, 63] on icon at bounding box center [470, 67] width 11 height 11
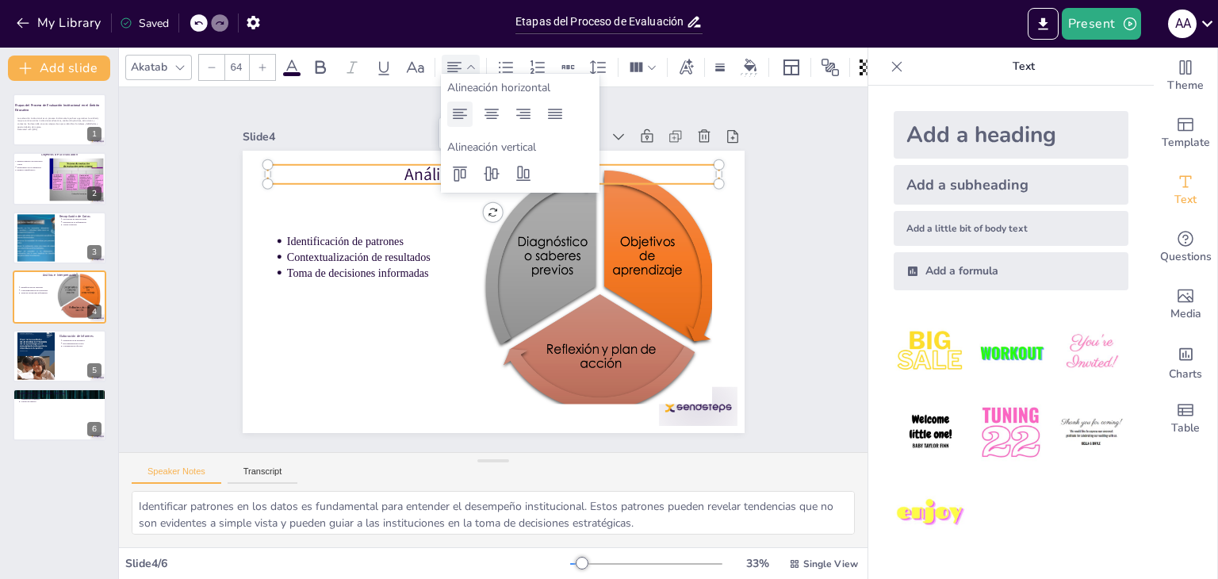
click at [460, 109] on icon at bounding box center [460, 114] width 14 height 10
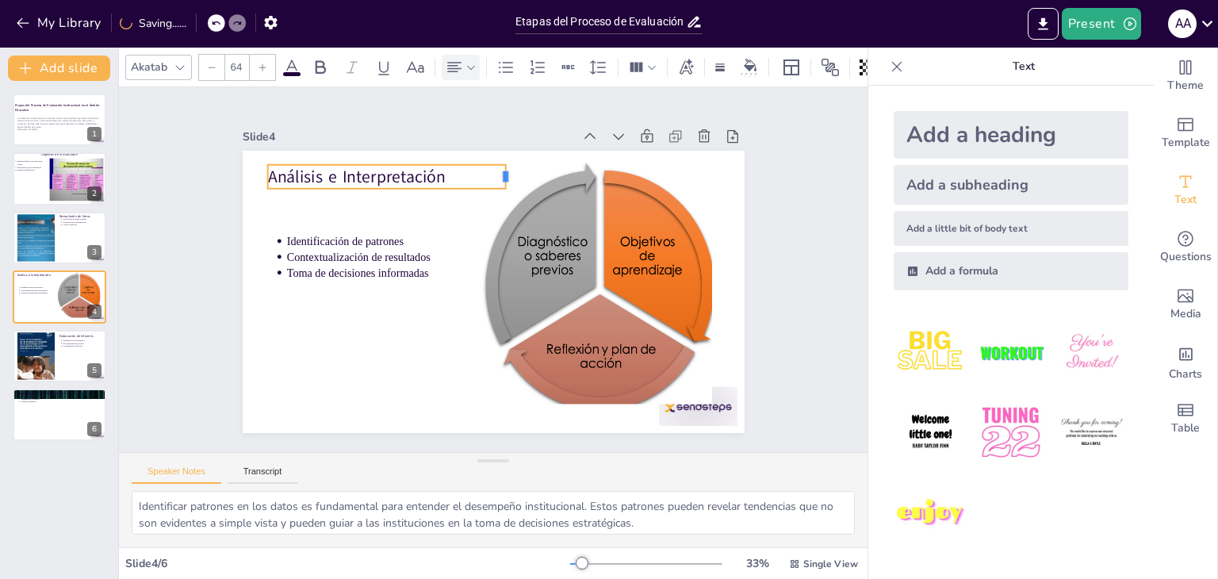
drag, startPoint x: 711, startPoint y: 169, endPoint x: 498, endPoint y: 166, distance: 213.3
click at [538, 179] on div at bounding box center [548, 192] width 21 height 27
click at [470, 62] on icon at bounding box center [470, 67] width 11 height 11
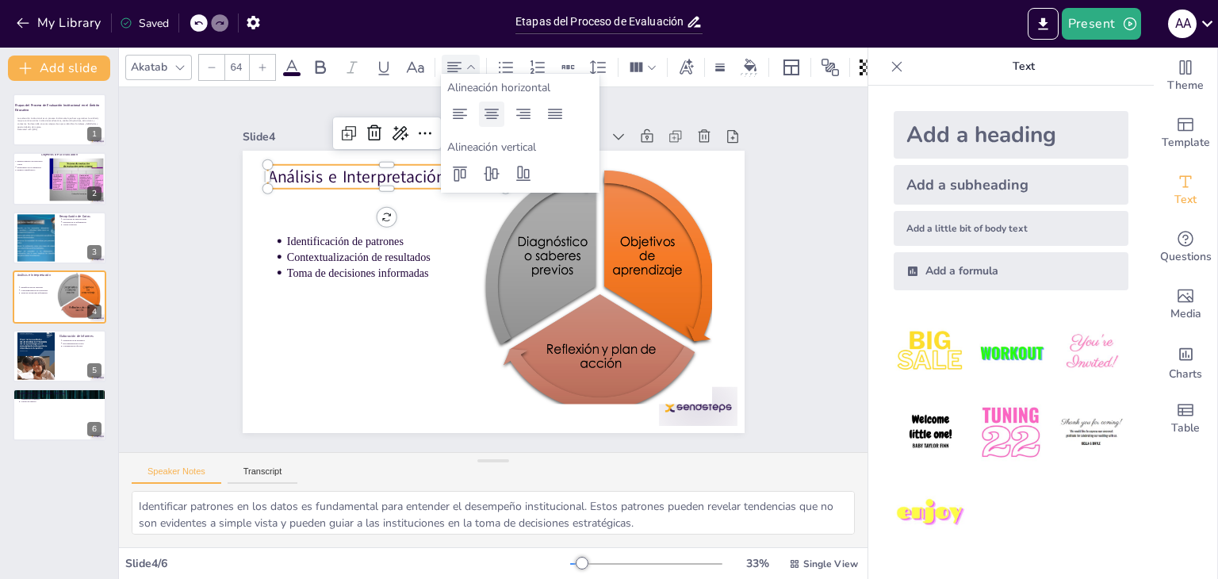
click at [493, 107] on icon at bounding box center [491, 114] width 19 height 19
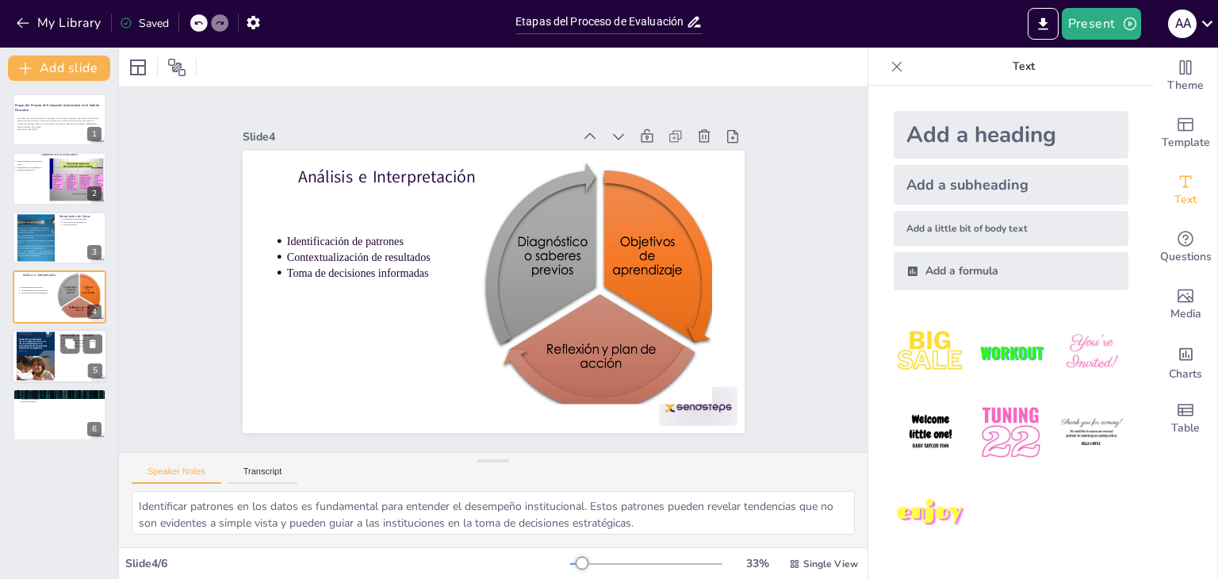
click at [66, 362] on div at bounding box center [59, 356] width 95 height 54
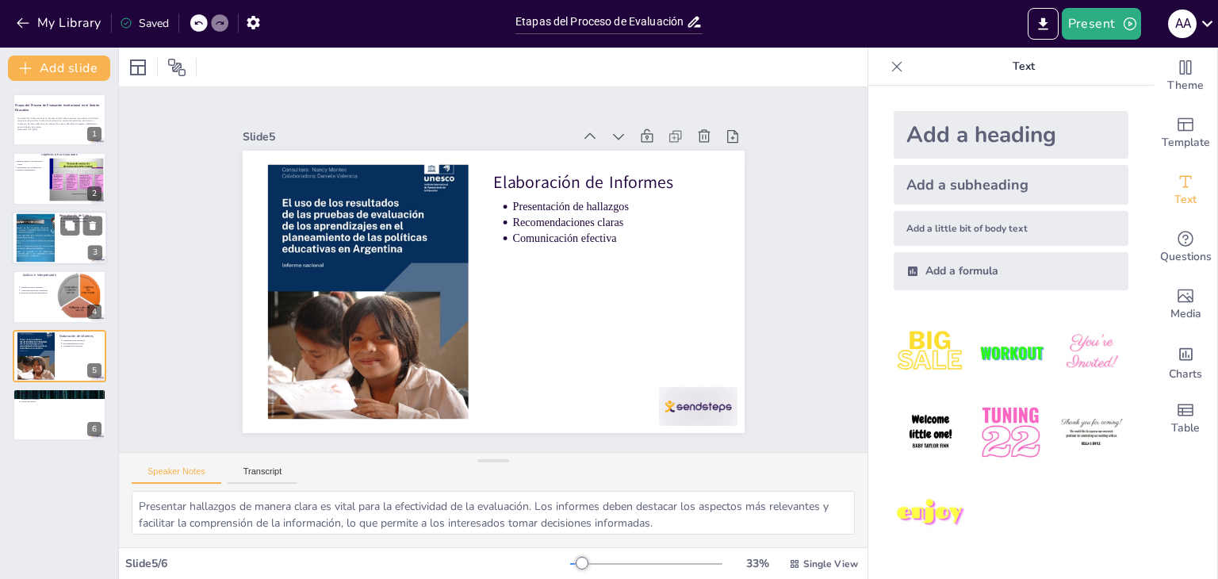
click at [69, 240] on div at bounding box center [59, 238] width 95 height 54
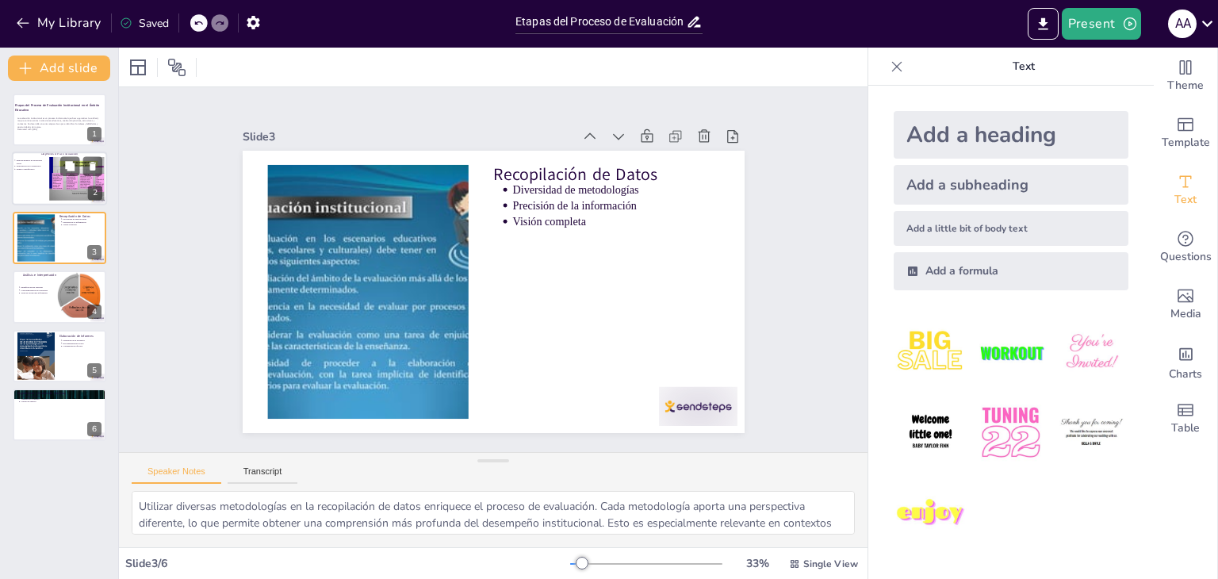
click at [25, 181] on div at bounding box center [59, 179] width 95 height 54
type textarea "Definir propósitos claros es crucial para el éxito de la evaluación institucion…"
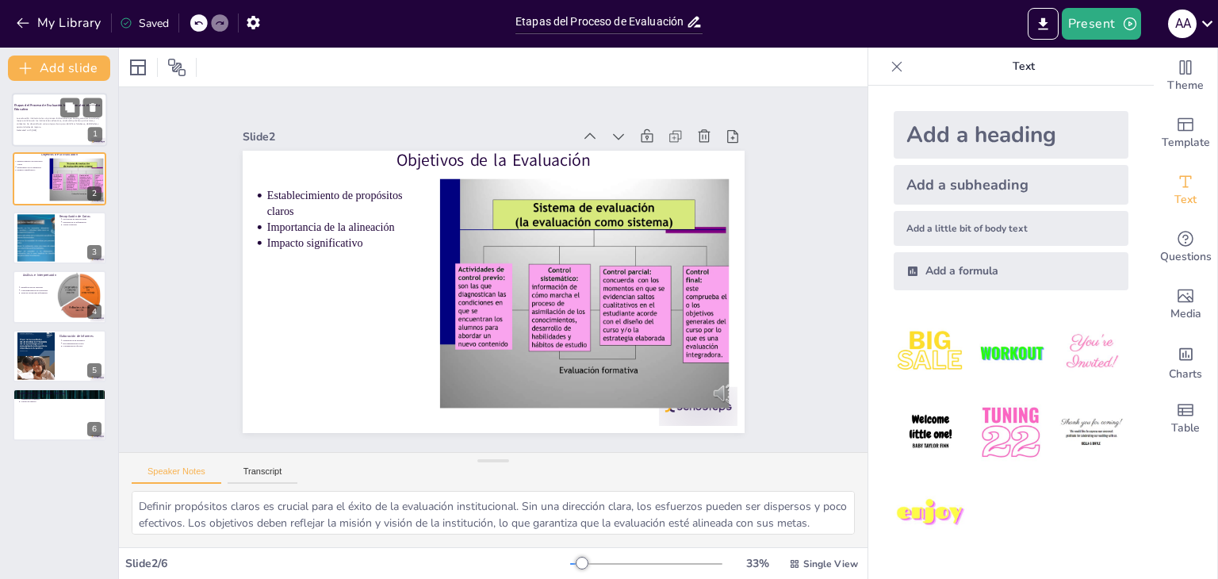
click at [51, 135] on div at bounding box center [59, 120] width 95 height 54
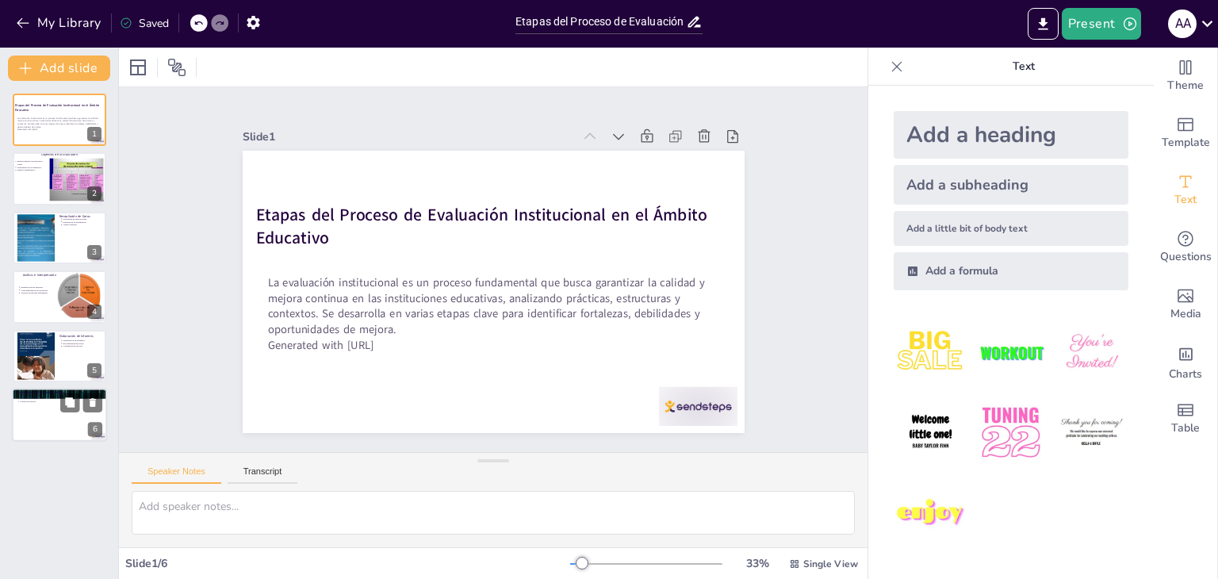
click at [58, 412] on div at bounding box center [59, 415] width 95 height 54
type textarea "Establecer un sistema de seguimiento es crucial para evaluar el impacto de las …"
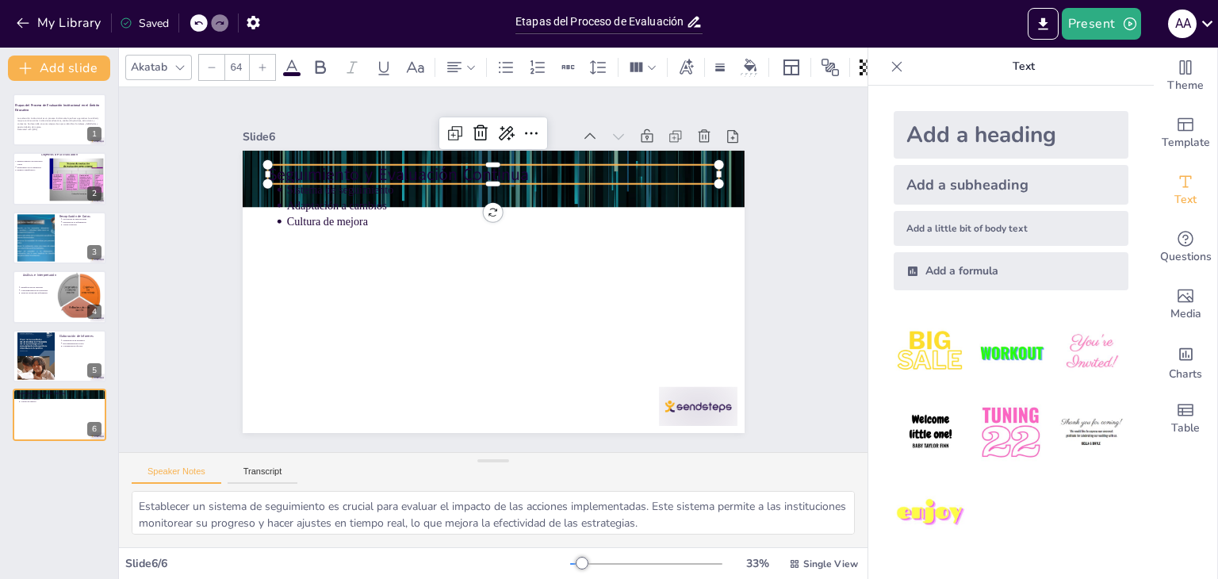
click at [479, 162] on p "Seguimiento y Evaluación Continua" at bounding box center [549, 192] width 379 height 285
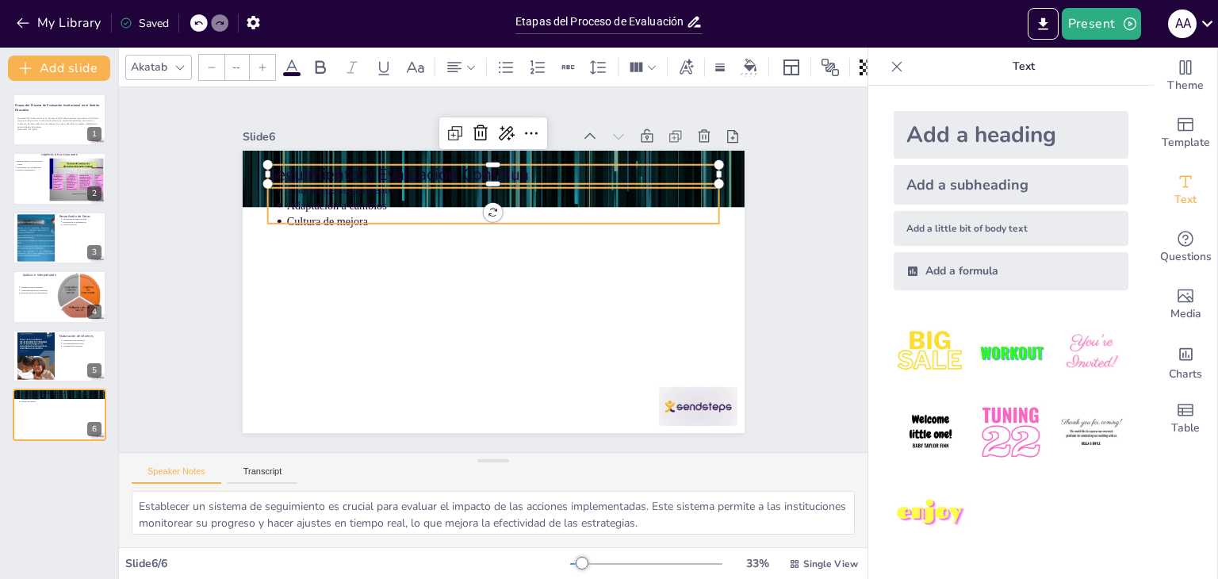
type input "43"
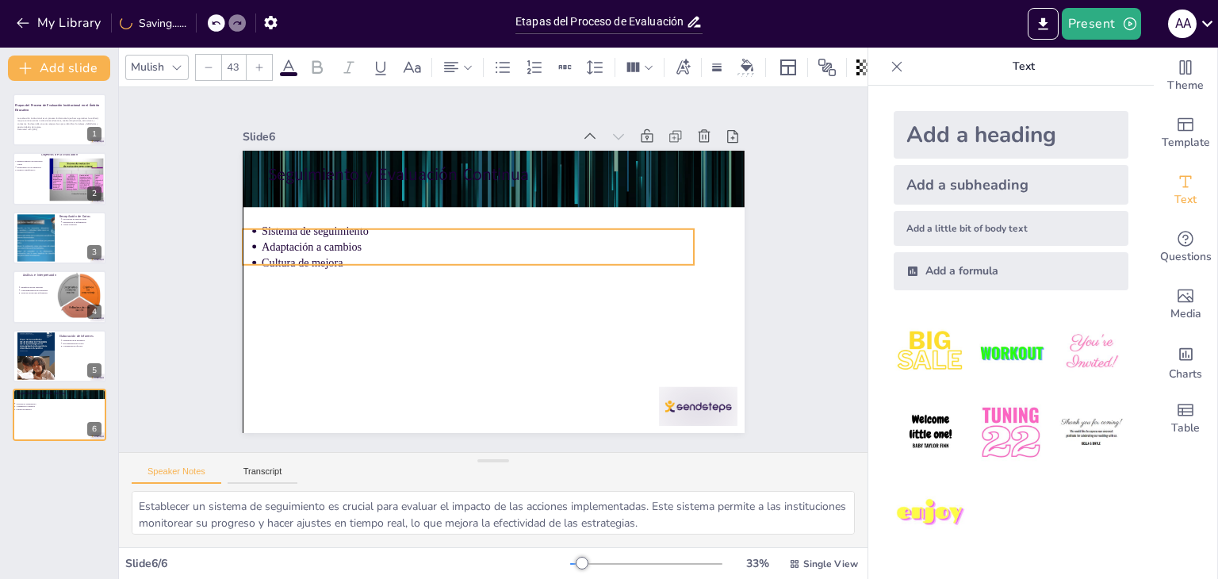
drag, startPoint x: 536, startPoint y: 193, endPoint x: 508, endPoint y: 235, distance: 49.7
click at [508, 235] on p "Adaptación a cambios" at bounding box center [483, 243] width 427 height 105
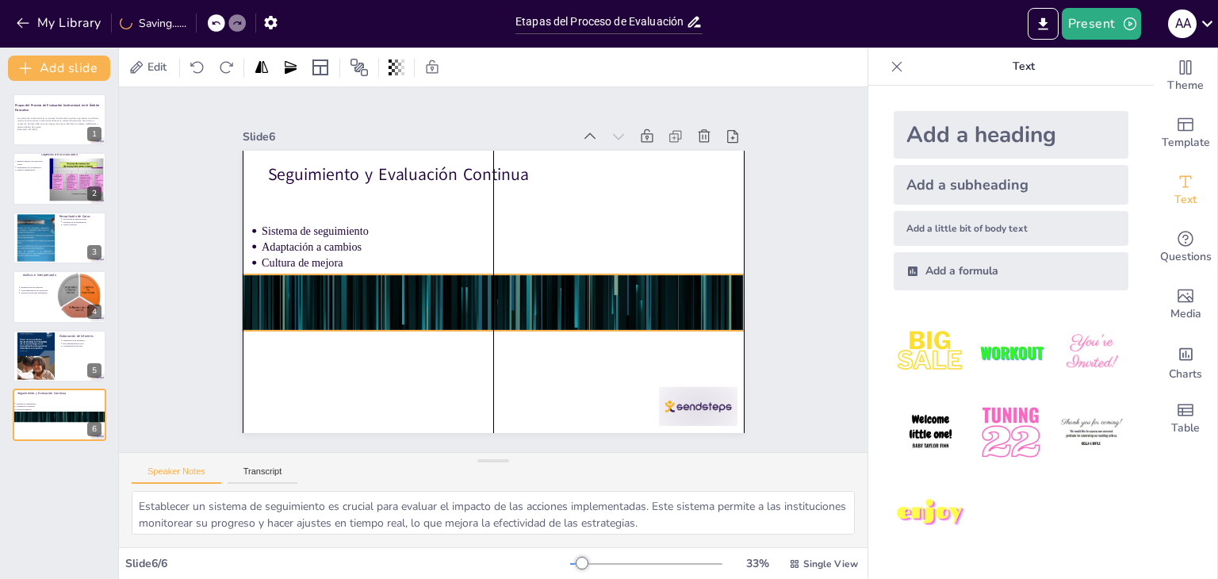
drag, startPoint x: 548, startPoint y: 150, endPoint x: 549, endPoint y: 274, distance: 123.7
click at [549, 274] on div at bounding box center [486, 302] width 549 height 381
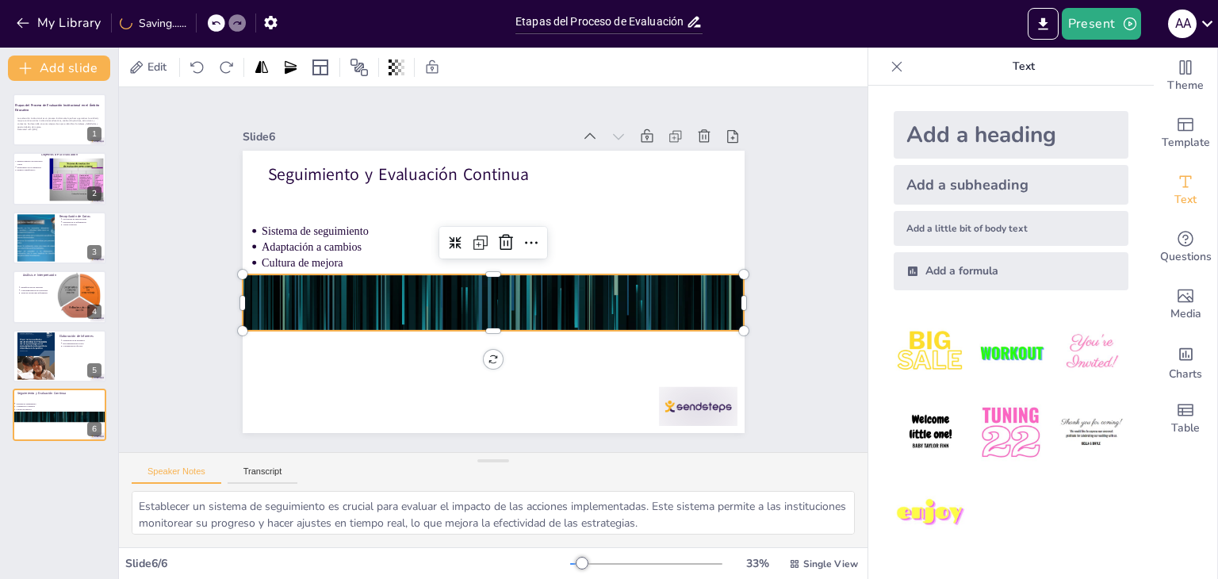
click at [540, 299] on div at bounding box center [483, 300] width 565 height 423
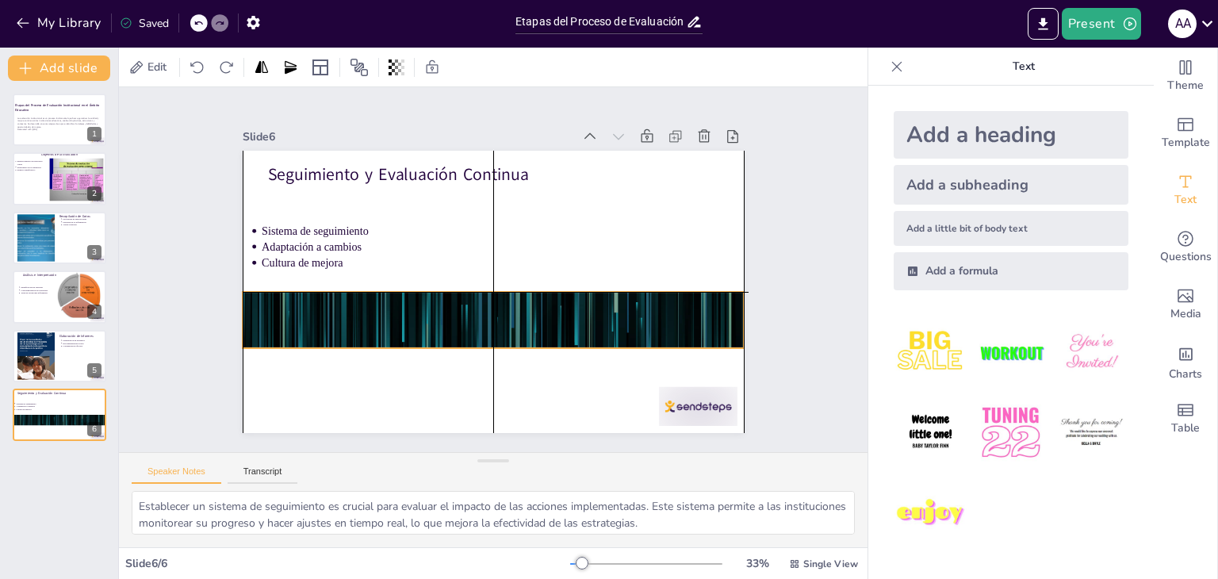
drag, startPoint x: 514, startPoint y: 294, endPoint x: 519, endPoint y: 308, distance: 15.0
click at [519, 308] on div at bounding box center [477, 316] width 565 height 423
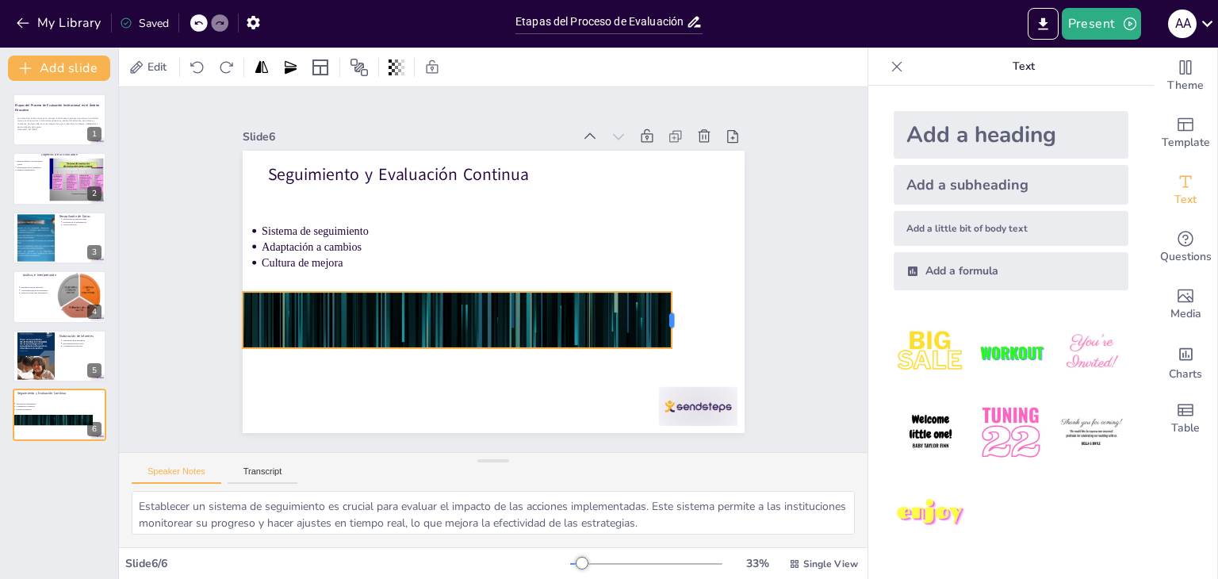
drag, startPoint x: 735, startPoint y: 312, endPoint x: 674, endPoint y: 318, distance: 61.3
click at [667, 320] on div "Seguimiento y Evaluación Continua Sistema de seguimiento Adaptación a cambios C…" at bounding box center [491, 291] width 529 height 333
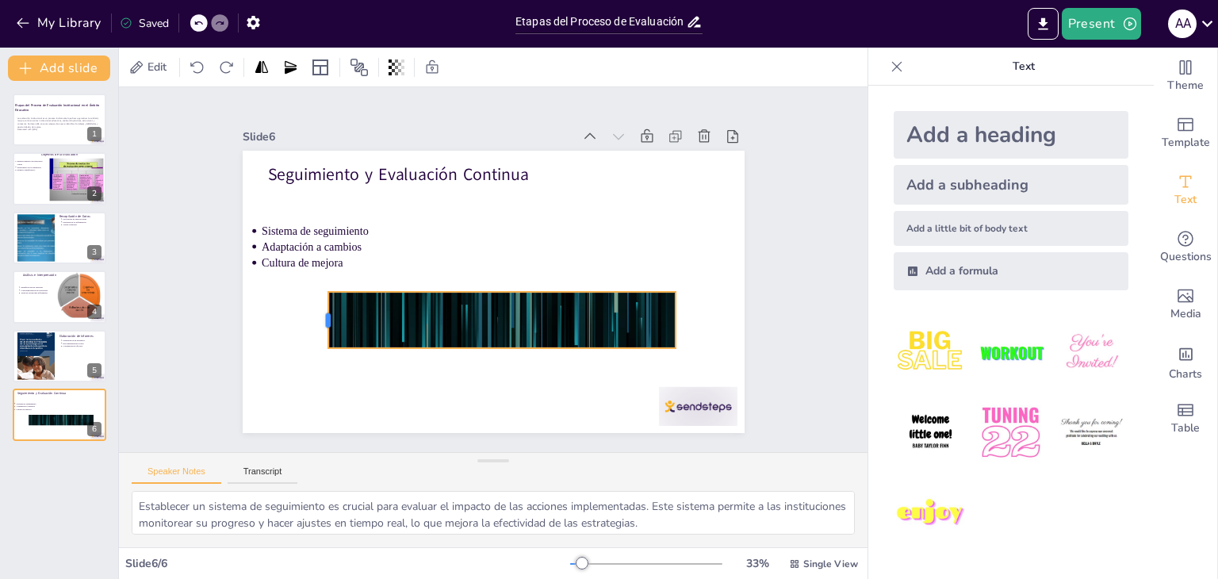
drag, startPoint x: 228, startPoint y: 311, endPoint x: 314, endPoint y: 318, distance: 85.9
click at [314, 255] on div at bounding box center [319, 228] width 39 height 56
click at [511, 318] on div at bounding box center [468, 314] width 576 height 496
click at [523, 327] on div at bounding box center [459, 306] width 562 height 545
click at [457, 310] on div at bounding box center [447, 249] width 462 height 573
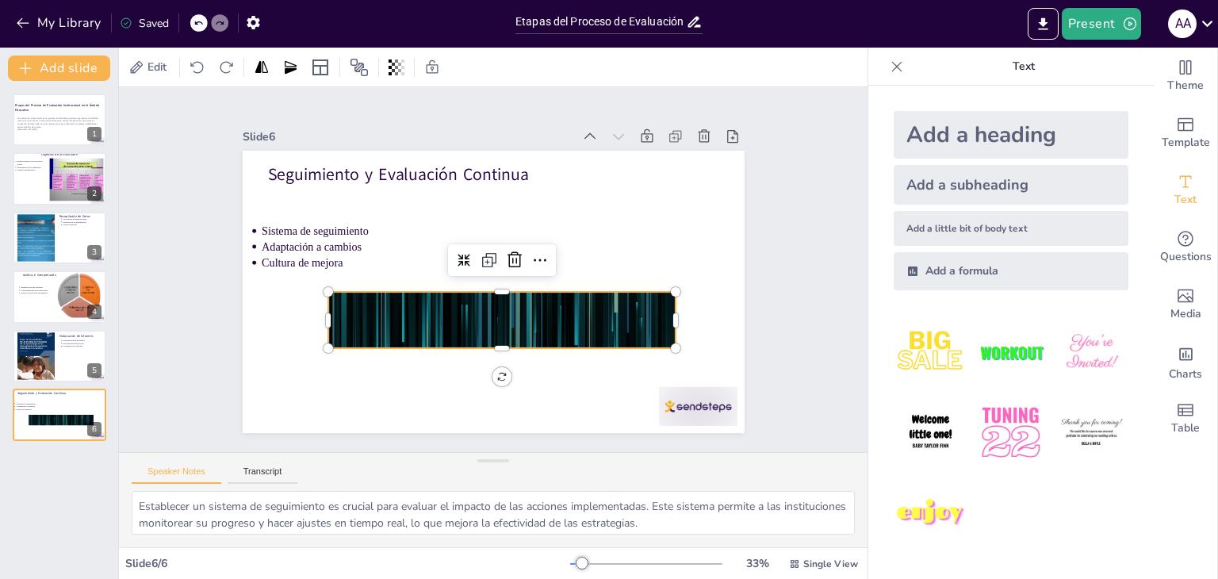
click at [457, 310] on div at bounding box center [477, 316] width 565 height 423
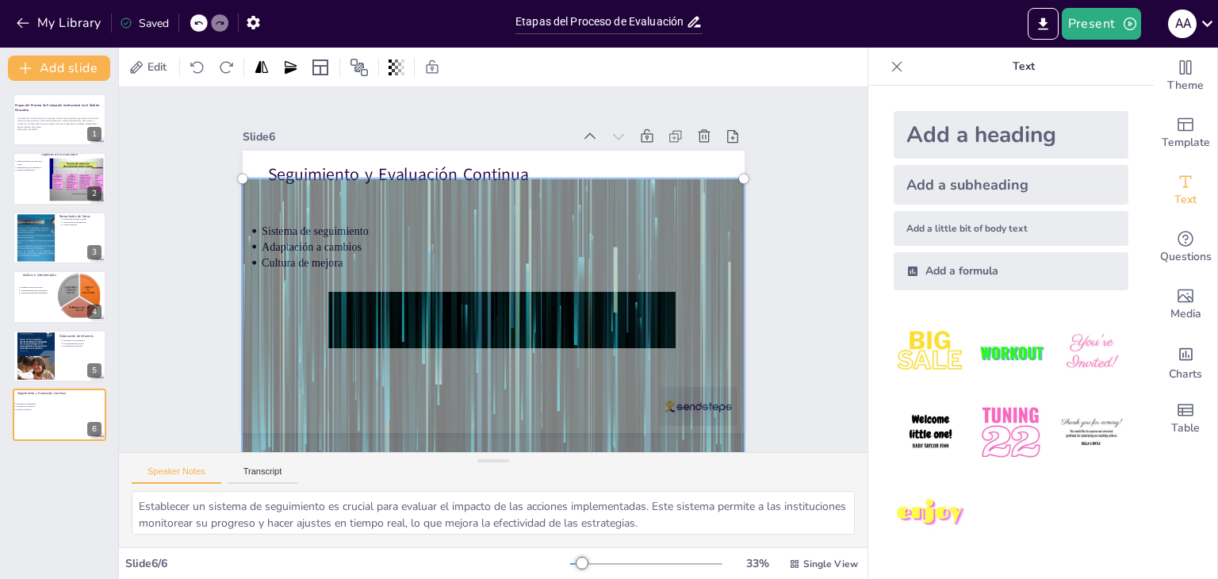
click at [457, 310] on div at bounding box center [468, 312] width 602 height 521
click at [622, 164] on div at bounding box center [487, 320] width 549 height 354
click at [764, 225] on div "Slide 1 Etapas del Proceso de Evaluación Institucional en el Ámbito Educativo L…" at bounding box center [494, 269] width 670 height 611
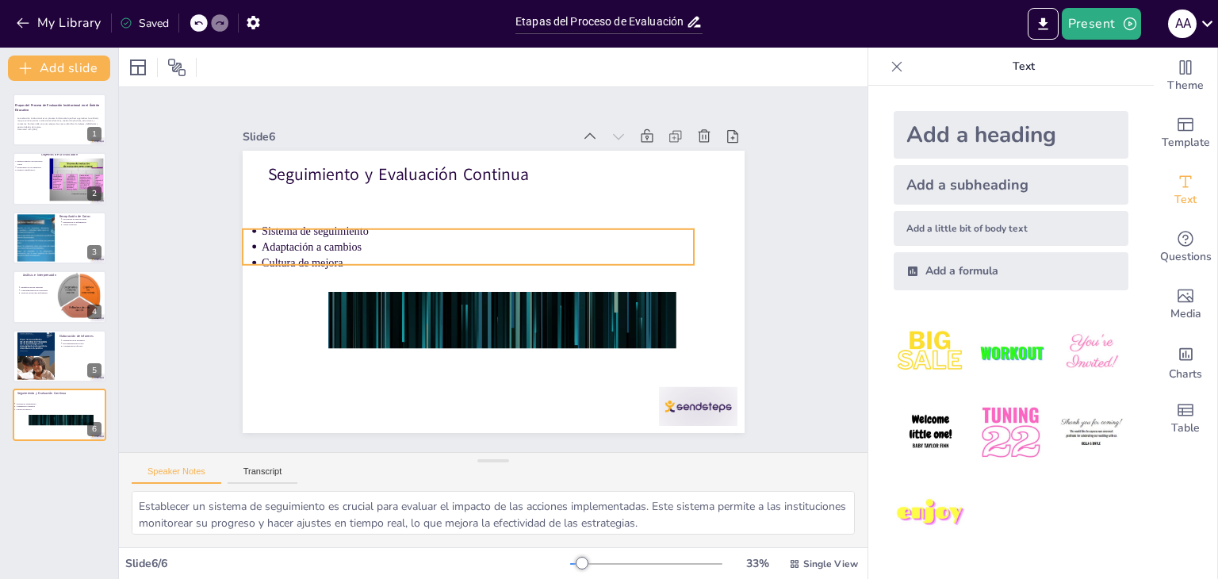
click at [615, 236] on p "Adaptación a cambios" at bounding box center [488, 242] width 401 height 190
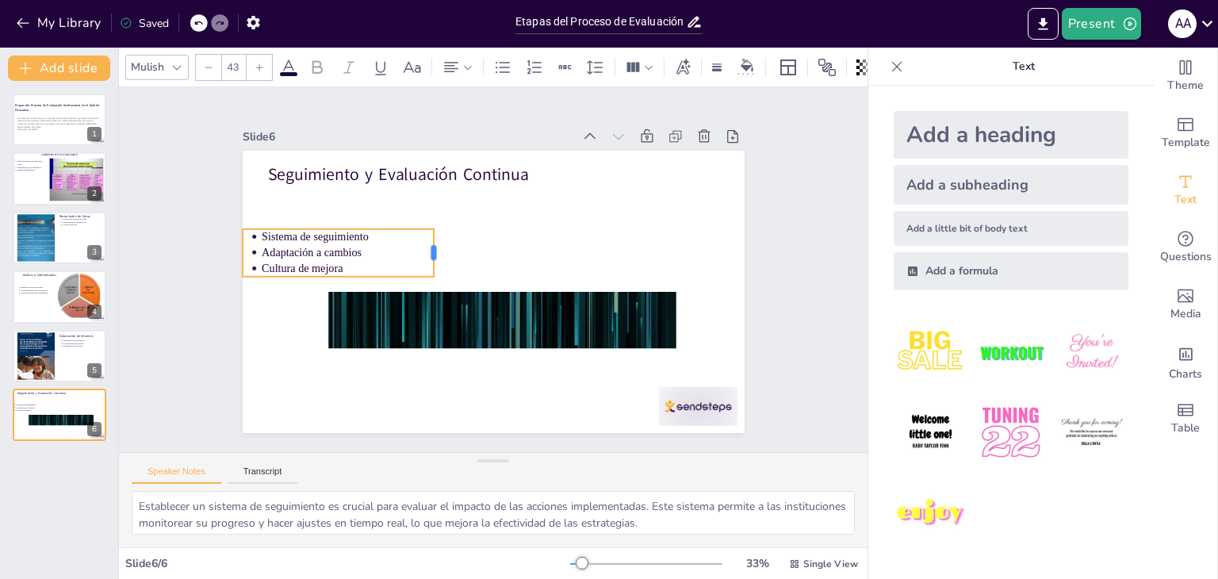
drag, startPoint x: 683, startPoint y: 238, endPoint x: 423, endPoint y: 237, distance: 260.1
click at [434, 237] on div at bounding box center [445, 241] width 22 height 49
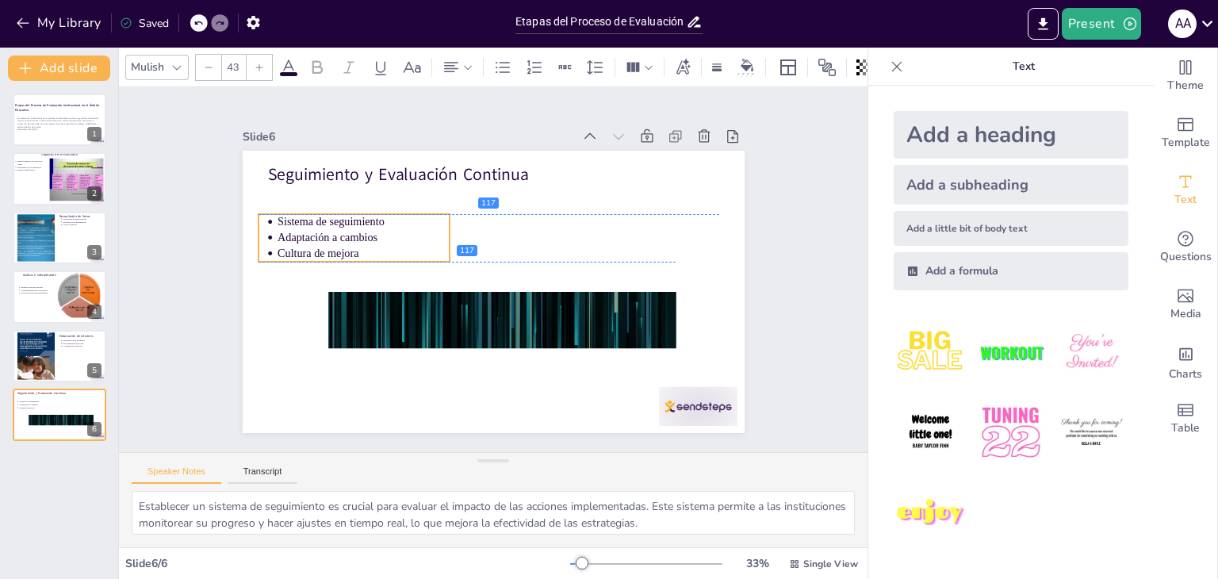
drag, startPoint x: 384, startPoint y: 247, endPoint x: 397, endPoint y: 232, distance: 20.2
click at [398, 230] on p "Adaptación a cambios" at bounding box center [388, 187] width 164 height 85
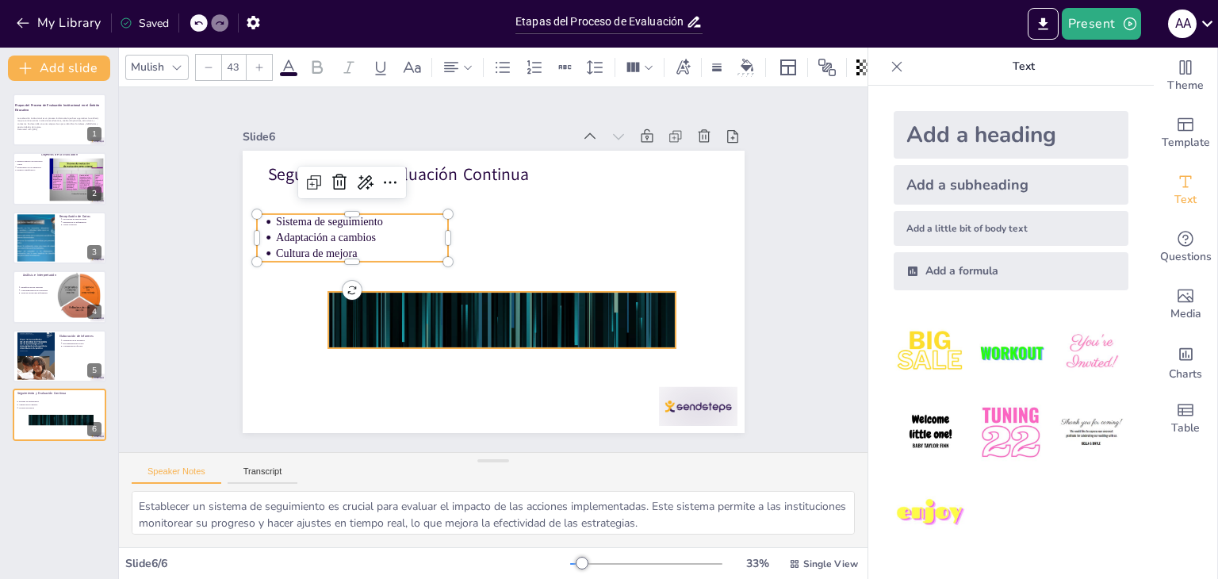
click at [508, 315] on div at bounding box center [482, 318] width 549 height 381
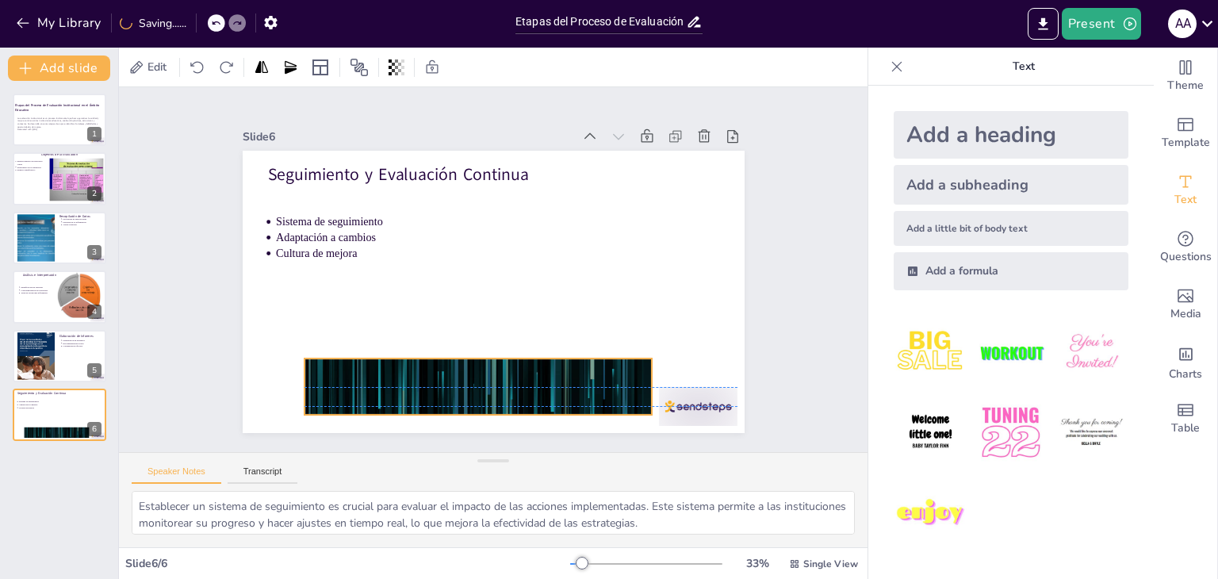
drag, startPoint x: 549, startPoint y: 305, endPoint x: 525, endPoint y: 369, distance: 67.7
click at [525, 369] on div at bounding box center [444, 379] width 549 height 381
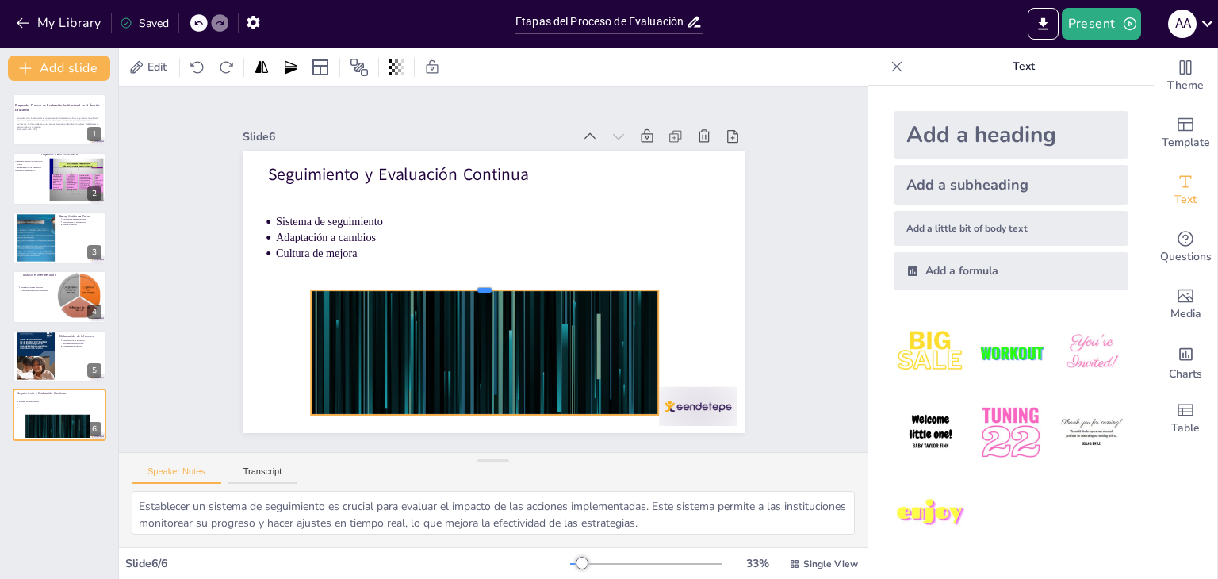
drag, startPoint x: 474, startPoint y: 350, endPoint x: 482, endPoint y: 282, distance: 68.6
click at [482, 282] on div at bounding box center [480, 280] width 335 height 120
drag, startPoint x: 647, startPoint y: 346, endPoint x: 676, endPoint y: 351, distance: 29.7
click at [675, 368] on div at bounding box center [643, 427] width 63 height 119
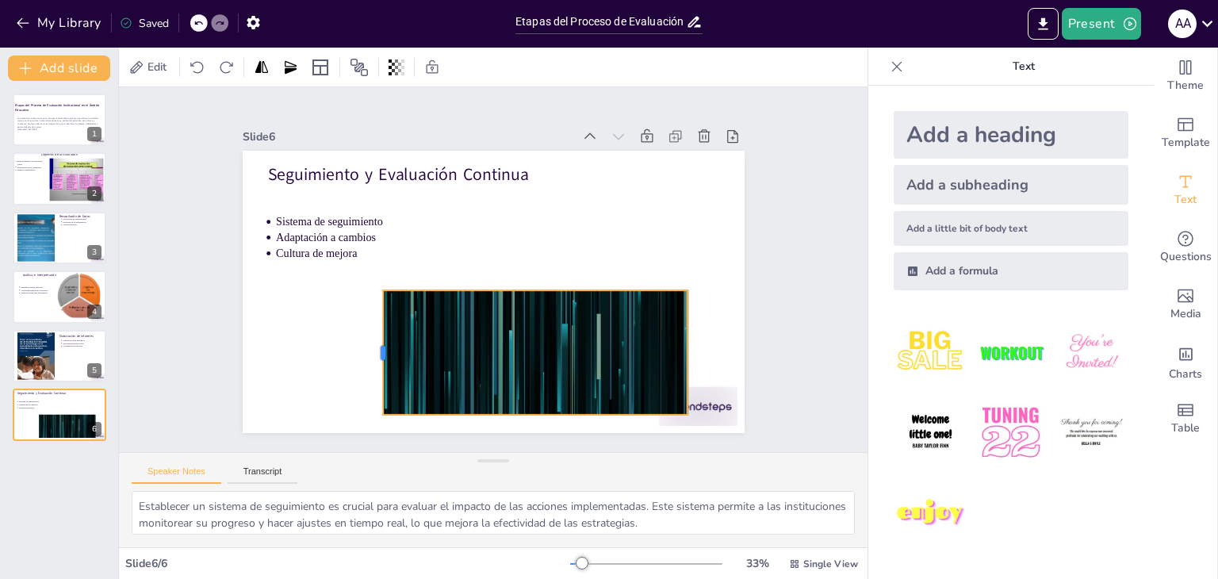
drag, startPoint x: 297, startPoint y: 344, endPoint x: 369, endPoint y: 349, distance: 72.3
click at [369, 349] on div at bounding box center [356, 312] width 51 height 122
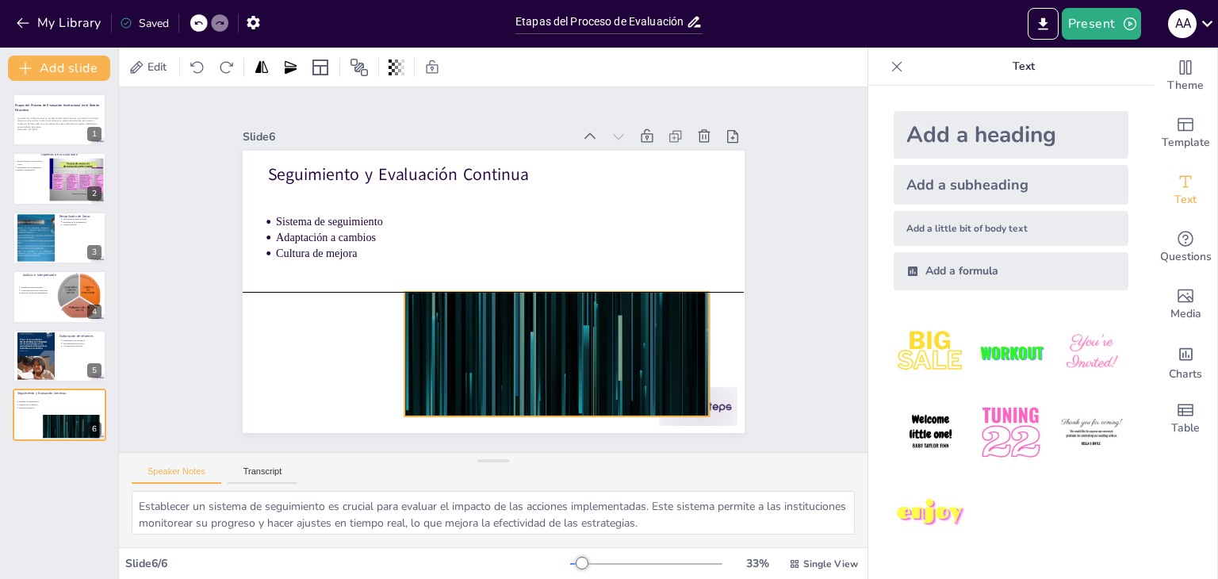
drag, startPoint x: 526, startPoint y: 337, endPoint x: 548, endPoint y: 338, distance: 21.4
click at [548, 338] on div at bounding box center [570, 178] width 562 height 545
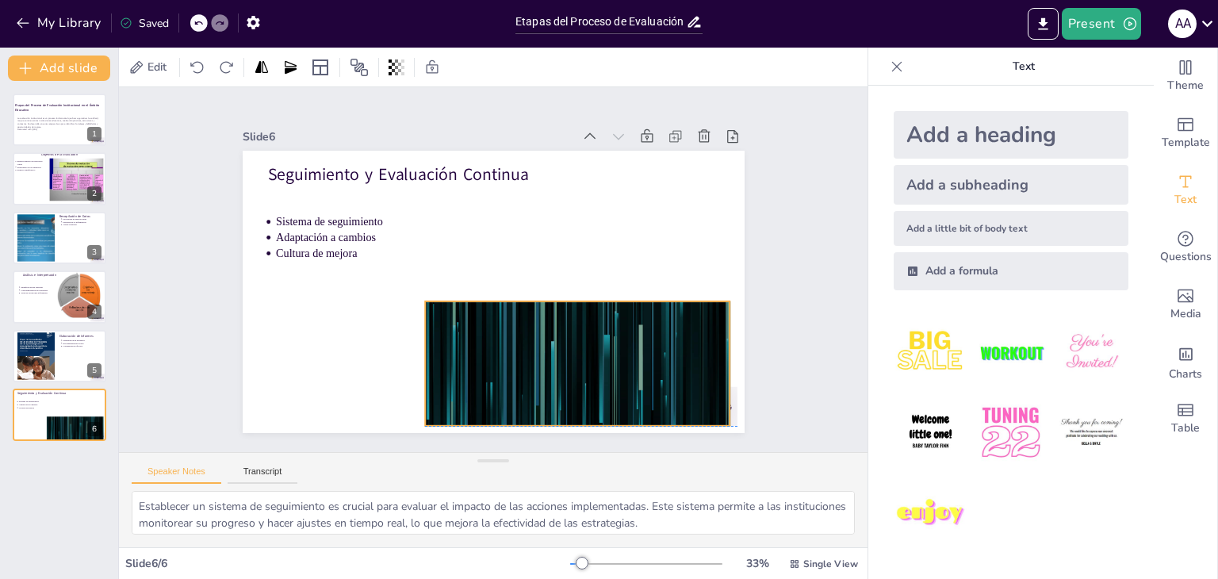
click at [565, 328] on div at bounding box center [504, 399] width 529 height 333
click at [561, 291] on div at bounding box center [552, 332] width 270 height 163
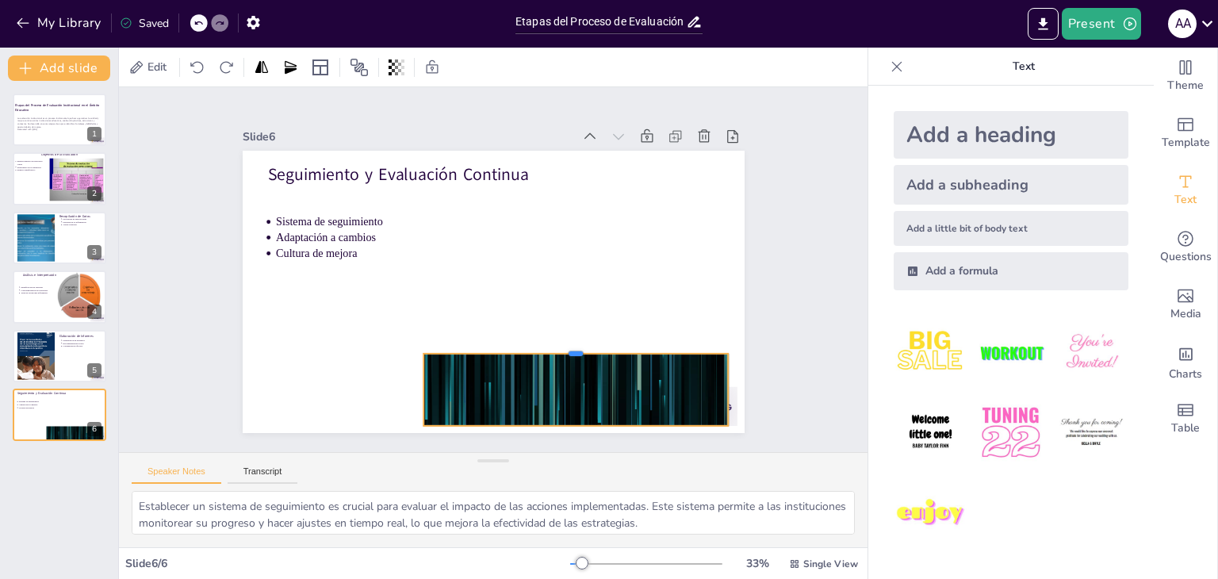
drag, startPoint x: 561, startPoint y: 291, endPoint x: 561, endPoint y: 343, distance: 52.3
click at [561, 343] on div at bounding box center [514, 380] width 255 height 189
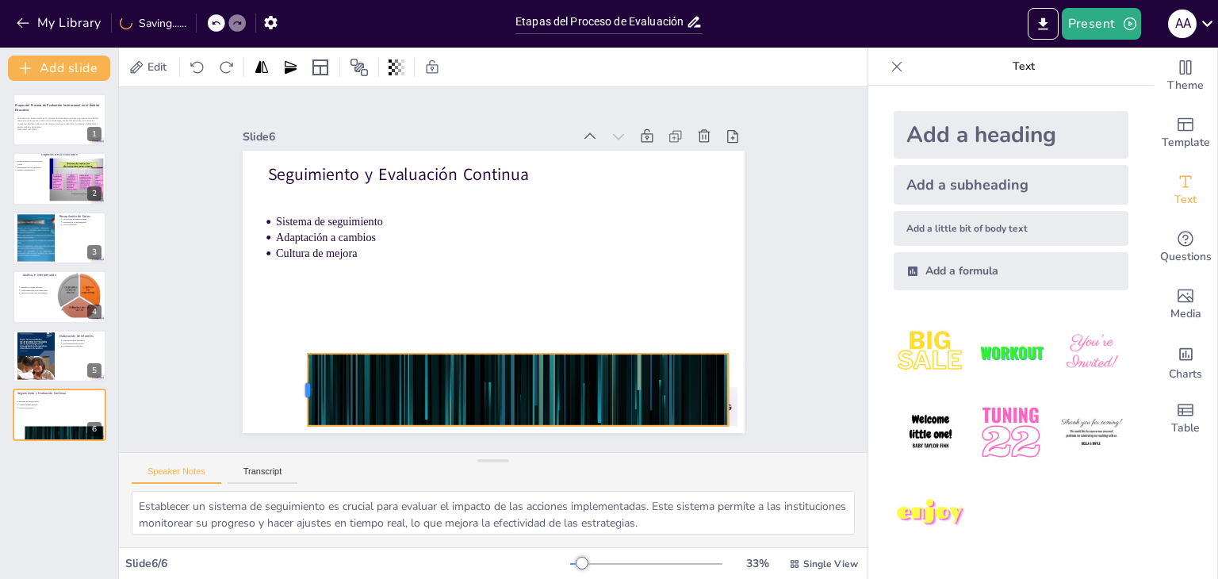
drag, startPoint x: 410, startPoint y: 381, endPoint x: 298, endPoint y: 362, distance: 113.3
click at [292, 379] on div at bounding box center [290, 368] width 20 height 73
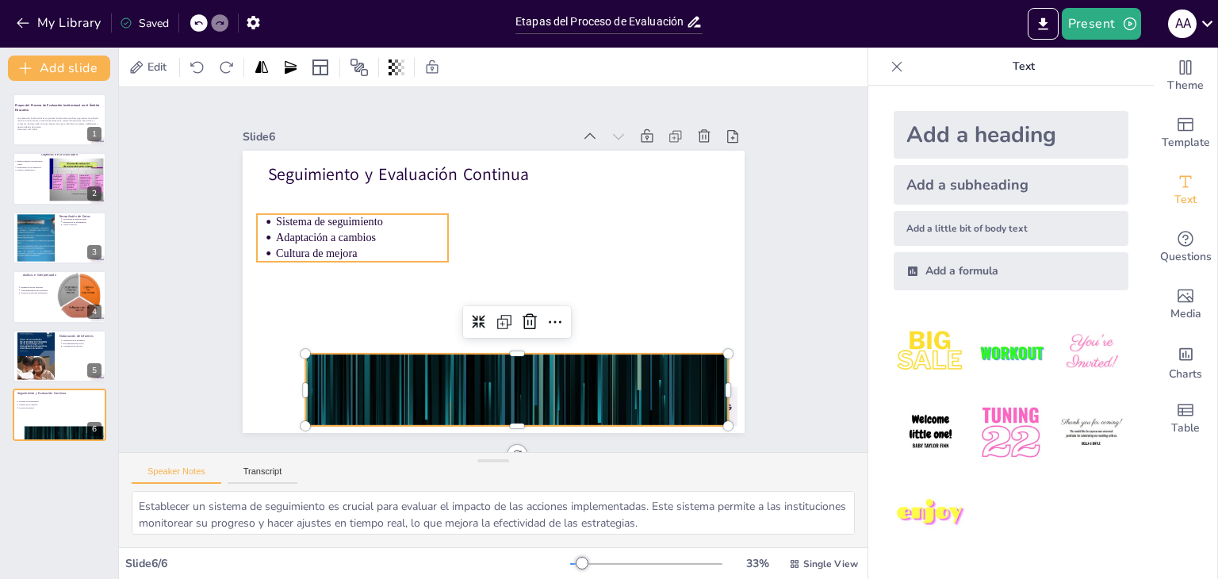
click at [544, 227] on p "Adaptación a cambios" at bounding box center [618, 218] width 149 height 114
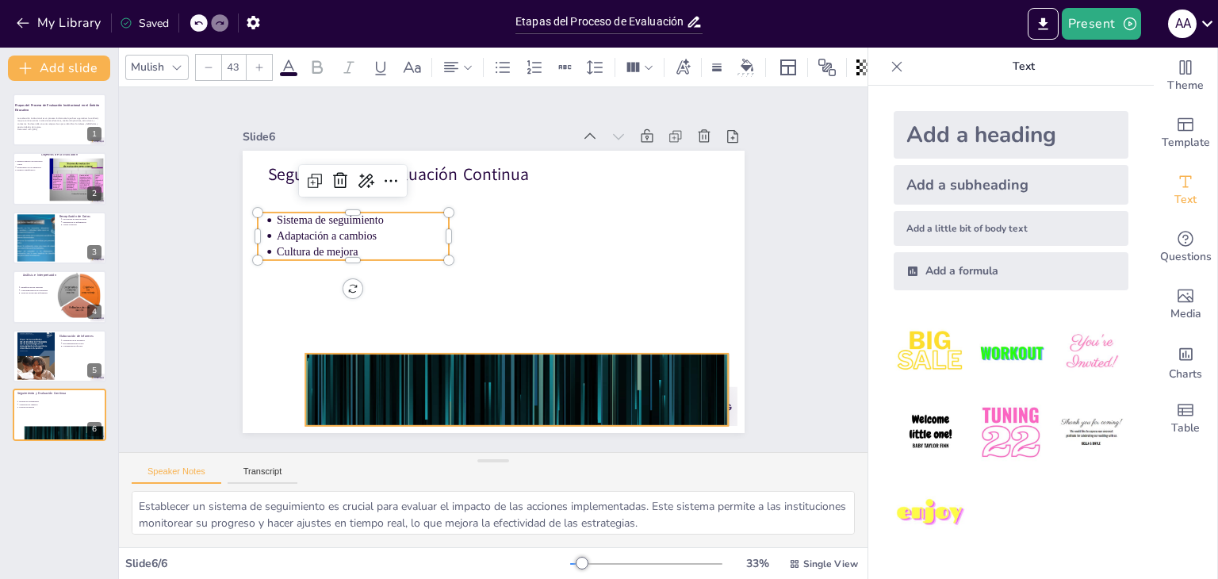
click at [476, 369] on div at bounding box center [489, 399] width 549 height 381
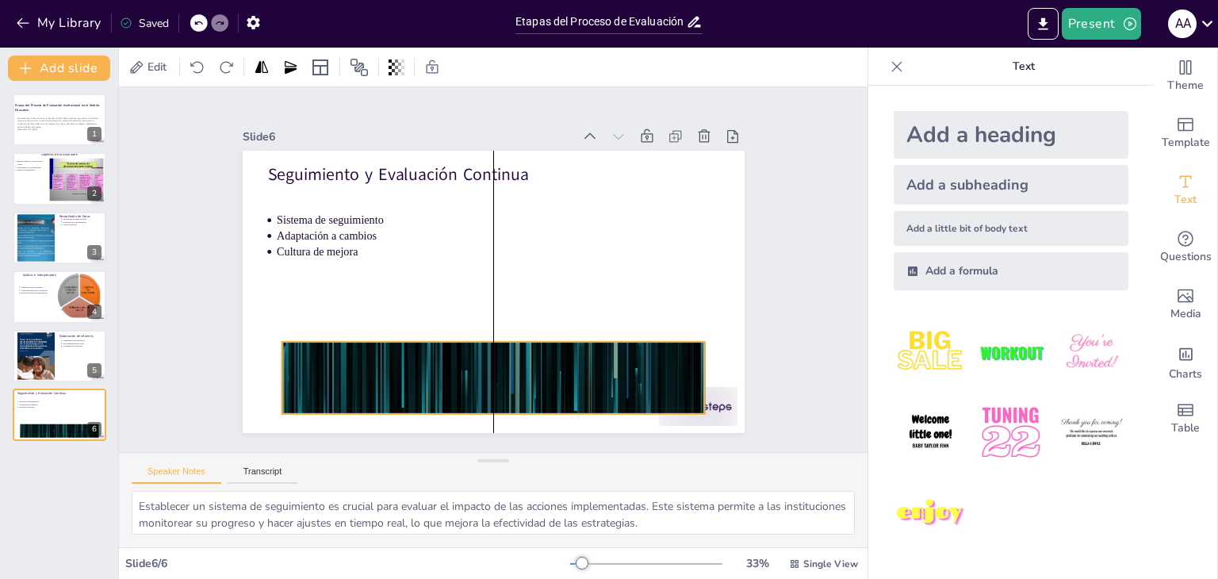
drag, startPoint x: 473, startPoint y: 369, endPoint x: 452, endPoint y: 358, distance: 23.8
click at [452, 358] on div at bounding box center [445, 375] width 573 height 462
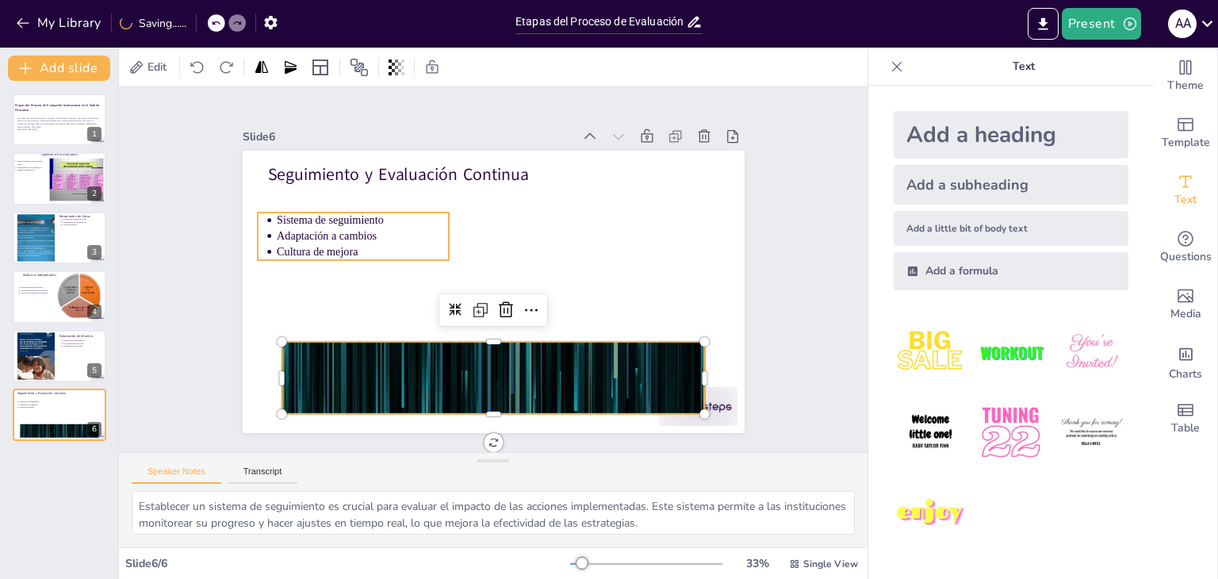
click at [289, 232] on p "Adaptación a cambios" at bounding box center [367, 222] width 173 height 33
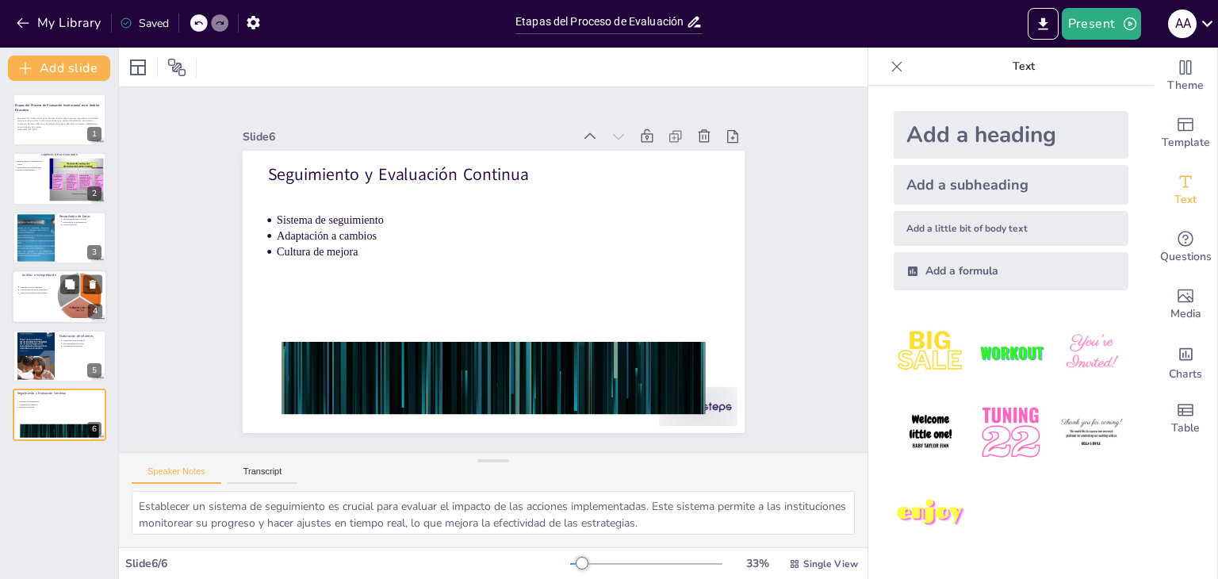
click at [40, 298] on div at bounding box center [59, 297] width 95 height 54
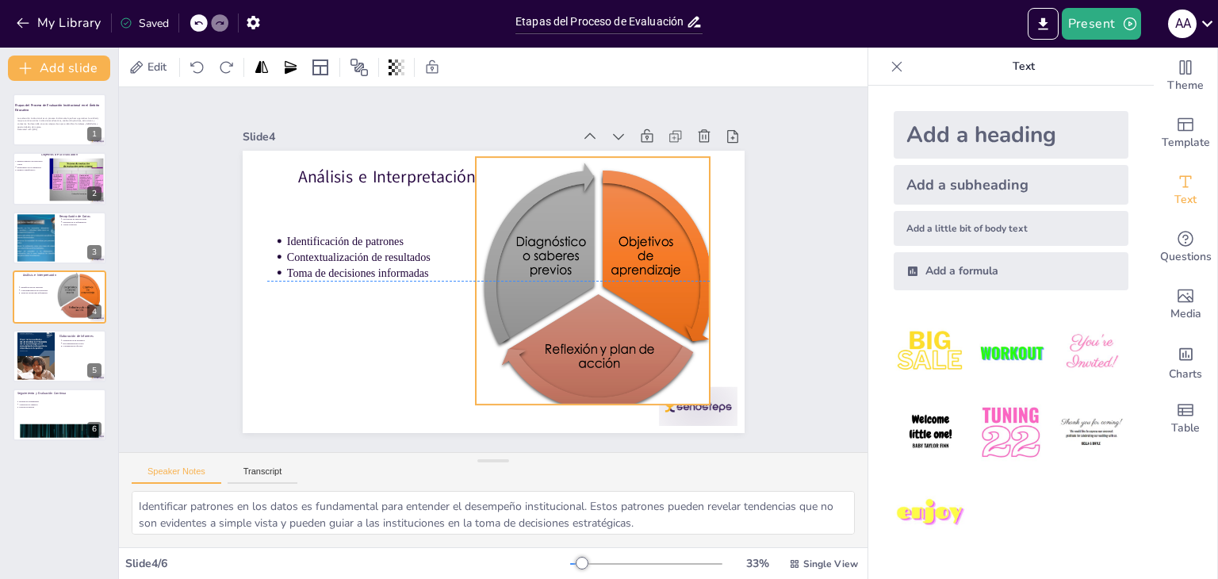
click at [493, 175] on div "Análisis e Interpretación Identificación de patrones Contextualización de resul…" at bounding box center [530, 155] width 477 height 155
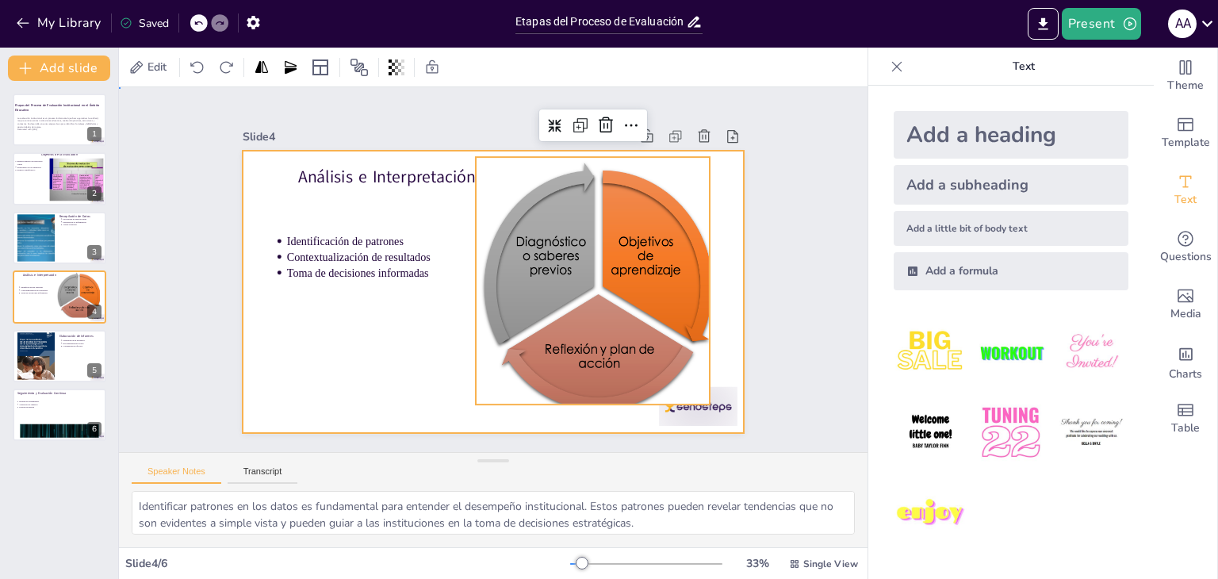
click at [326, 312] on div at bounding box center [477, 285] width 561 height 545
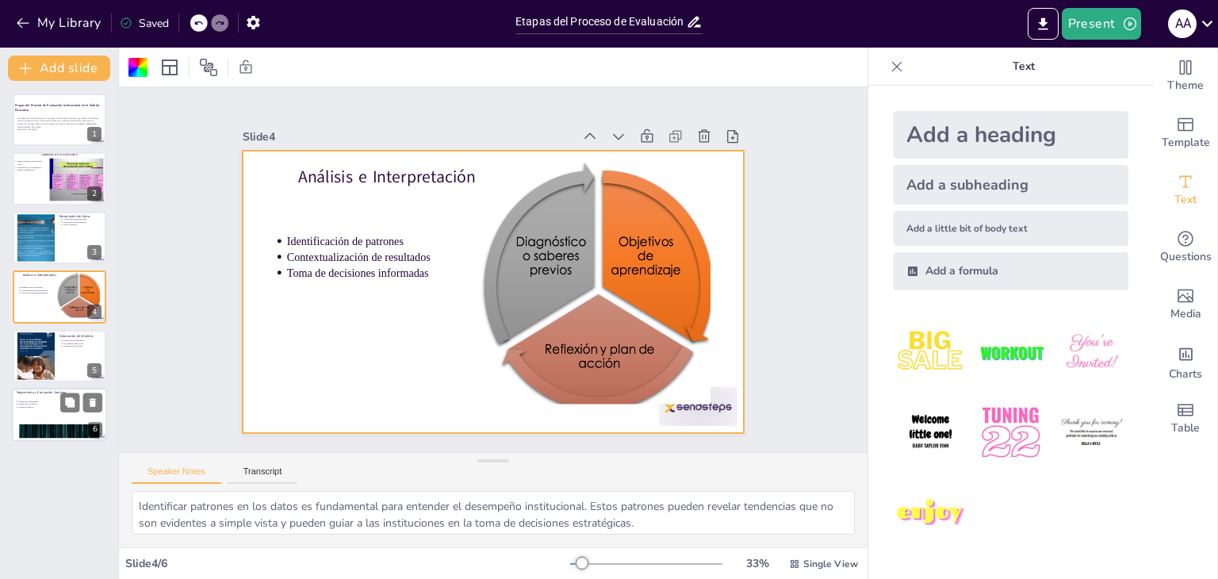
click at [38, 410] on div at bounding box center [59, 415] width 95 height 54
type textarea "Establecer un sistema de seguimiento es crucial para evaluar el impacto de las …"
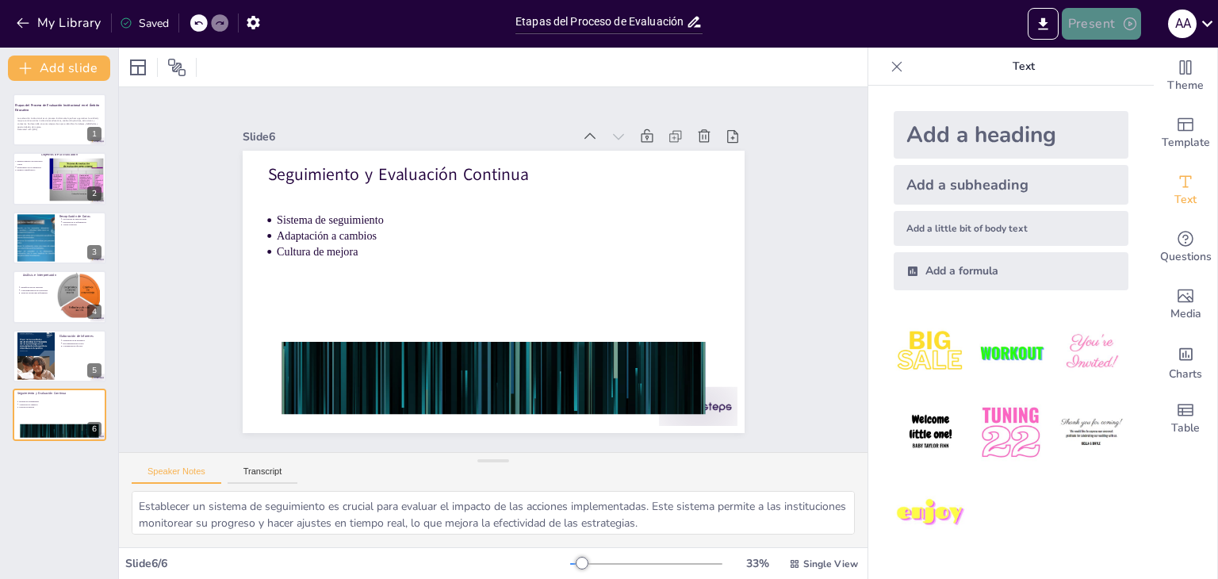
click at [1107, 20] on button "Present" at bounding box center [1101, 24] width 79 height 32
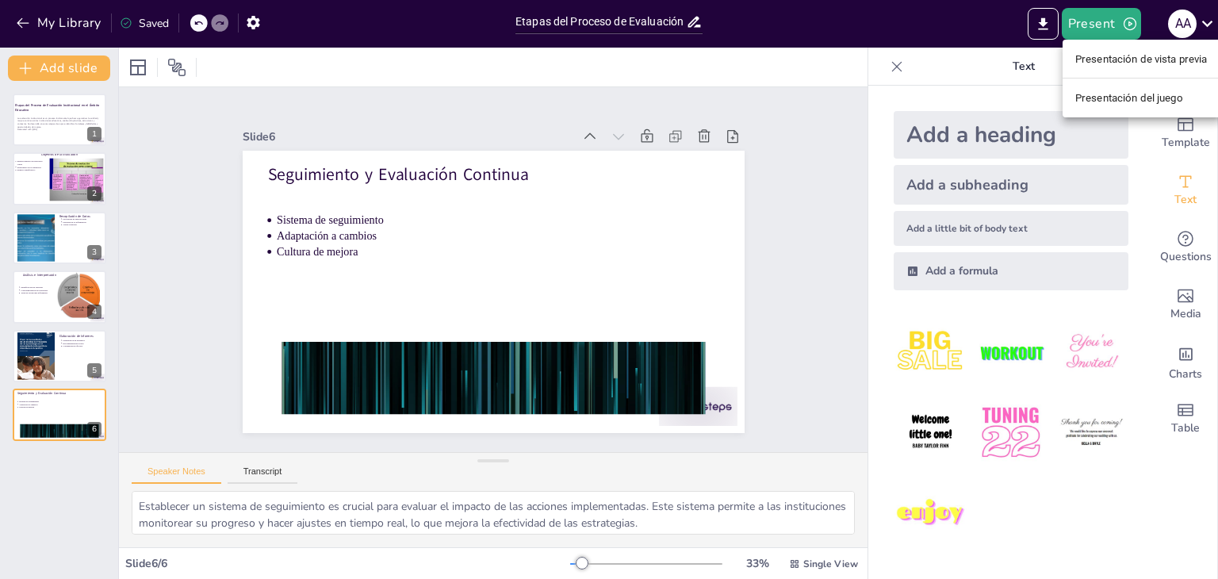
click at [798, 159] on div at bounding box center [609, 289] width 1218 height 579
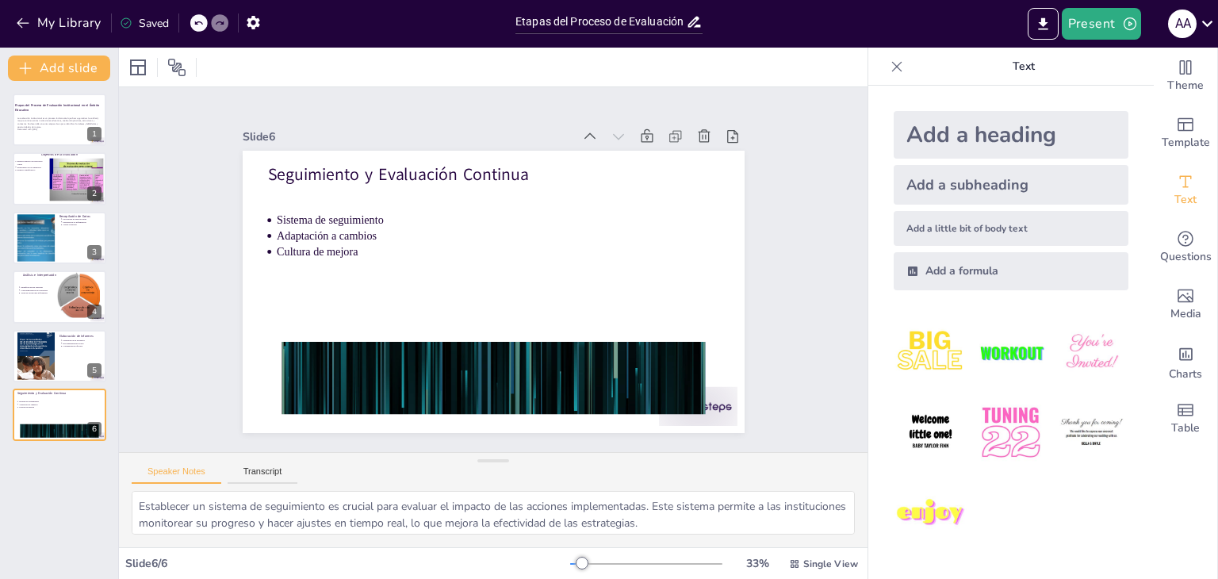
click at [889, 62] on icon at bounding box center [897, 67] width 16 height 16
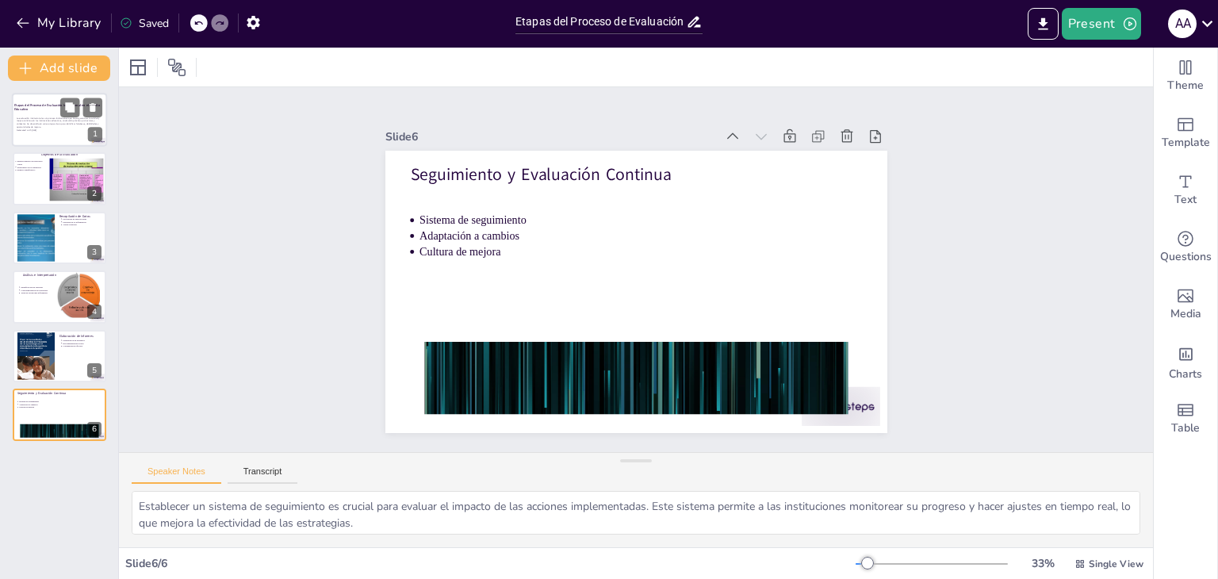
click at [52, 120] on p "La evaluación institucional es un proceso fundamental que busca garantizar la c…" at bounding box center [60, 123] width 86 height 12
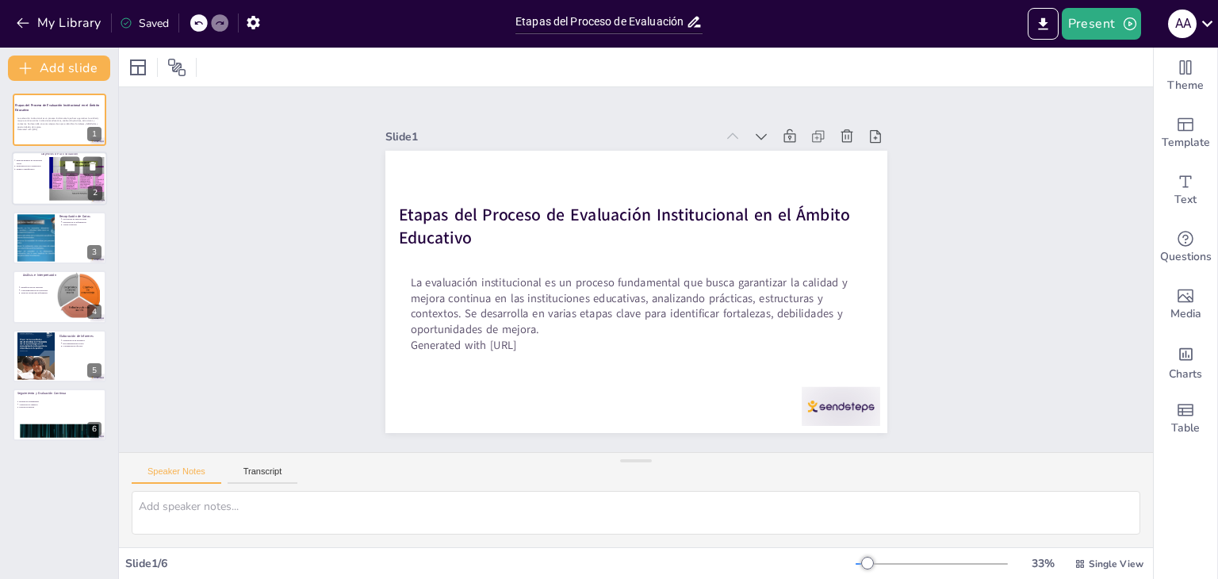
click at [33, 180] on div at bounding box center [59, 179] width 95 height 54
type textarea "Definir propósitos claros es crucial para el éxito de la evaluación institucion…"
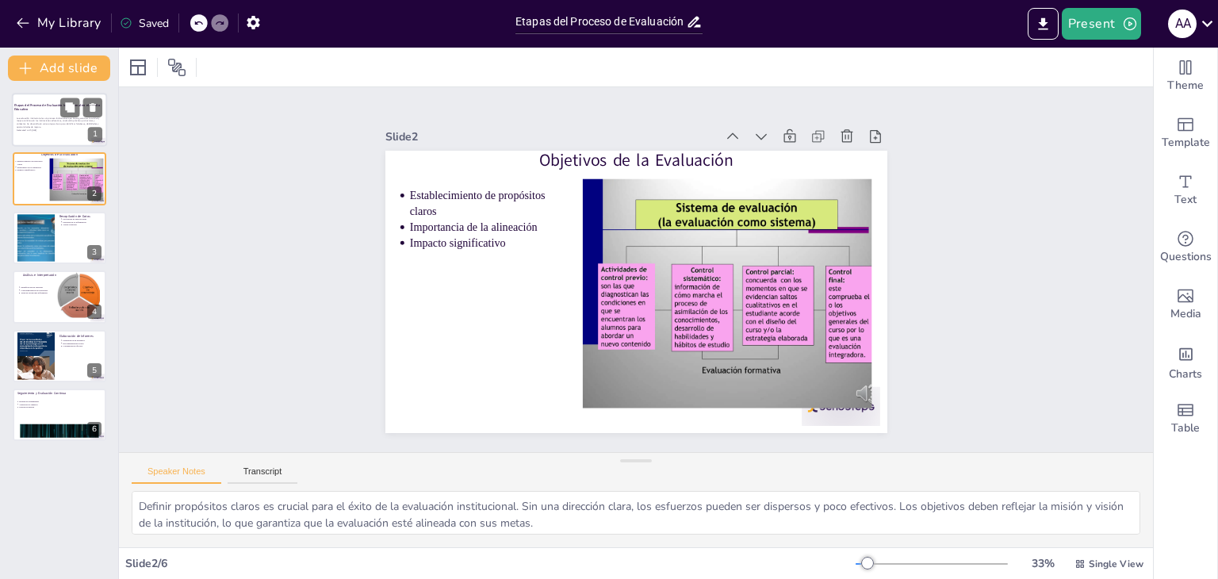
click at [54, 124] on p "La evaluación institucional es un proceso fundamental que busca garantizar la c…" at bounding box center [60, 123] width 86 height 12
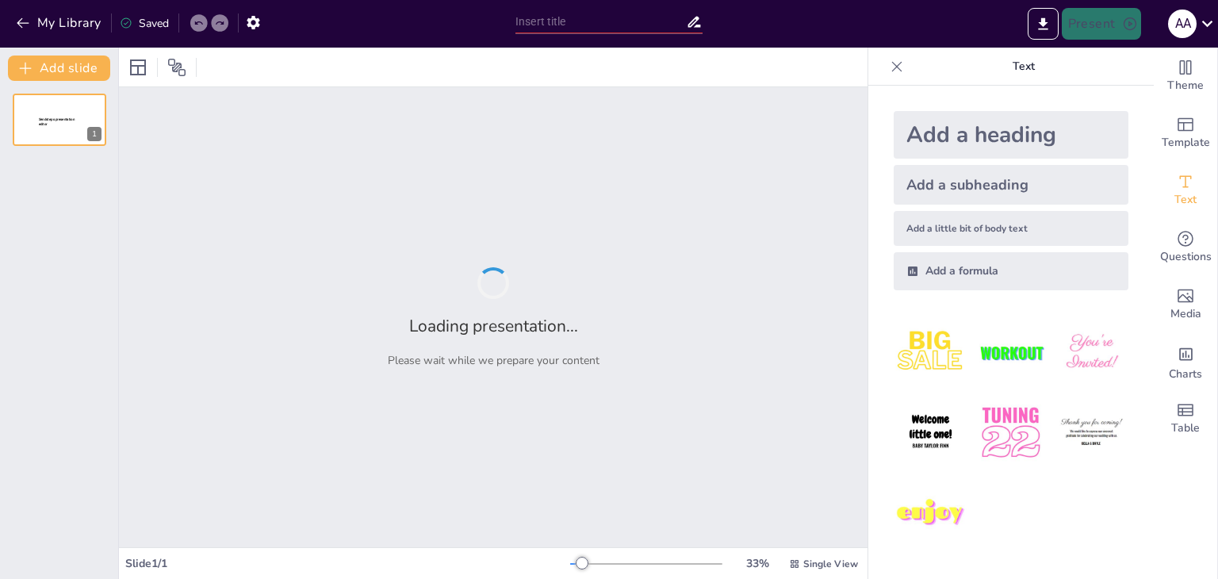
type input "Etapas del Proceso de Evaluación Institucional en el Ámbito Educativo"
